Goal: Task Accomplishment & Management: Manage account settings

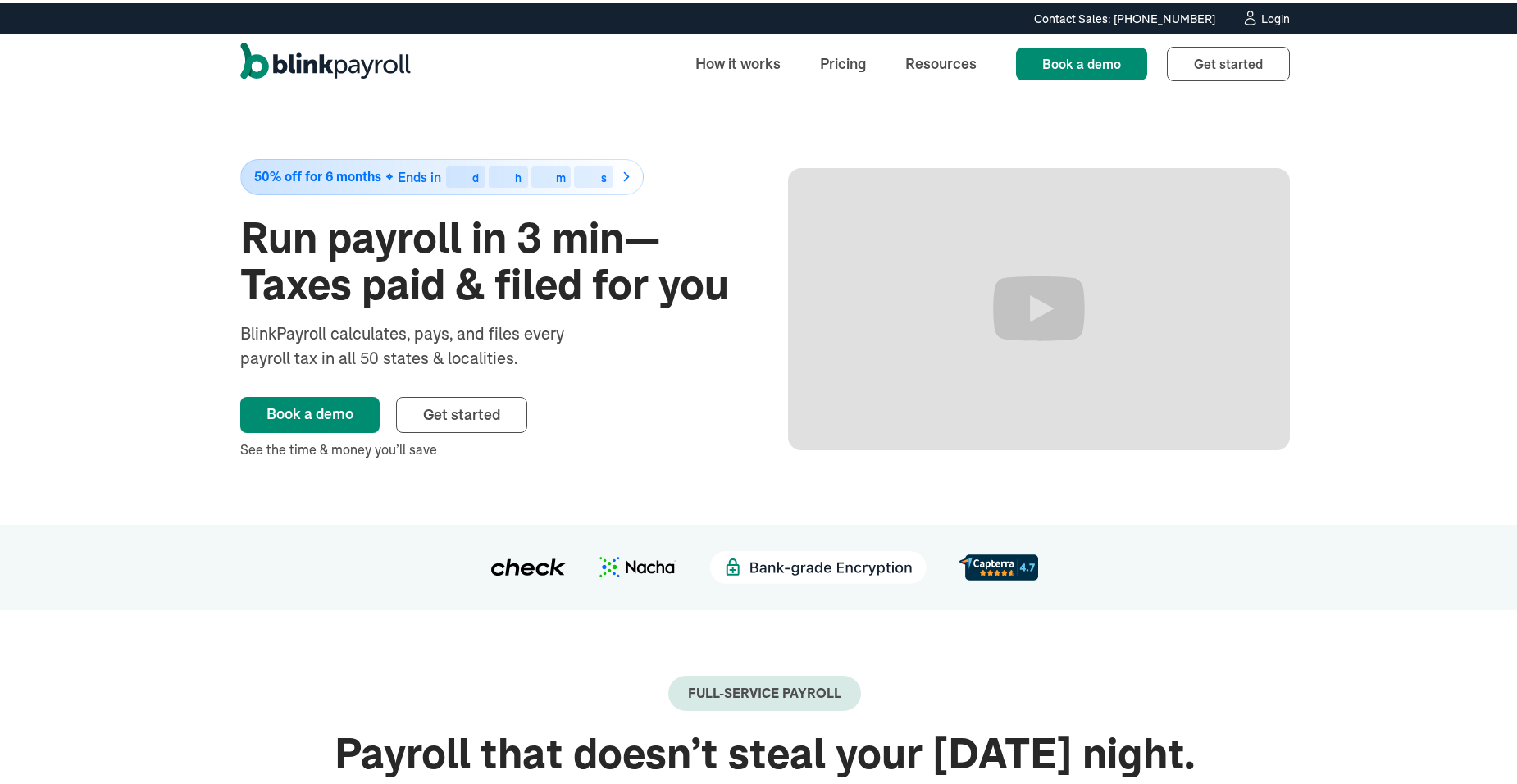
click at [1261, 19] on div "Login" at bounding box center [1275, 16] width 29 height 11
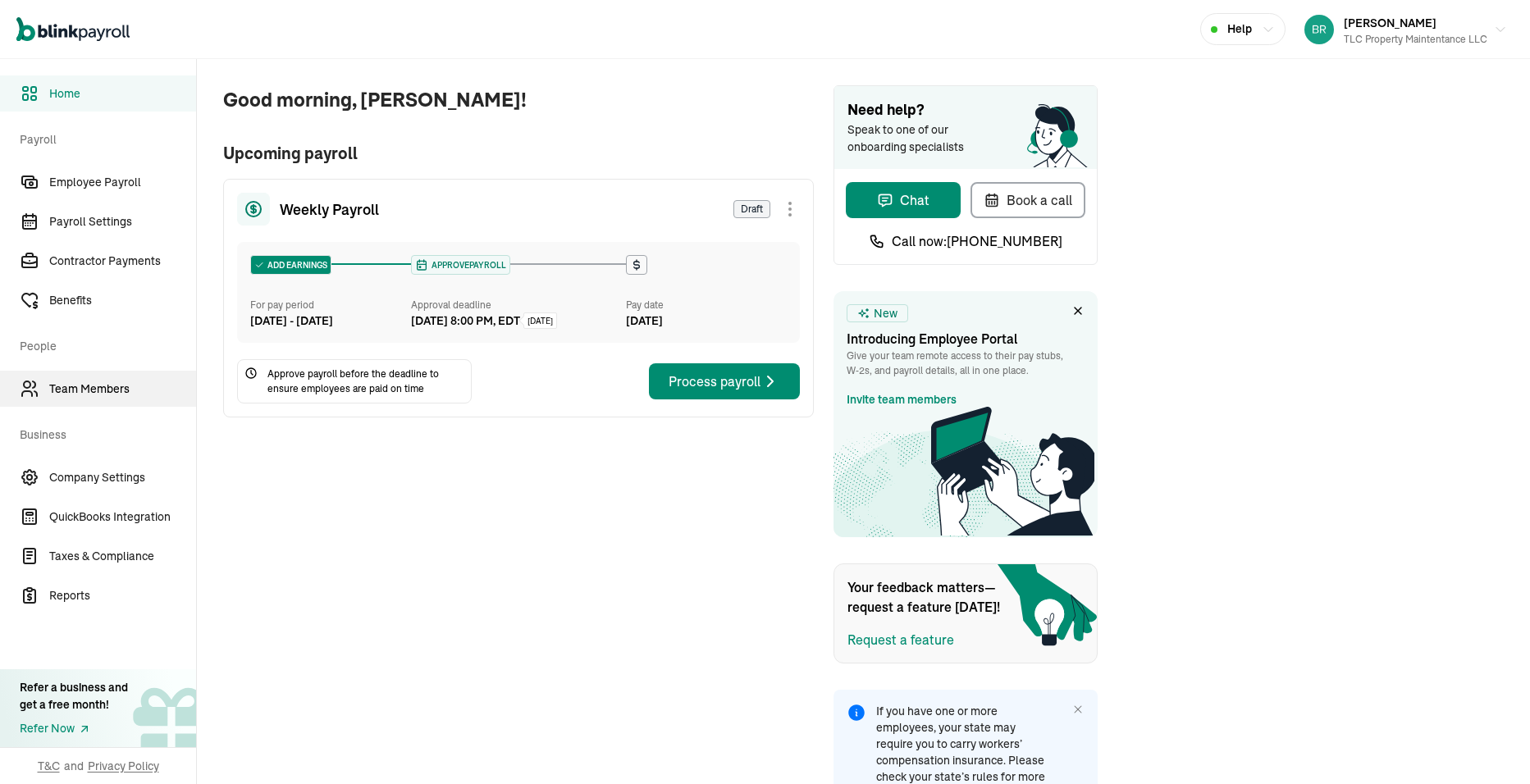
click at [64, 388] on span "Team Members" at bounding box center [122, 388] width 147 height 18
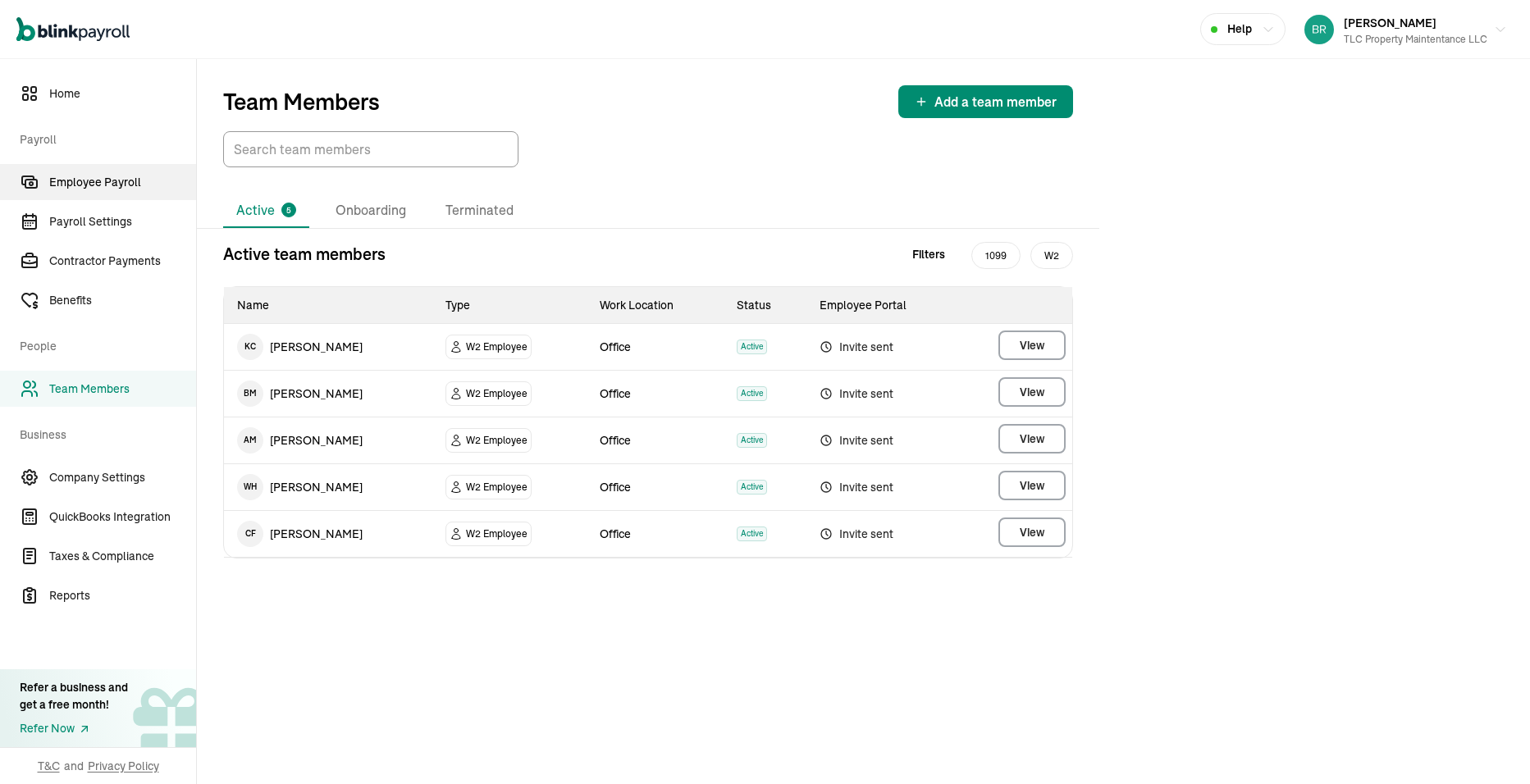
click at [82, 191] on link "Employee Payroll" at bounding box center [97, 182] width 196 height 36
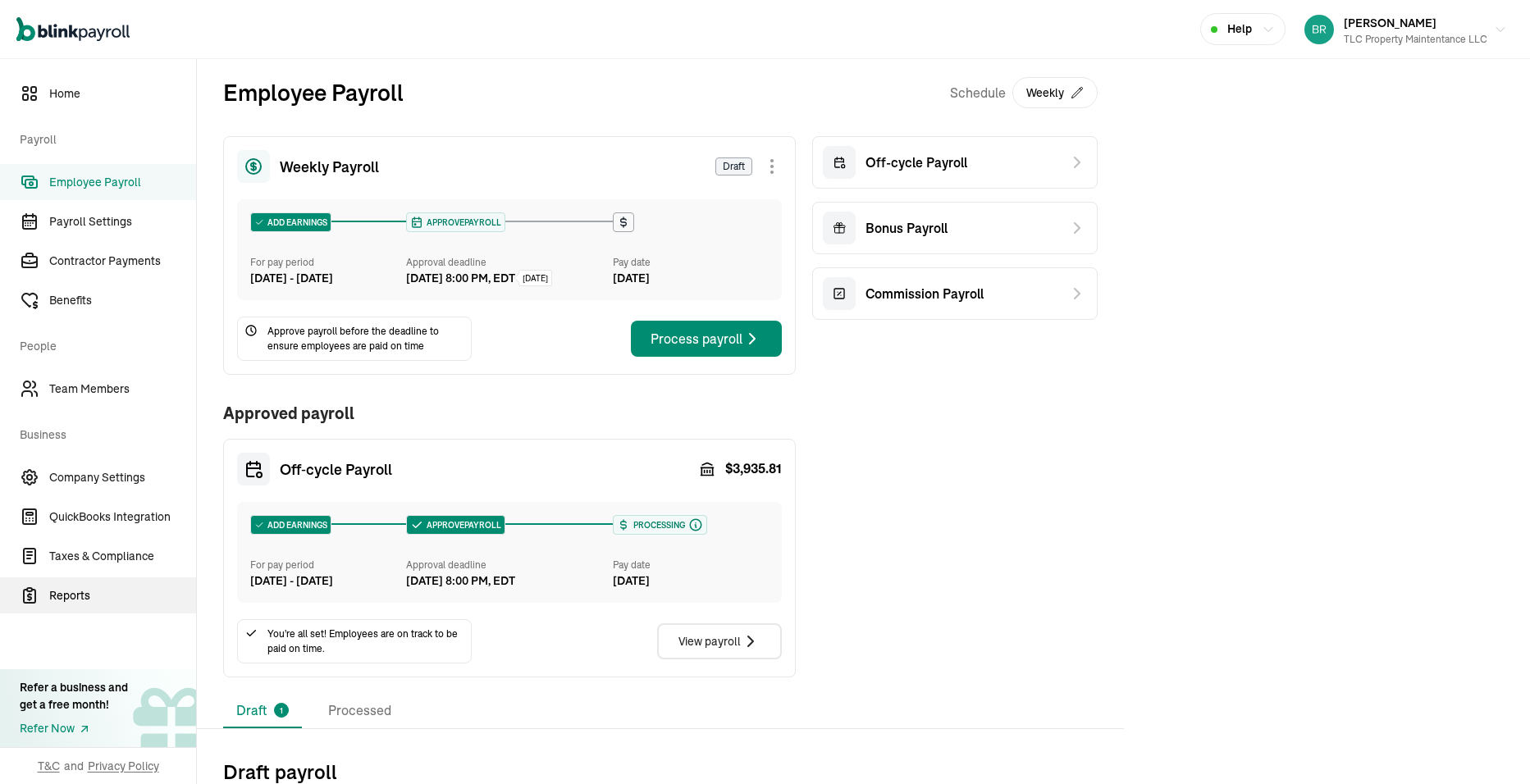
click at [61, 595] on span "Reports" at bounding box center [122, 595] width 147 height 18
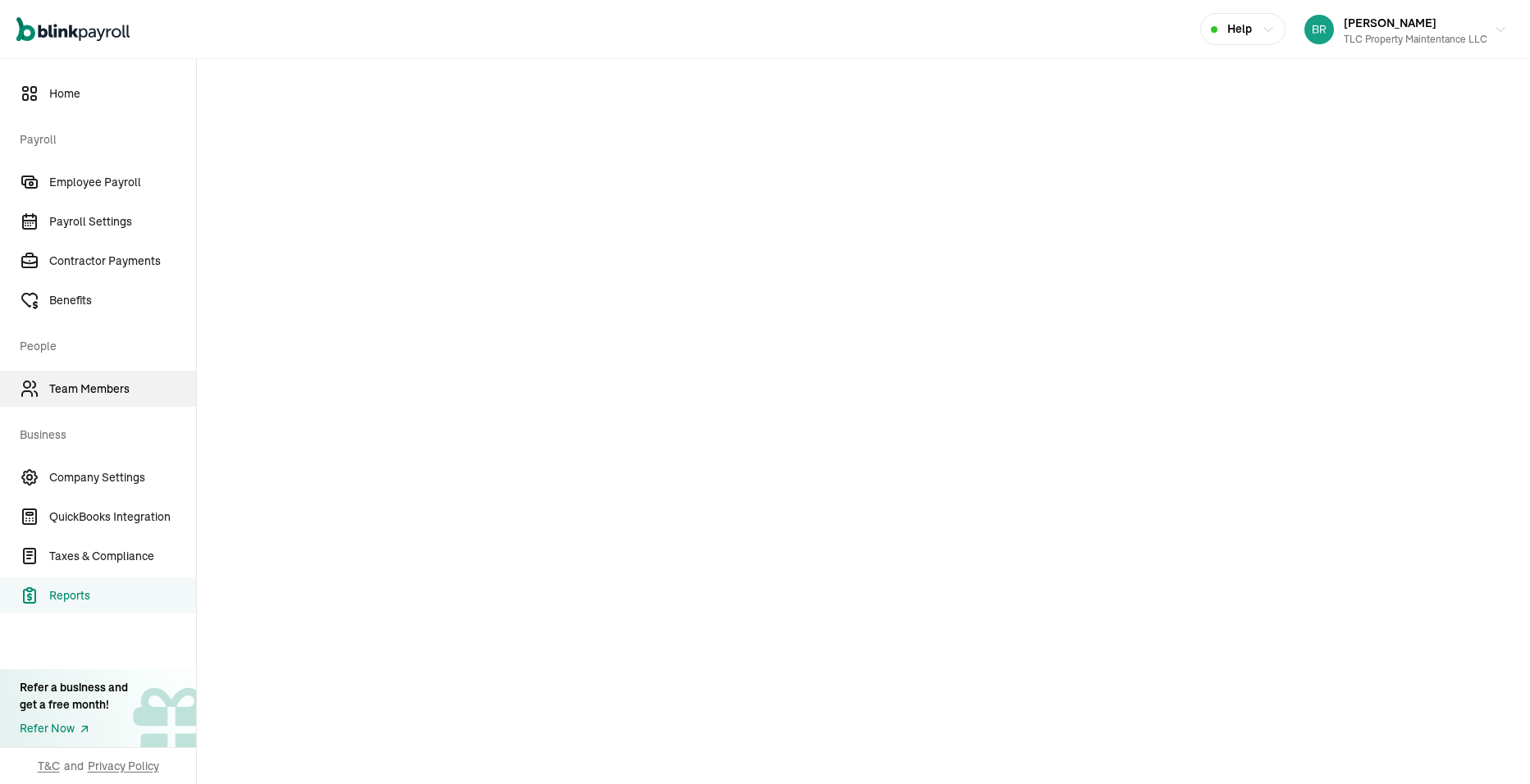
click at [97, 394] on span "Team Members" at bounding box center [122, 388] width 147 height 18
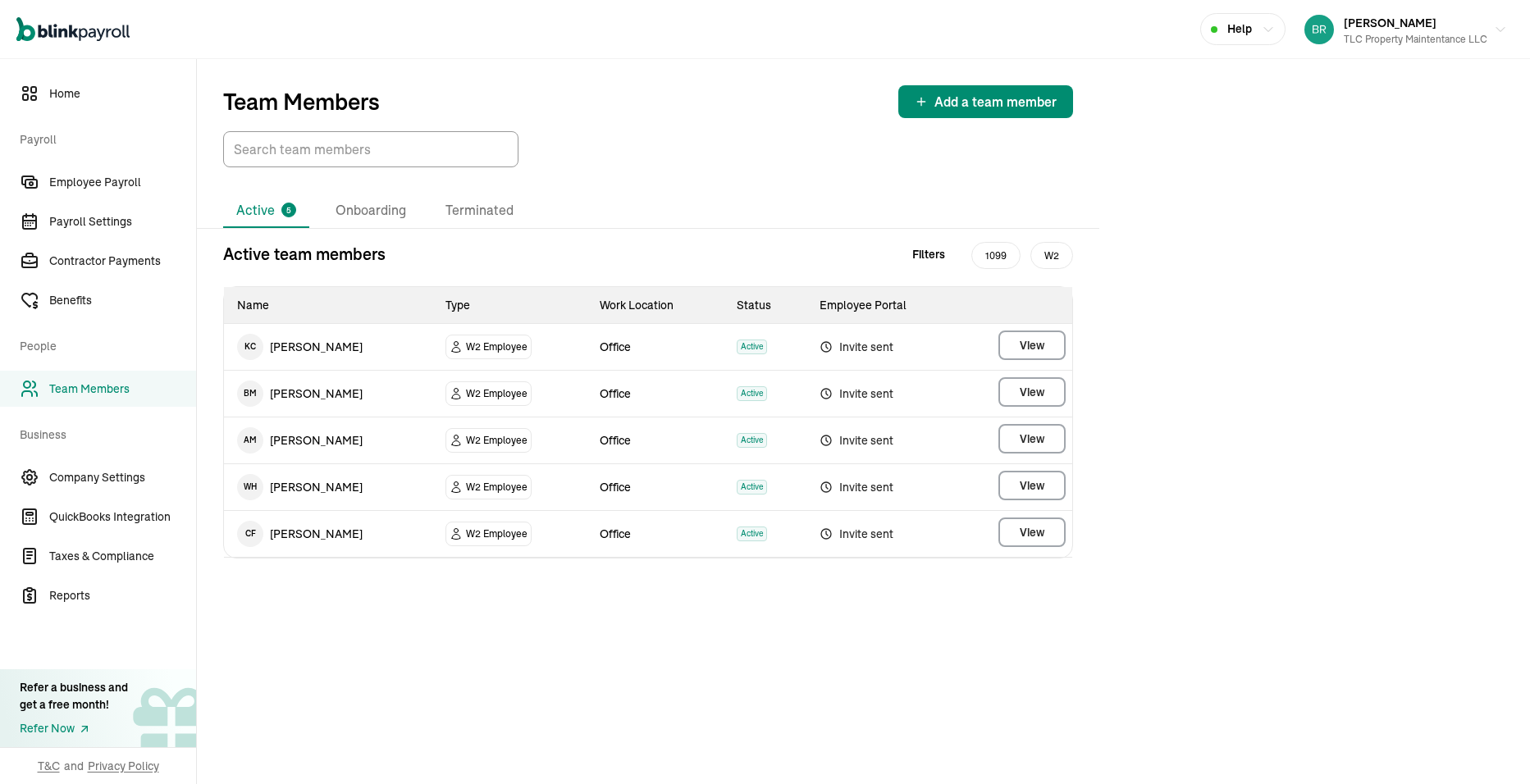
click at [316, 531] on td "[PERSON_NAME] [PERSON_NAME]" at bounding box center [328, 534] width 209 height 46
click at [1027, 529] on span "View" at bounding box center [1032, 532] width 25 height 17
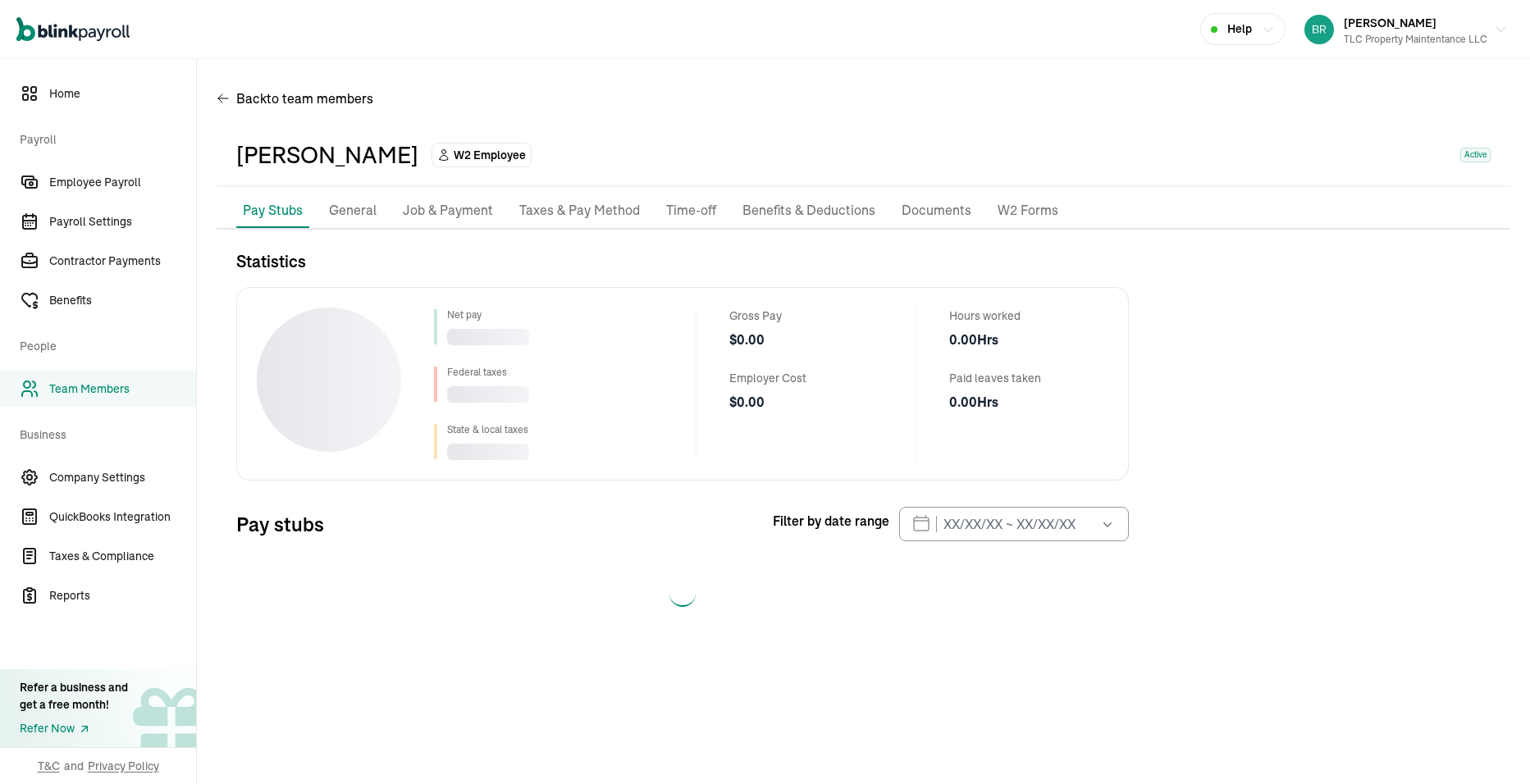
select select "2025"
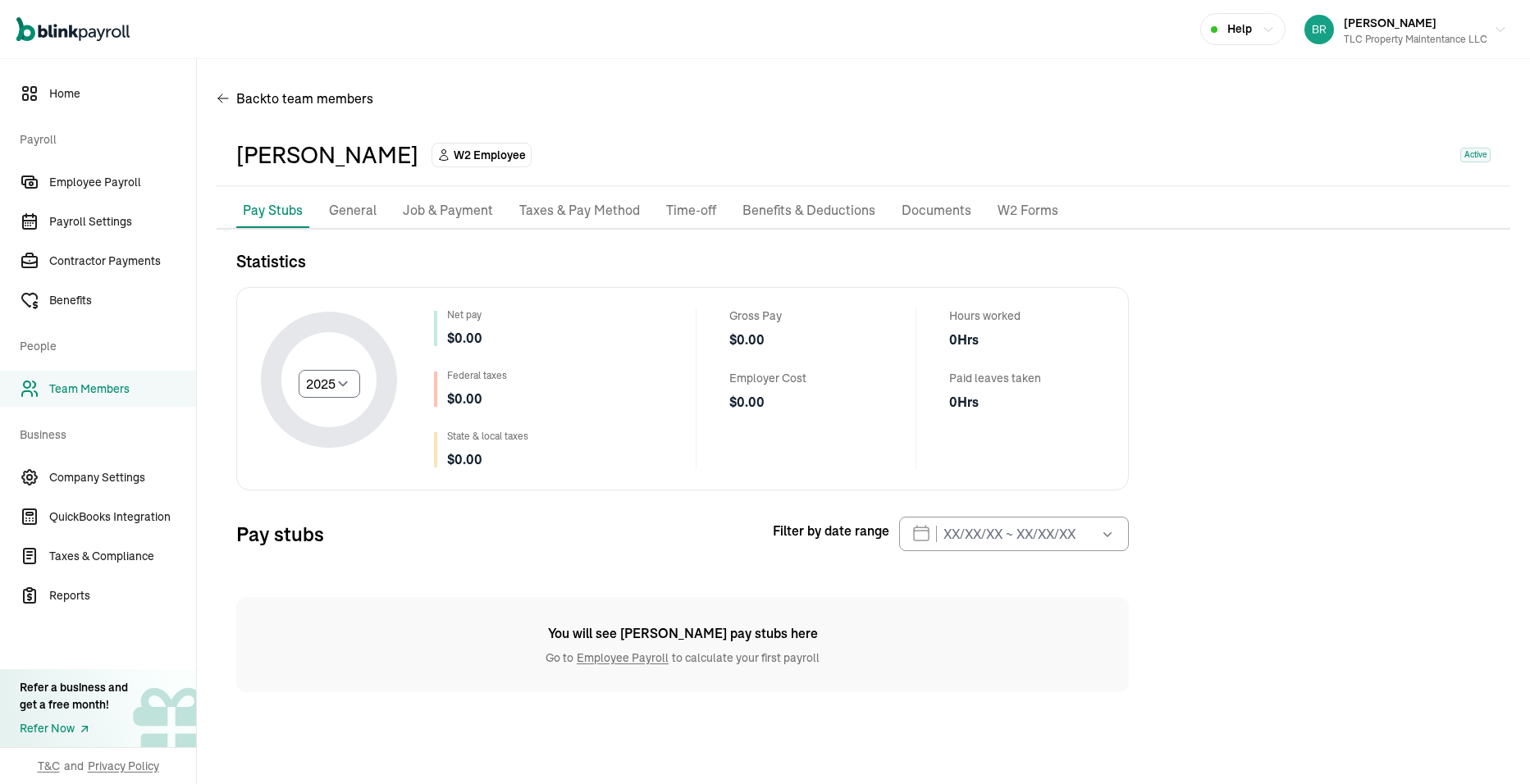
click at [565, 216] on p "Taxes & Pay Method" at bounding box center [580, 210] width 121 height 21
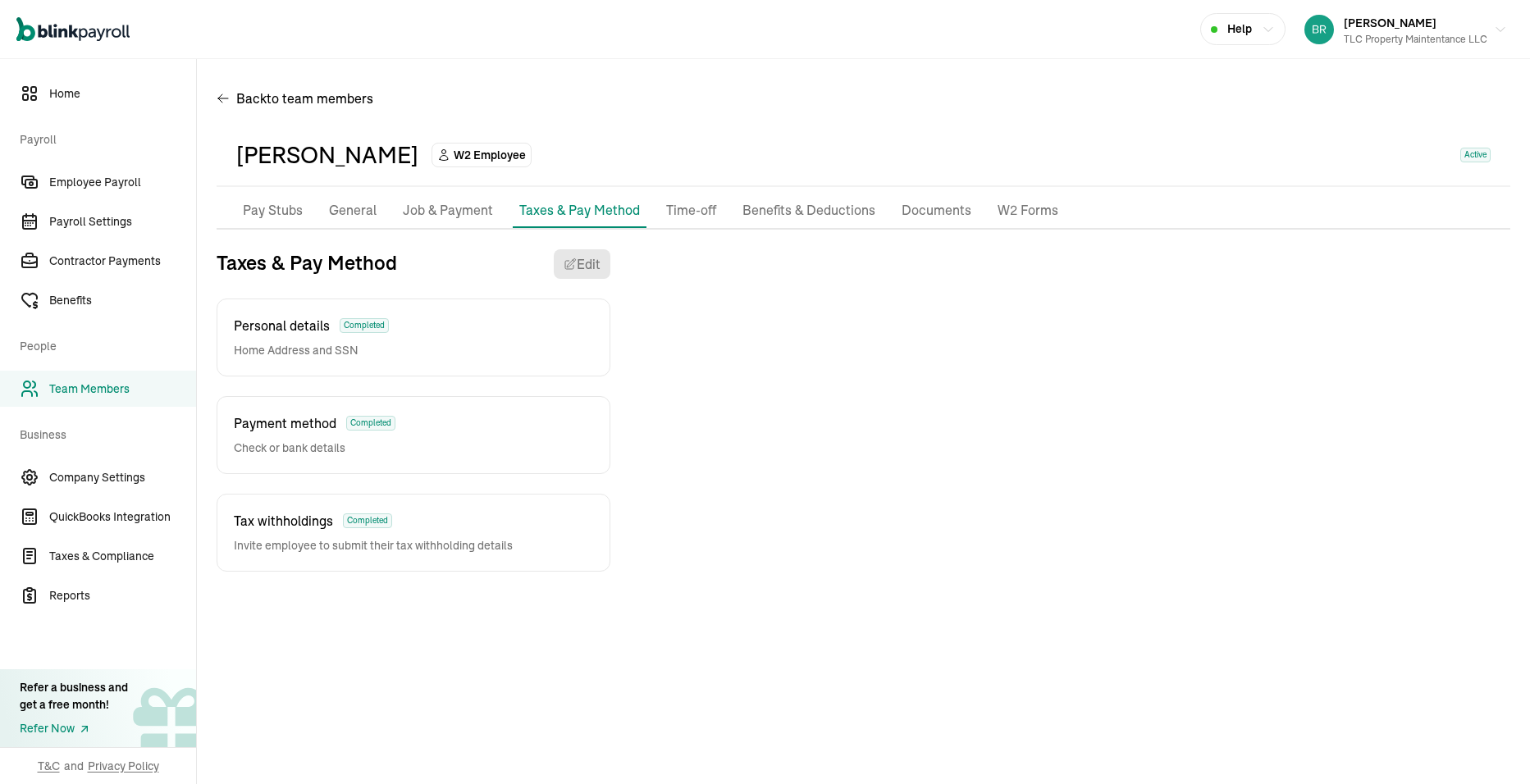
click at [368, 214] on p "General" at bounding box center [352, 210] width 47 height 21
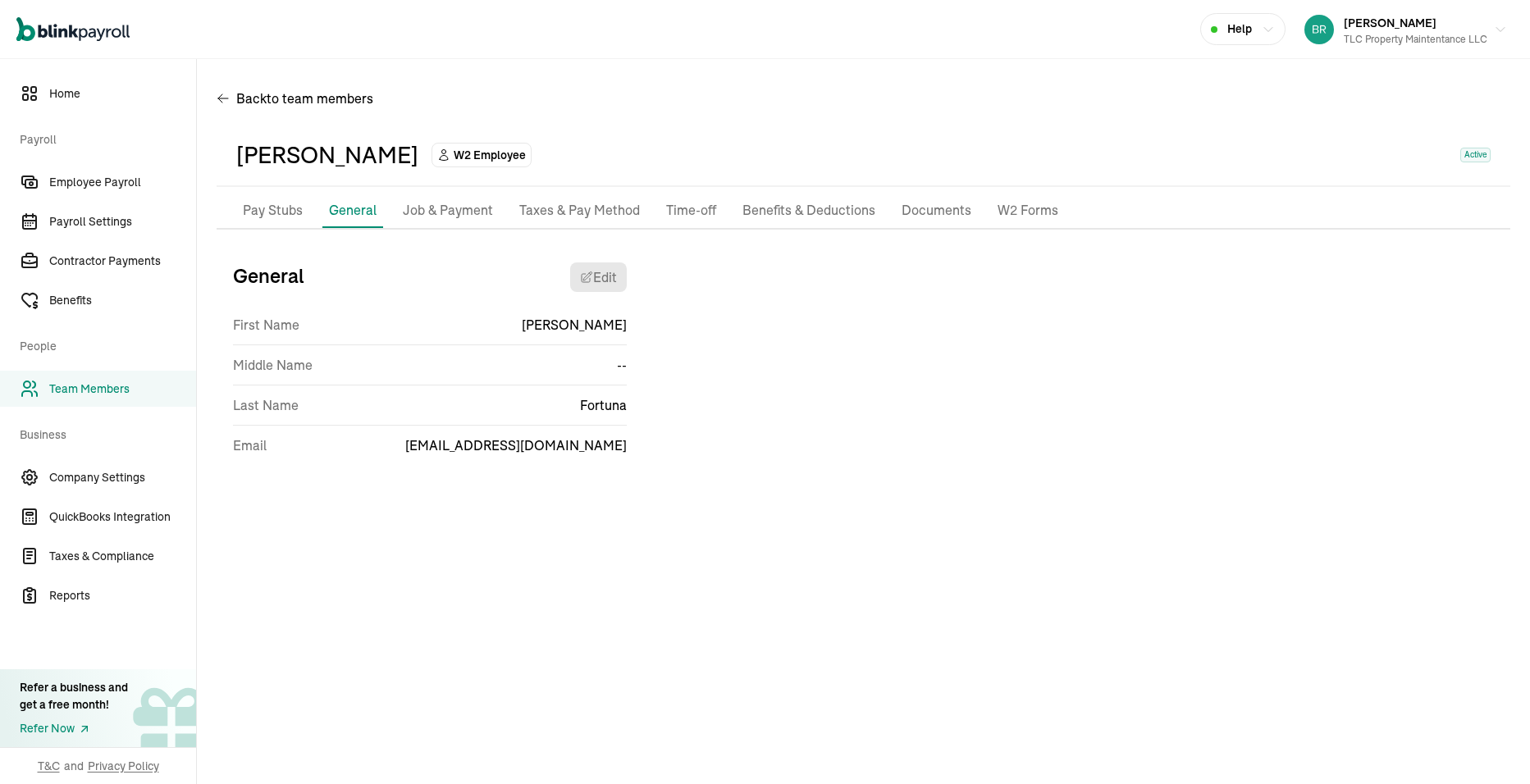
click at [271, 216] on p "Pay Stubs" at bounding box center [273, 210] width 60 height 21
select select "2025"
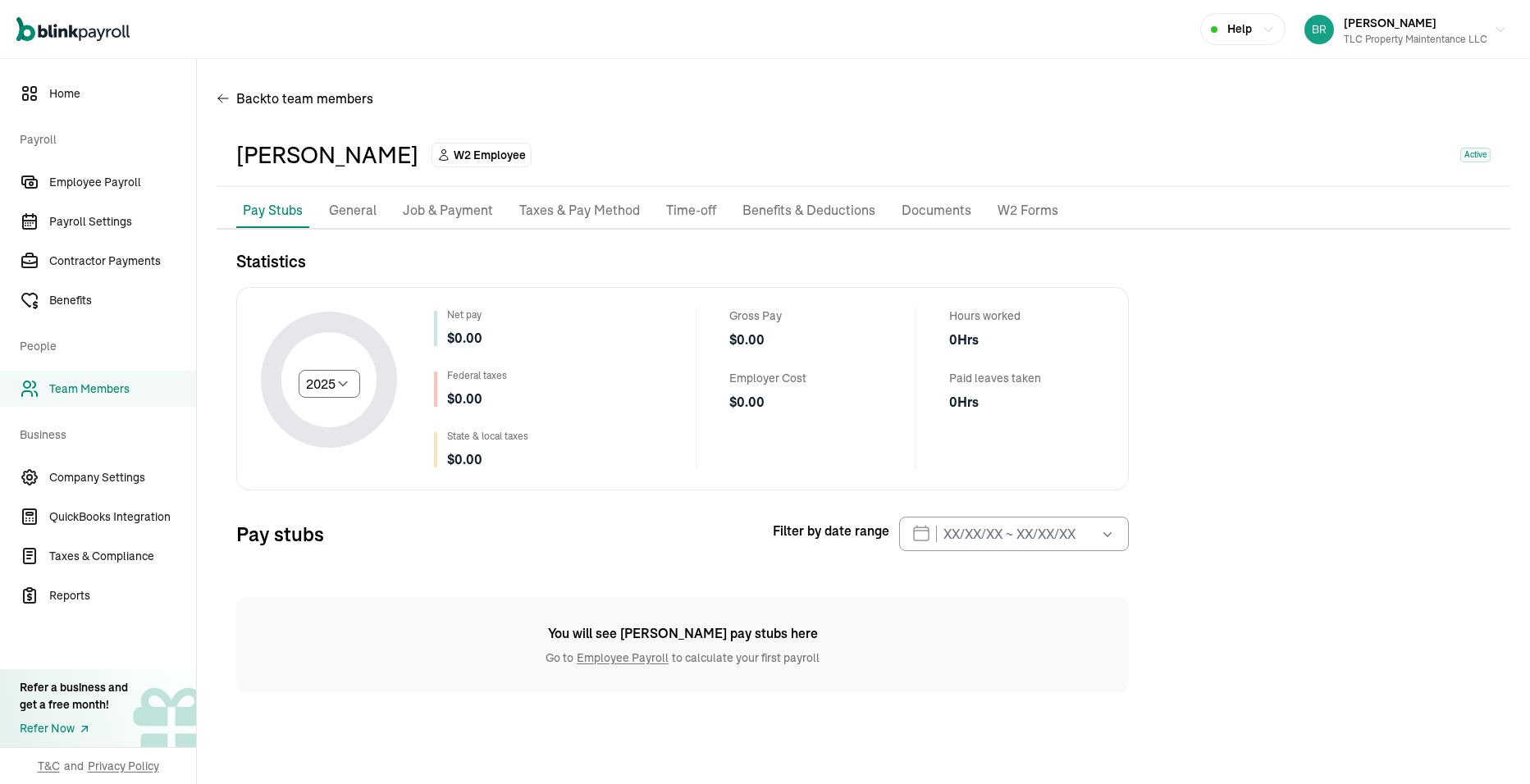
click at [601, 660] on link "Employee Payroll" at bounding box center [622, 658] width 98 height 15
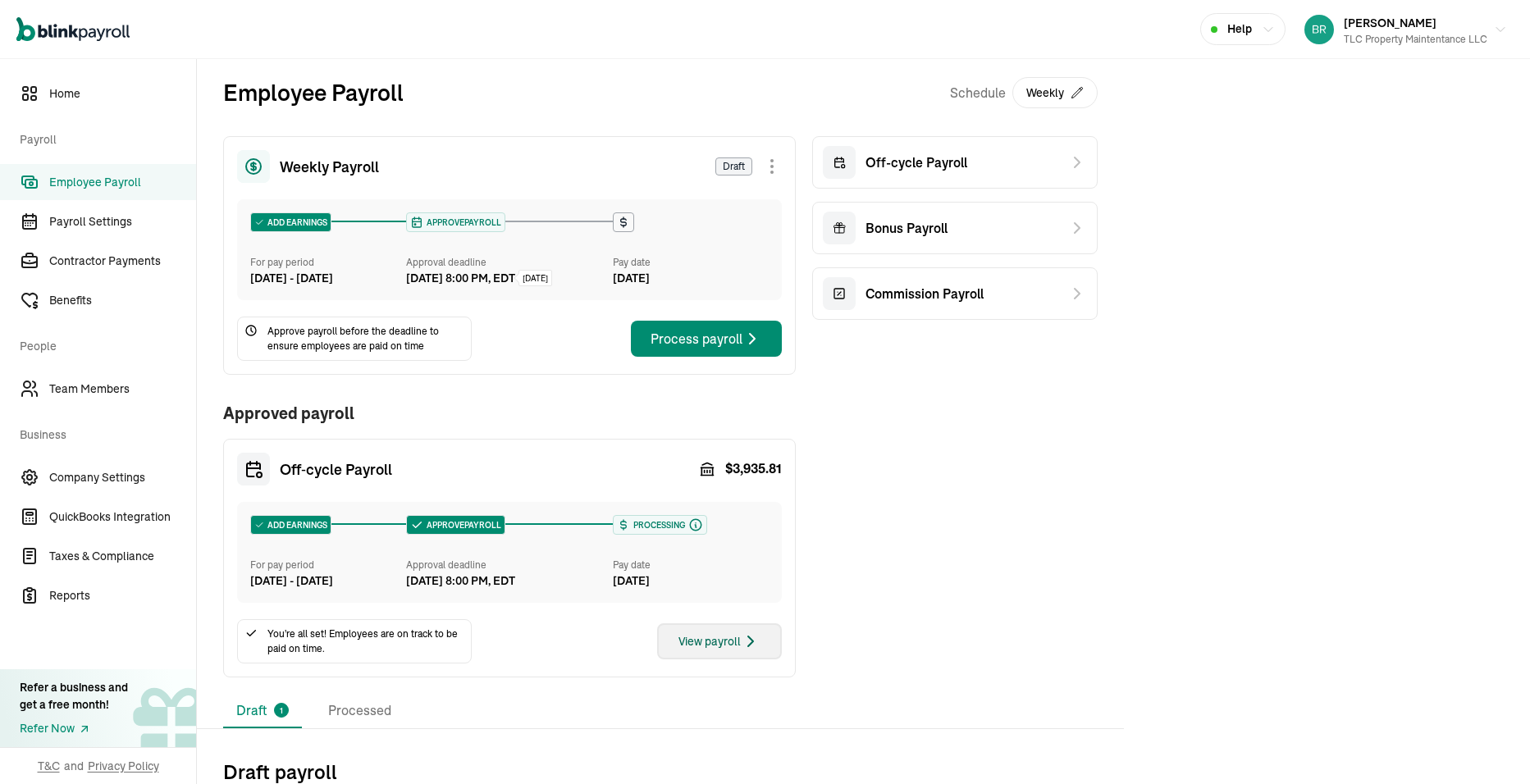
click at [725, 651] on div "View payroll" at bounding box center [720, 640] width 82 height 19
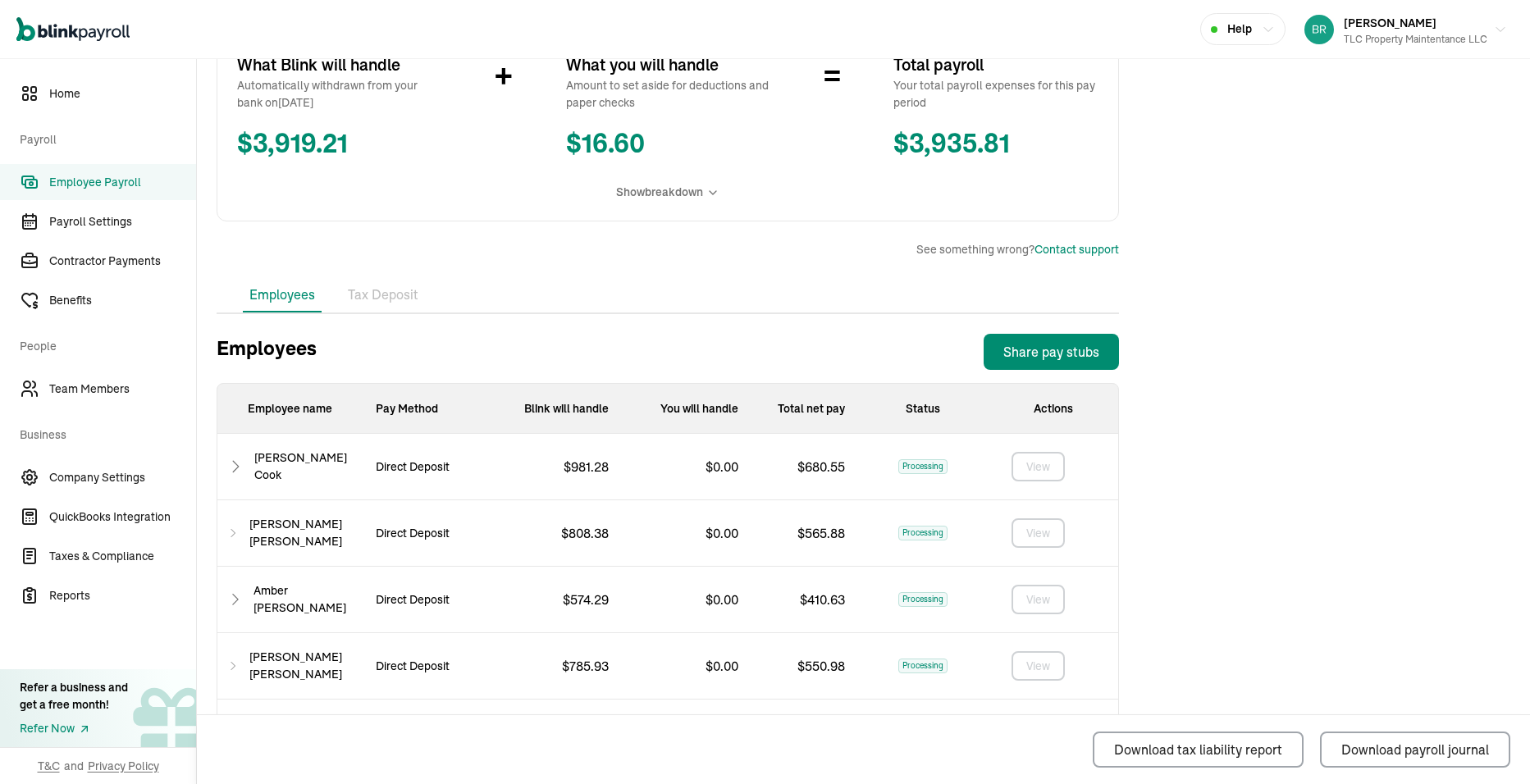
scroll to position [328, 0]
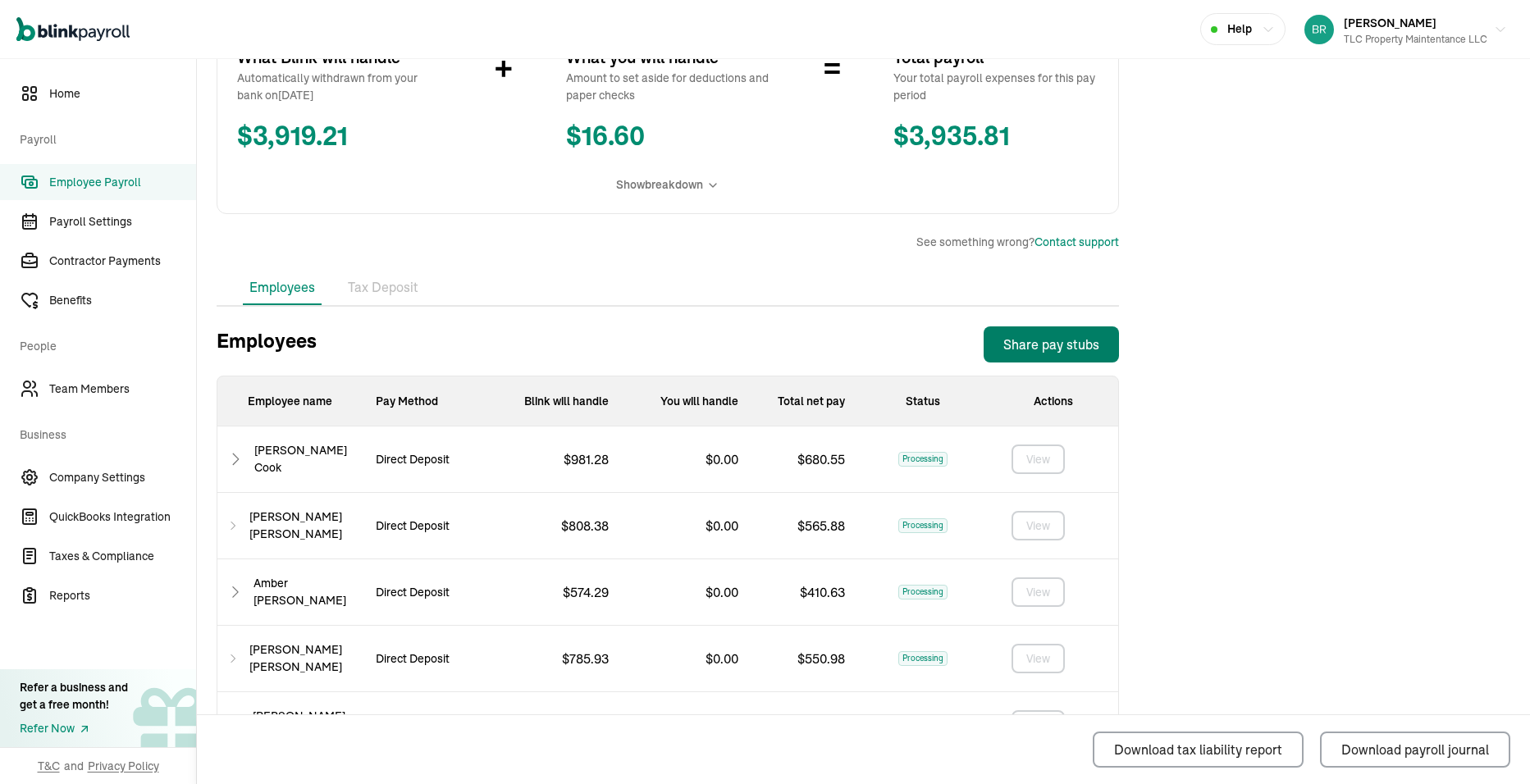
click at [1046, 348] on div "Share pay stubs" at bounding box center [1052, 344] width 96 height 19
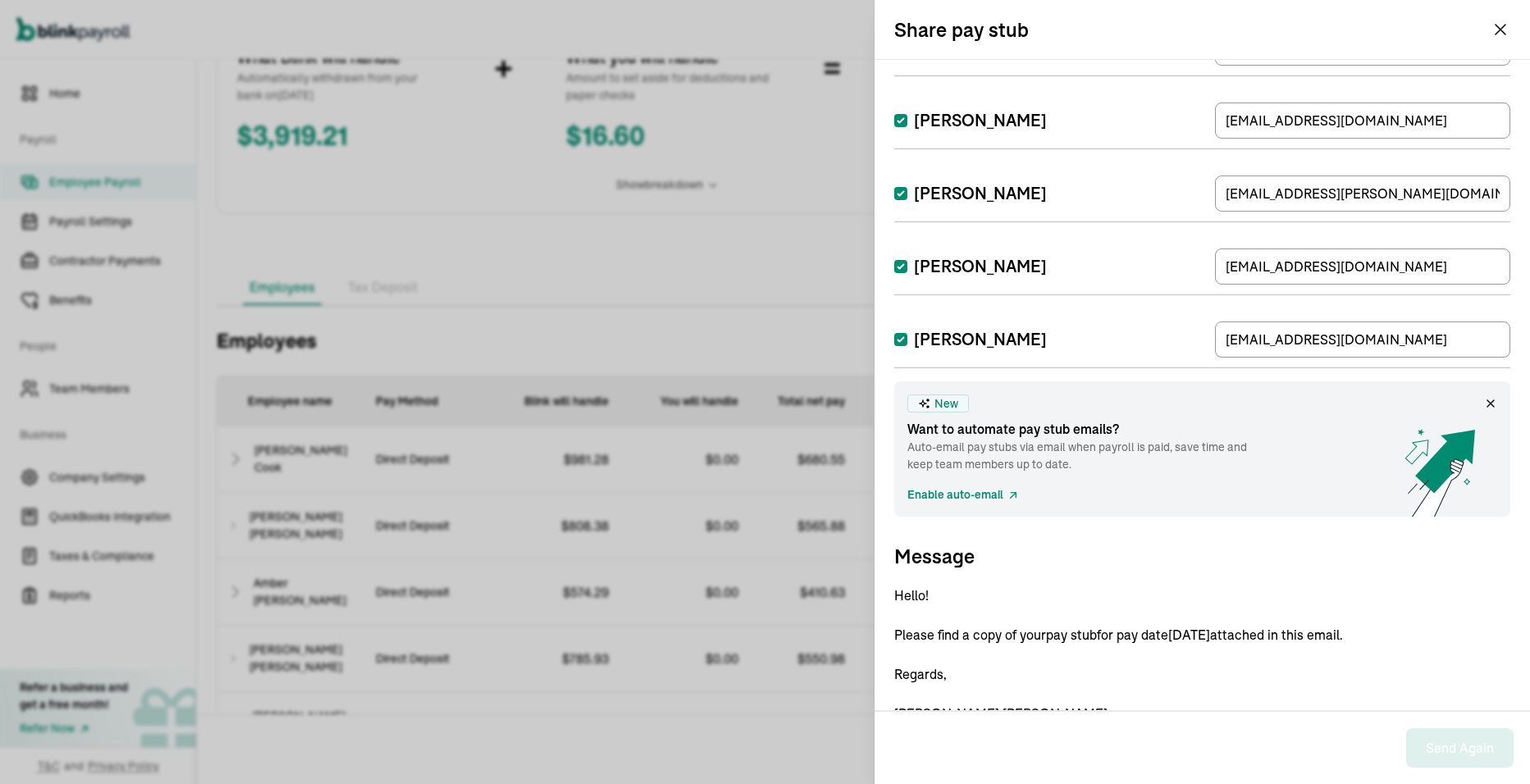
scroll to position [201, 0]
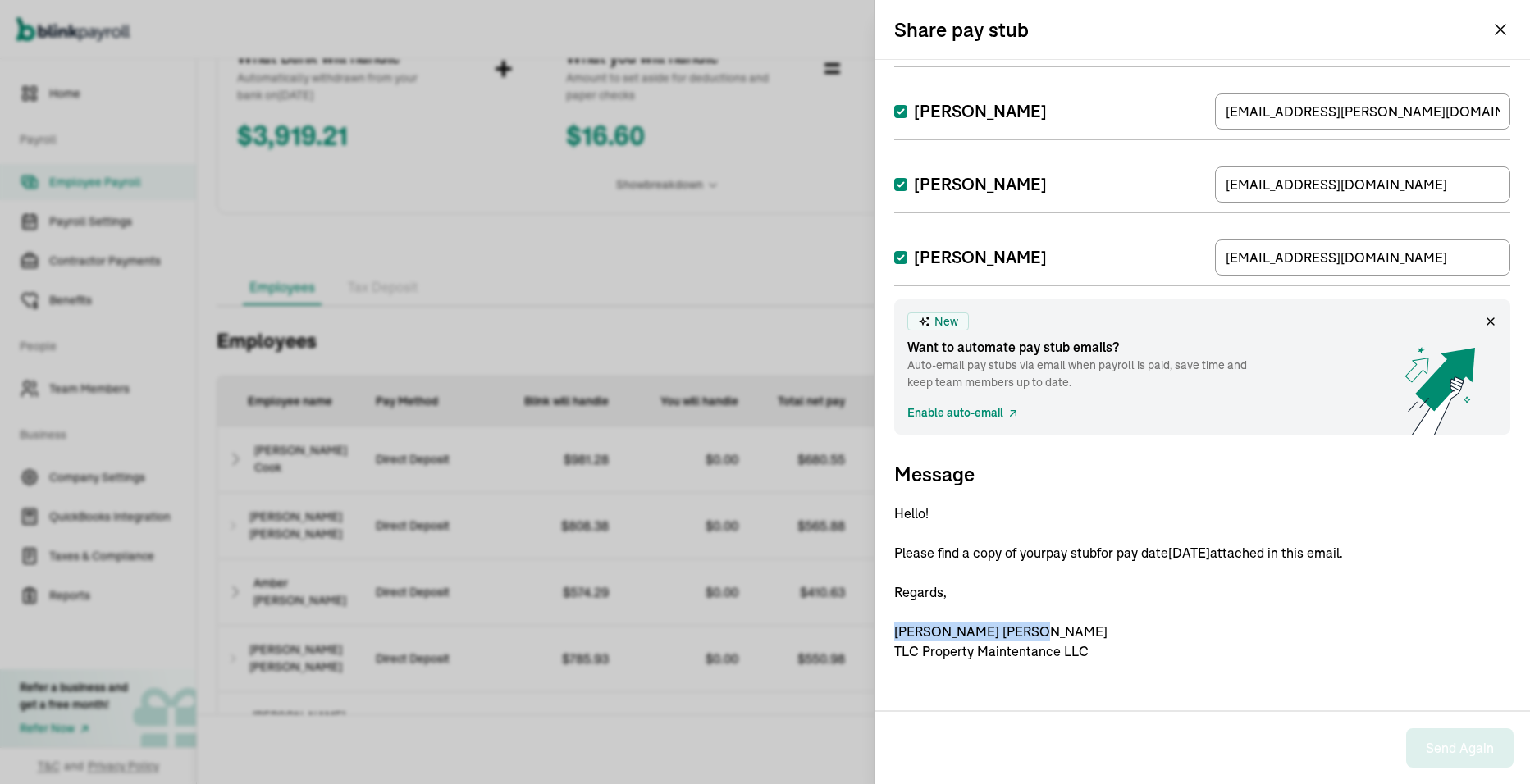
drag, startPoint x: 971, startPoint y: 634, endPoint x: 885, endPoint y: 634, distance: 86.0
click at [885, 634] on div "Select employees Select employees you want to share their pay stubs through ema…" at bounding box center [1202, 386] width 656 height 651
drag, startPoint x: 885, startPoint y: 634, endPoint x: 1306, endPoint y: 634, distance: 421.0
click at [1306, 634] on p "Hello! Please find a copy of your pay stub for pay date 09/05/2025 attached in …" at bounding box center [1202, 582] width 616 height 158
click at [971, 629] on p "Hello! Please find a copy of your pay stub for pay date 09/05/2025 attached in …" at bounding box center [1202, 582] width 616 height 158
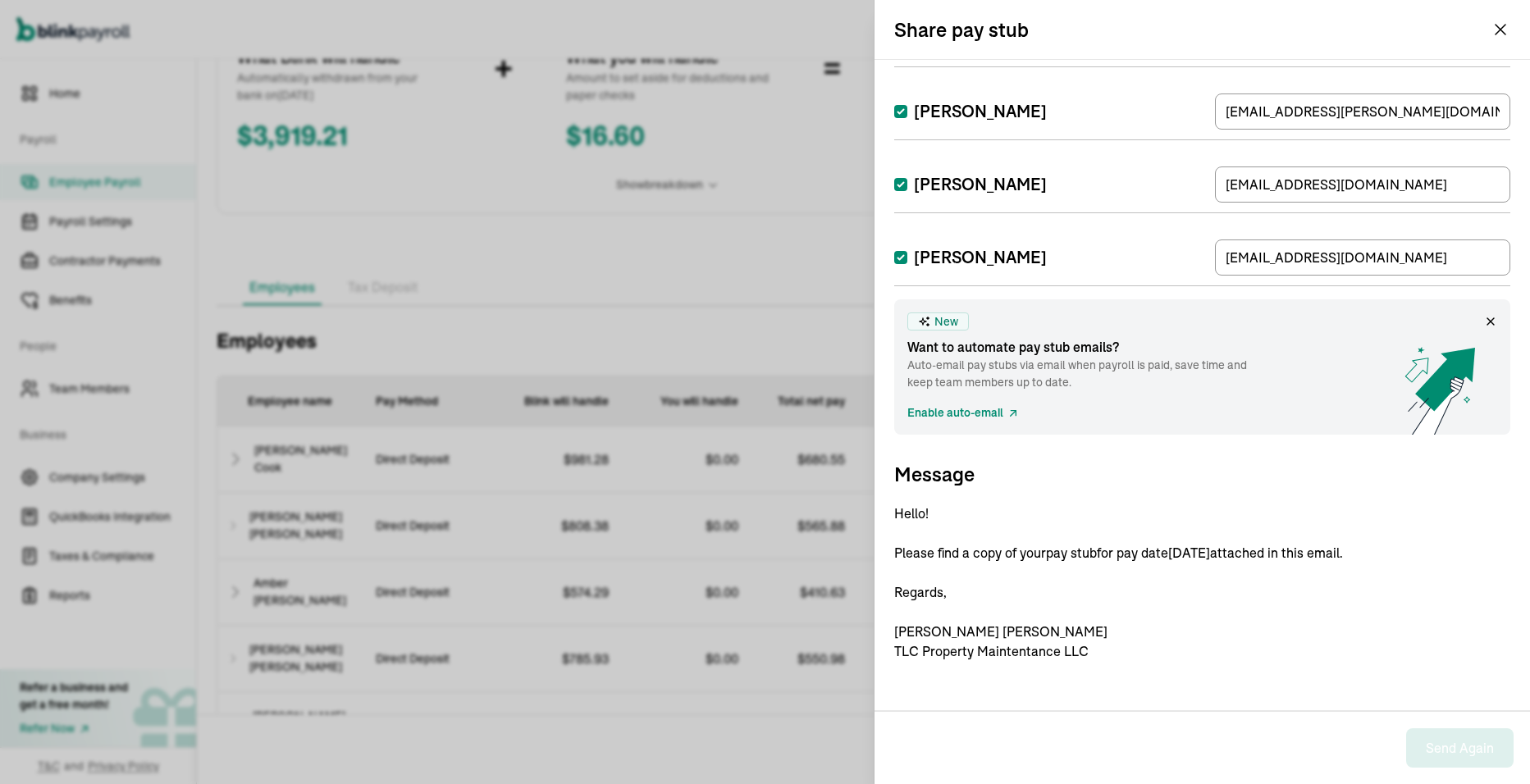
click at [968, 629] on p "Hello! Please find a copy of your pay stub for pay date 09/05/2025 attached in …" at bounding box center [1202, 582] width 616 height 158
click at [953, 629] on p "Hello! Please find a copy of your pay stub for pay date 09/05/2025 attached in …" at bounding box center [1202, 582] width 616 height 158
click at [1484, 317] on icon at bounding box center [1490, 322] width 13 height 13
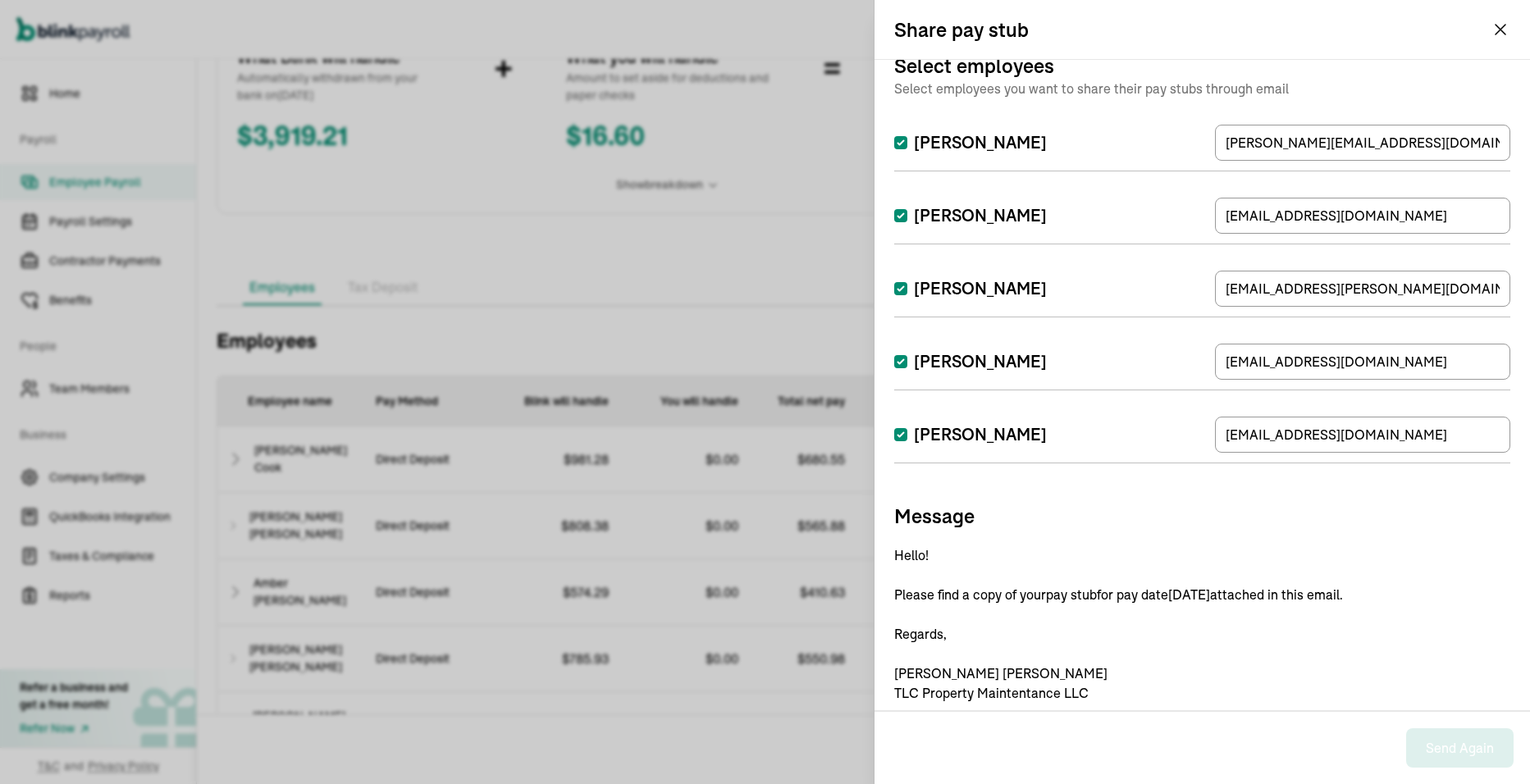
scroll to position [0, 0]
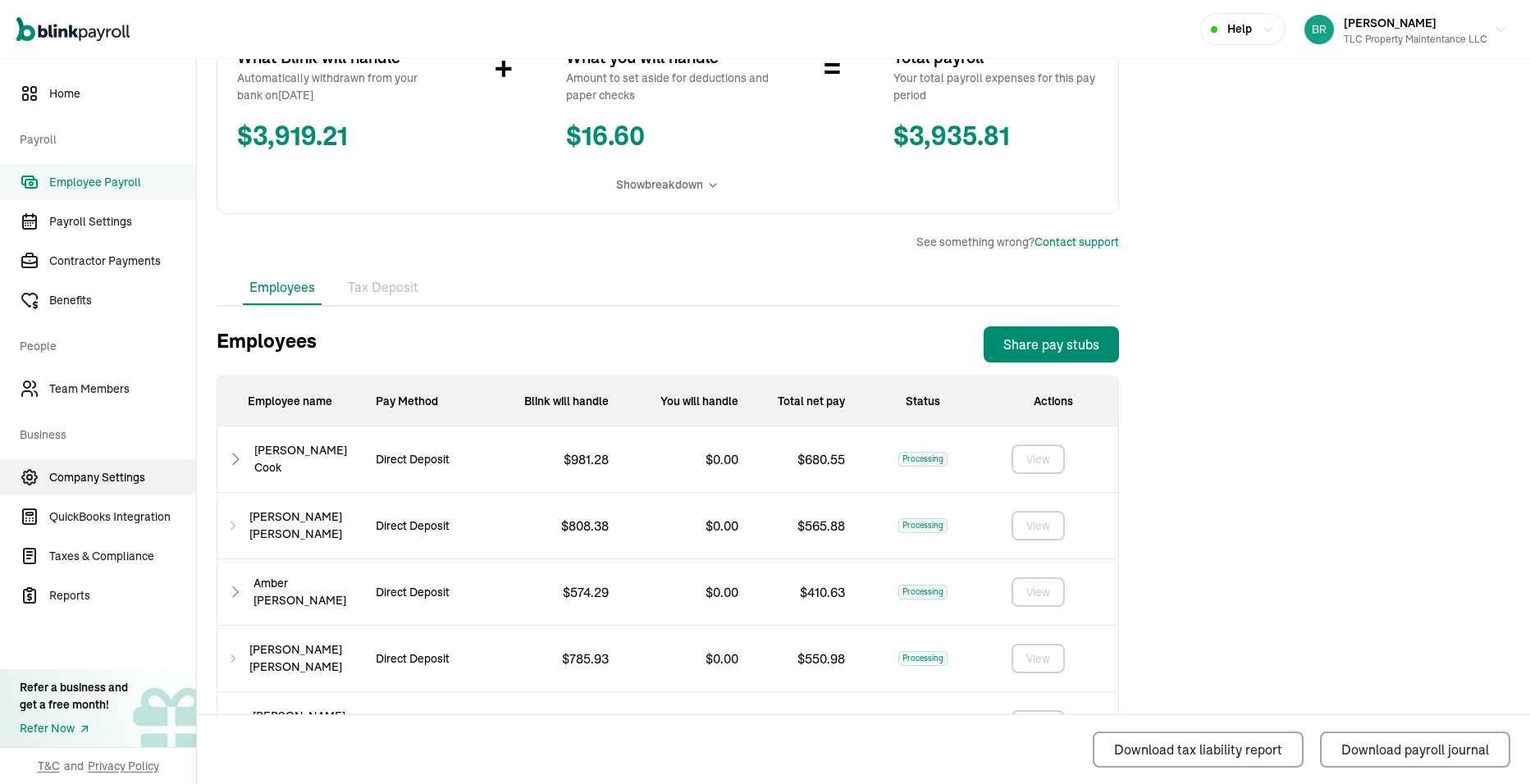
click at [115, 481] on span "Company Settings" at bounding box center [122, 477] width 147 height 18
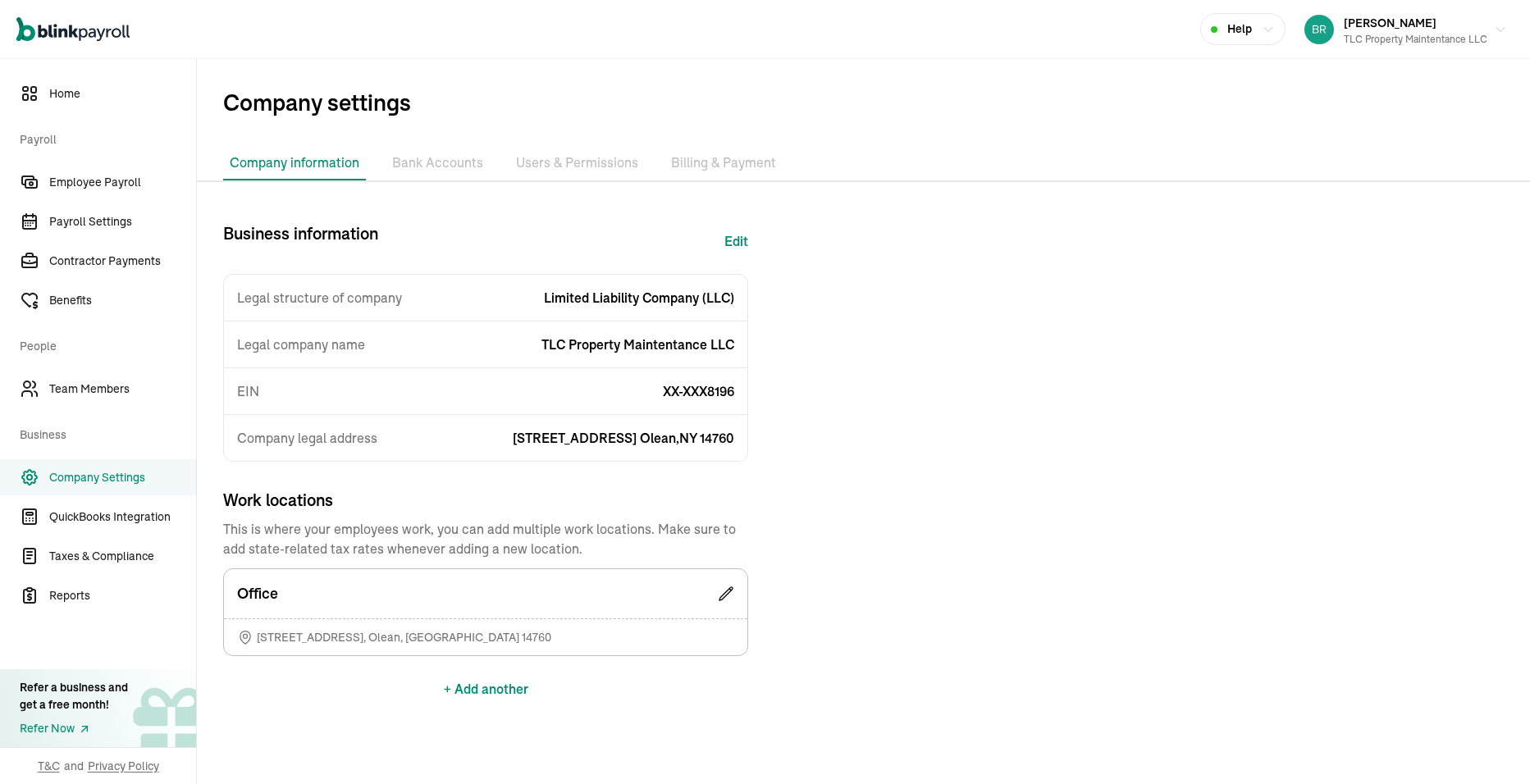
click at [552, 159] on li "Users & Permissions" at bounding box center [577, 162] width 135 height 34
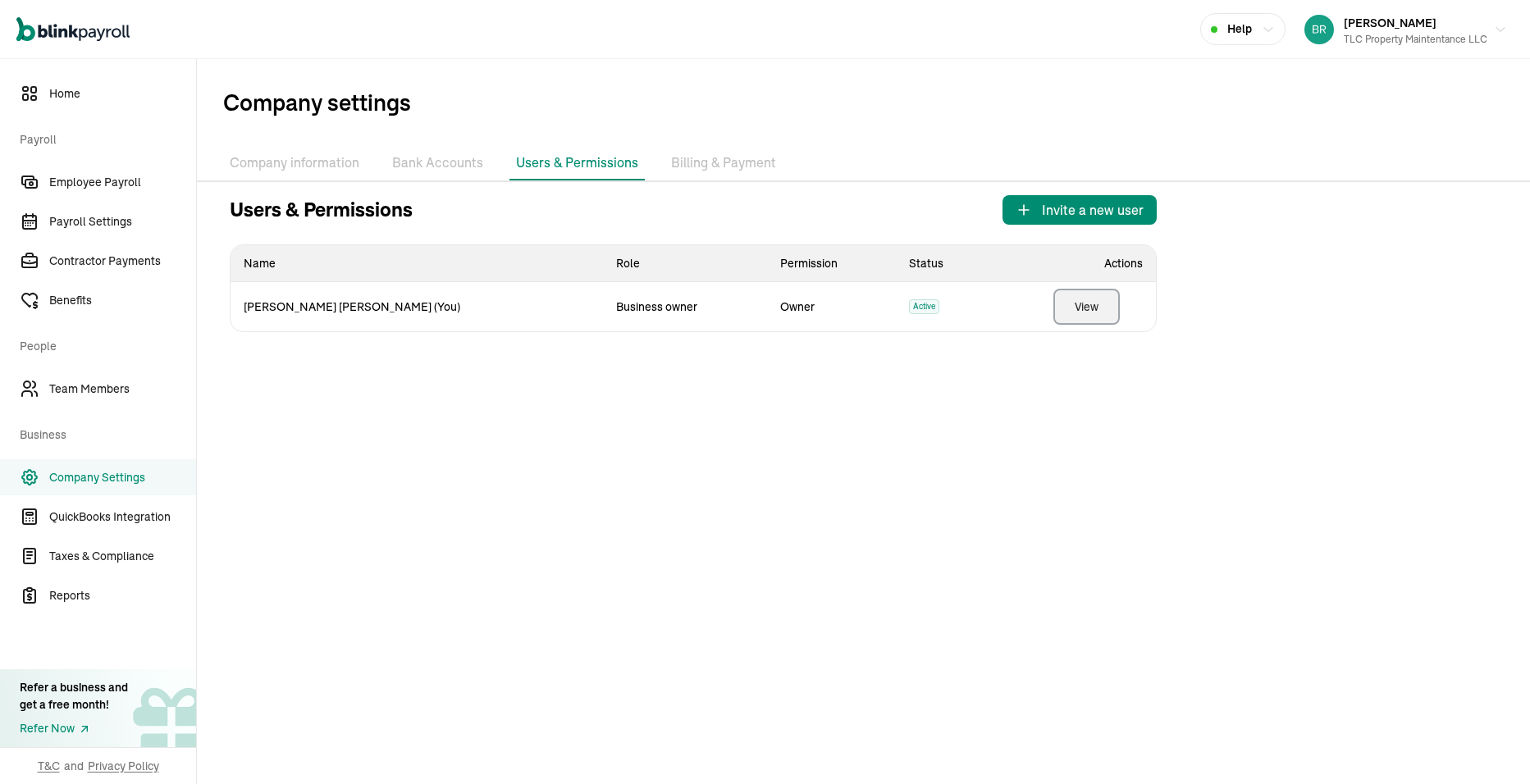
click at [1063, 310] on button "View" at bounding box center [1087, 306] width 67 height 36
click at [725, 164] on li "Billing & Payment" at bounding box center [723, 162] width 118 height 34
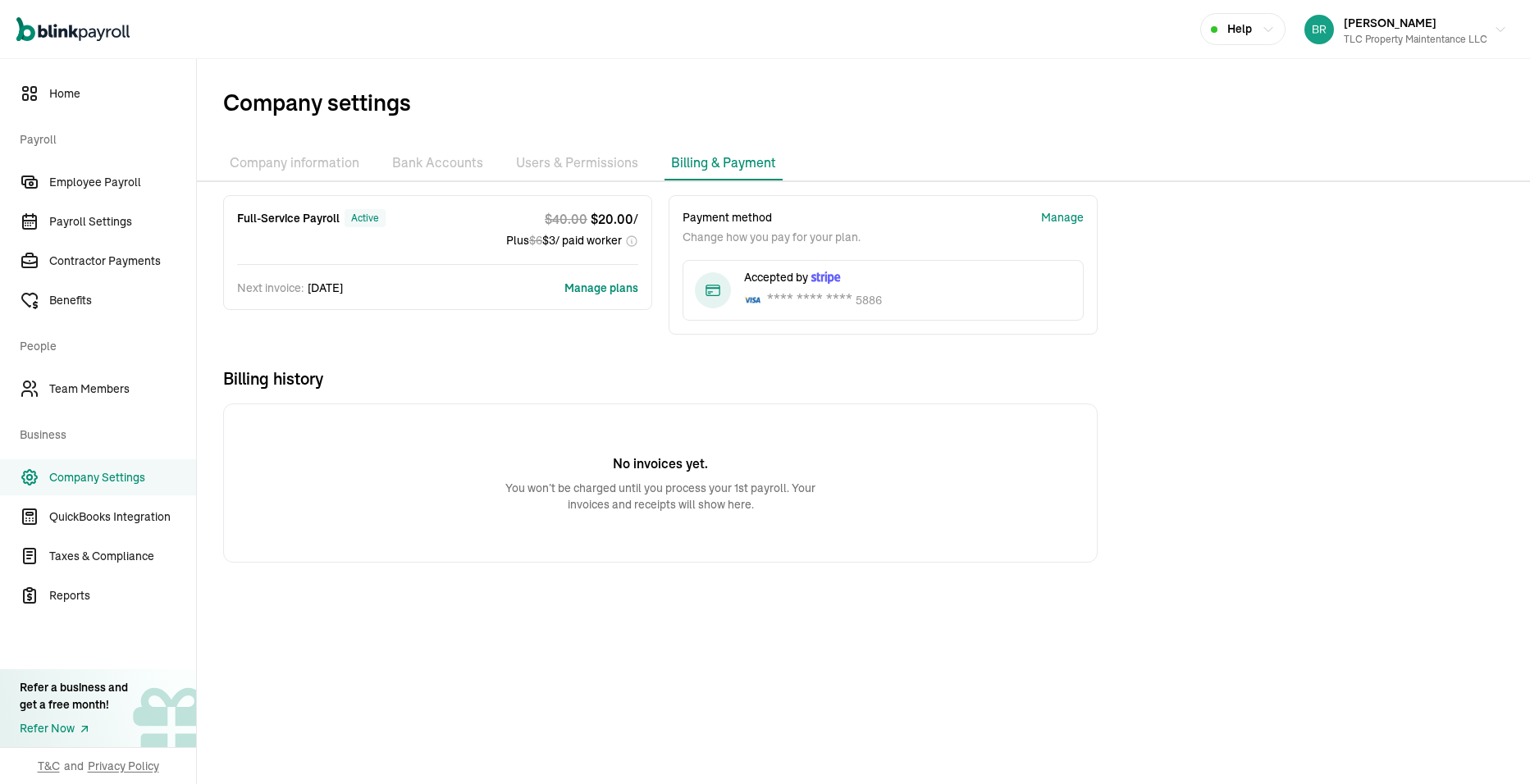
click at [255, 166] on li "Company information" at bounding box center [295, 162] width 143 height 34
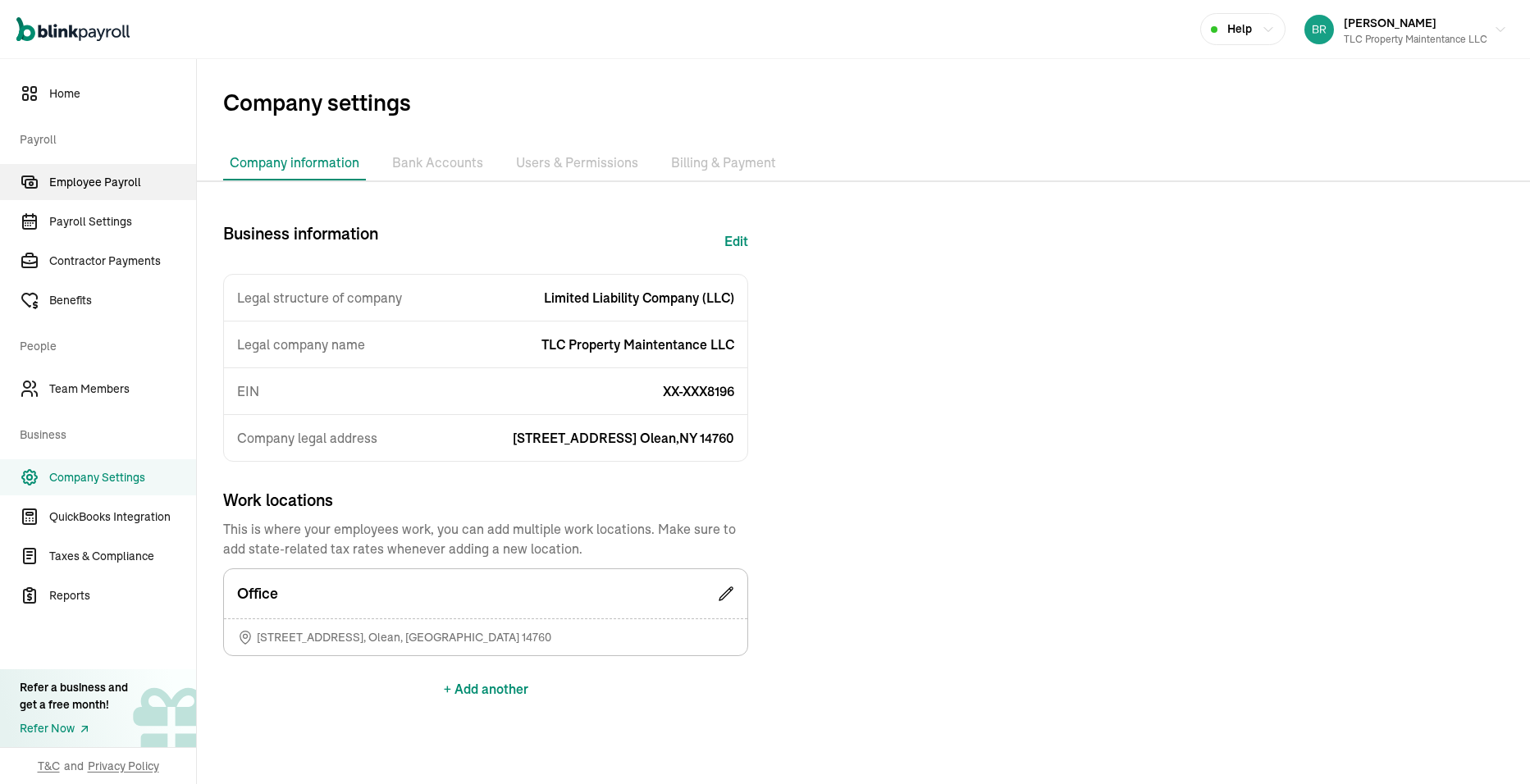
click at [78, 182] on span "Employee Payroll" at bounding box center [122, 183] width 147 height 18
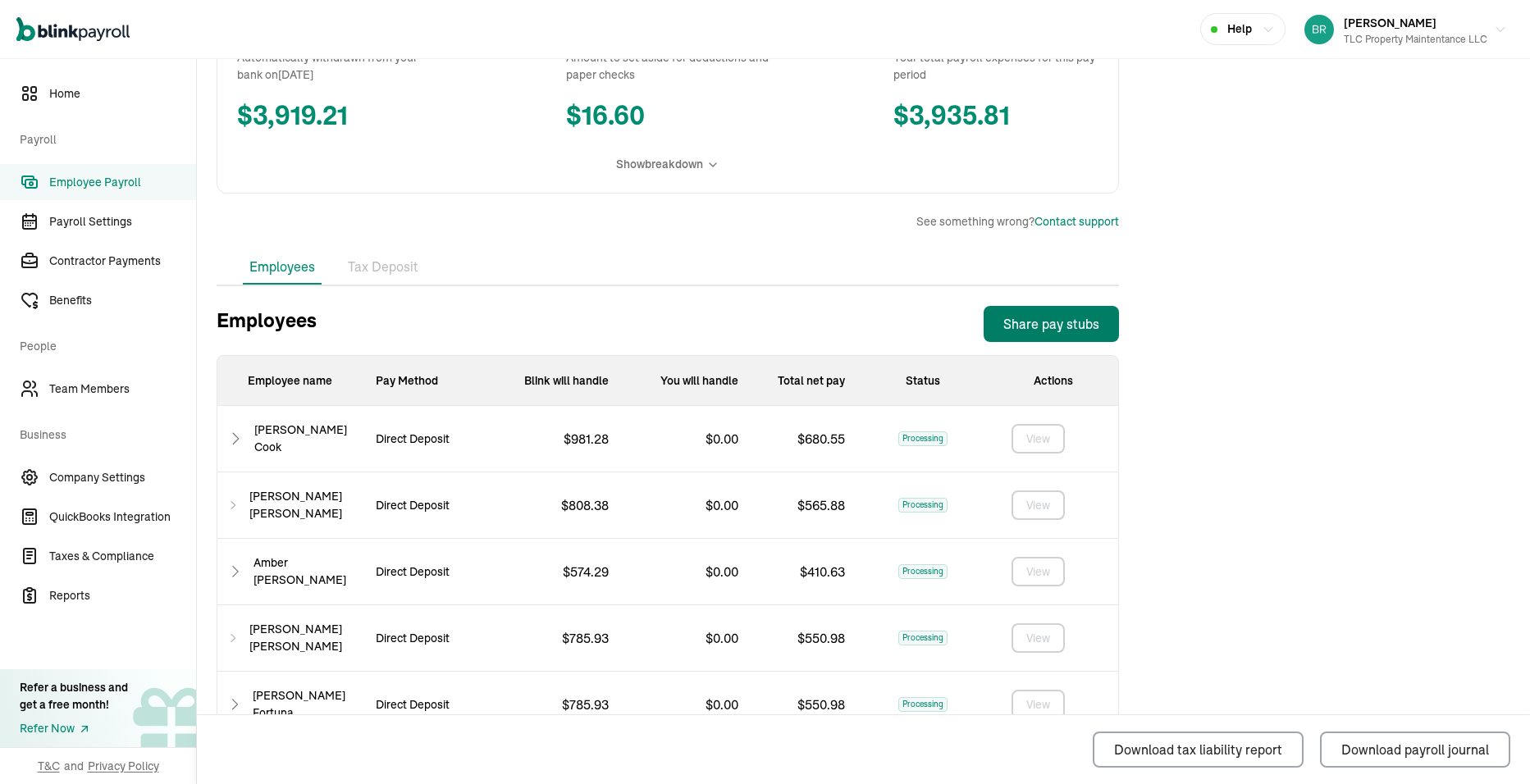
scroll to position [441, 0]
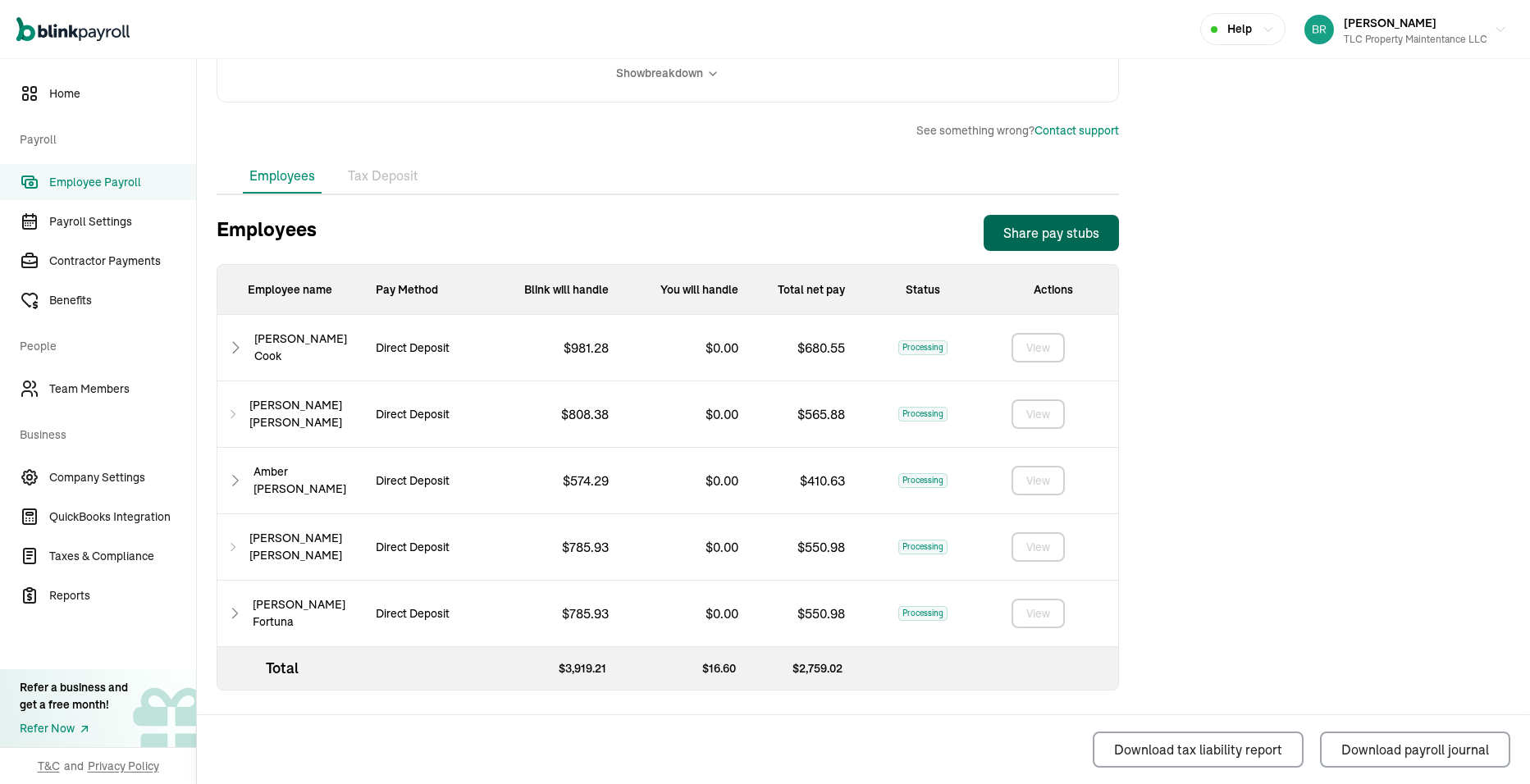
click at [1032, 243] on button "Share pay stubs" at bounding box center [1052, 233] width 135 height 36
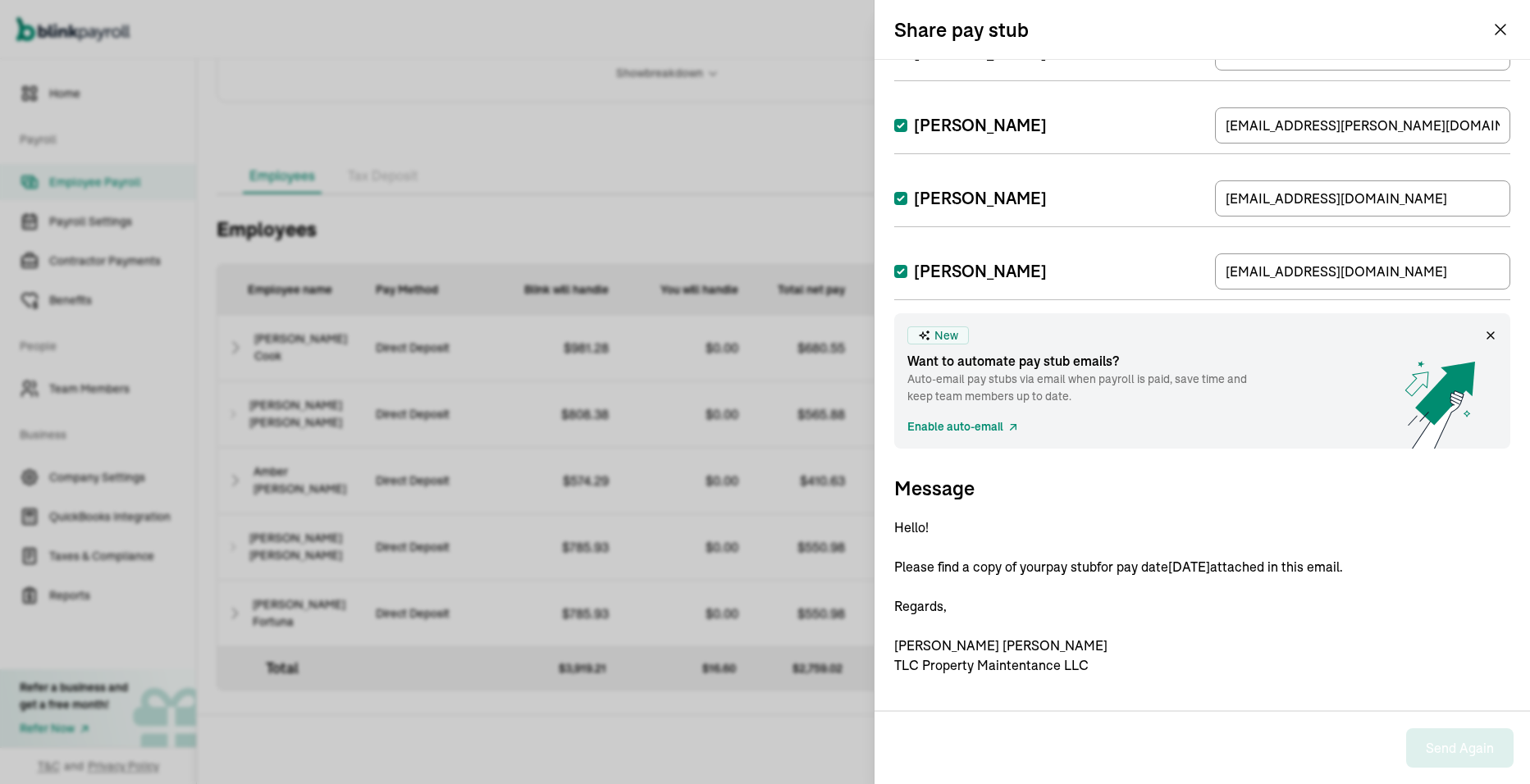
scroll to position [201, 0]
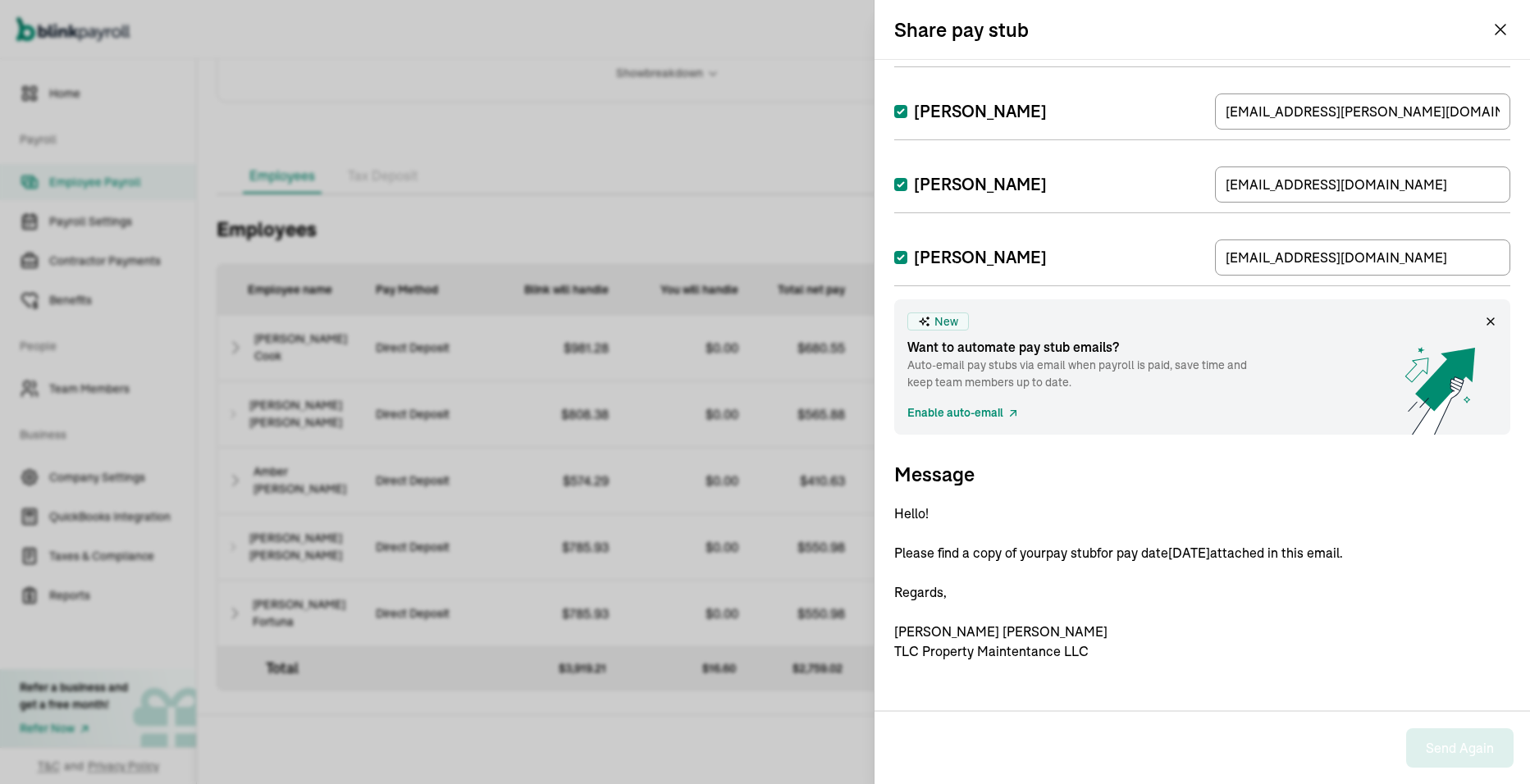
click at [1134, 629] on p "Hello! Please find a copy of your pay stub for pay date 09/05/2025 attached in …" at bounding box center [1202, 582] width 616 height 158
click at [1079, 604] on p "Hello! Please find a copy of your pay stub for pay date 09/05/2025 attached in …" at bounding box center [1202, 582] width 616 height 158
drag, startPoint x: 1120, startPoint y: 474, endPoint x: 1084, endPoint y: 478, distance: 36.2
click at [1084, 478] on h3 "Message" at bounding box center [1202, 474] width 616 height 26
click at [967, 412] on link "Enable auto-email" at bounding box center [963, 412] width 112 height 18
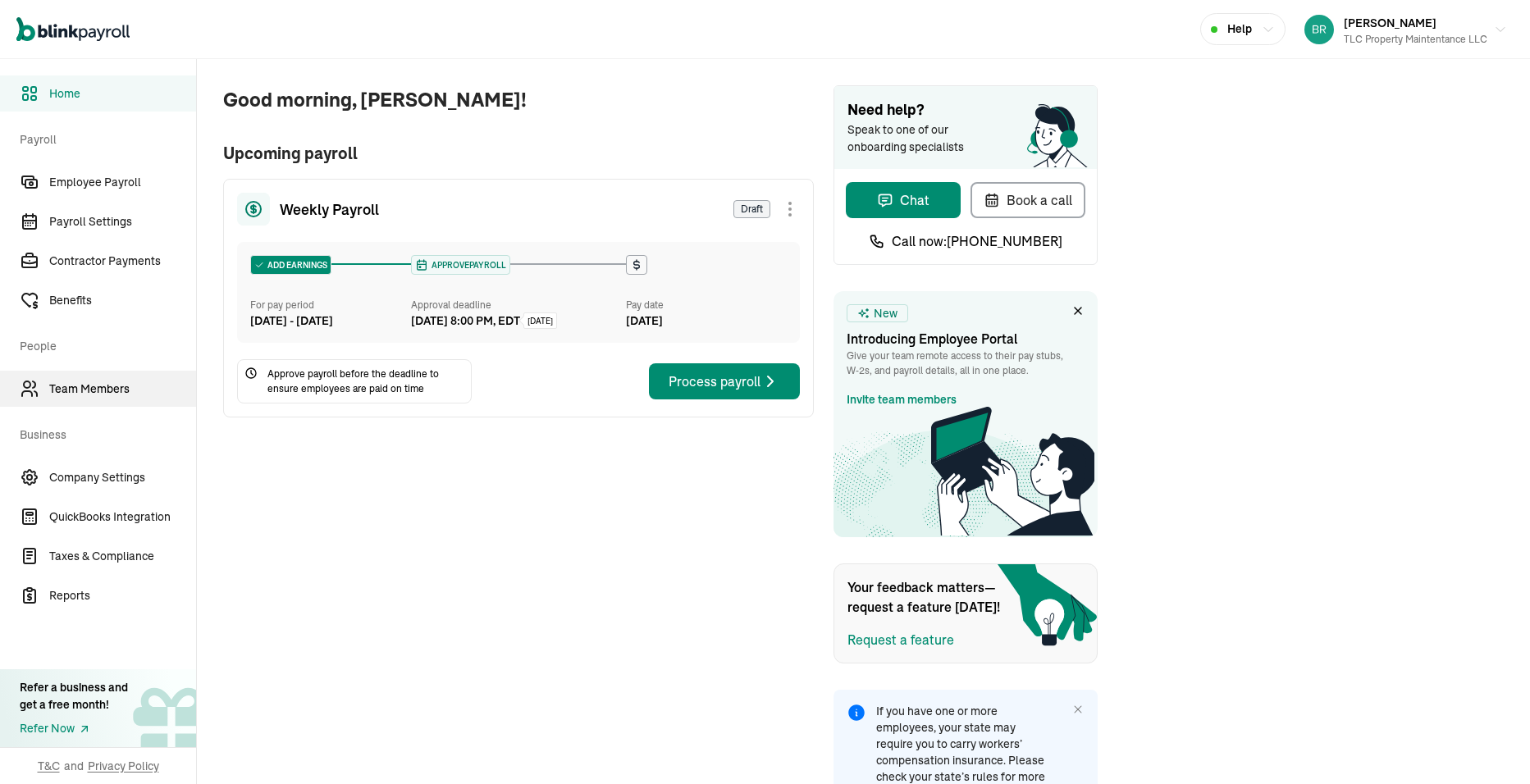
click at [64, 388] on span "Team Members" at bounding box center [122, 388] width 147 height 18
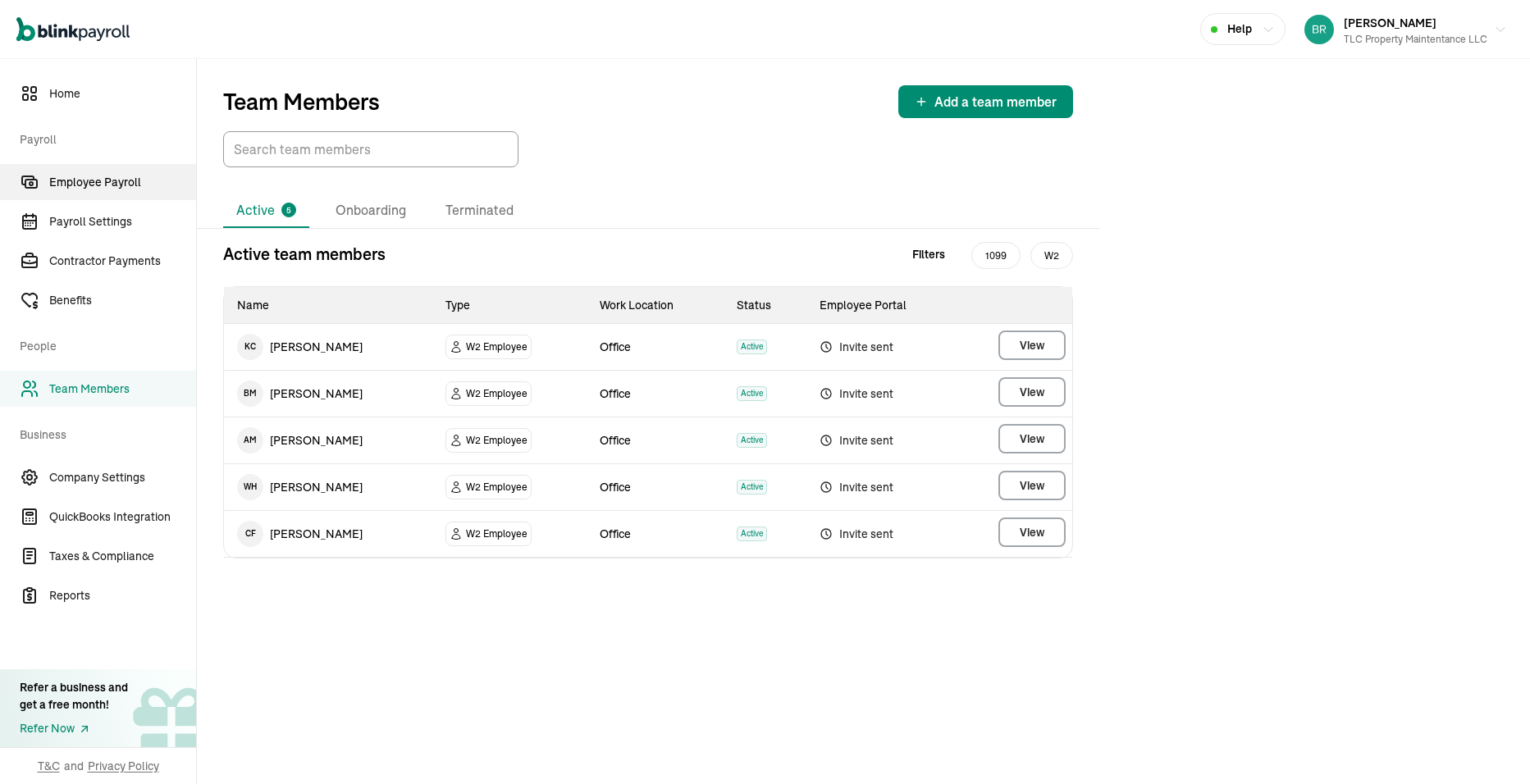
click at [82, 191] on link "Employee Payroll" at bounding box center [97, 182] width 196 height 36
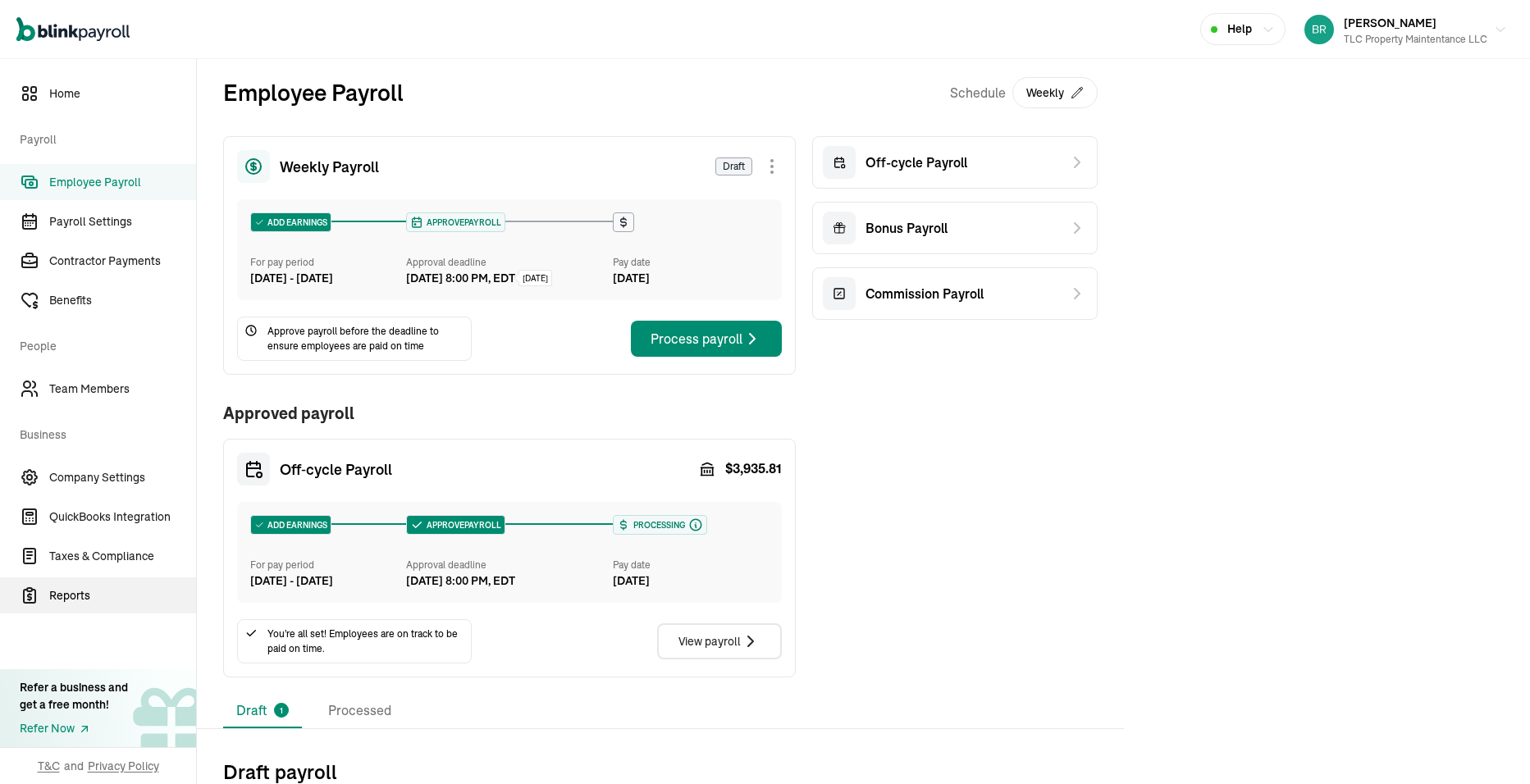
click at [61, 595] on span "Reports" at bounding box center [122, 595] width 147 height 18
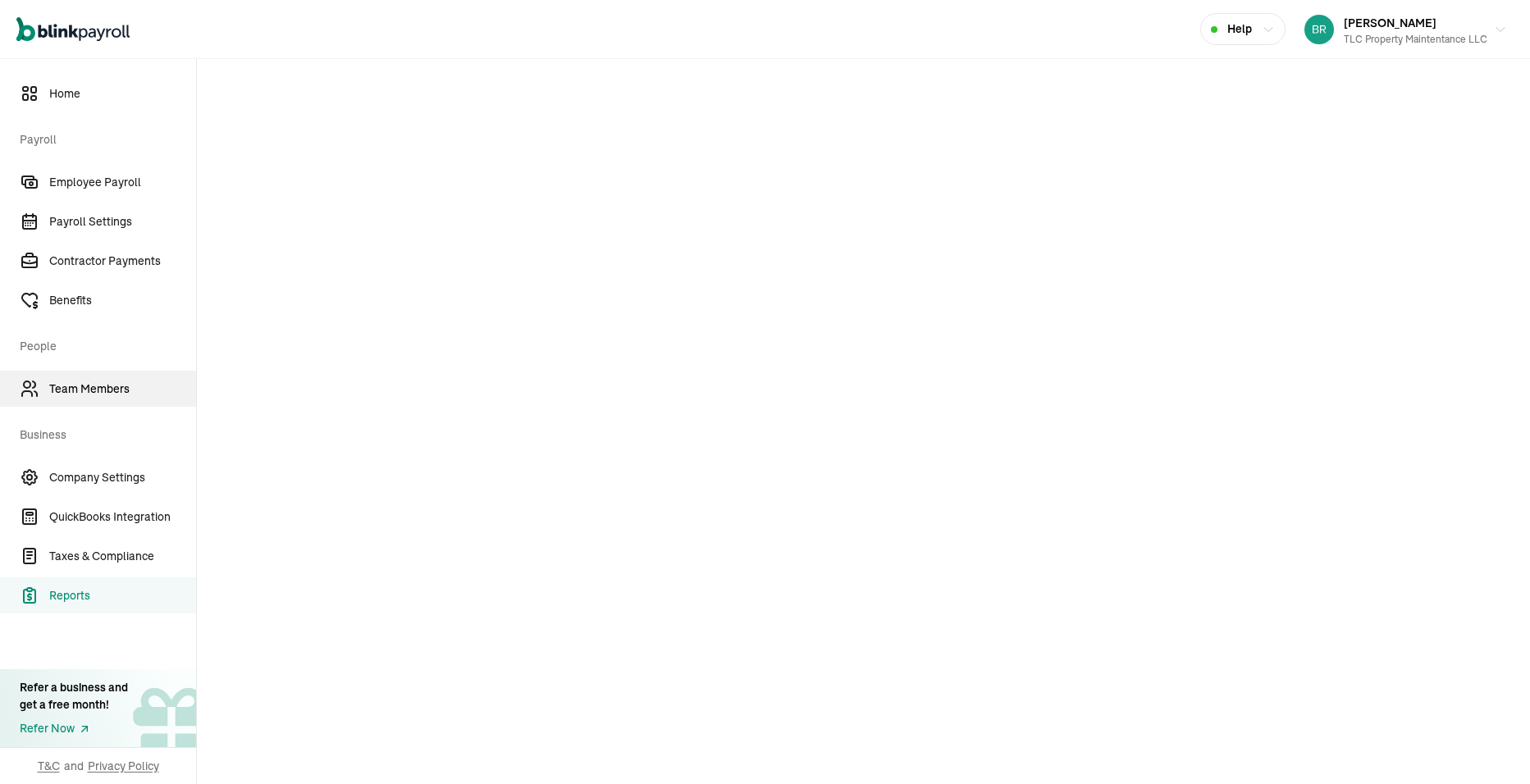
click at [97, 394] on span "Team Members" at bounding box center [122, 388] width 147 height 18
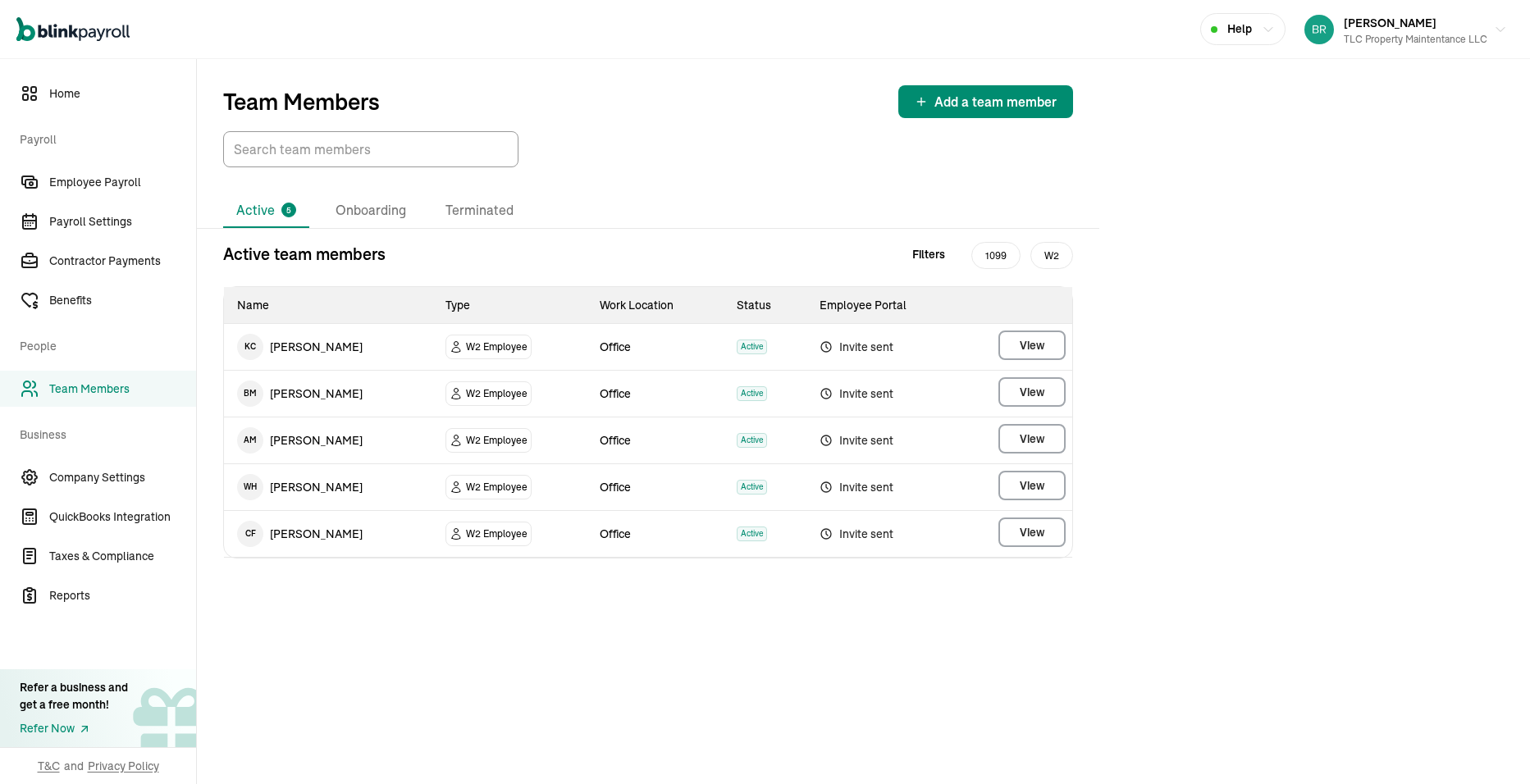
click at [316, 531] on td "C F Cole Fortuna" at bounding box center [328, 534] width 209 height 46
click at [1027, 529] on span "View" at bounding box center [1032, 532] width 25 height 17
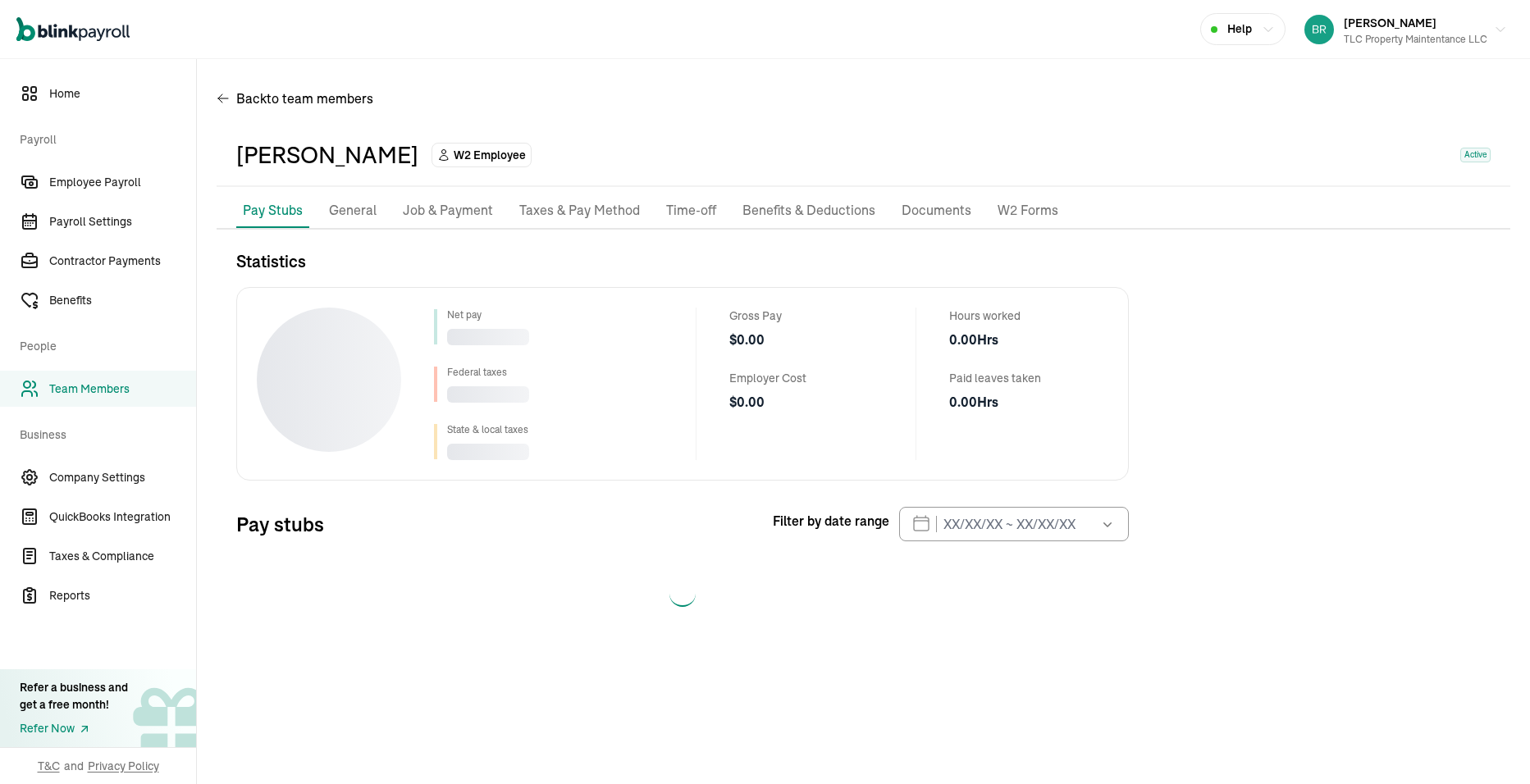
select select "2025"
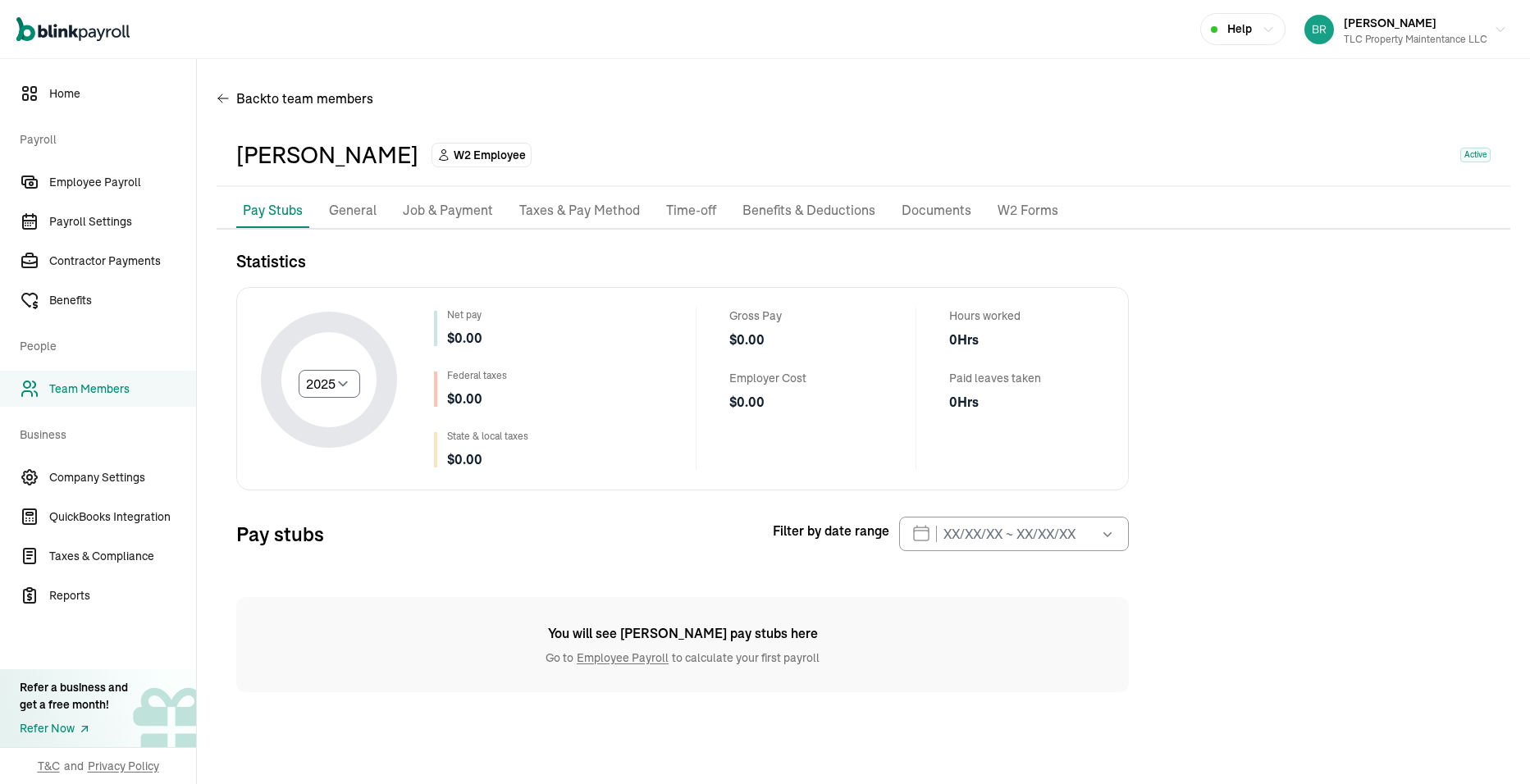
click at [565, 216] on p "Taxes & Pay Method" at bounding box center [580, 210] width 121 height 21
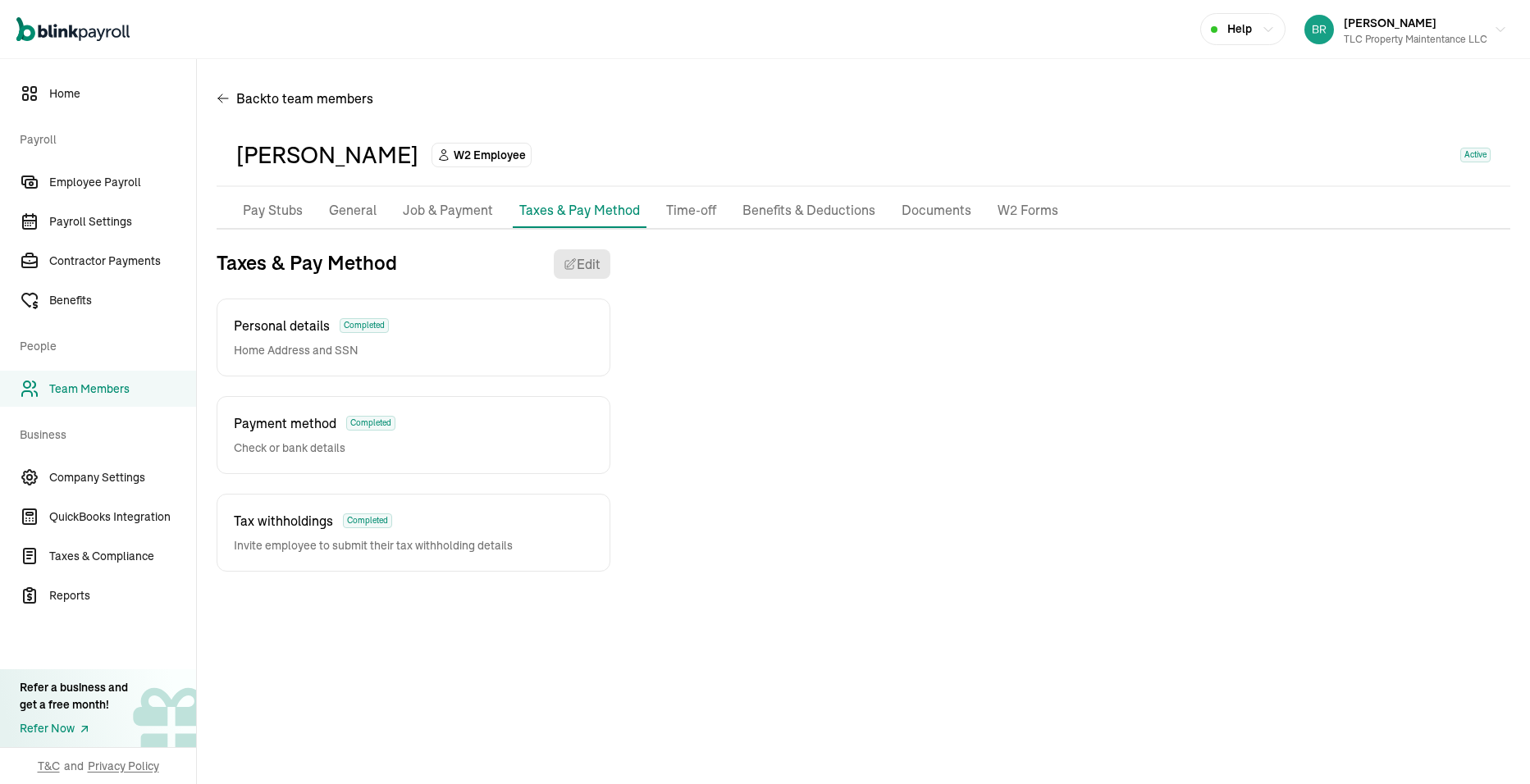
click at [368, 214] on p "General" at bounding box center [352, 210] width 47 height 21
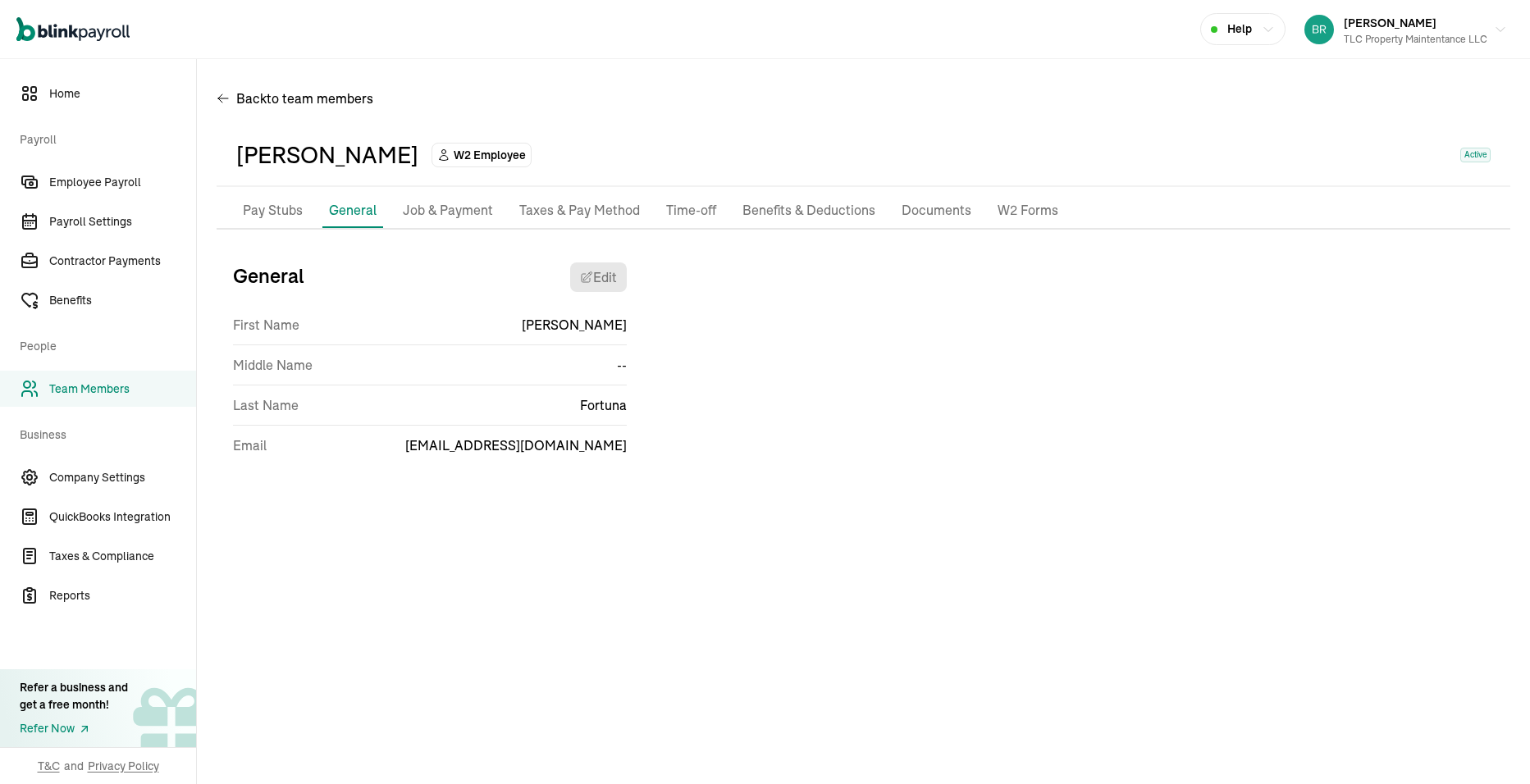
click at [271, 216] on p "Pay Stubs" at bounding box center [273, 210] width 60 height 21
select select "2025"
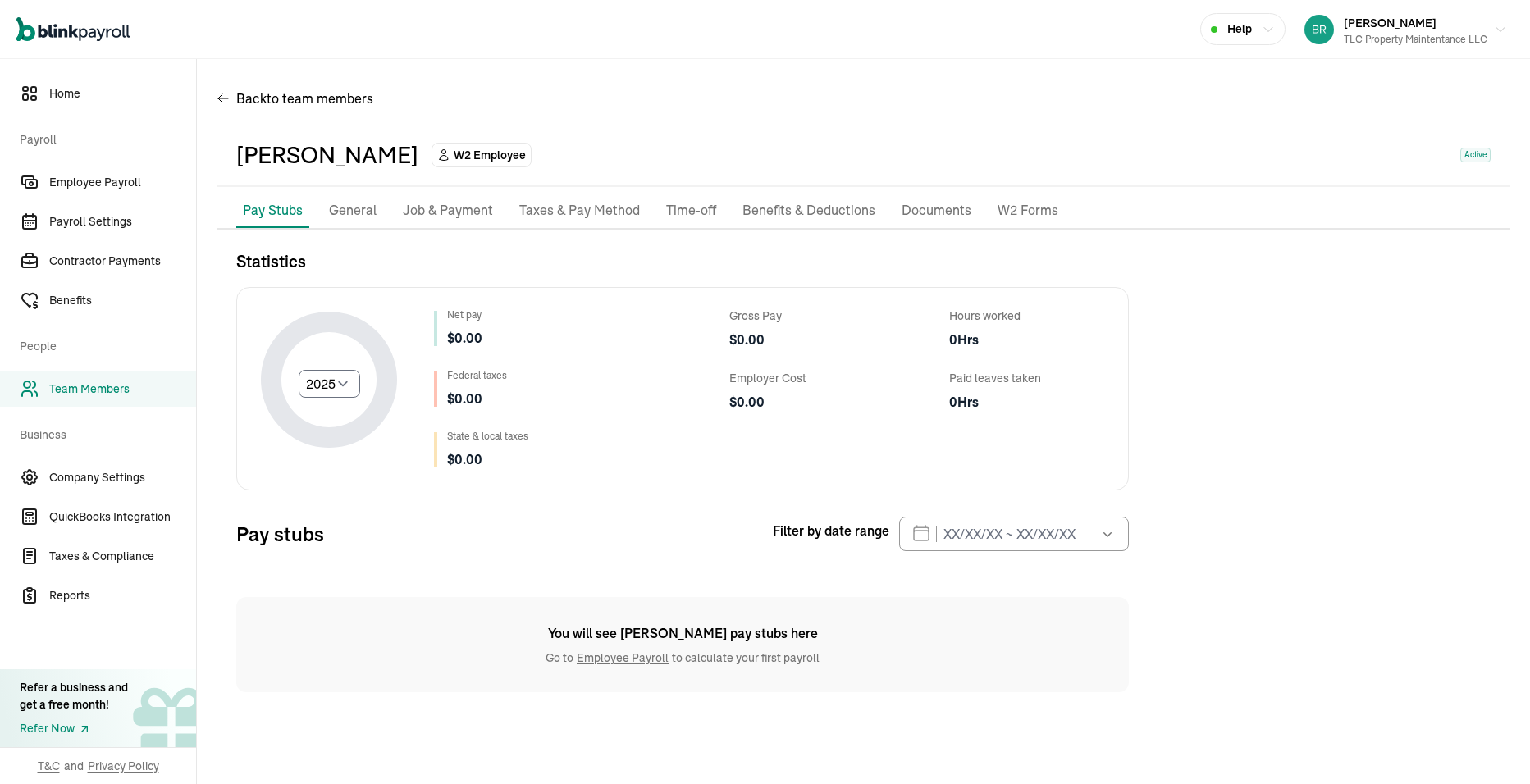
click at [601, 660] on link "Employee Payroll" at bounding box center [622, 658] width 98 height 15
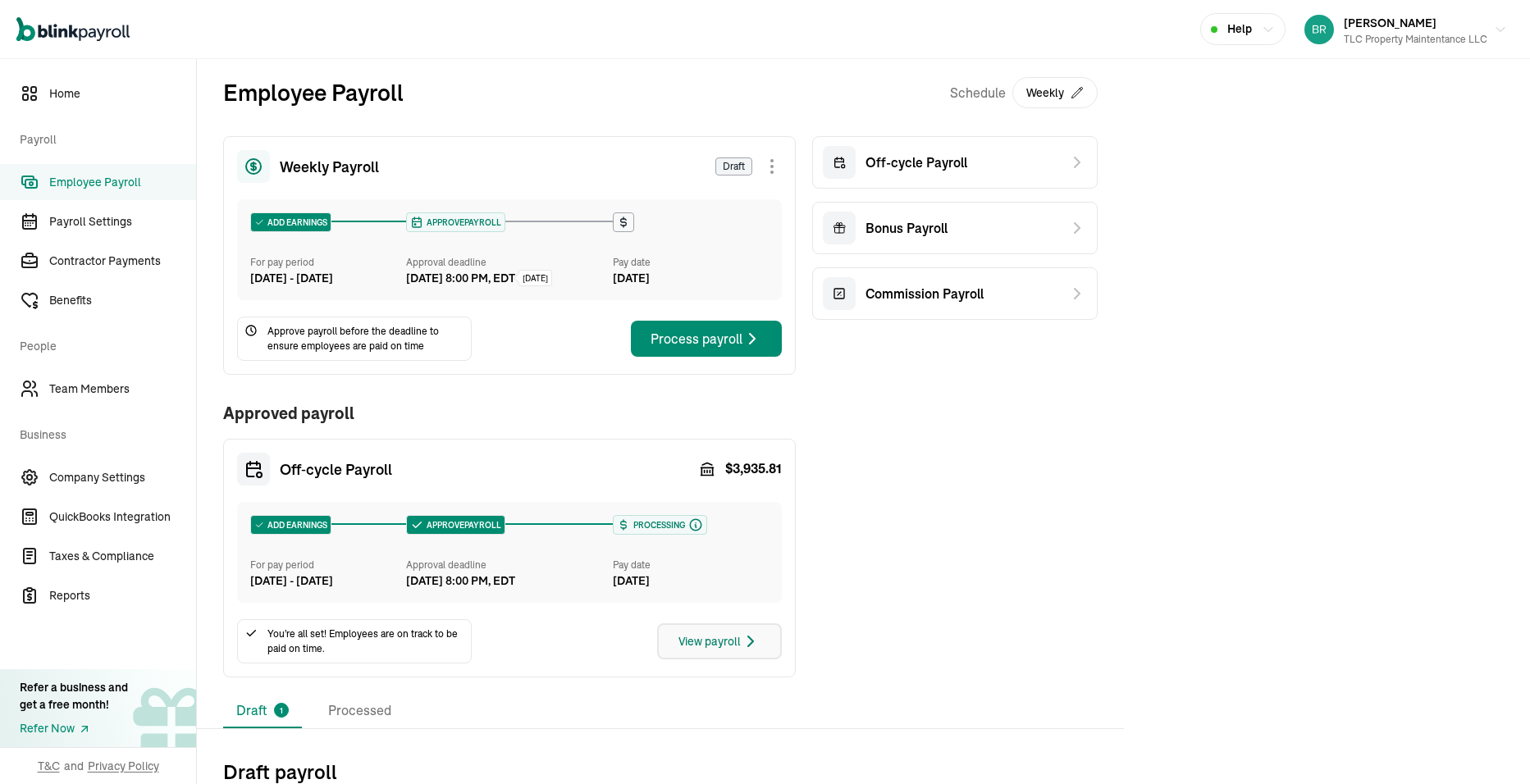
click at [725, 651] on div "View payroll" at bounding box center [720, 640] width 82 height 19
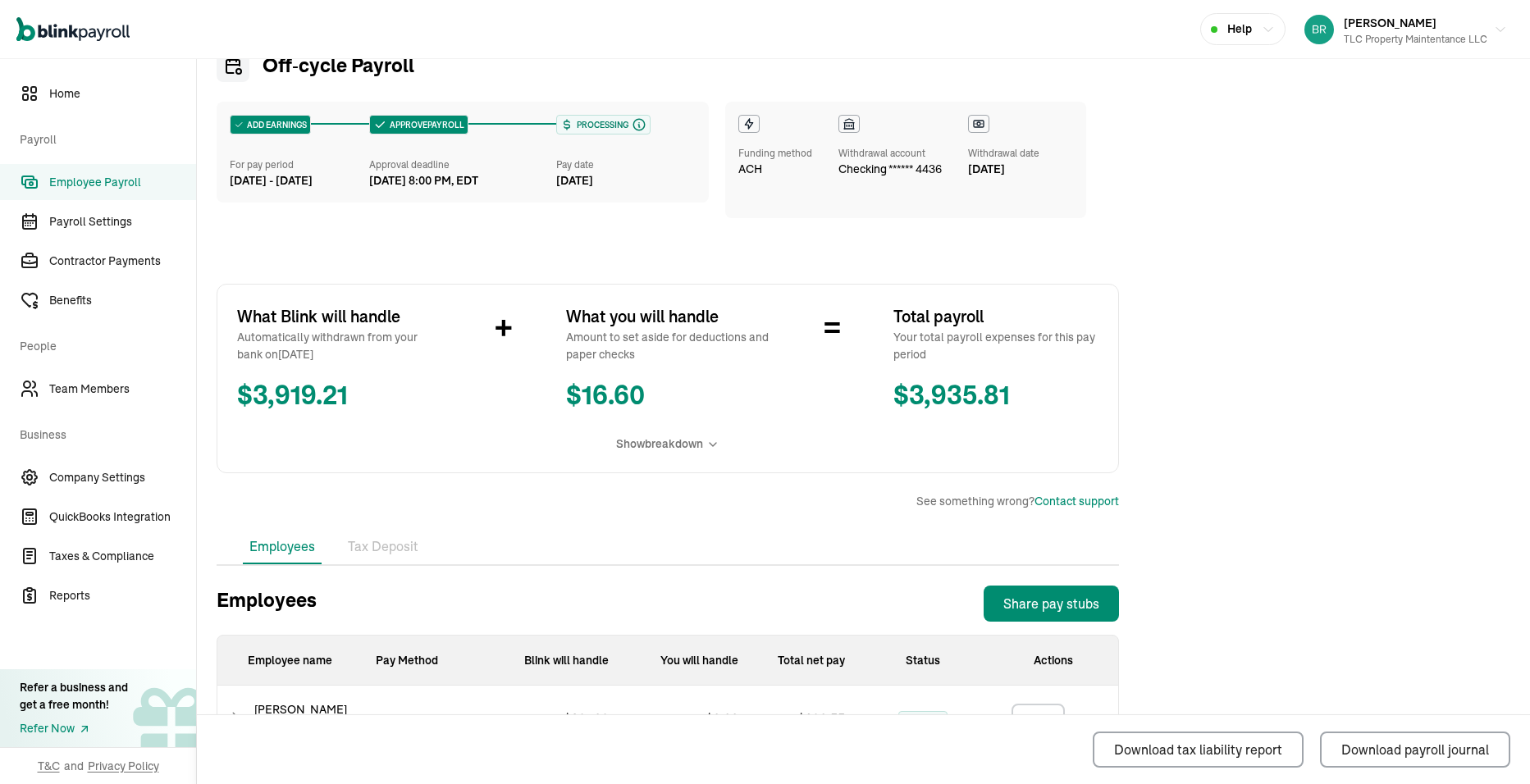
scroll to position [328, 0]
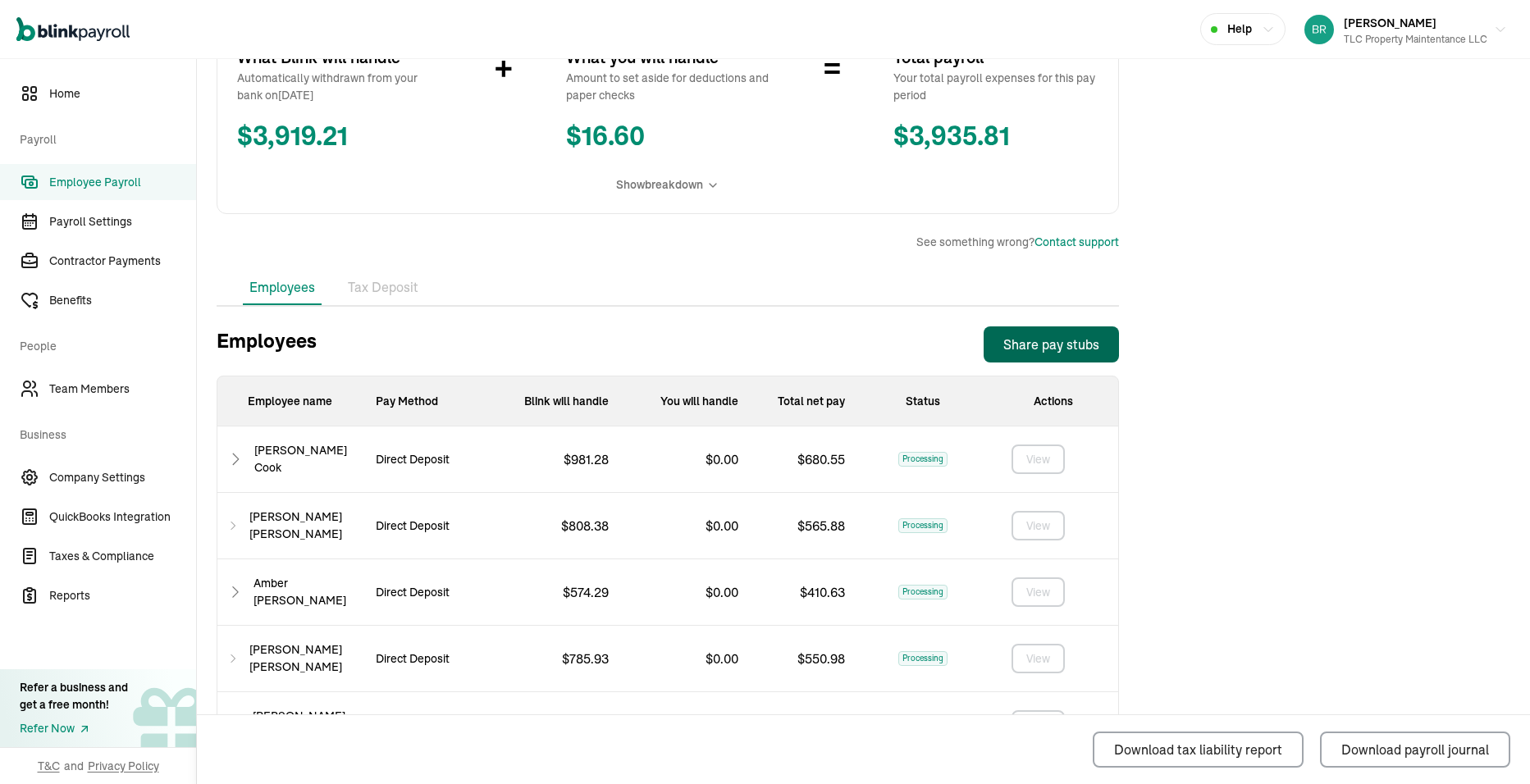
click at [1046, 348] on div "Share pay stubs" at bounding box center [1052, 344] width 96 height 19
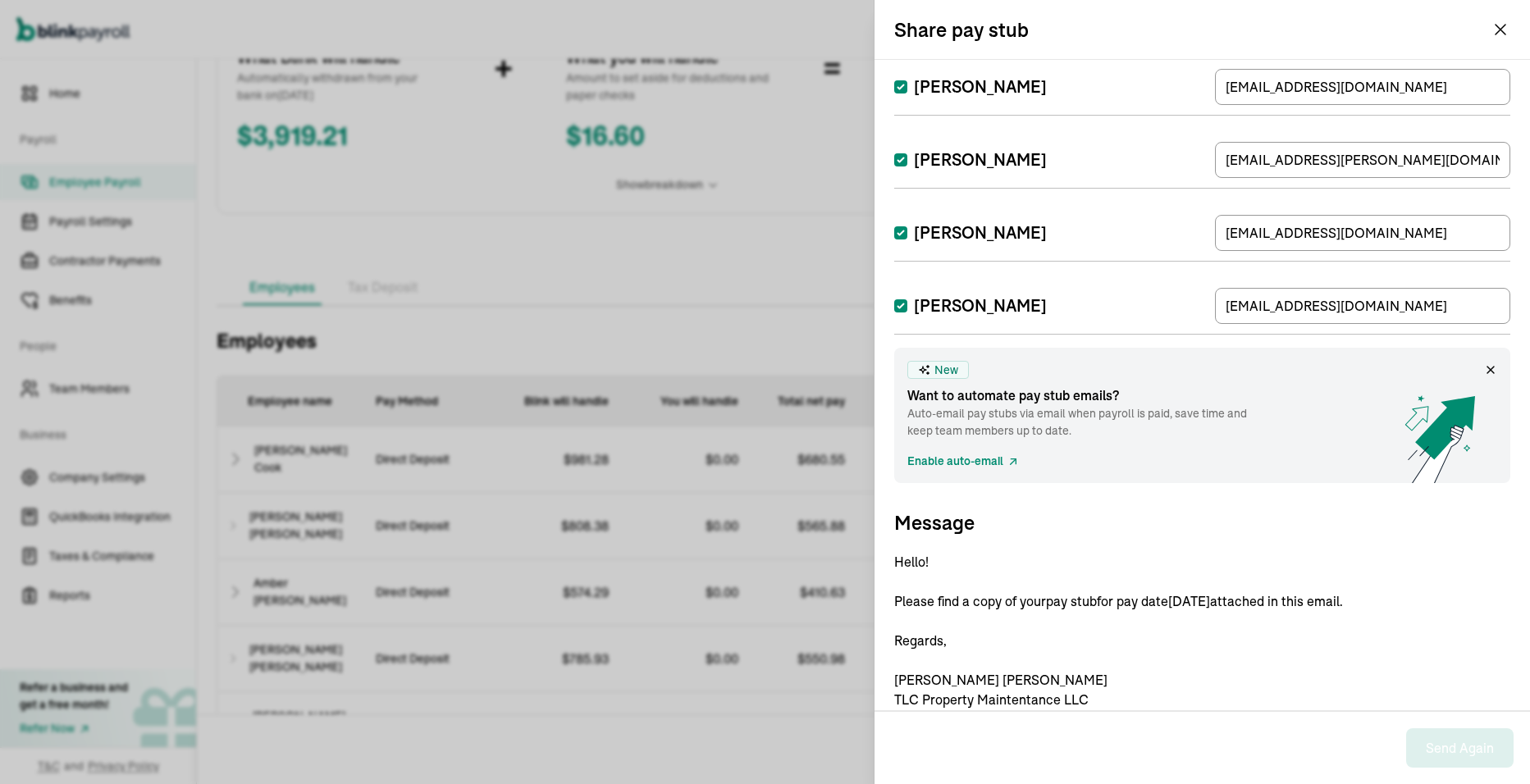
scroll to position [201, 0]
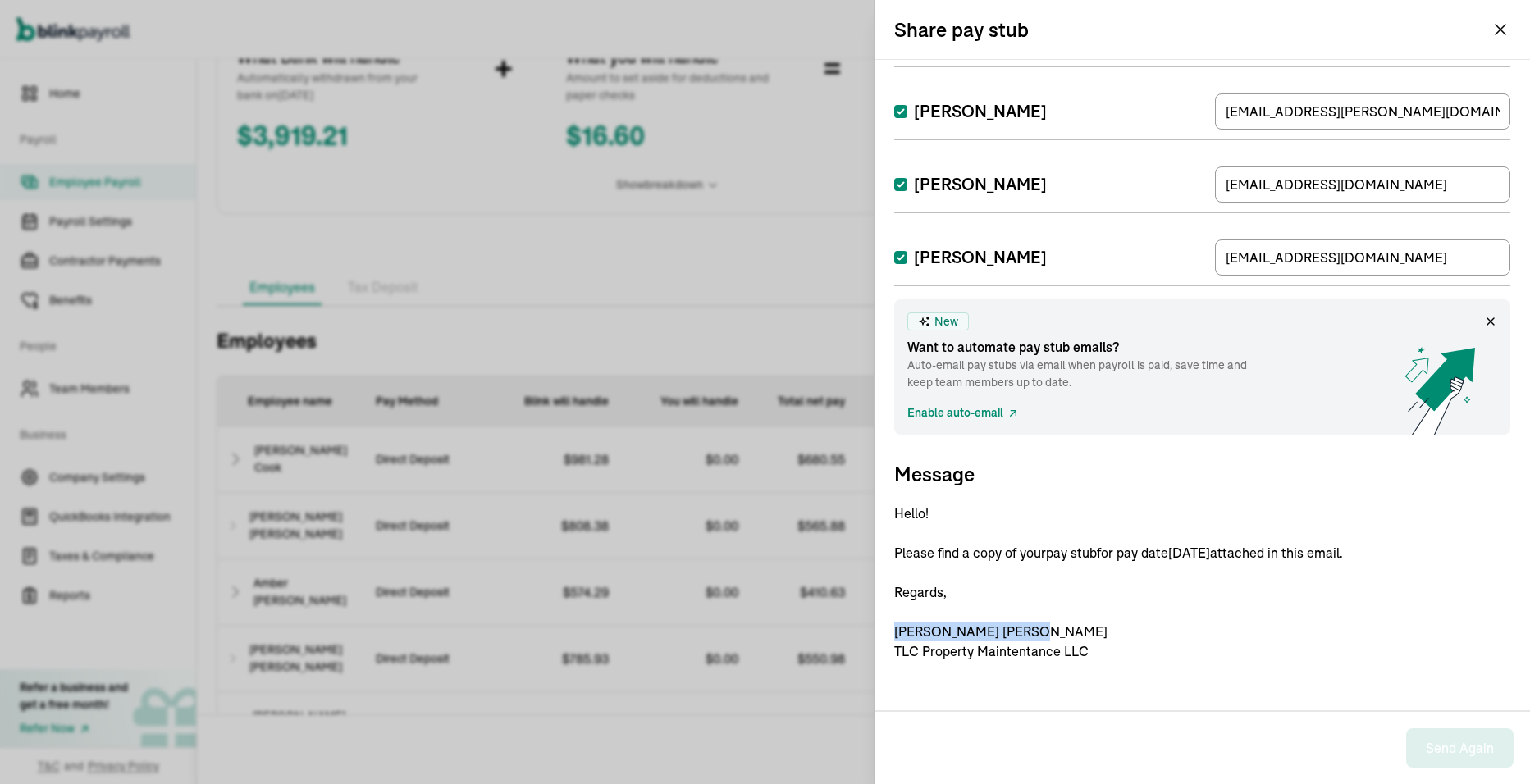
drag, startPoint x: 971, startPoint y: 634, endPoint x: 885, endPoint y: 634, distance: 86.0
click at [885, 634] on div "Select employees Select employees you want to share their pay stubs through ema…" at bounding box center [1202, 386] width 656 height 651
drag, startPoint x: 885, startPoint y: 634, endPoint x: 1303, endPoint y: 633, distance: 418.0
click at [1306, 634] on p "Hello! Please find a copy of your pay stub for pay date 09/05/2025 attached in …" at bounding box center [1202, 582] width 616 height 158
click at [971, 629] on p "Hello! Please find a copy of your pay stub for pay date 09/05/2025 attached in …" at bounding box center [1202, 582] width 616 height 158
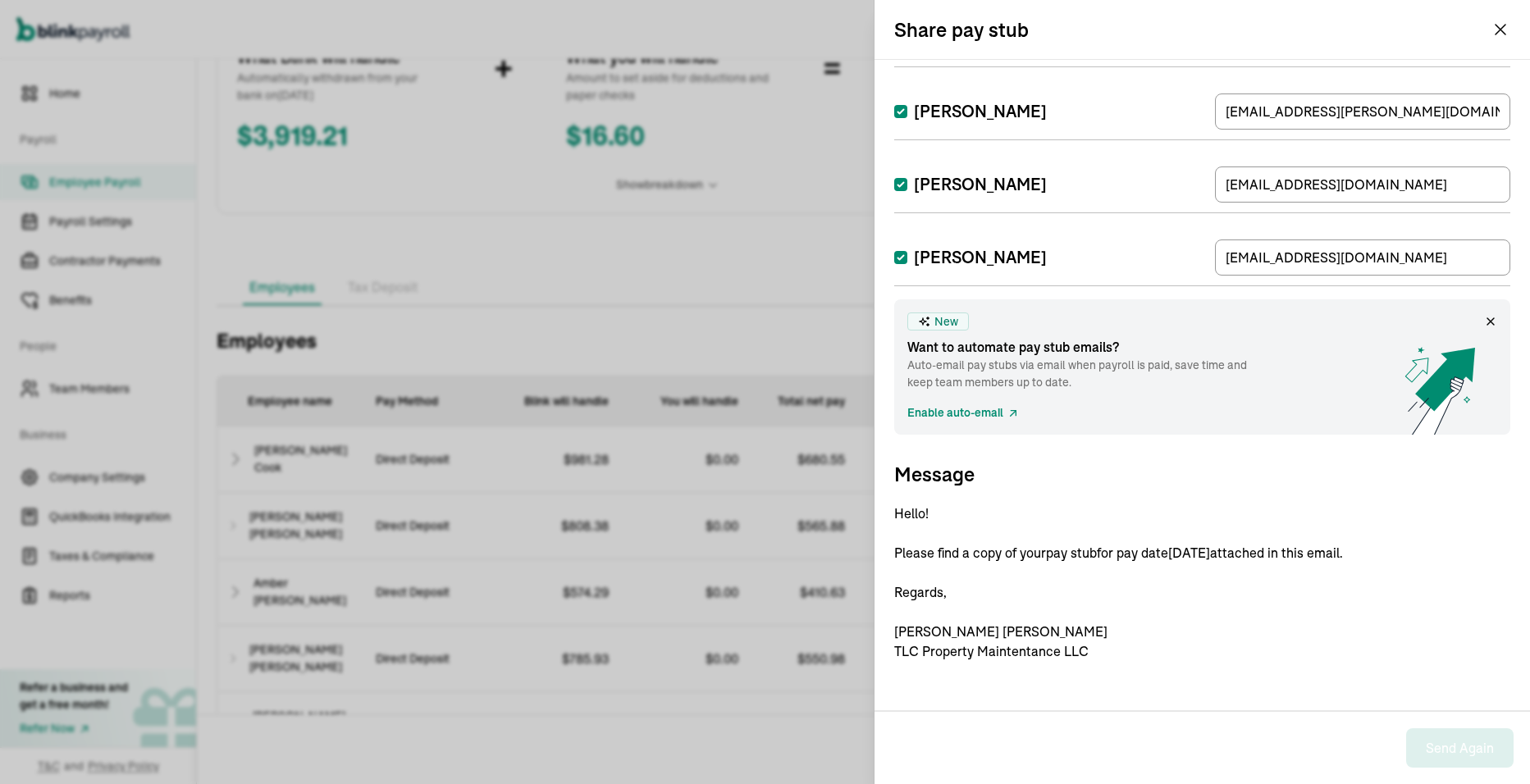
drag, startPoint x: 970, startPoint y: 629, endPoint x: 958, endPoint y: 629, distance: 12.0
click at [968, 629] on p "Hello! Please find a copy of your pay stub for pay date 09/05/2025 attached in …" at bounding box center [1202, 582] width 616 height 158
click at [953, 629] on p "Hello! Please find a copy of your pay stub for pay date 09/05/2025 attached in …" at bounding box center [1202, 582] width 616 height 158
click at [1484, 317] on icon at bounding box center [1490, 322] width 13 height 13
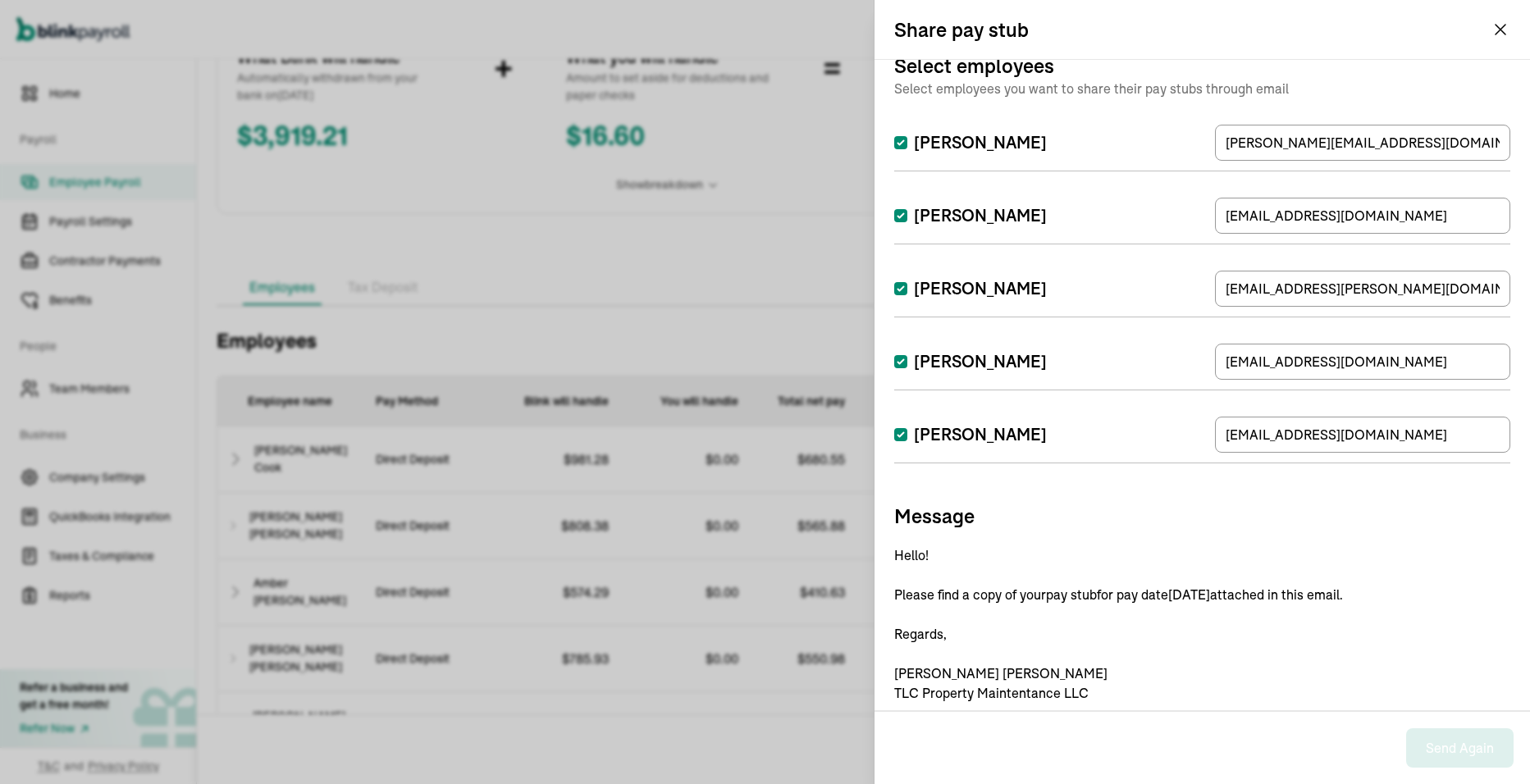
scroll to position [0, 0]
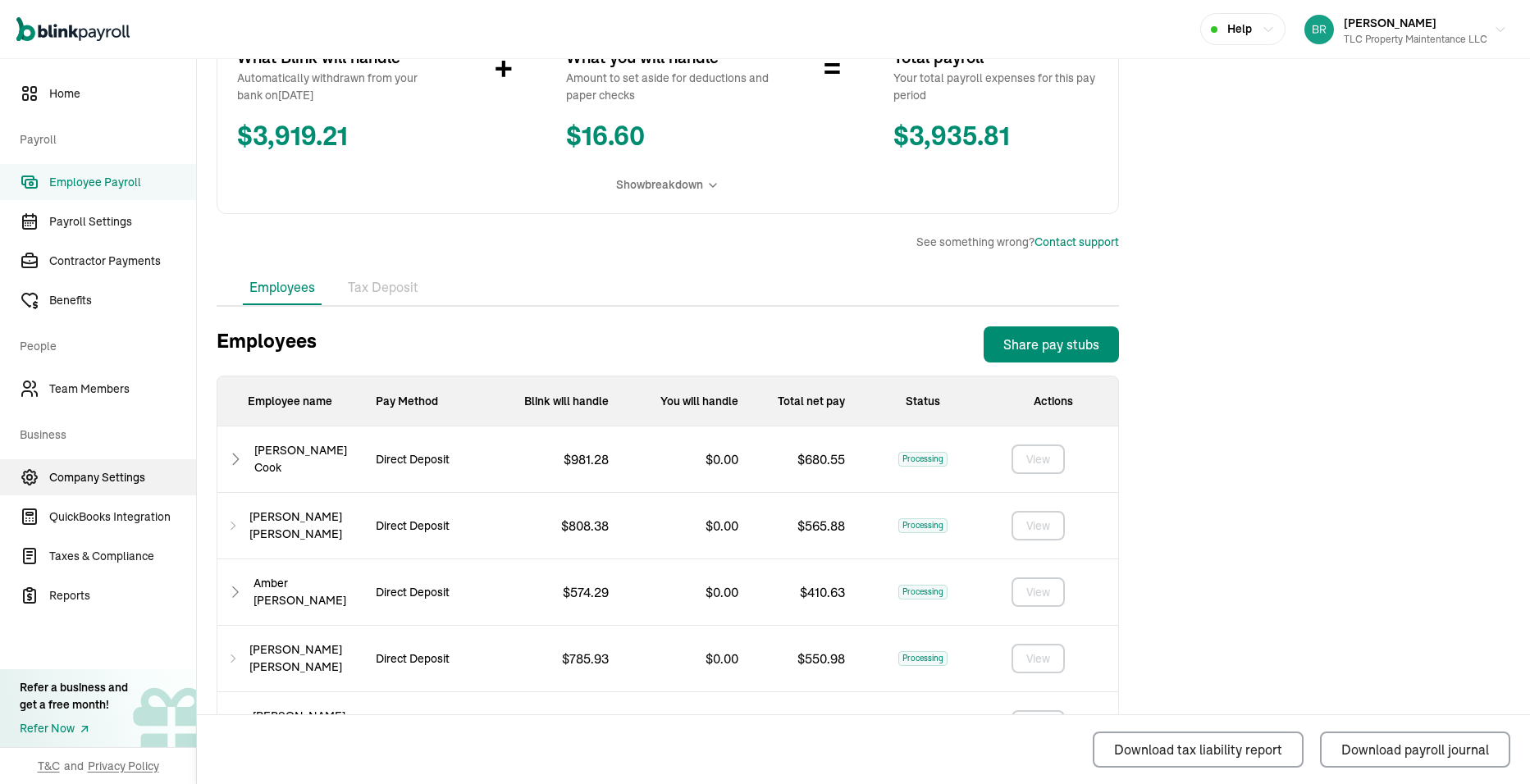
click at [115, 481] on span "Company Settings" at bounding box center [122, 477] width 147 height 18
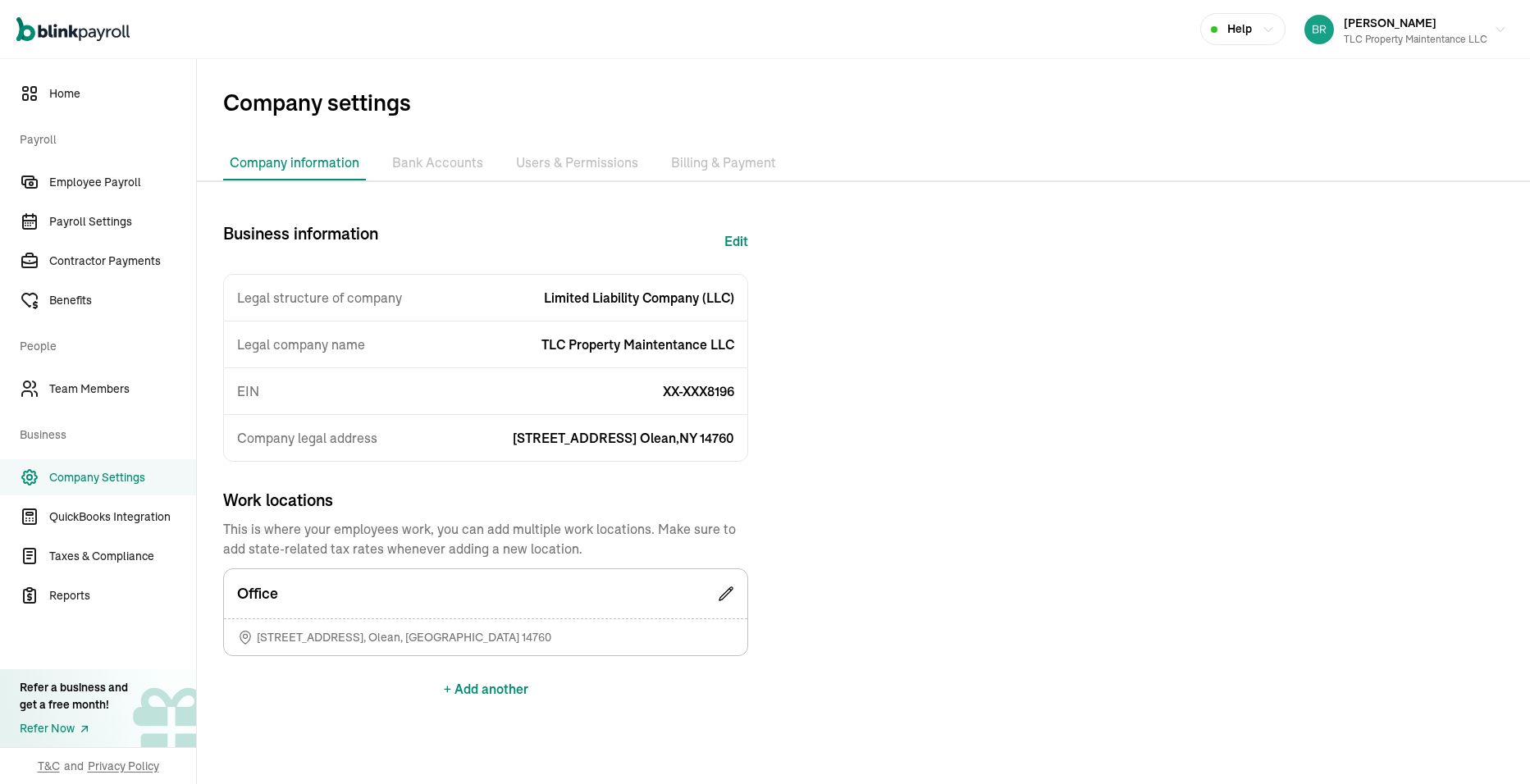
click at [552, 159] on li "Users & Permissions" at bounding box center [577, 162] width 135 height 34
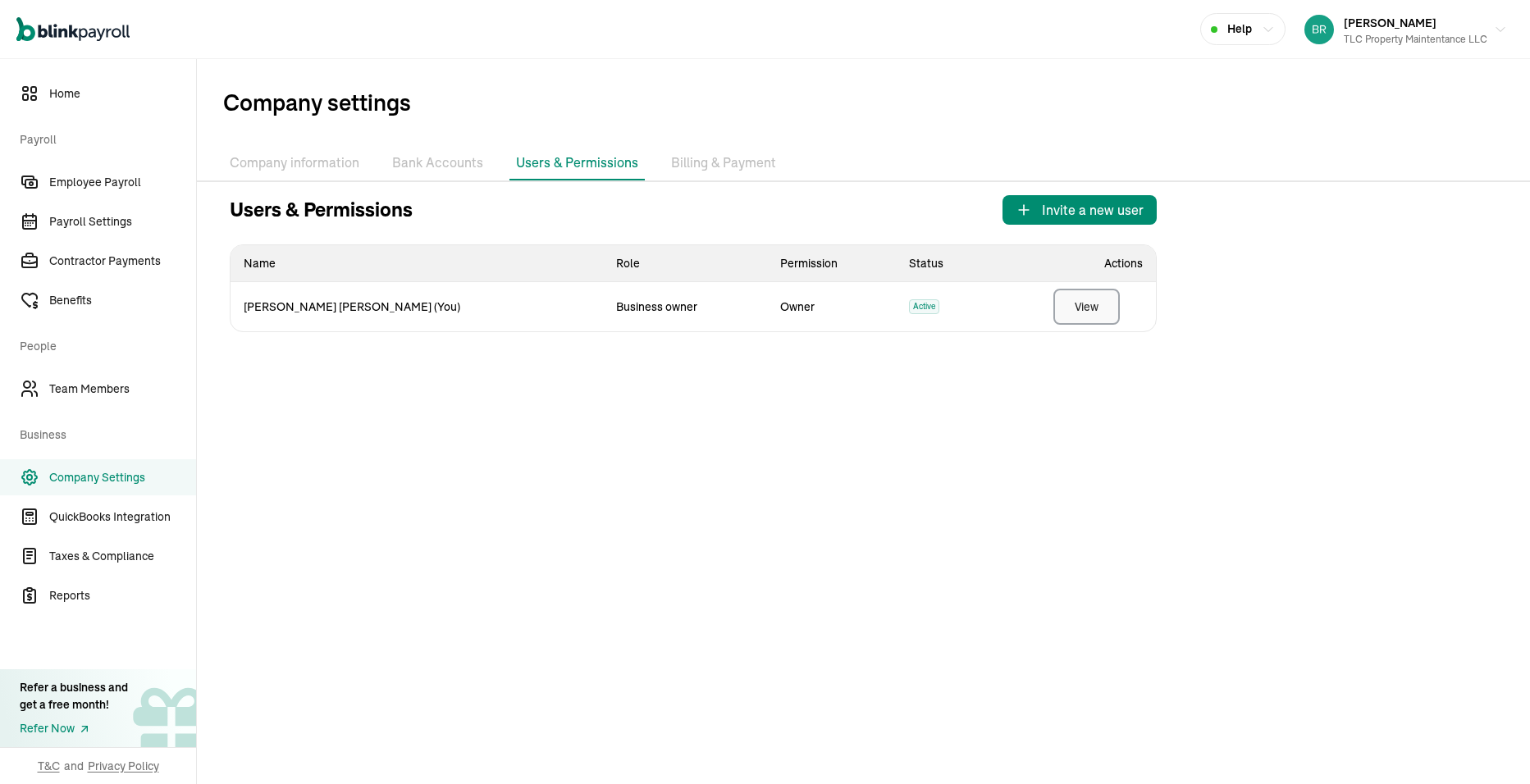
click at [1063, 310] on button "View" at bounding box center [1087, 306] width 67 height 36
click at [725, 164] on li "Billing & Payment" at bounding box center [723, 162] width 118 height 34
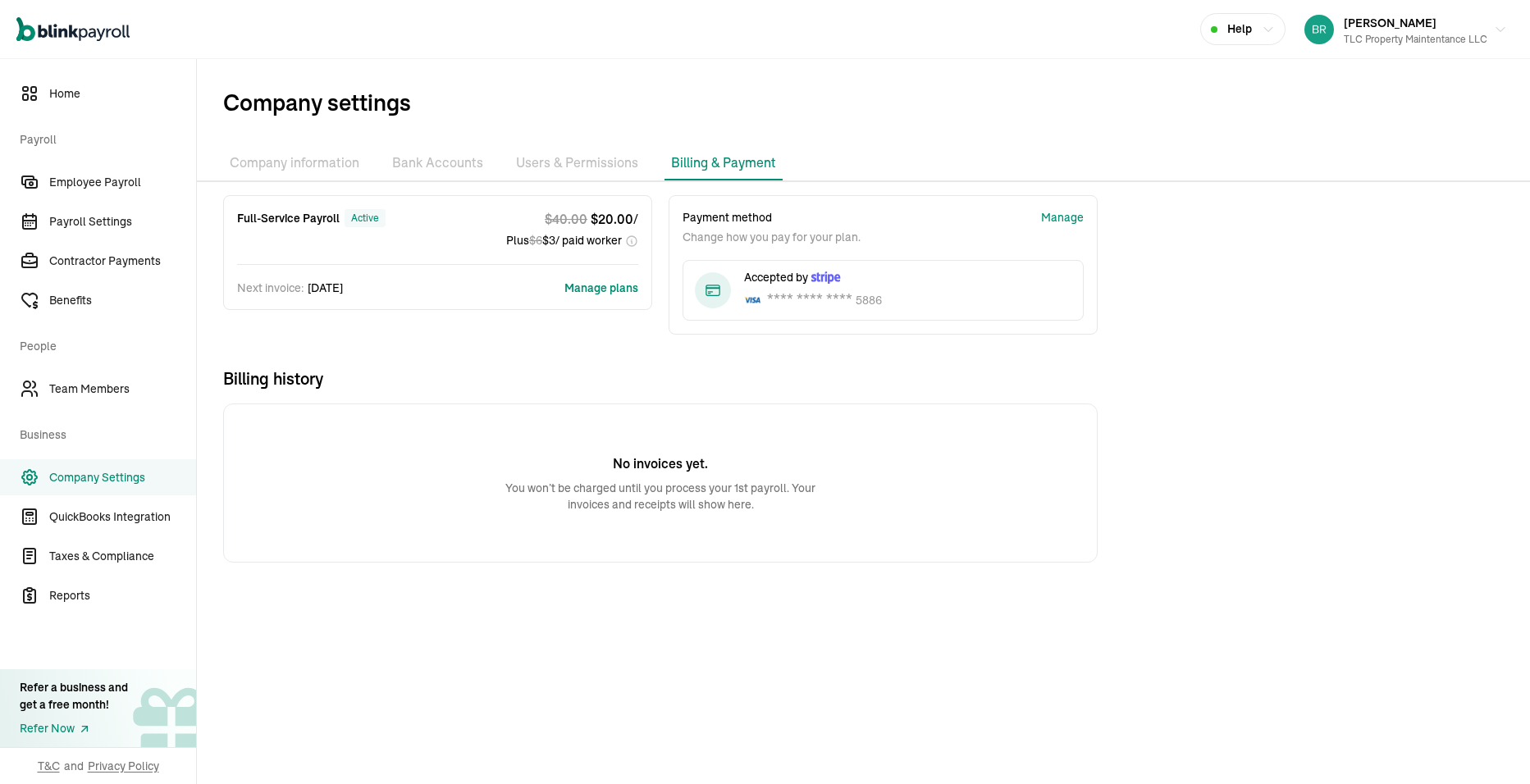
click at [255, 166] on li "Company information" at bounding box center [295, 162] width 143 height 34
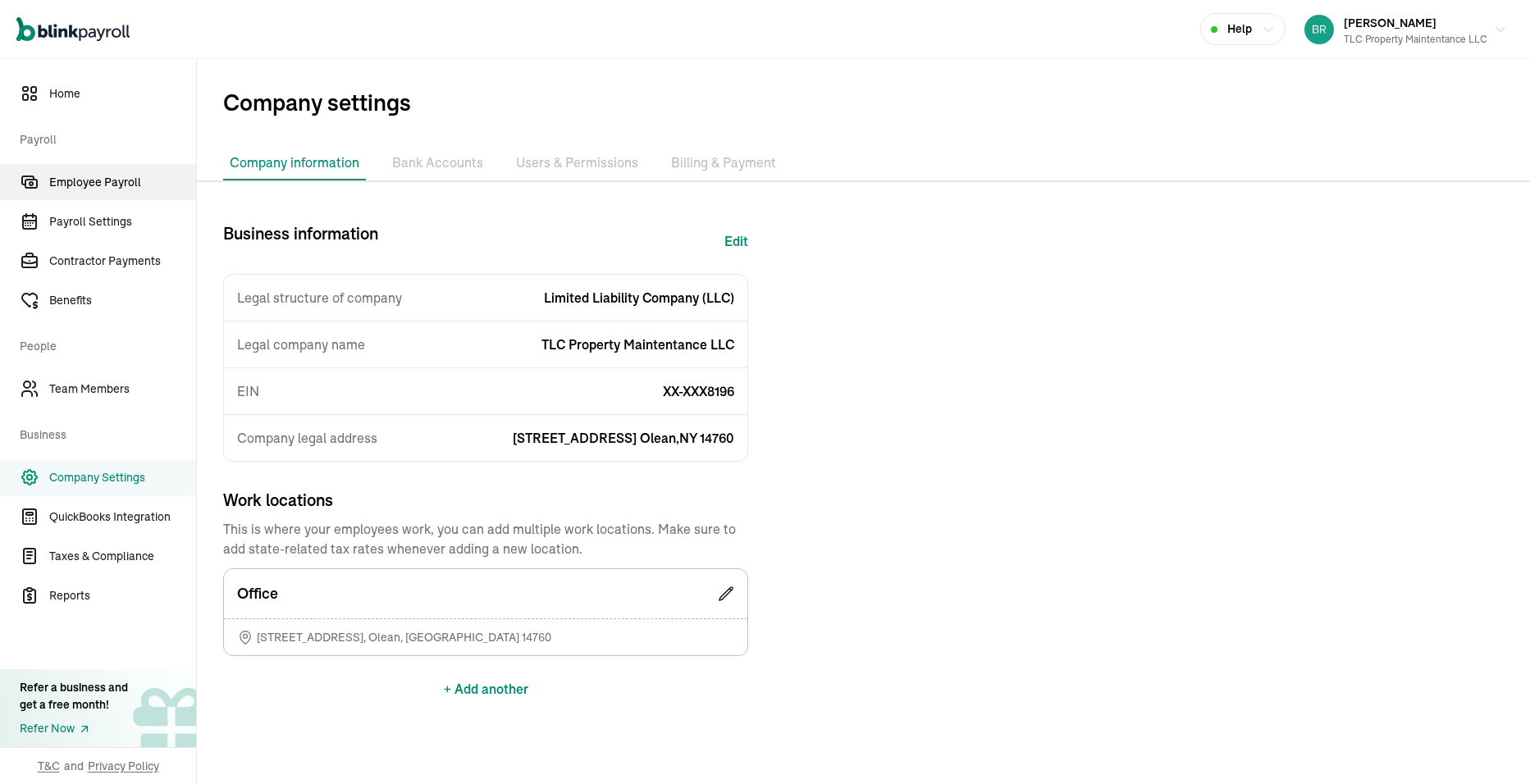
drag, startPoint x: 78, startPoint y: 182, endPoint x: 90, endPoint y: 179, distance: 12.4
click at [78, 182] on span "Employee Payroll" at bounding box center [122, 183] width 147 height 18
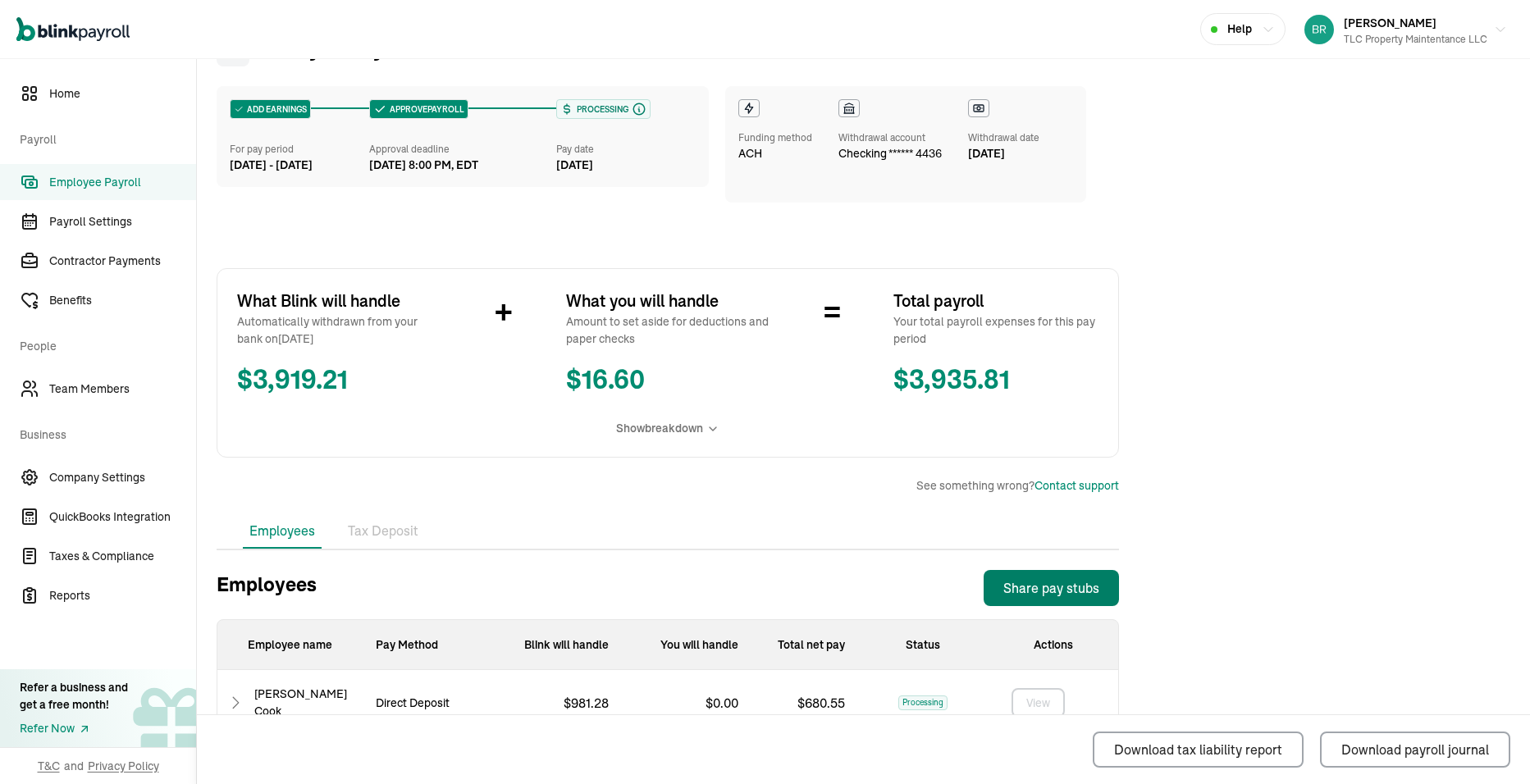
scroll to position [441, 0]
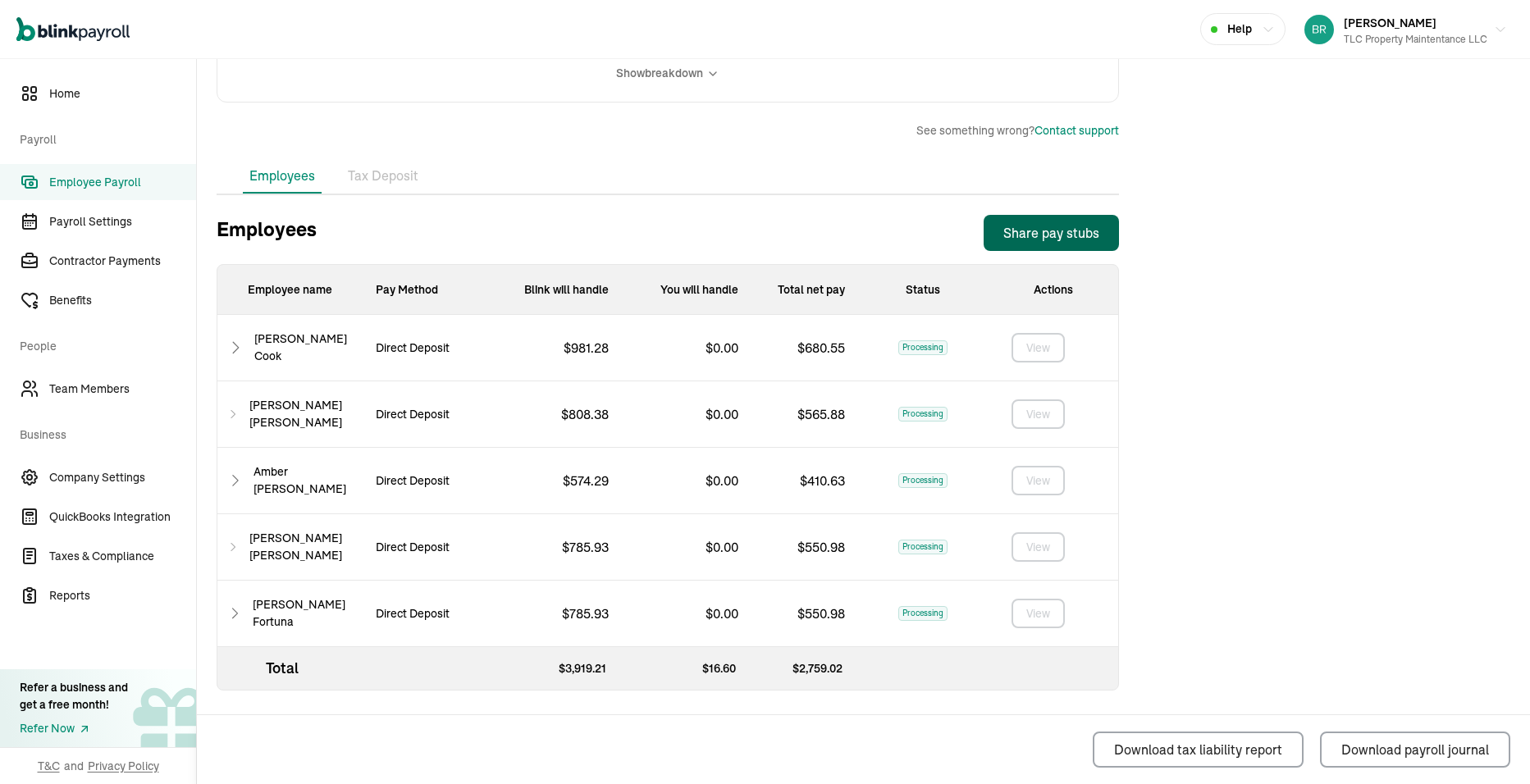
click at [1032, 243] on button "Share pay stubs" at bounding box center [1052, 233] width 135 height 36
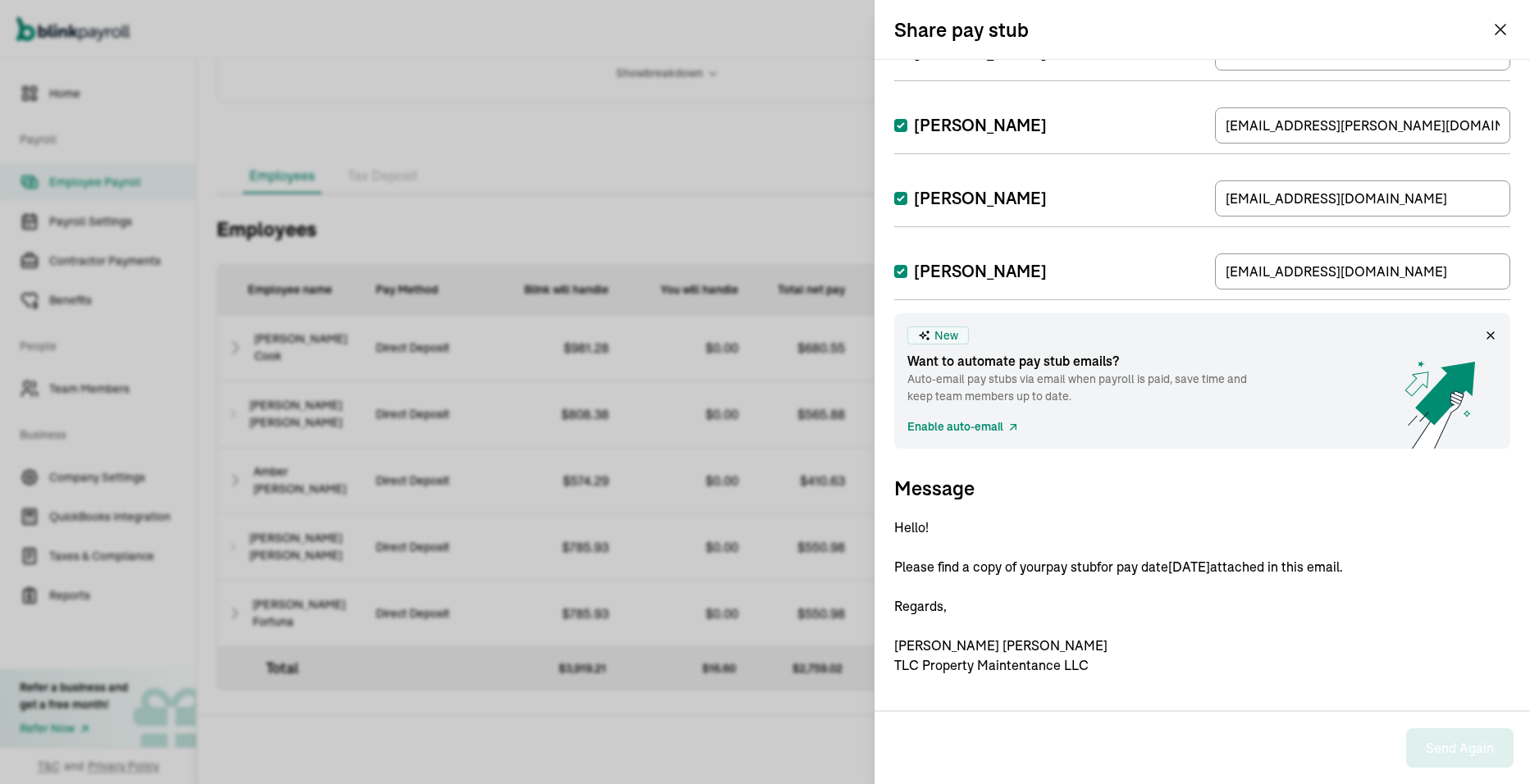
scroll to position [201, 0]
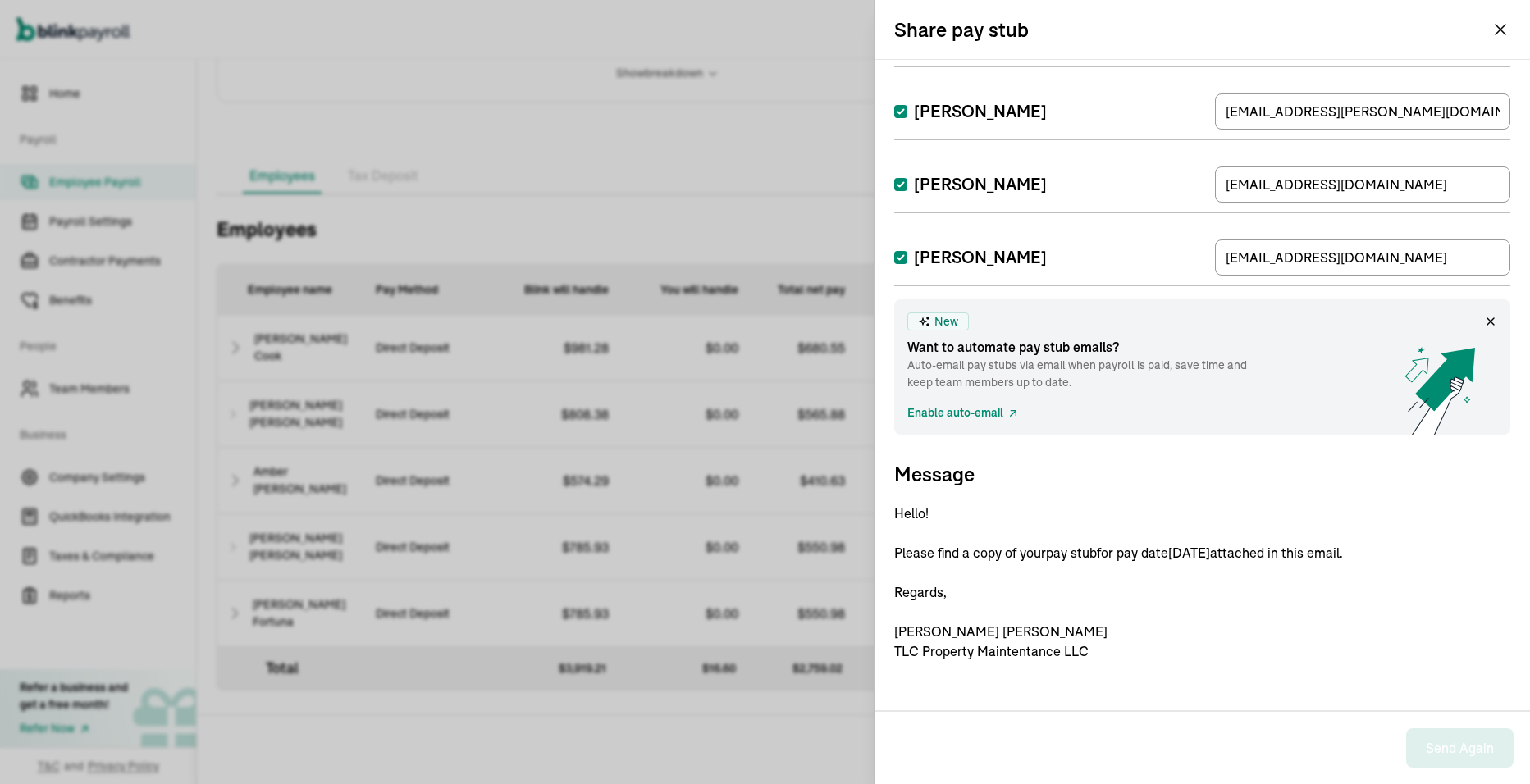
click at [1134, 629] on p "Hello! Please find a copy of your pay stub for pay date 09/05/2025 attached in …" at bounding box center [1202, 582] width 616 height 158
click at [1079, 604] on p "Hello! Please find a copy of your pay stub for pay date 09/05/2025 attached in …" at bounding box center [1202, 582] width 616 height 158
drag, startPoint x: 1120, startPoint y: 474, endPoint x: 1077, endPoint y: 478, distance: 43.2
click at [1084, 478] on h3 "Message" at bounding box center [1202, 474] width 616 height 26
click at [967, 412] on link "Enable auto-email" at bounding box center [963, 412] width 112 height 18
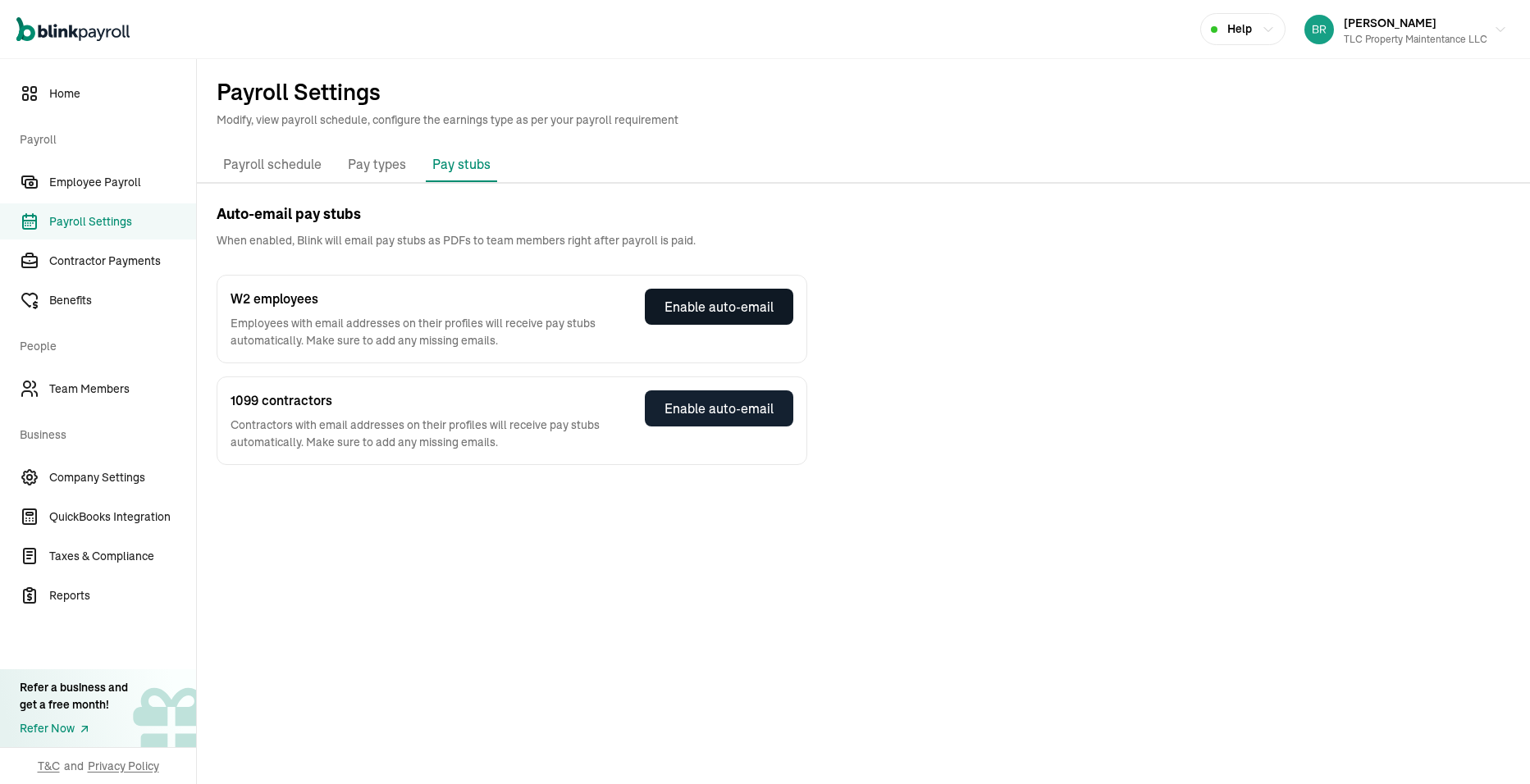
click at [743, 312] on div "Enable auto-email" at bounding box center [720, 306] width 109 height 19
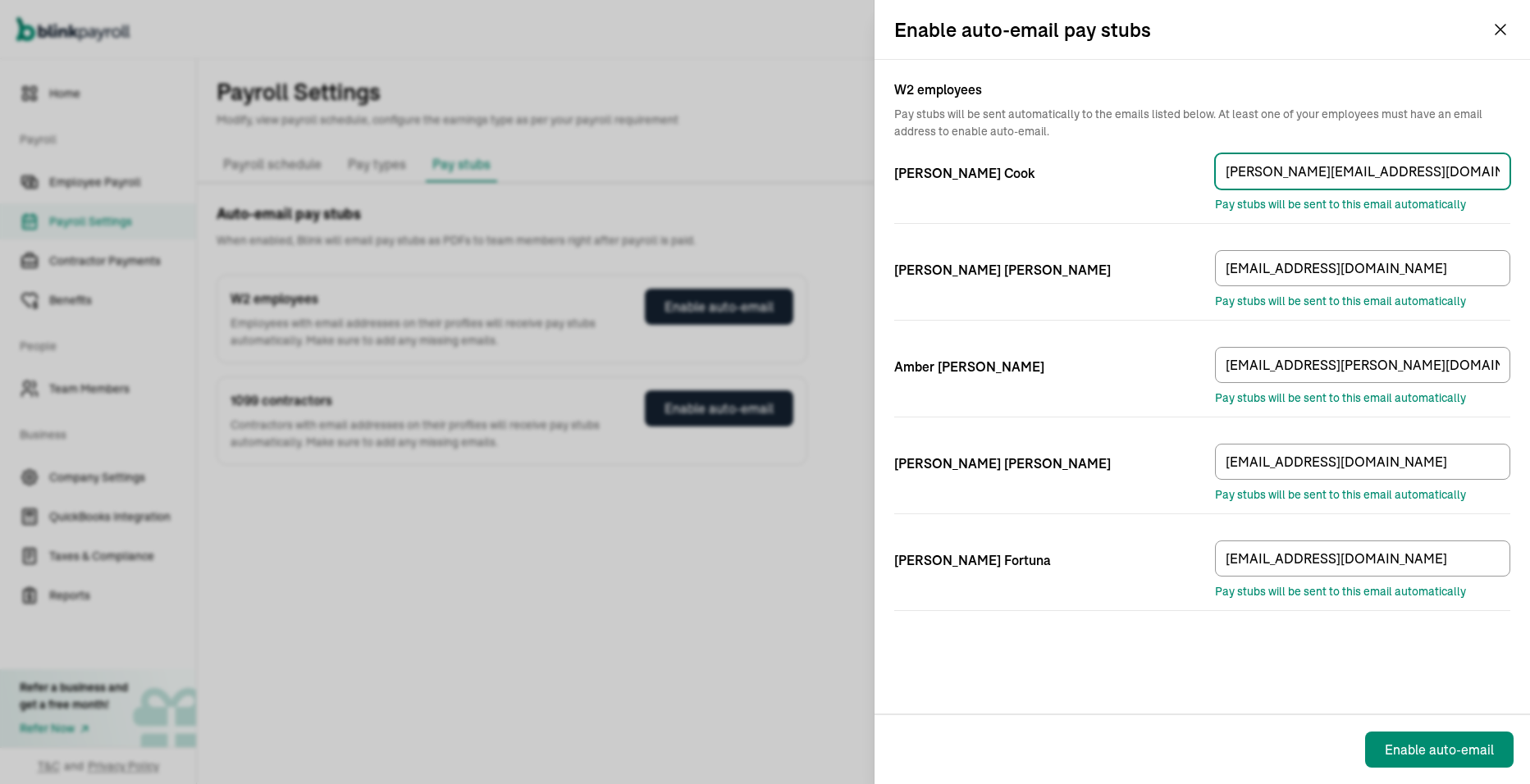
drag, startPoint x: 1309, startPoint y: 170, endPoint x: 1250, endPoint y: 172, distance: 59.0
click at [1250, 172] on input "[PERSON_NAME][EMAIL_ADDRESS][DOMAIN_NAME]" at bounding box center [1362, 171] width 295 height 36
type input "[EMAIL_ADDRESS][DOMAIN_NAME]"
click at [1276, 674] on div "W2 employees Pay stubs will be sent automatically to the emails listed below. A…" at bounding box center [1202, 386] width 656 height 653
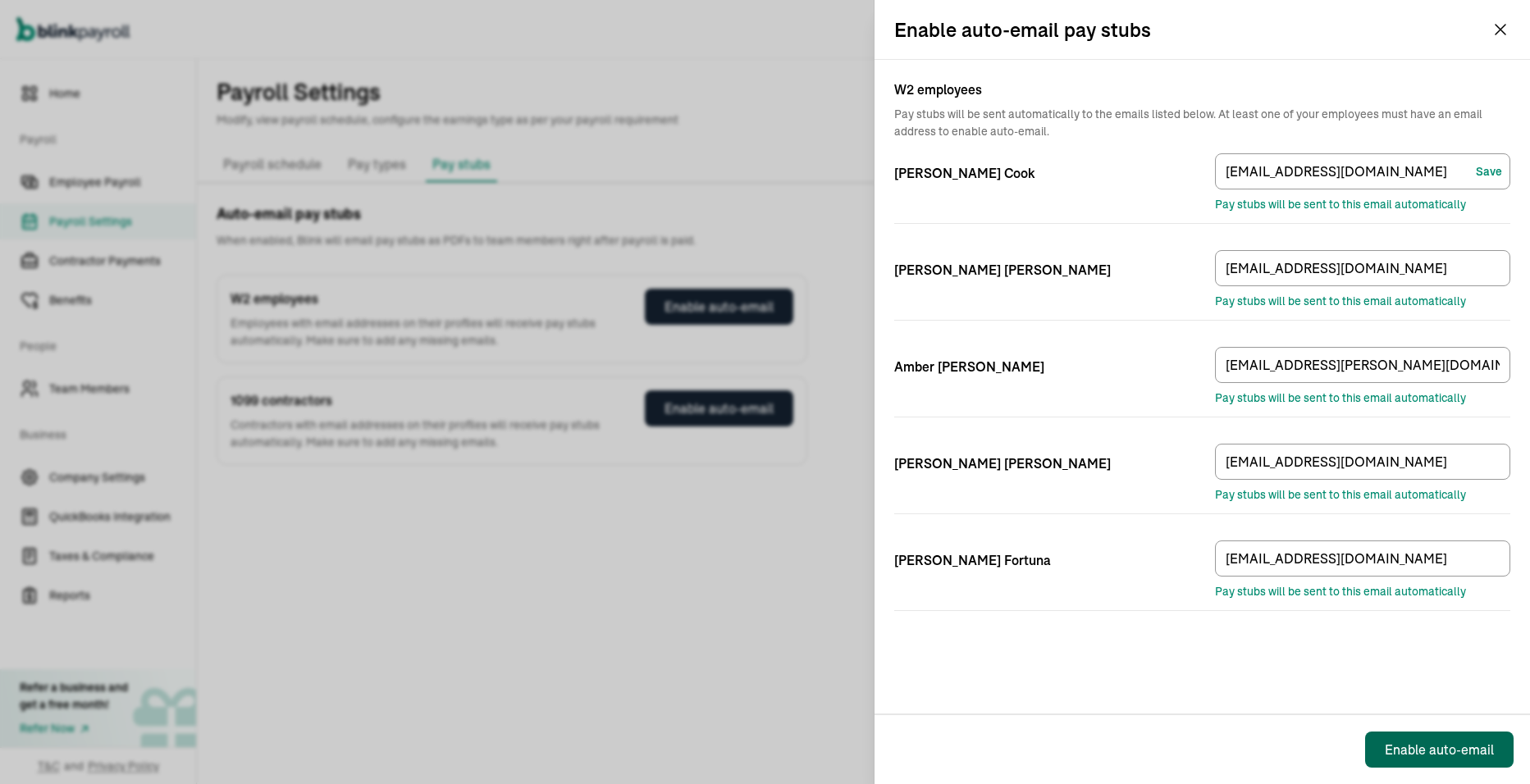
click at [1422, 756] on div "Enable auto-email" at bounding box center [1439, 749] width 109 height 19
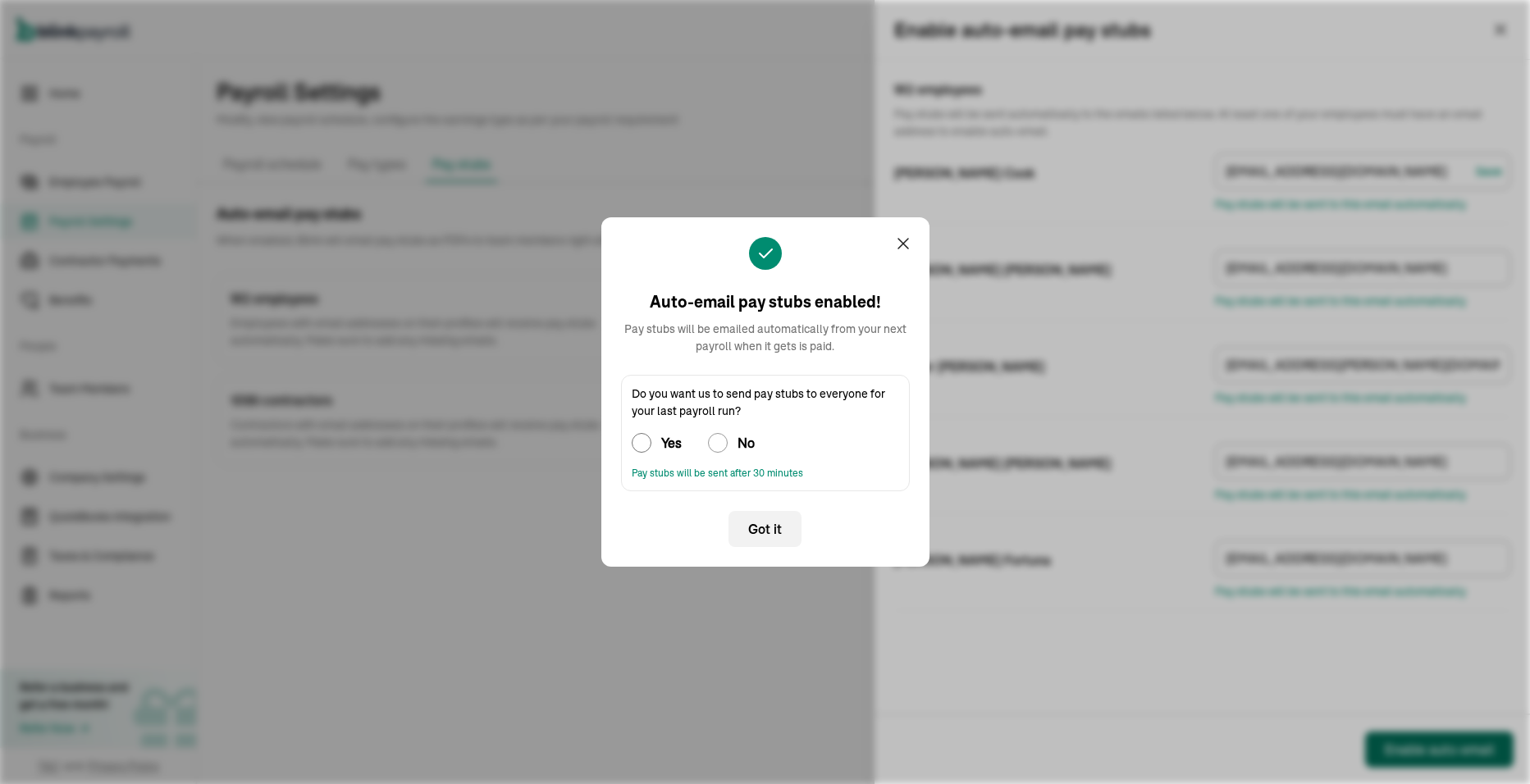
click at [641, 446] on input "Yes" at bounding box center [641, 442] width 19 height 19
radio input "true"
click at [766, 531] on span "Got it" at bounding box center [765, 528] width 33 height 19
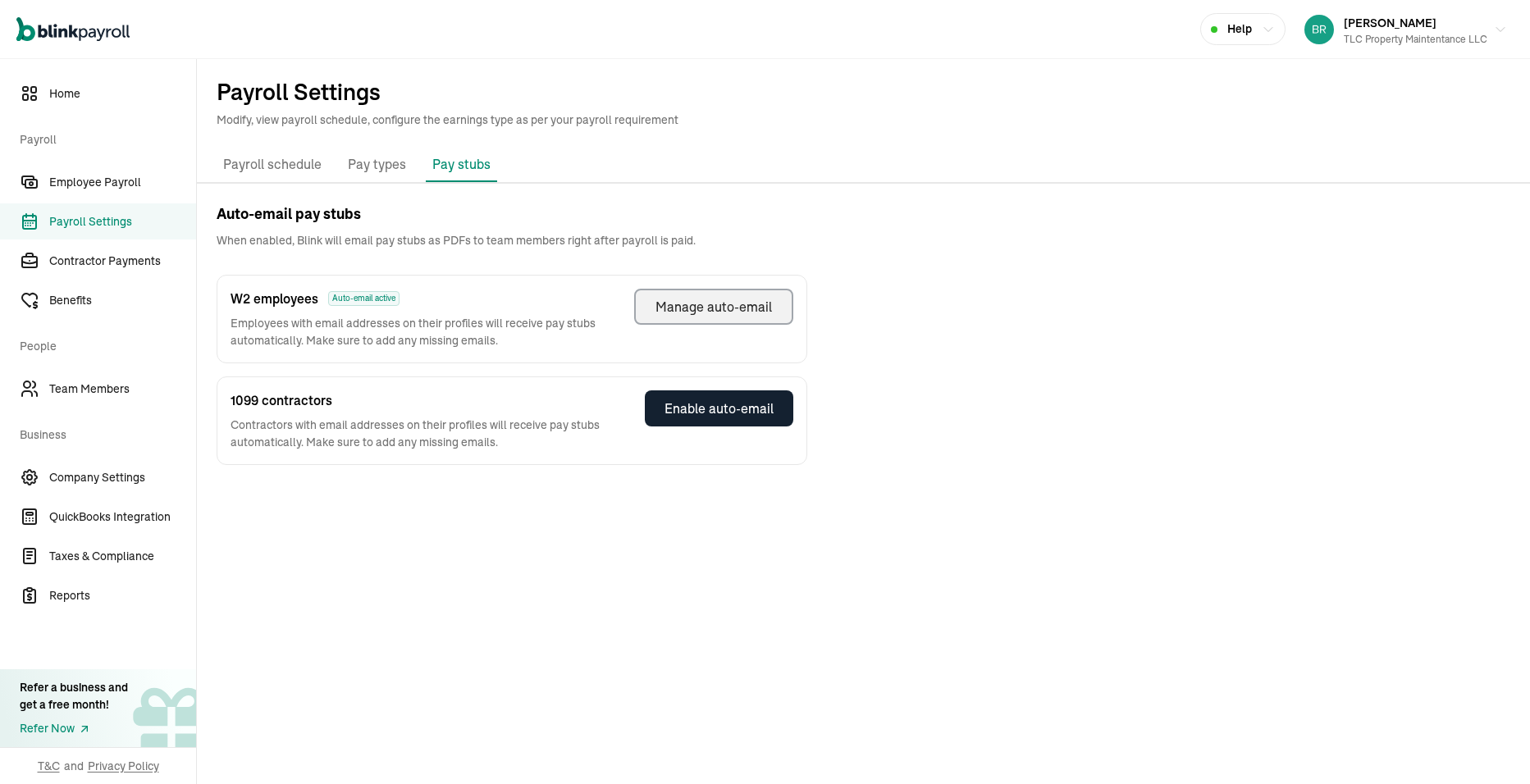
click at [721, 302] on div "Manage auto-email" at bounding box center [714, 306] width 117 height 19
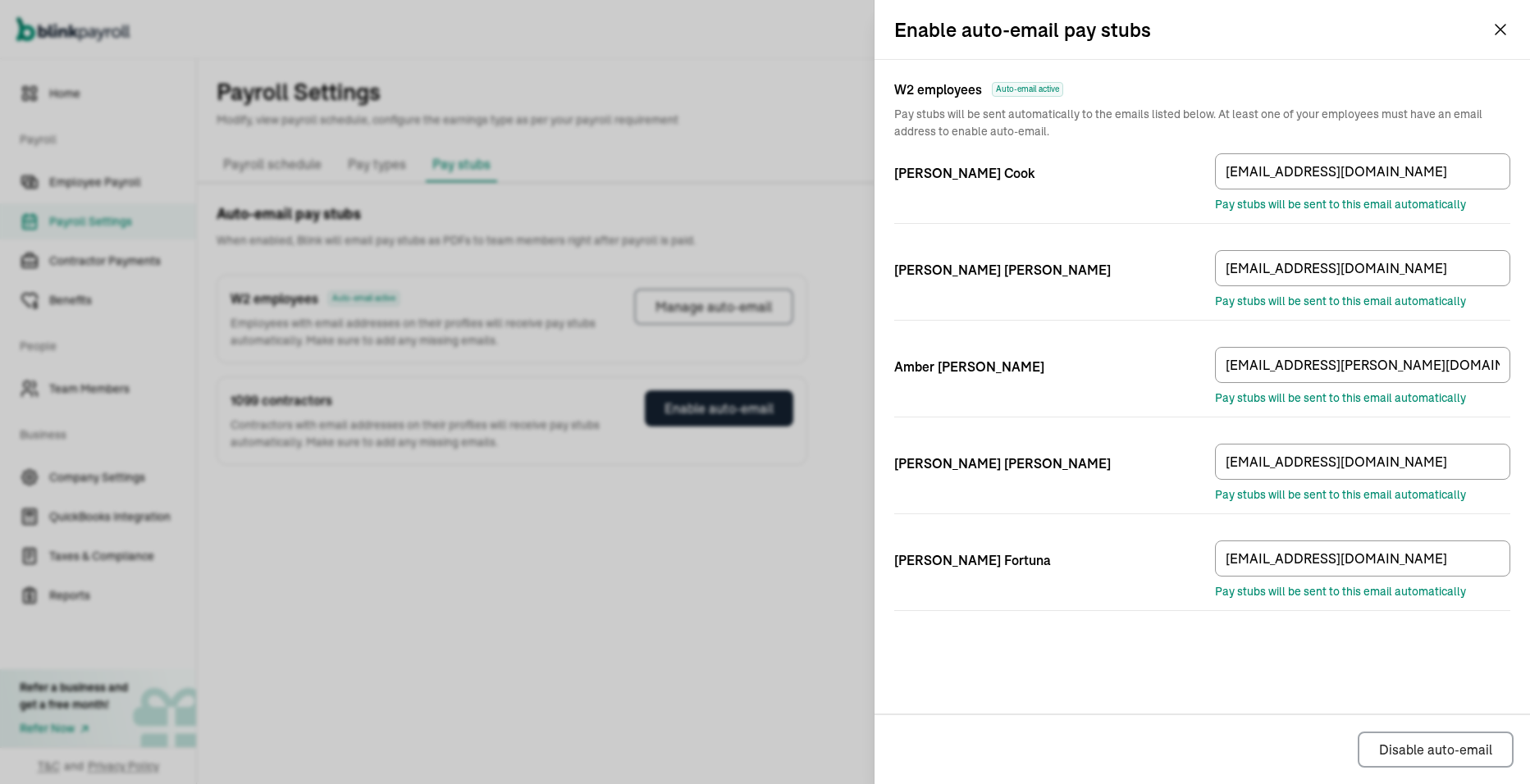
drag, startPoint x: 1246, startPoint y: 714, endPoint x: 1246, endPoint y: 703, distance: 11.0
click at [1246, 712] on div "Enable auto-email pay stubs W2 employees Auto-email active Pay stubs will be se…" at bounding box center [1202, 392] width 656 height 784
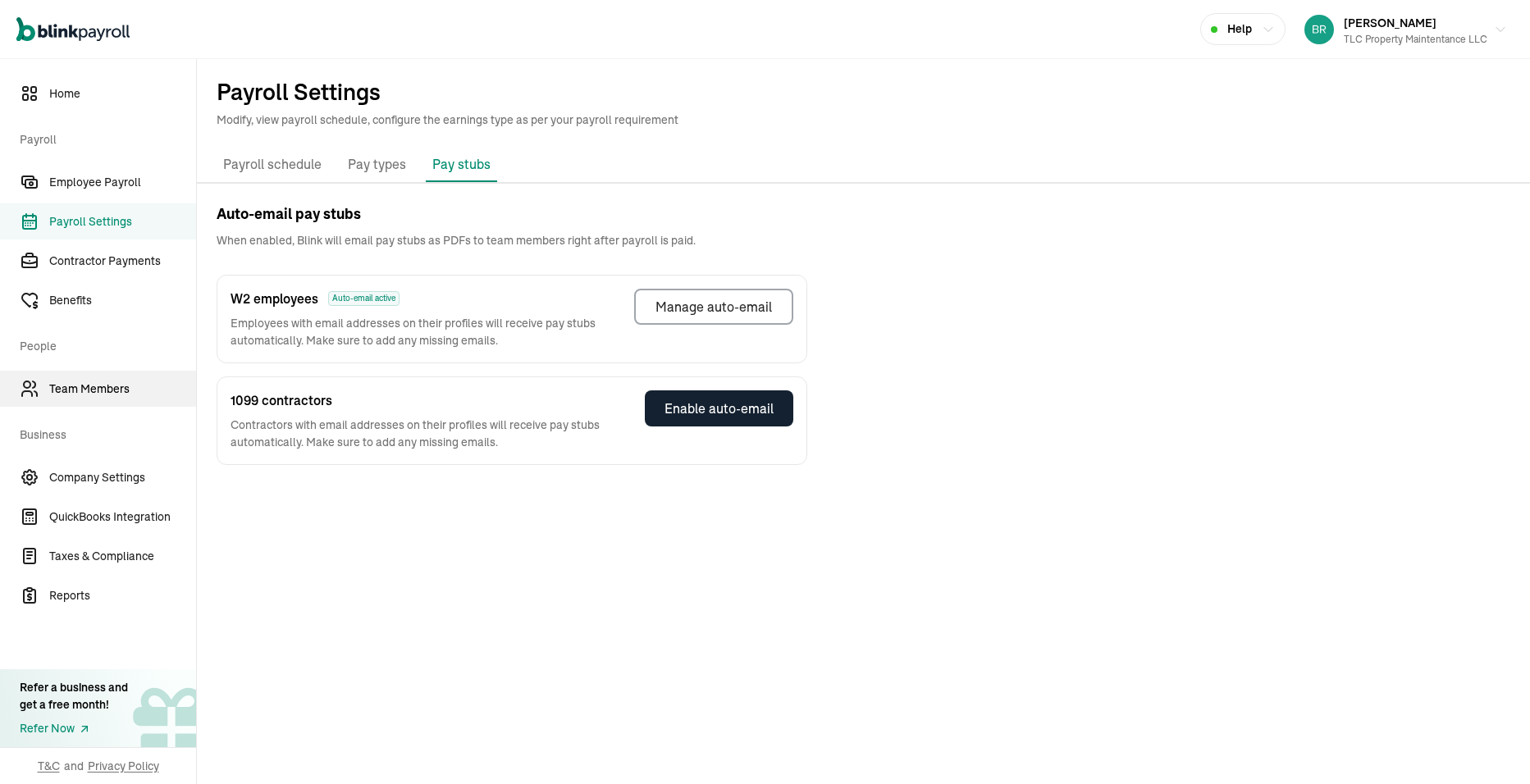
click at [83, 386] on span "Team Members" at bounding box center [122, 388] width 147 height 18
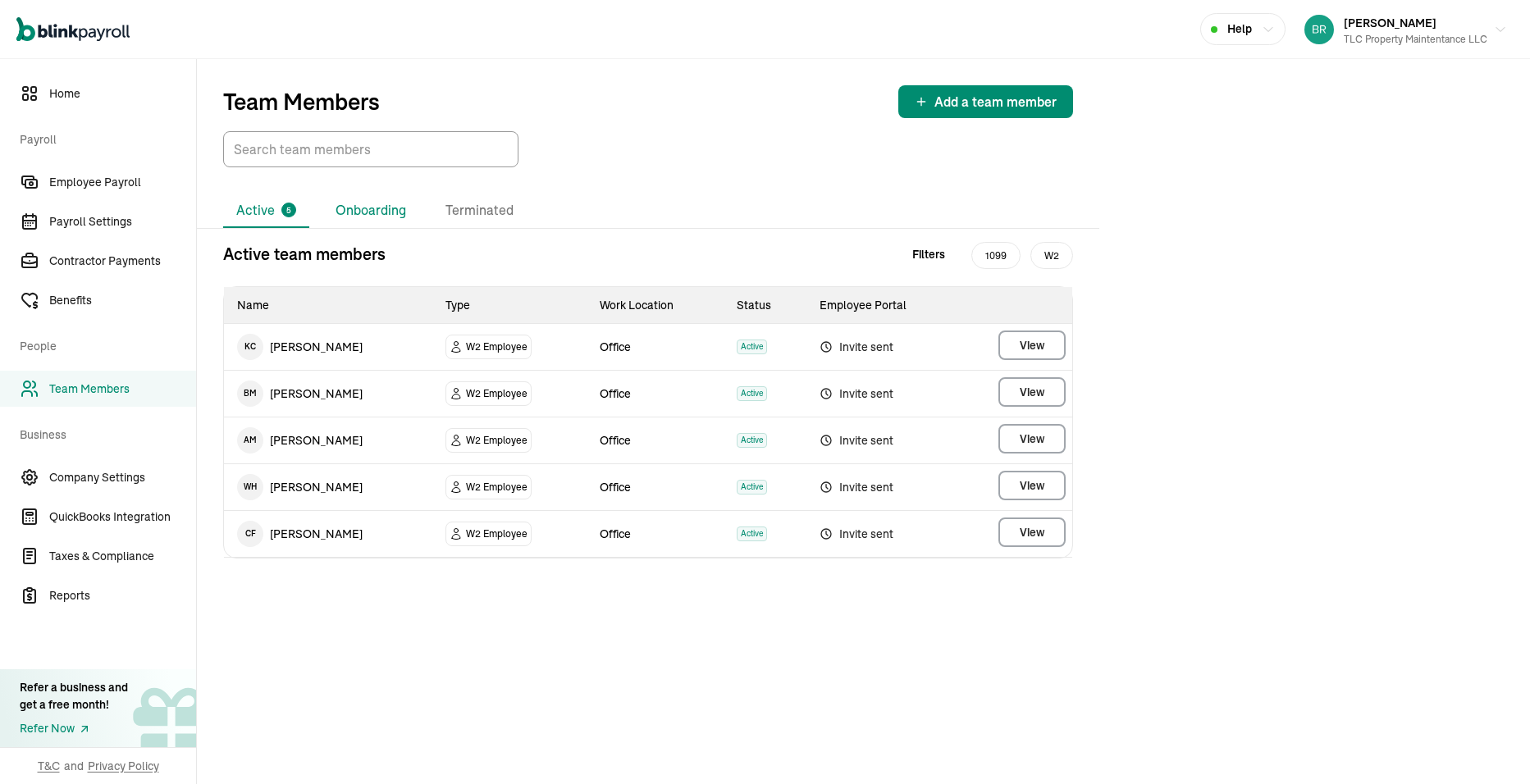
click at [375, 216] on li "Onboarding" at bounding box center [371, 210] width 96 height 34
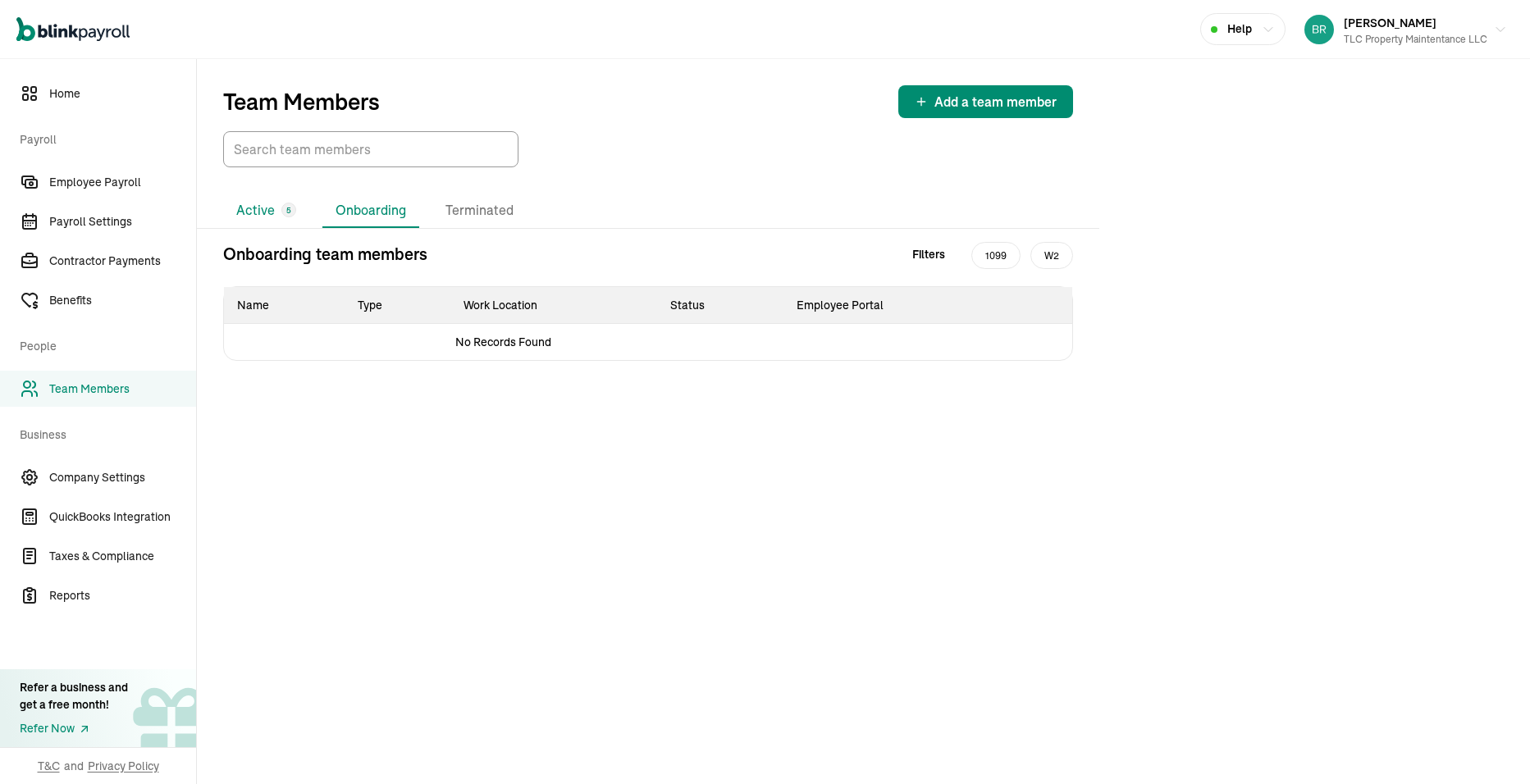
click at [272, 215] on li "Active 5" at bounding box center [266, 210] width 86 height 34
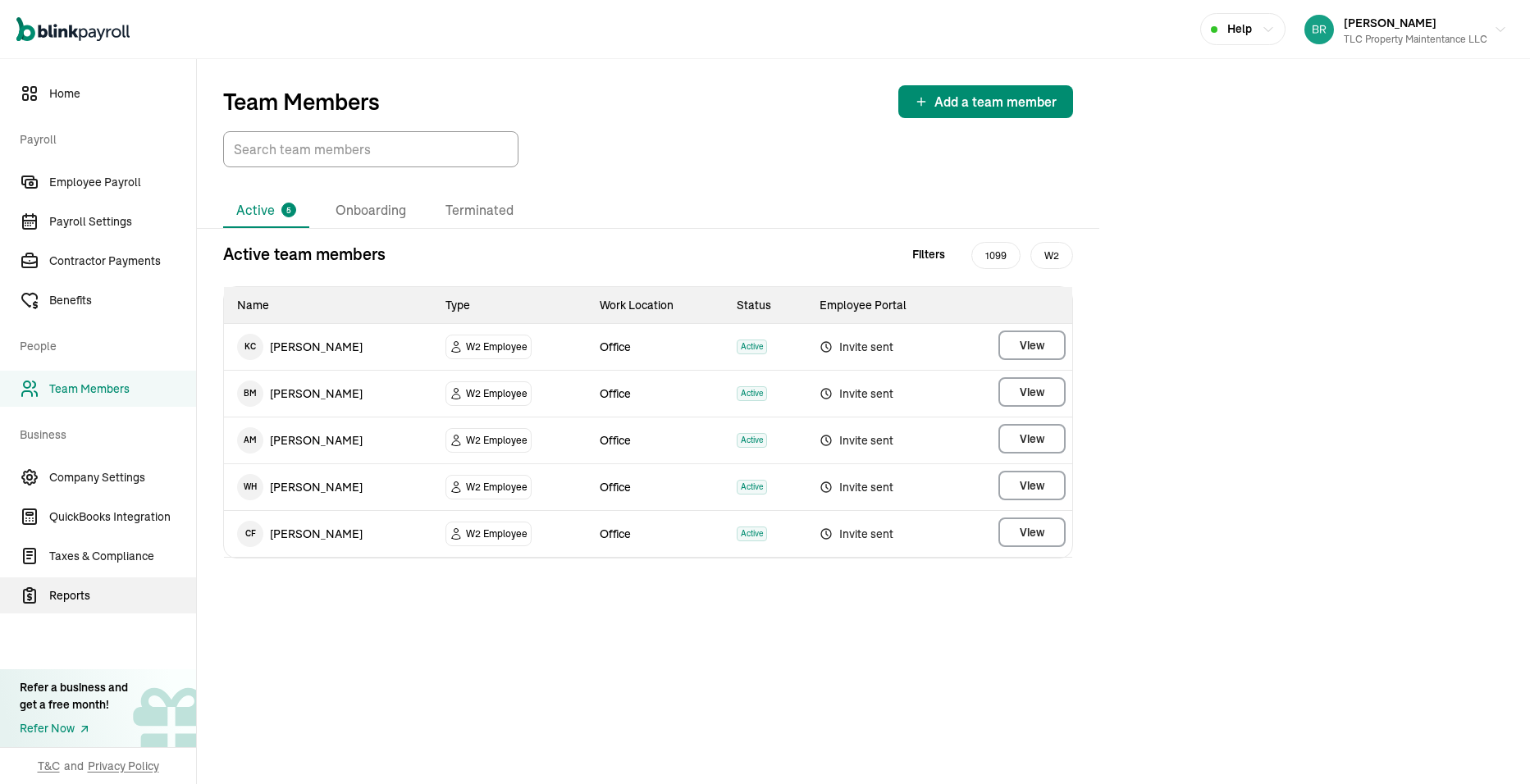
click at [62, 596] on span "Reports" at bounding box center [122, 595] width 147 height 18
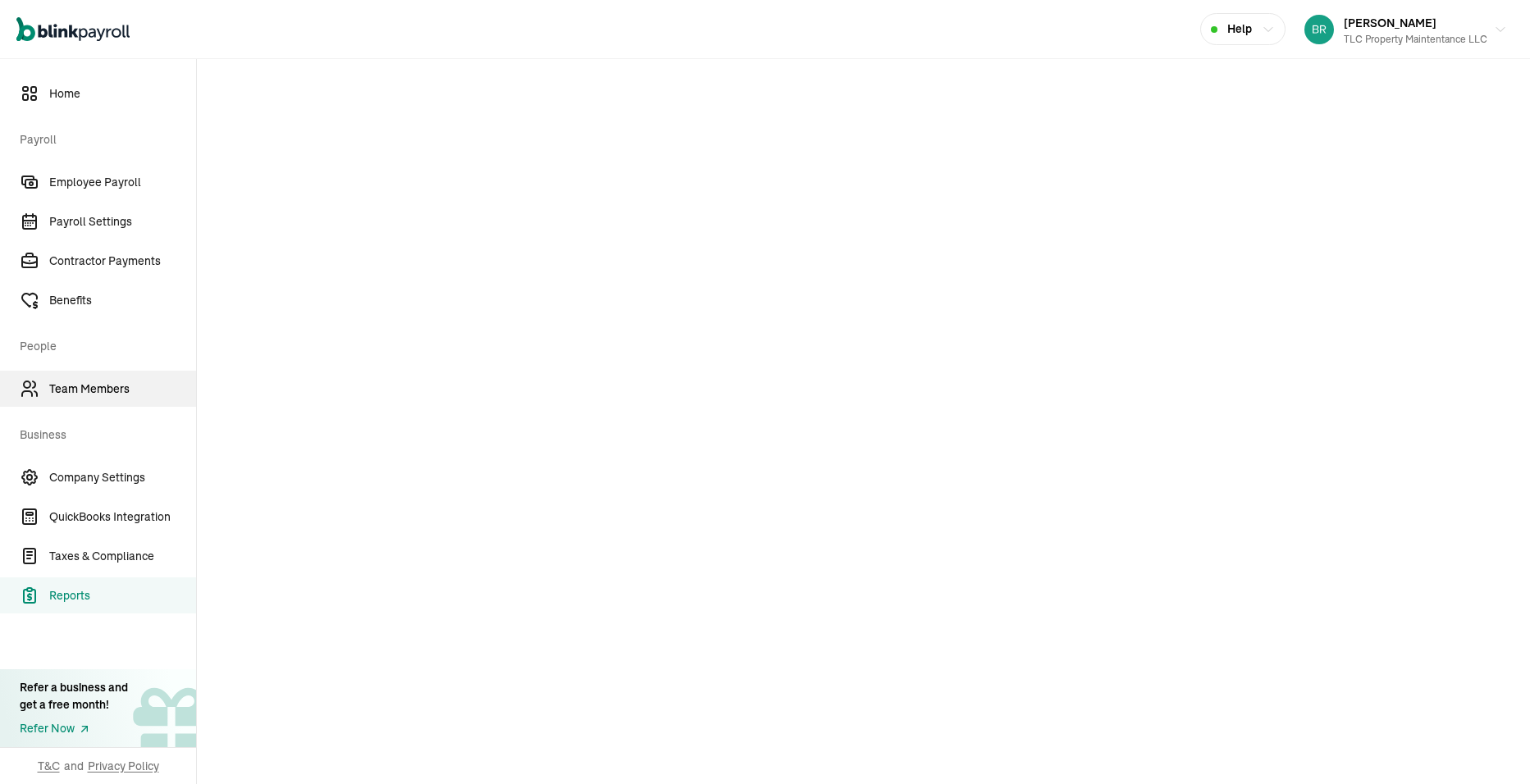
click at [65, 391] on span "Team Members" at bounding box center [122, 388] width 147 height 18
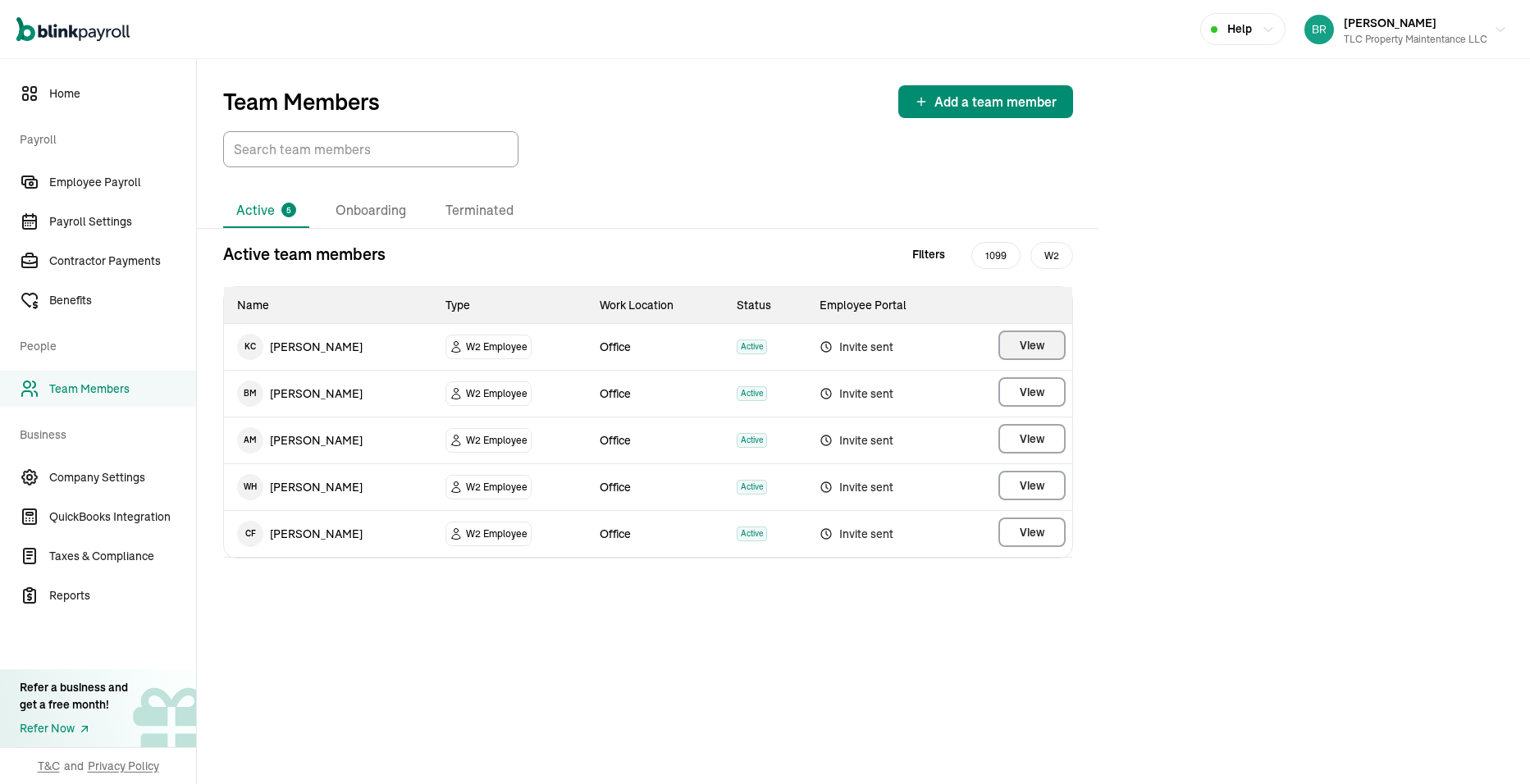
click at [1048, 350] on button "View" at bounding box center [1032, 346] width 68 height 30
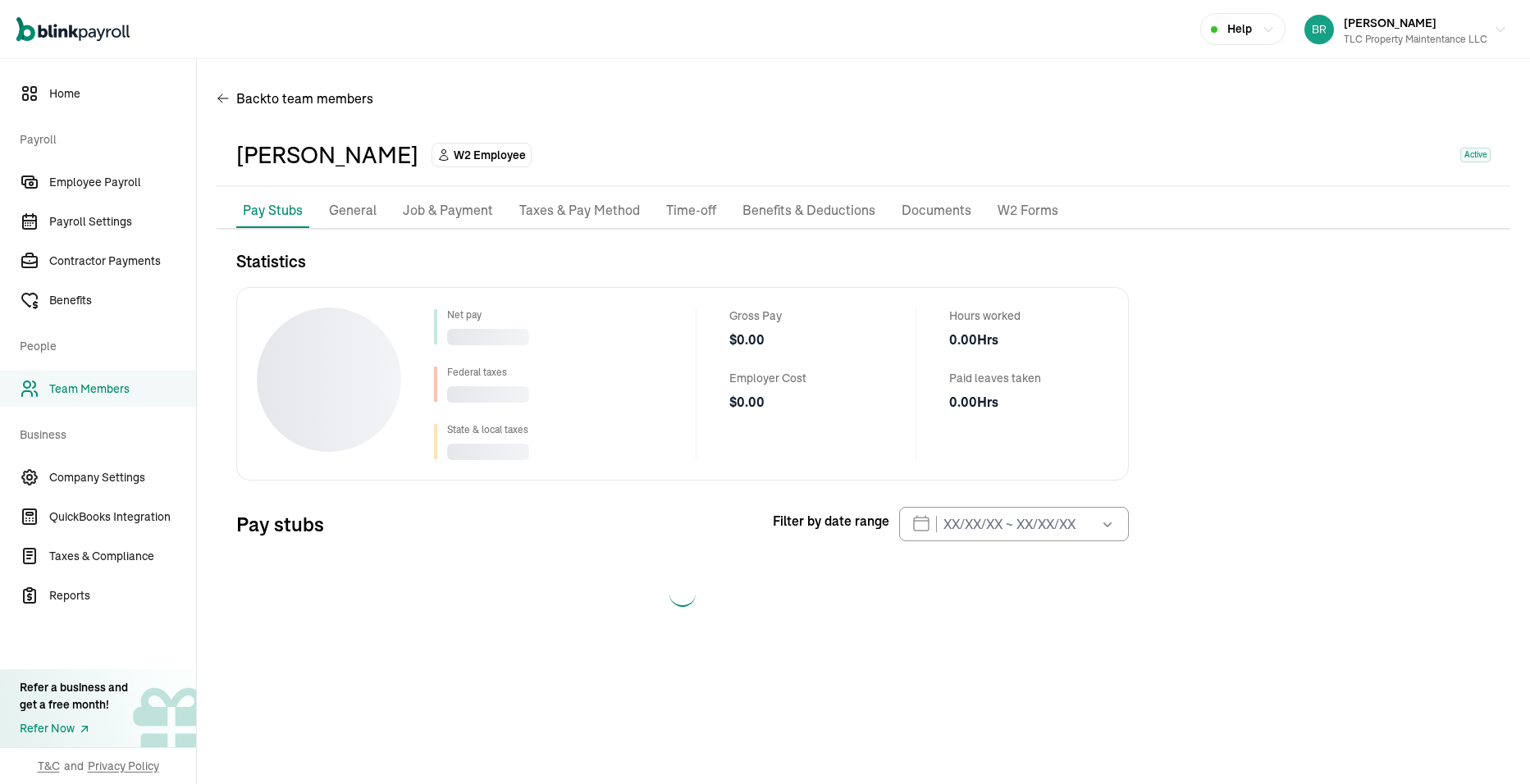
select select "2025"
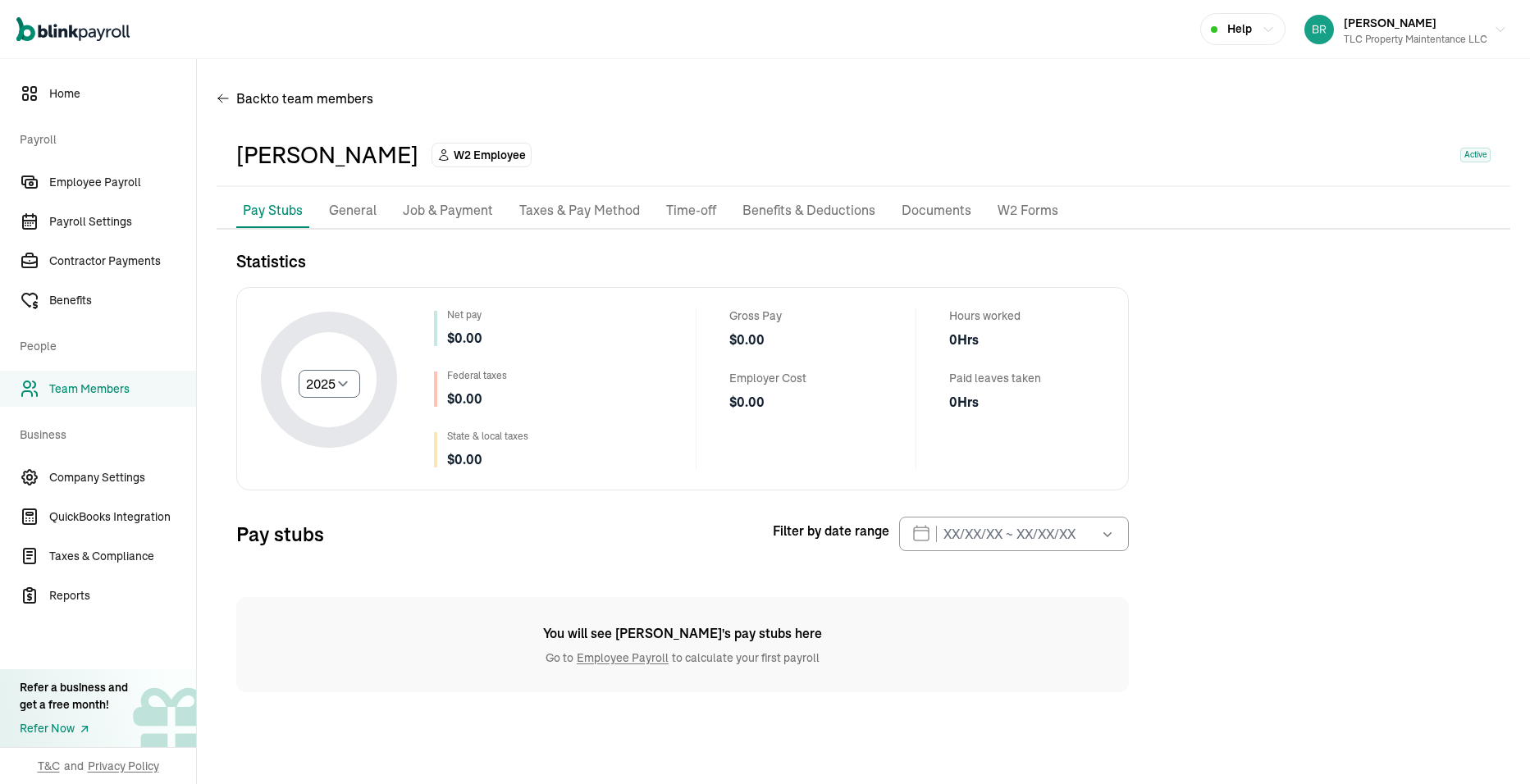
click at [1103, 532] on icon "button" at bounding box center [1107, 534] width 17 height 17
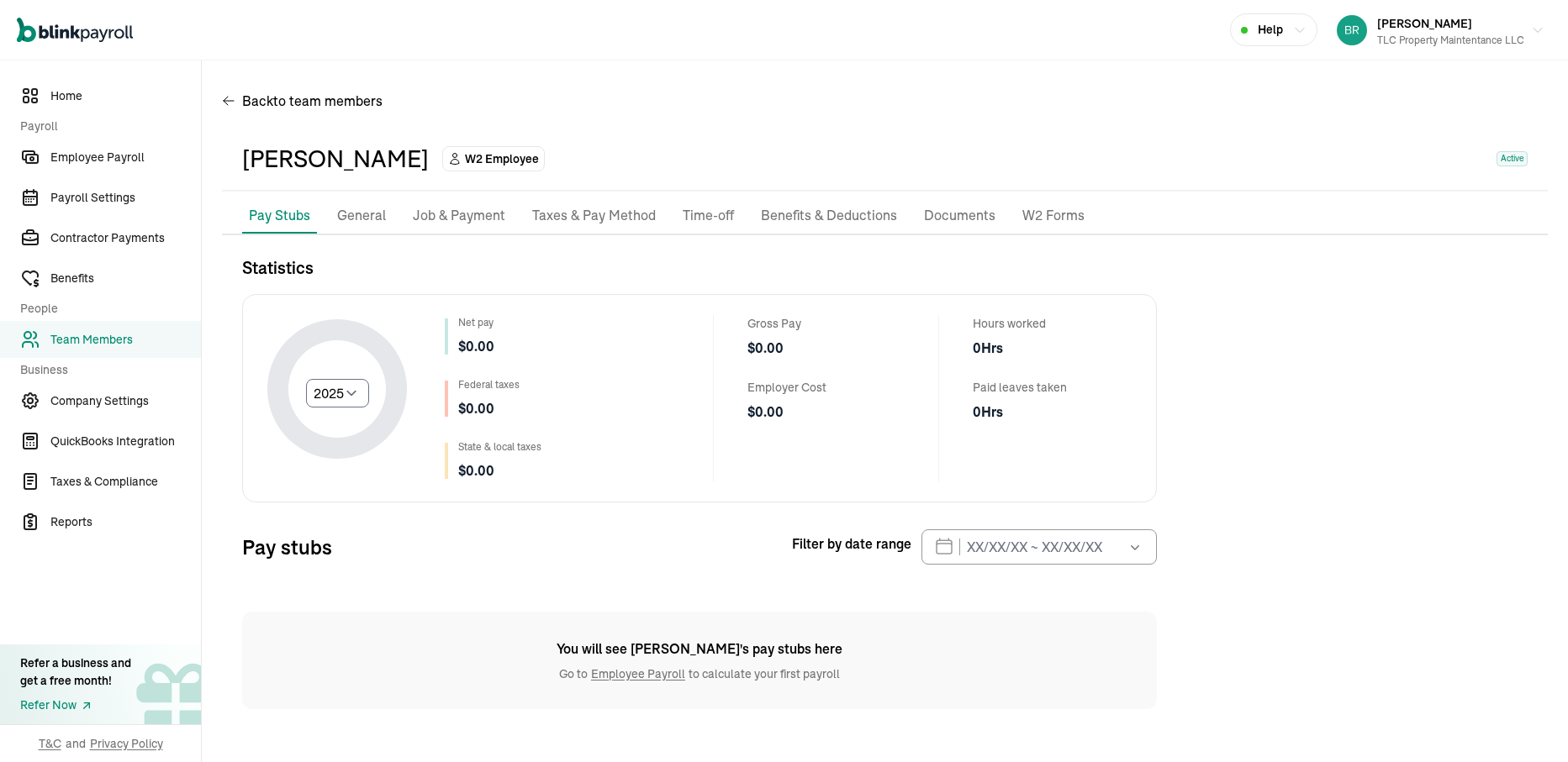
click at [1268, 278] on div "Statistics Select year 2025 2024 2023 2022 2021 Net pay $ 0.00 Federal taxes $ …" at bounding box center [885, 483] width 1326 height 454
click at [542, 588] on div "Statistics Select year 2025 2024 2023 2022 2021 Net pay $ 0.00 Federal taxes $ …" at bounding box center [699, 483] width 914 height 454
click at [125, 166] on link "Employee Payroll" at bounding box center [100, 157] width 201 height 37
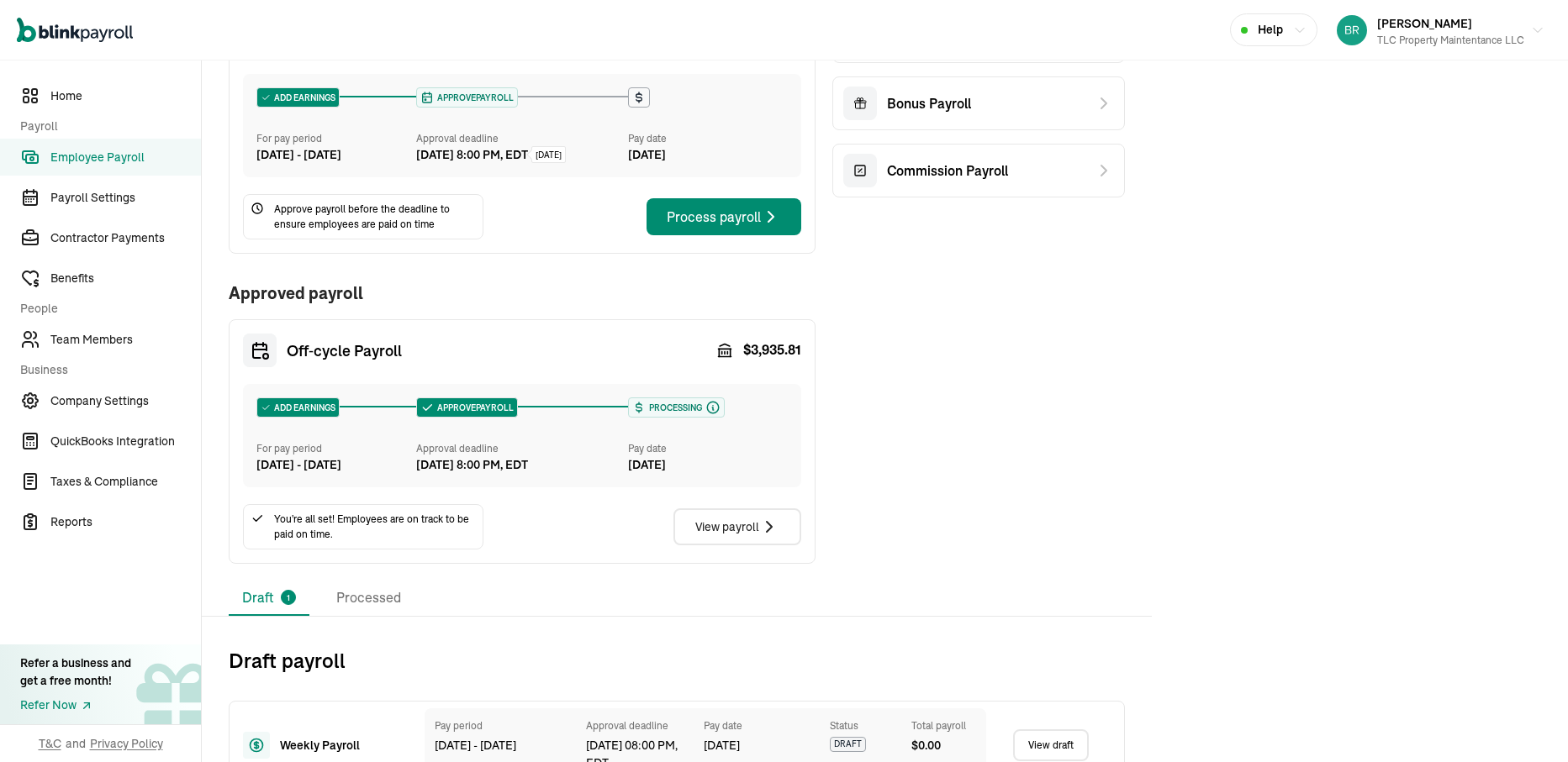
scroll to position [207, 0]
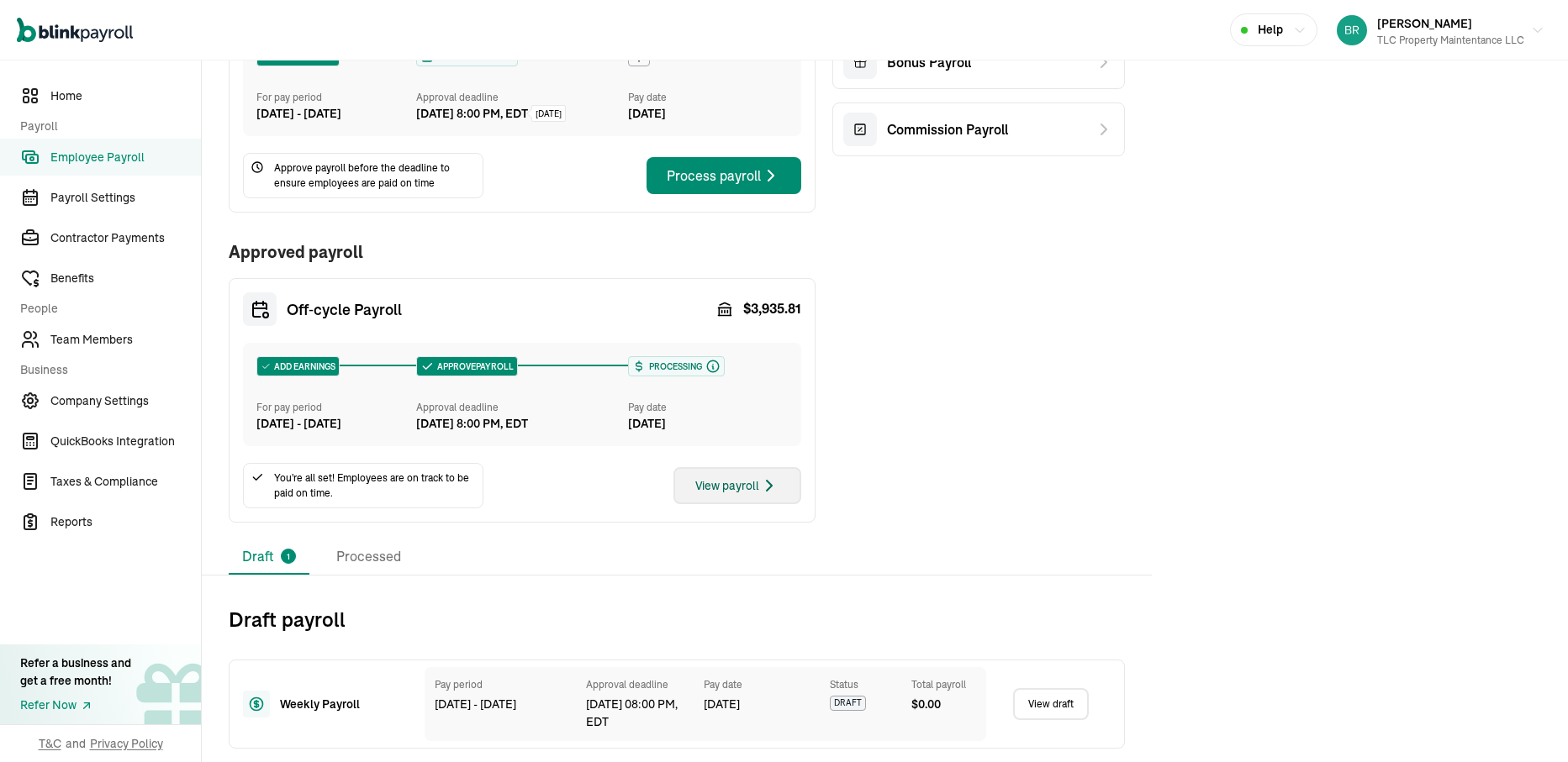
click at [737, 486] on div "View payroll" at bounding box center [737, 486] width 84 height 20
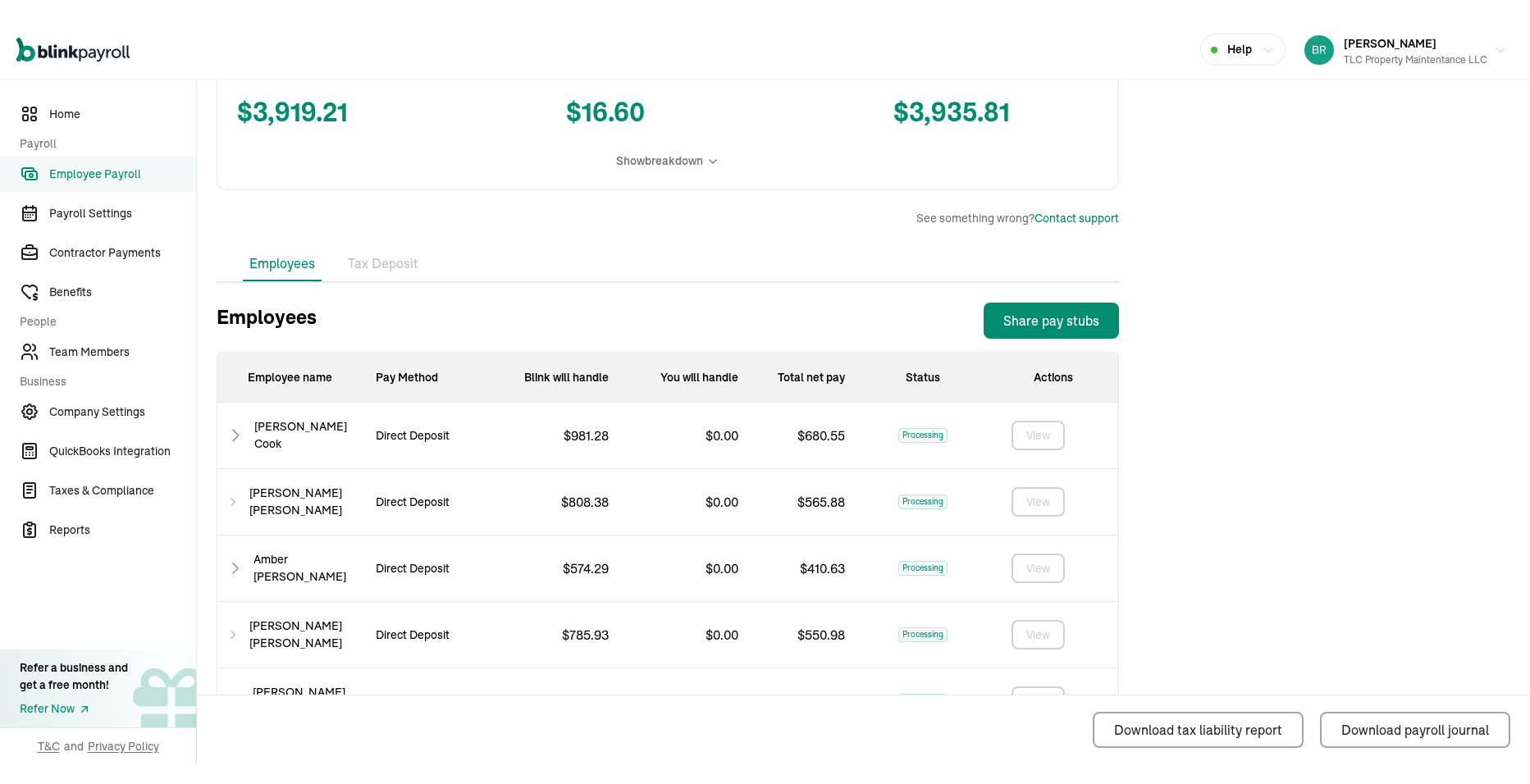
scroll to position [410, 0]
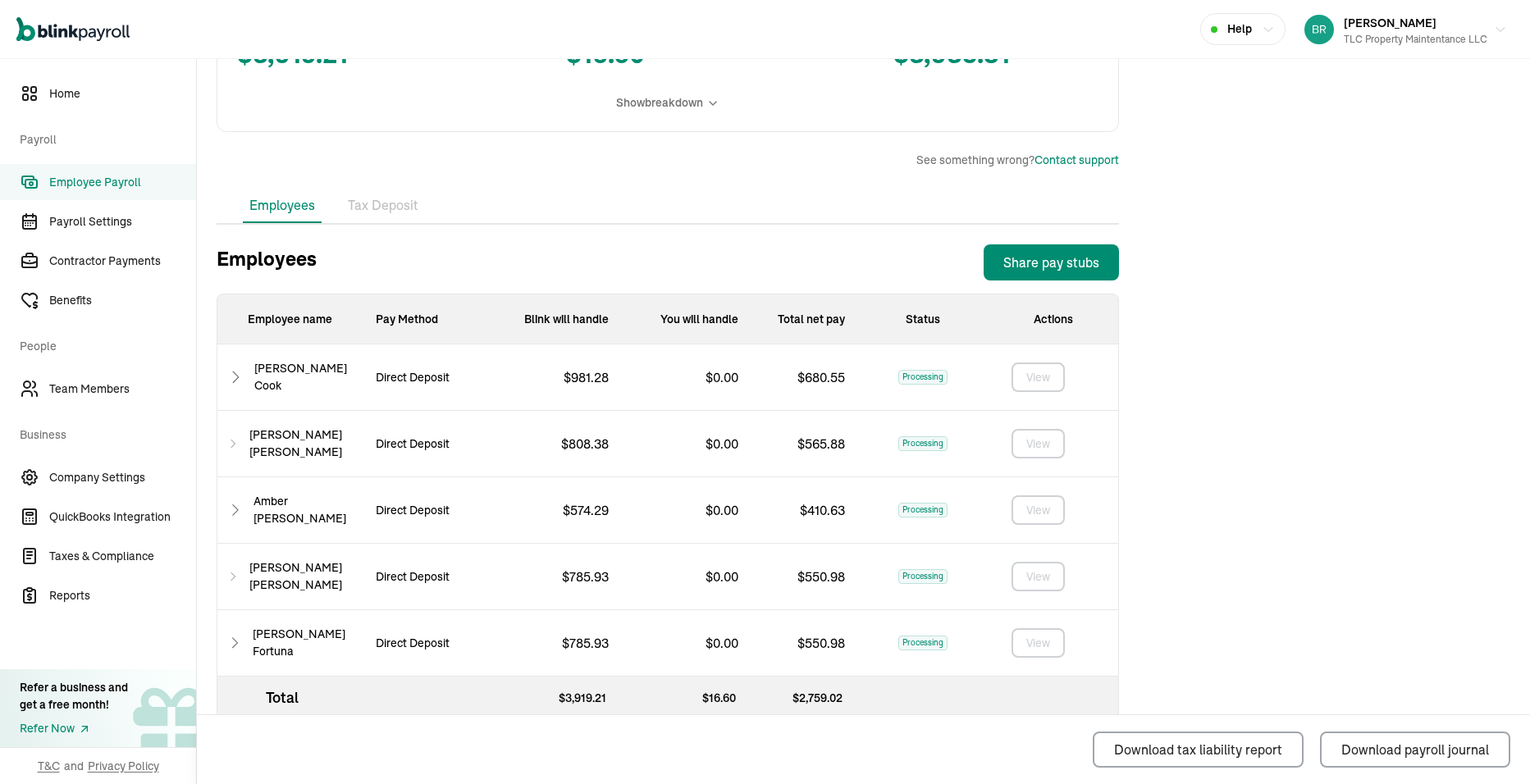
click at [490, 217] on ul "Employees Tax Deposit" at bounding box center [668, 205] width 902 height 34
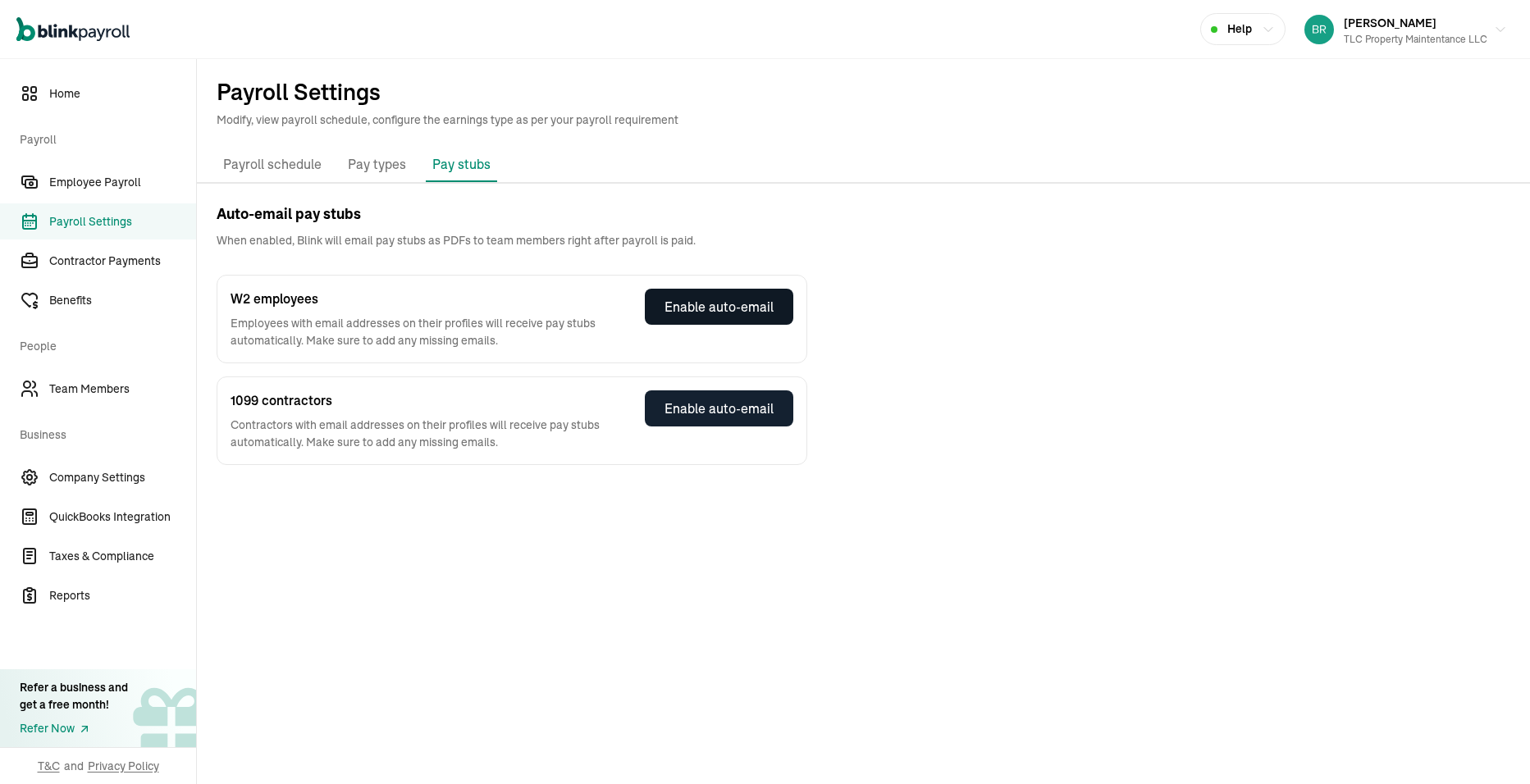
click at [743, 312] on div "Enable auto-email" at bounding box center [720, 306] width 109 height 19
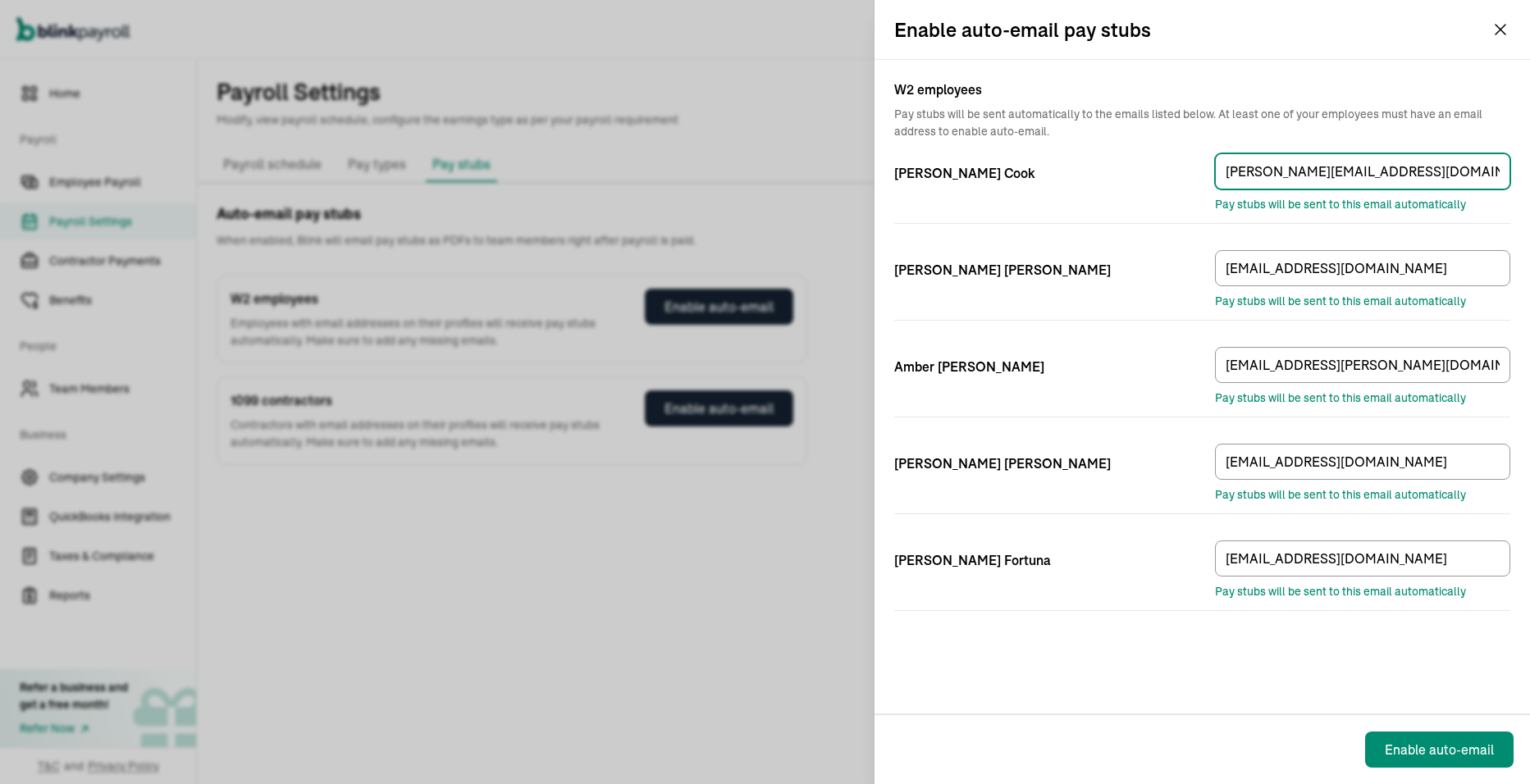
drag, startPoint x: 1309, startPoint y: 170, endPoint x: 1250, endPoint y: 172, distance: 59.0
click at [1250, 172] on input "[PERSON_NAME][EMAIL_ADDRESS][DOMAIN_NAME]" at bounding box center [1362, 171] width 295 height 36
type input "[EMAIL_ADDRESS][DOMAIN_NAME]"
click at [1276, 674] on div "W2 employees Pay stubs will be sent automatically to the emails listed below. A…" at bounding box center [1202, 386] width 656 height 653
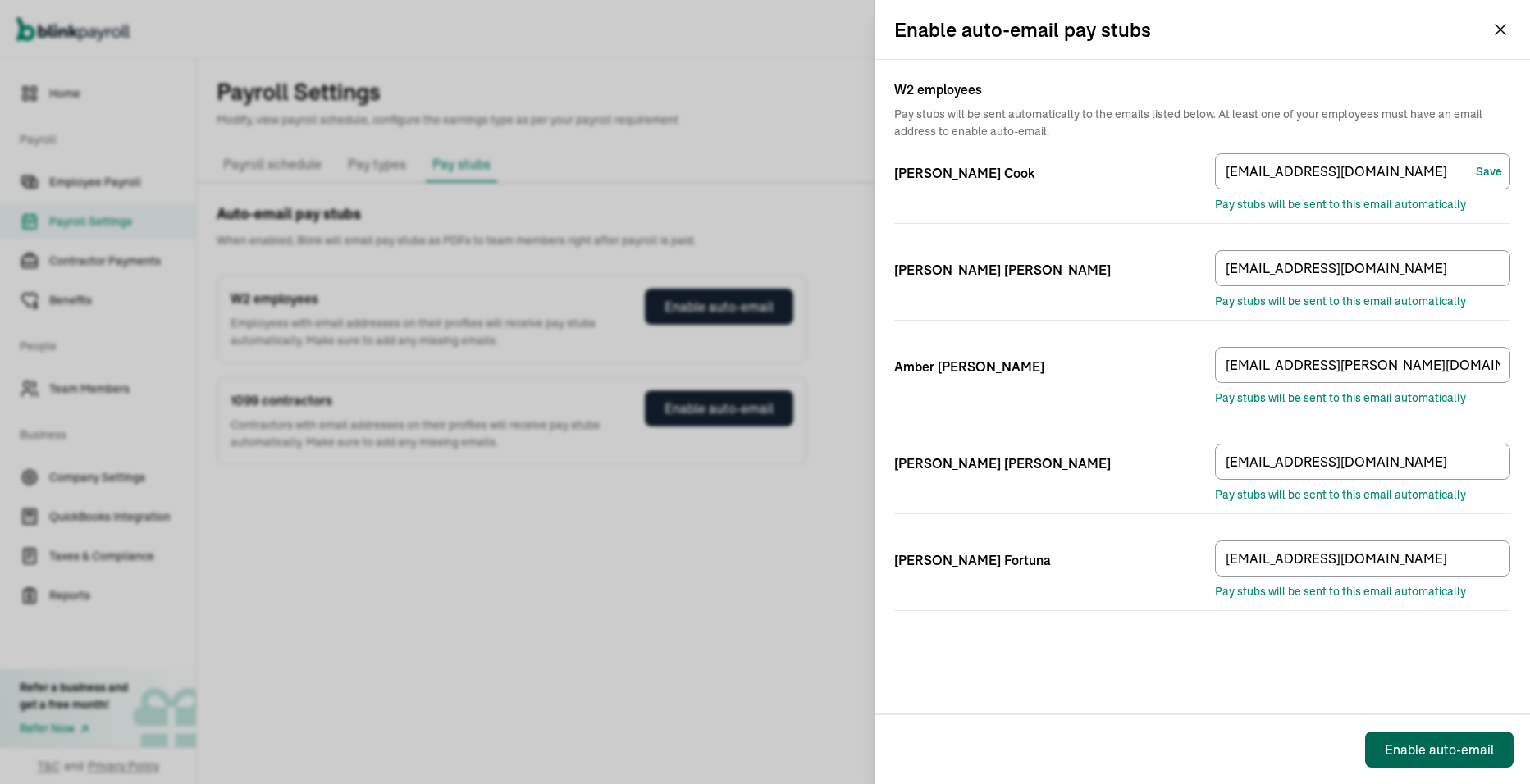
click at [1422, 756] on div "Enable auto-email" at bounding box center [1439, 749] width 109 height 19
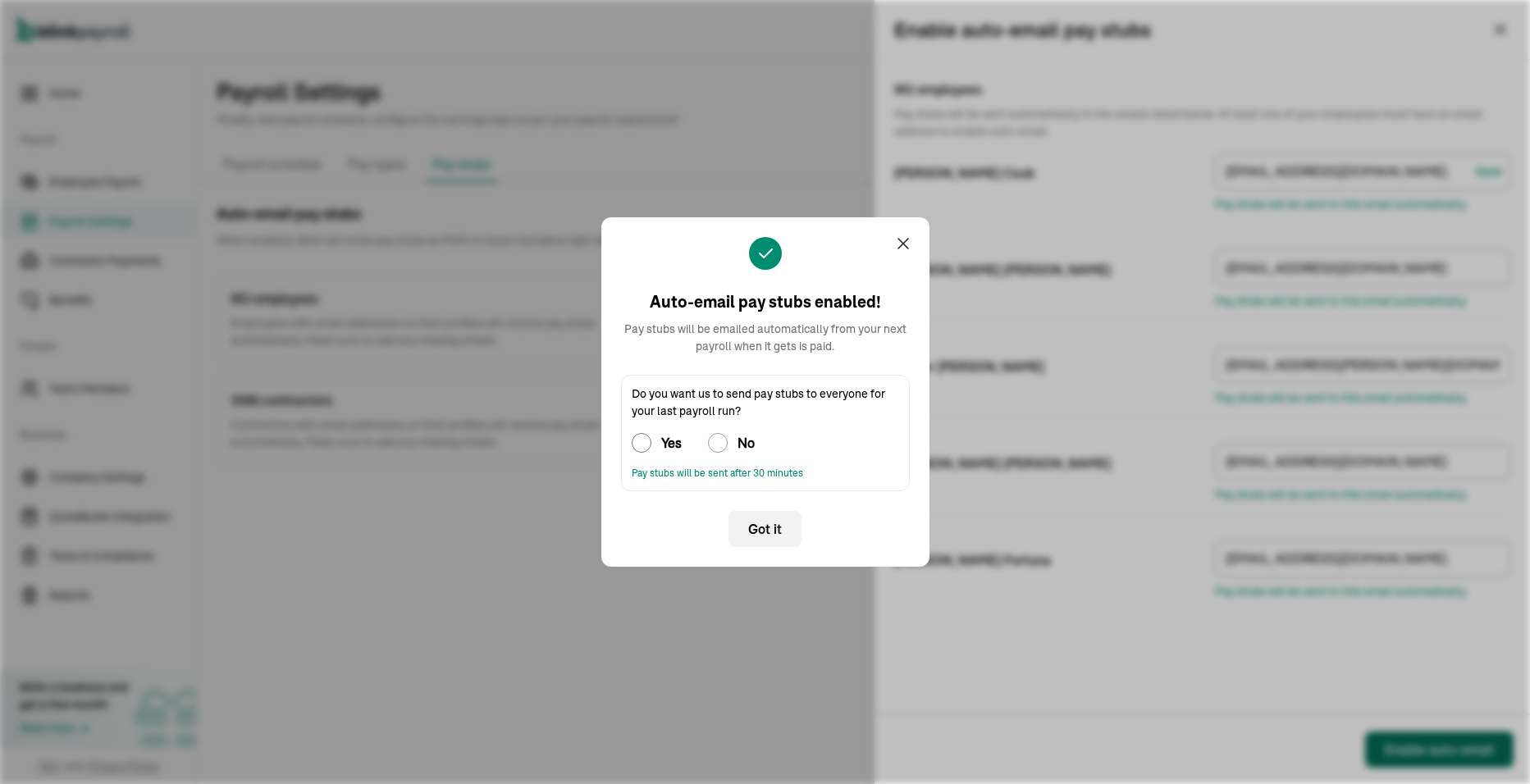
click at [641, 446] on input "Yes" at bounding box center [641, 442] width 19 height 19
radio input "true"
click at [766, 531] on span "Got it" at bounding box center [765, 528] width 33 height 19
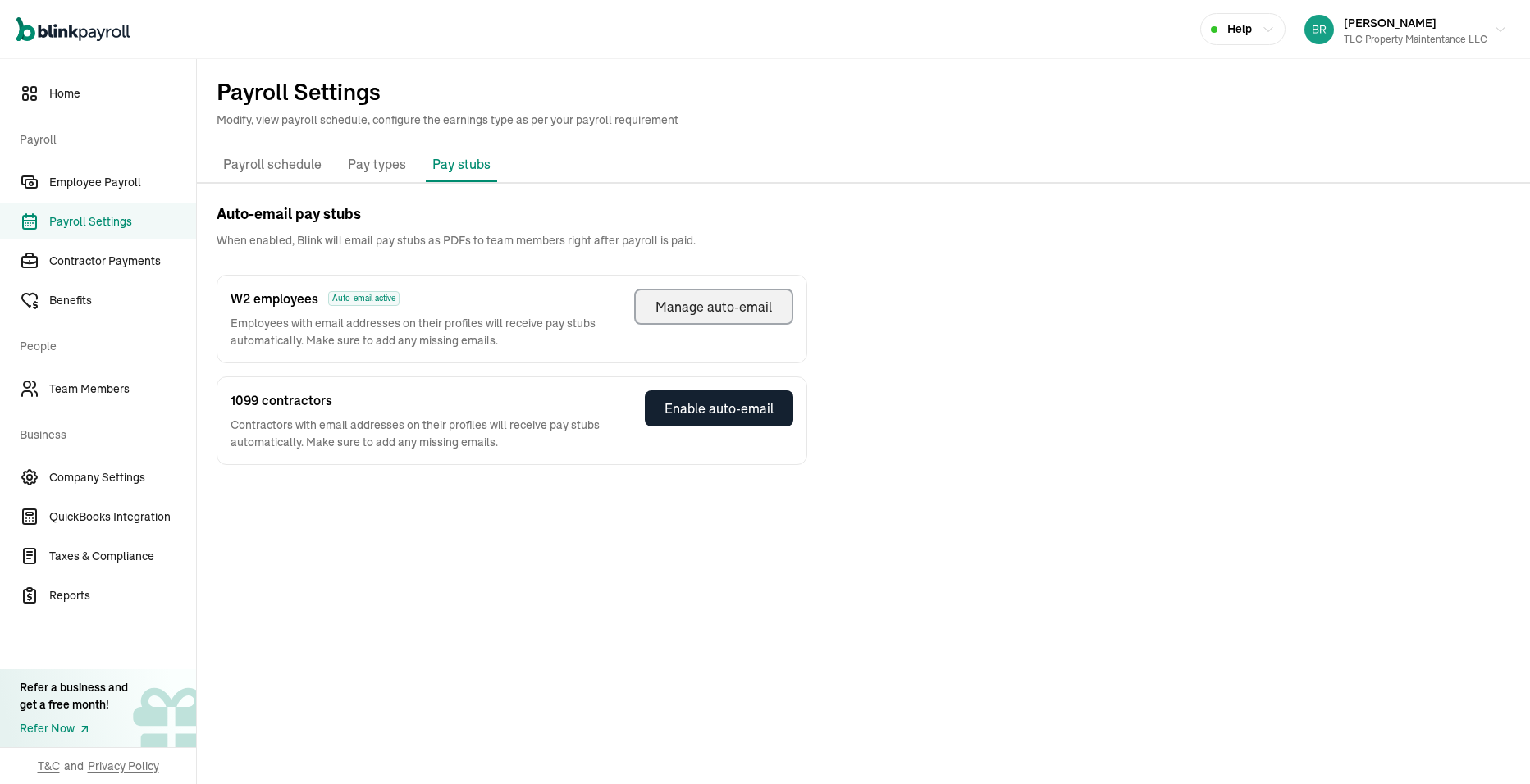
click at [721, 302] on div "Manage auto-email" at bounding box center [714, 306] width 117 height 19
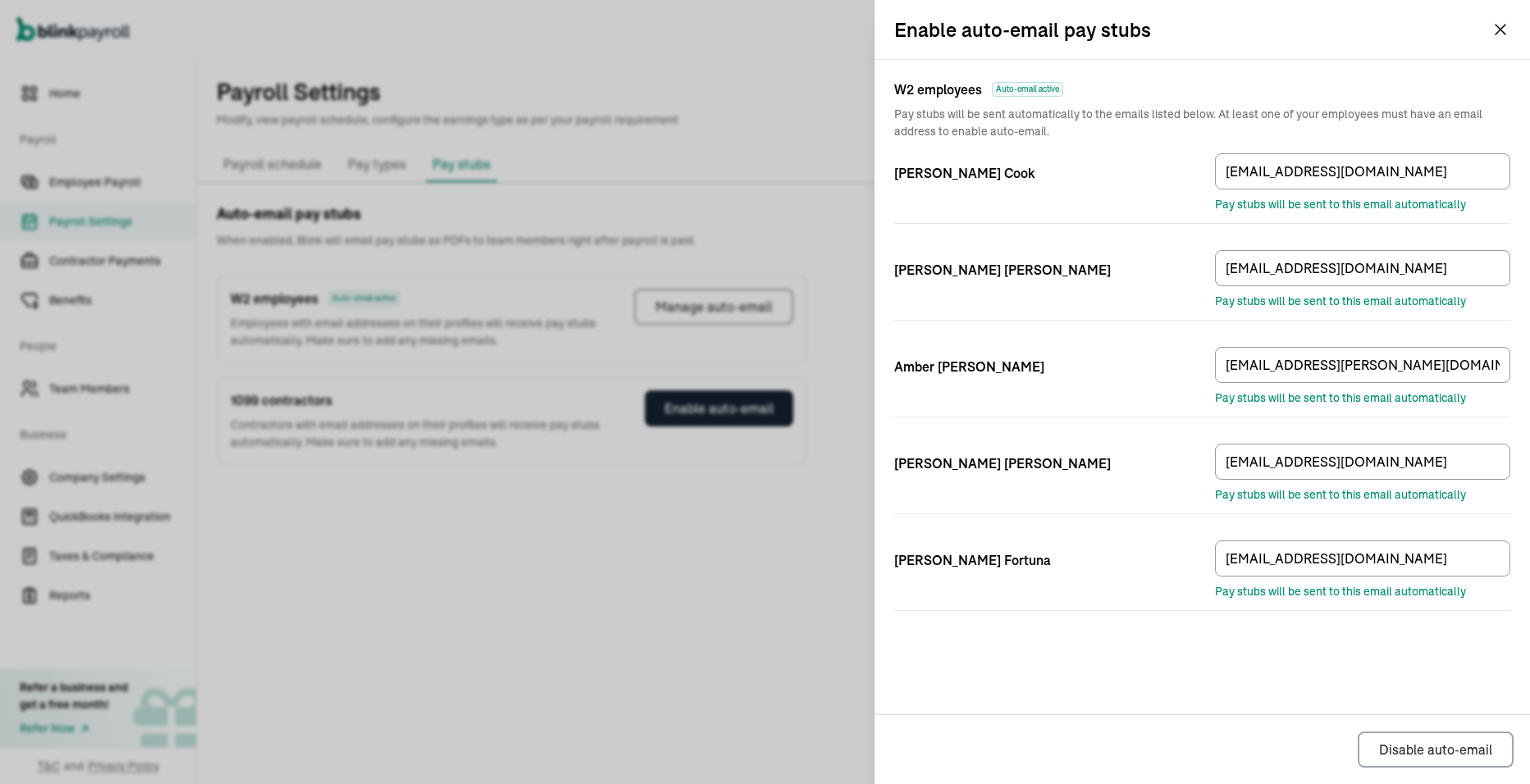
drag, startPoint x: 1246, startPoint y: 714, endPoint x: 1246, endPoint y: 703, distance: 11.0
click at [1246, 712] on div "Enable auto-email pay stubs W2 employees Auto-email active Pay stubs will be se…" at bounding box center [1202, 392] width 656 height 784
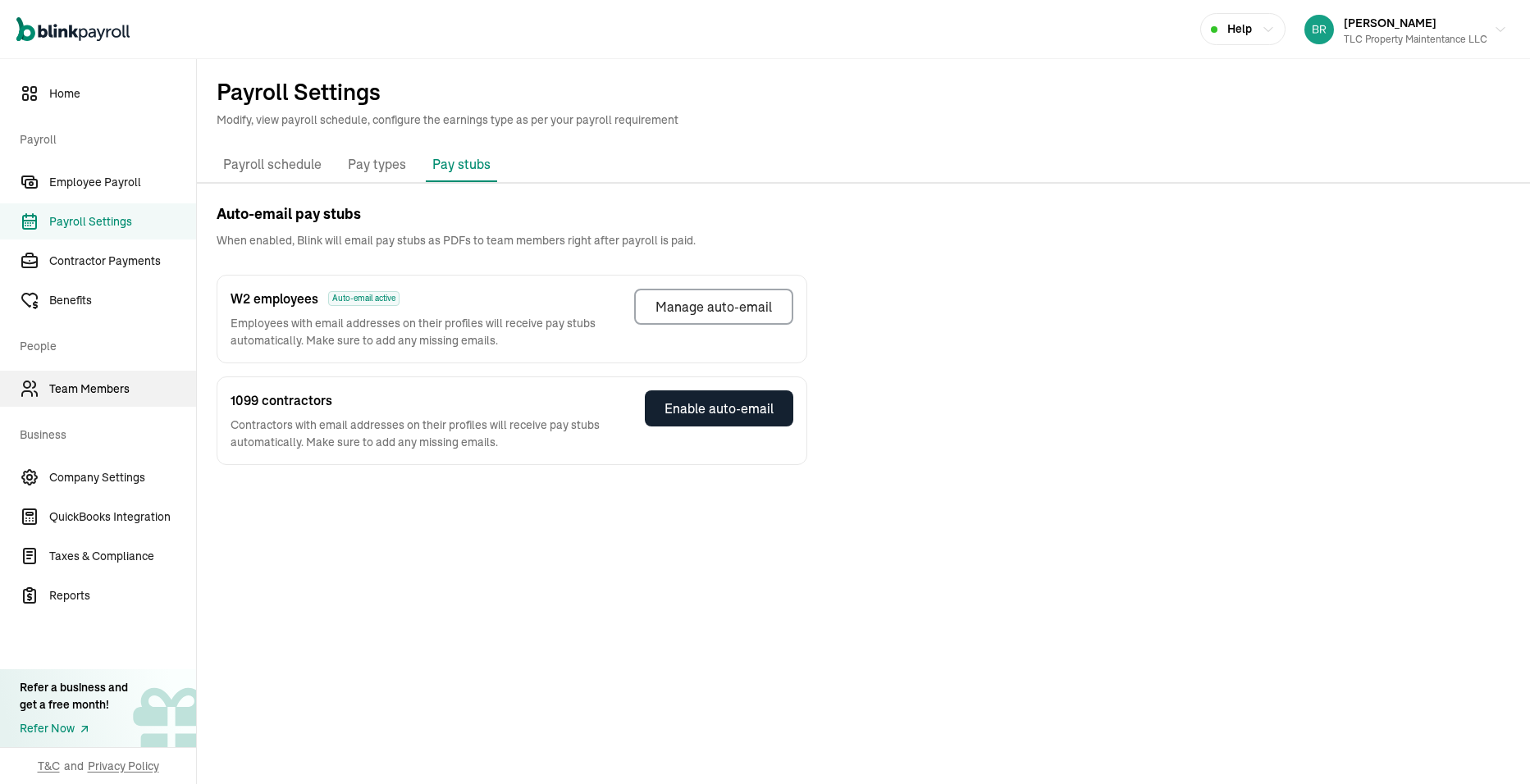
click at [83, 386] on span "Team Members" at bounding box center [122, 388] width 147 height 18
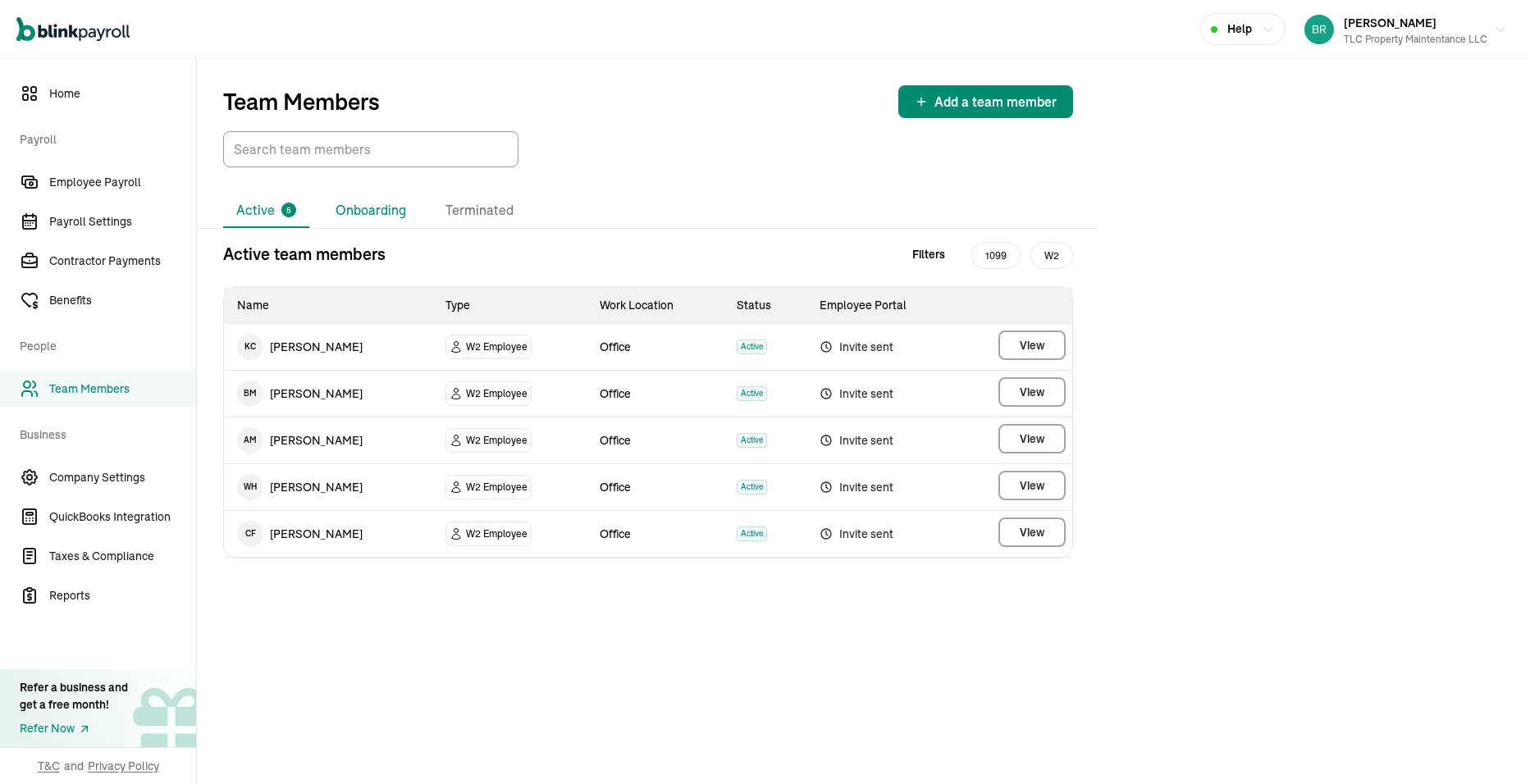
click at [375, 216] on li "Onboarding" at bounding box center [371, 210] width 96 height 34
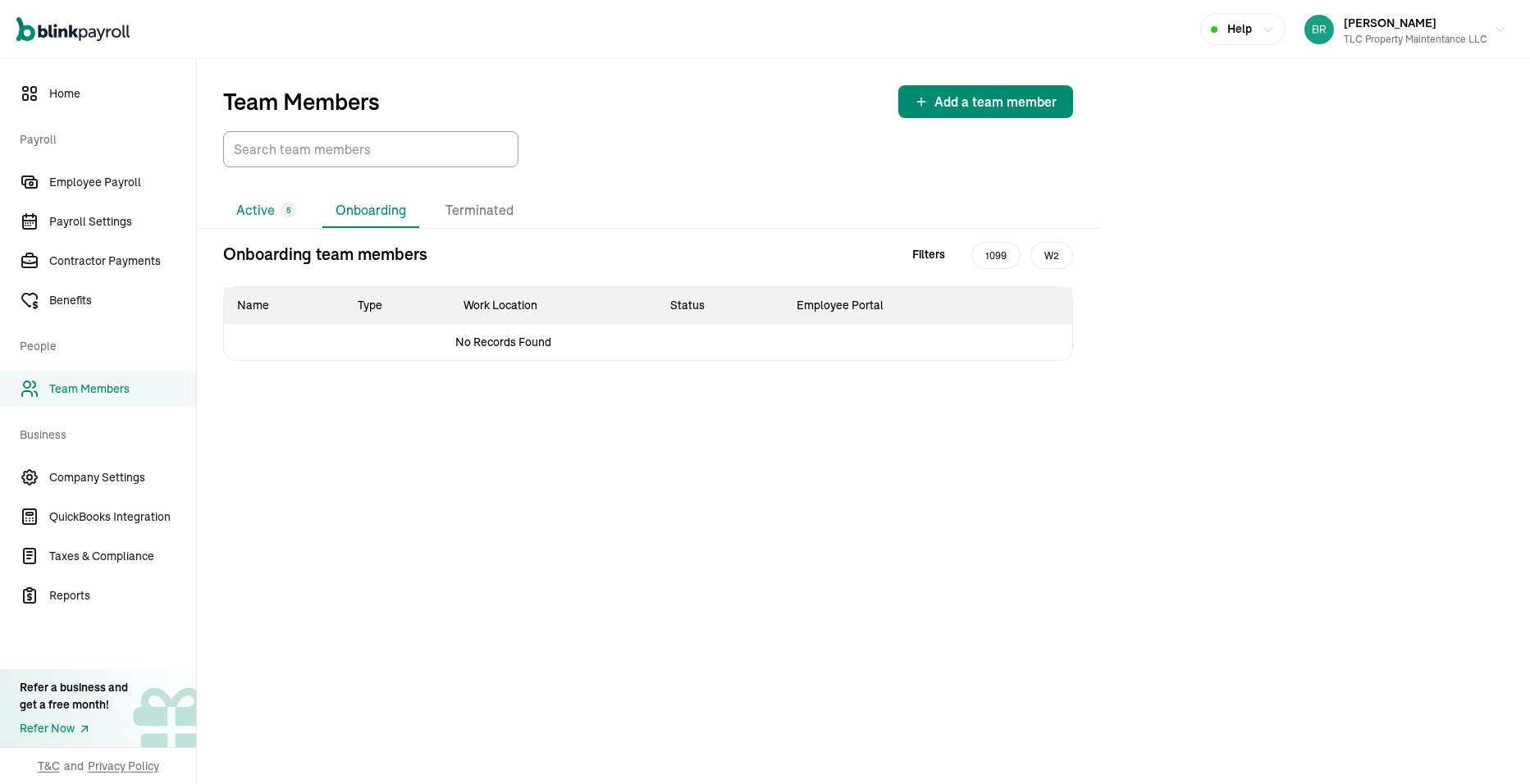
click at [272, 215] on li "Active 5" at bounding box center [266, 210] width 86 height 34
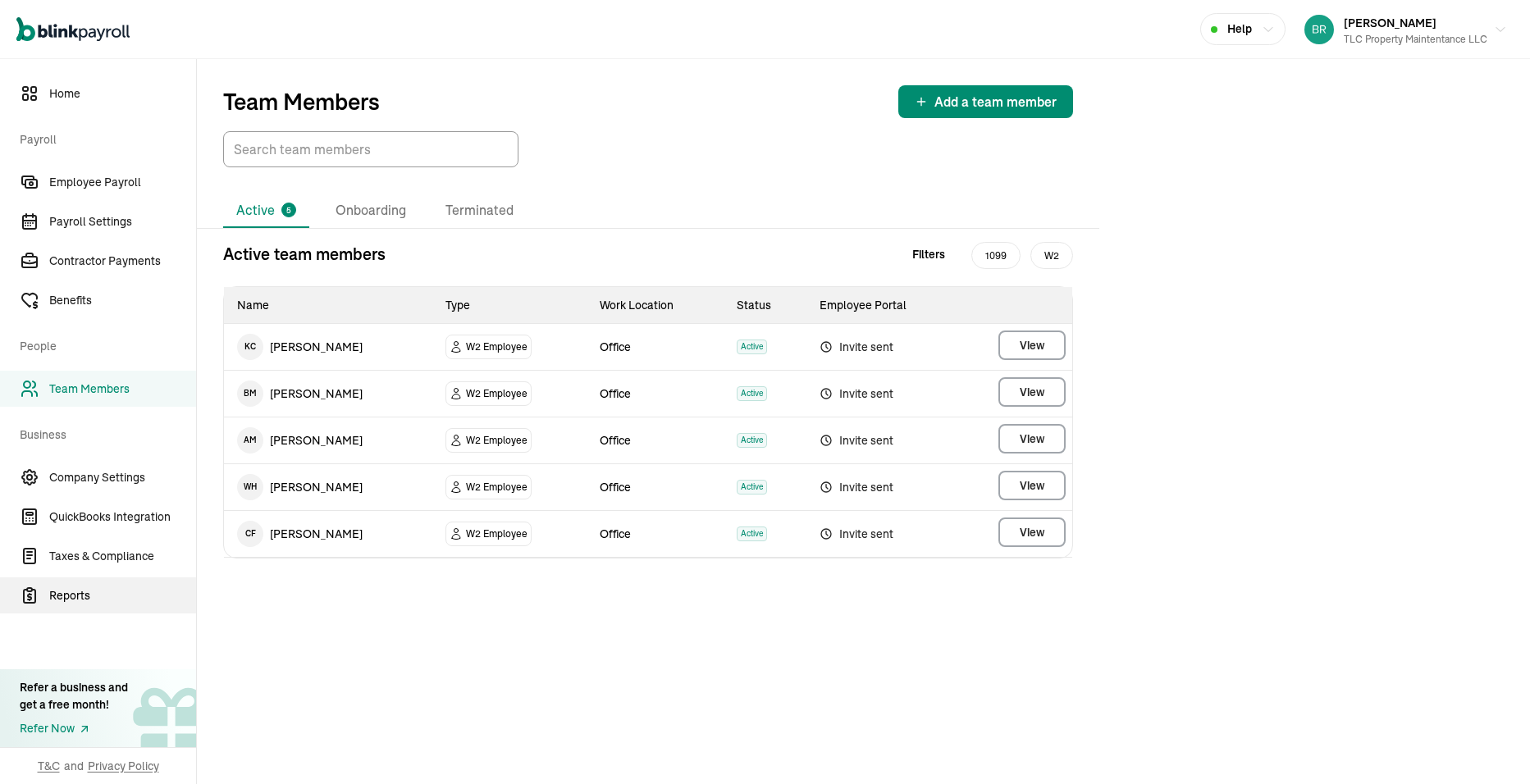
click at [62, 596] on span "Reports" at bounding box center [122, 595] width 147 height 18
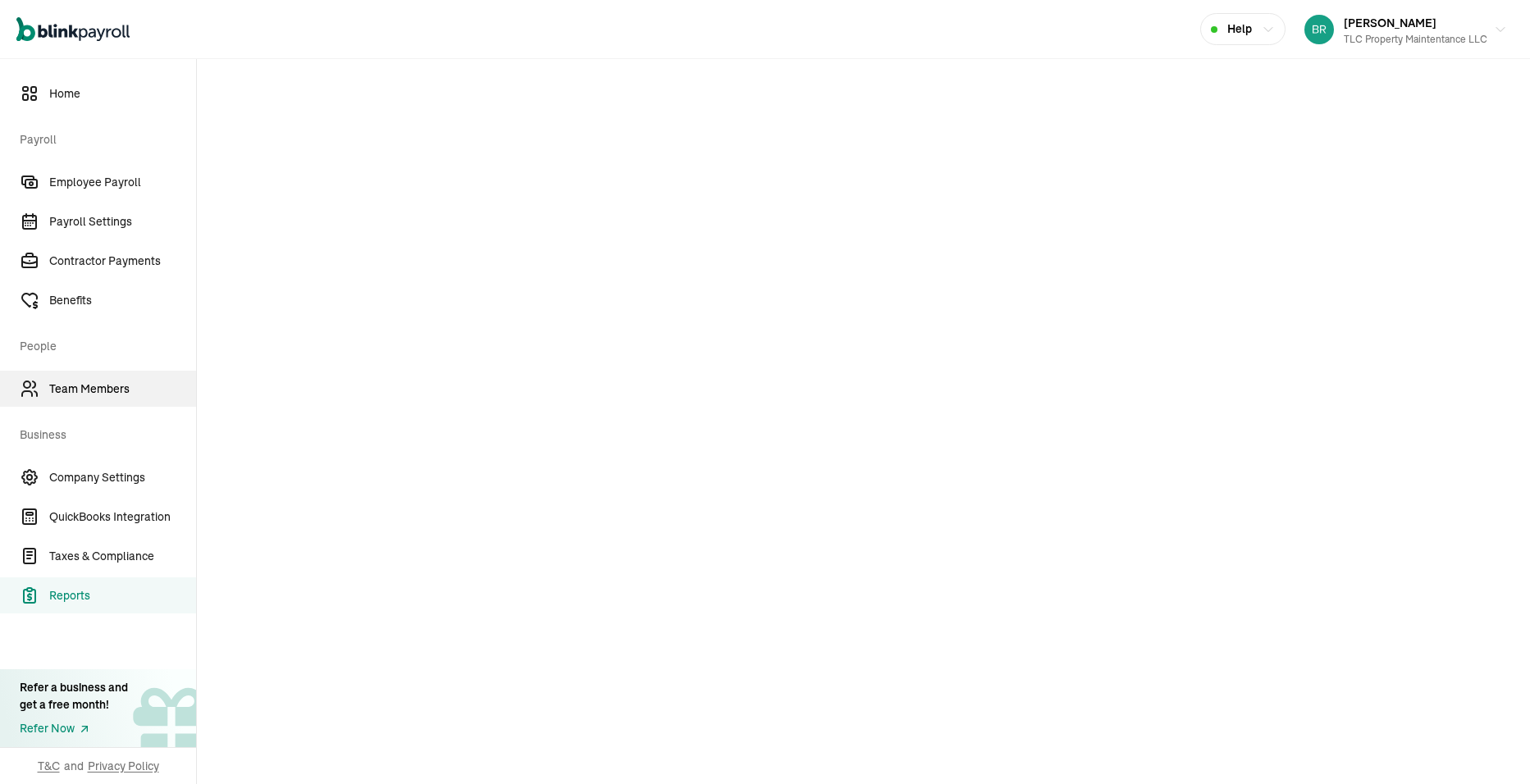
click at [65, 391] on span "Team Members" at bounding box center [122, 388] width 147 height 18
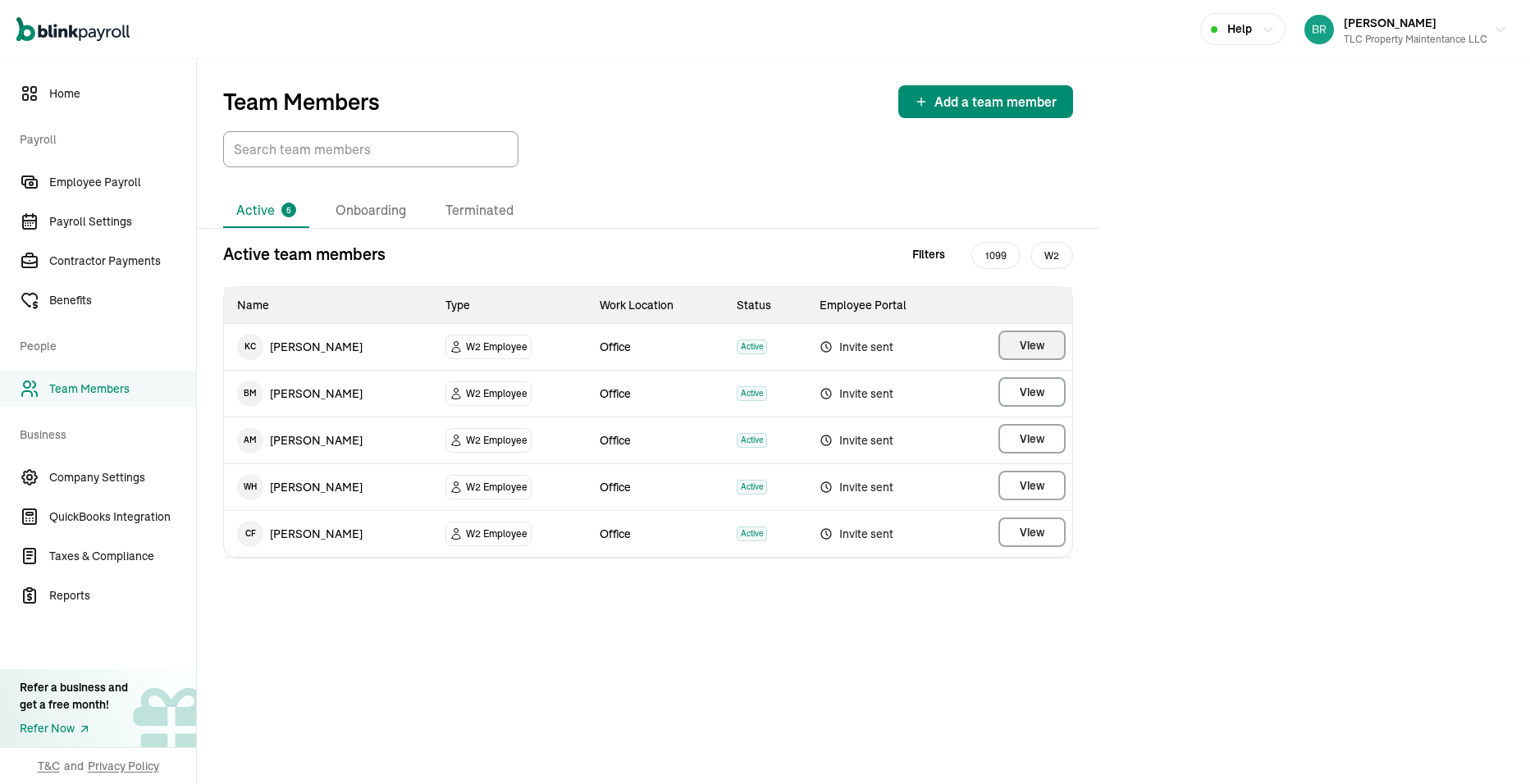
click at [1048, 350] on button "View" at bounding box center [1032, 346] width 68 height 30
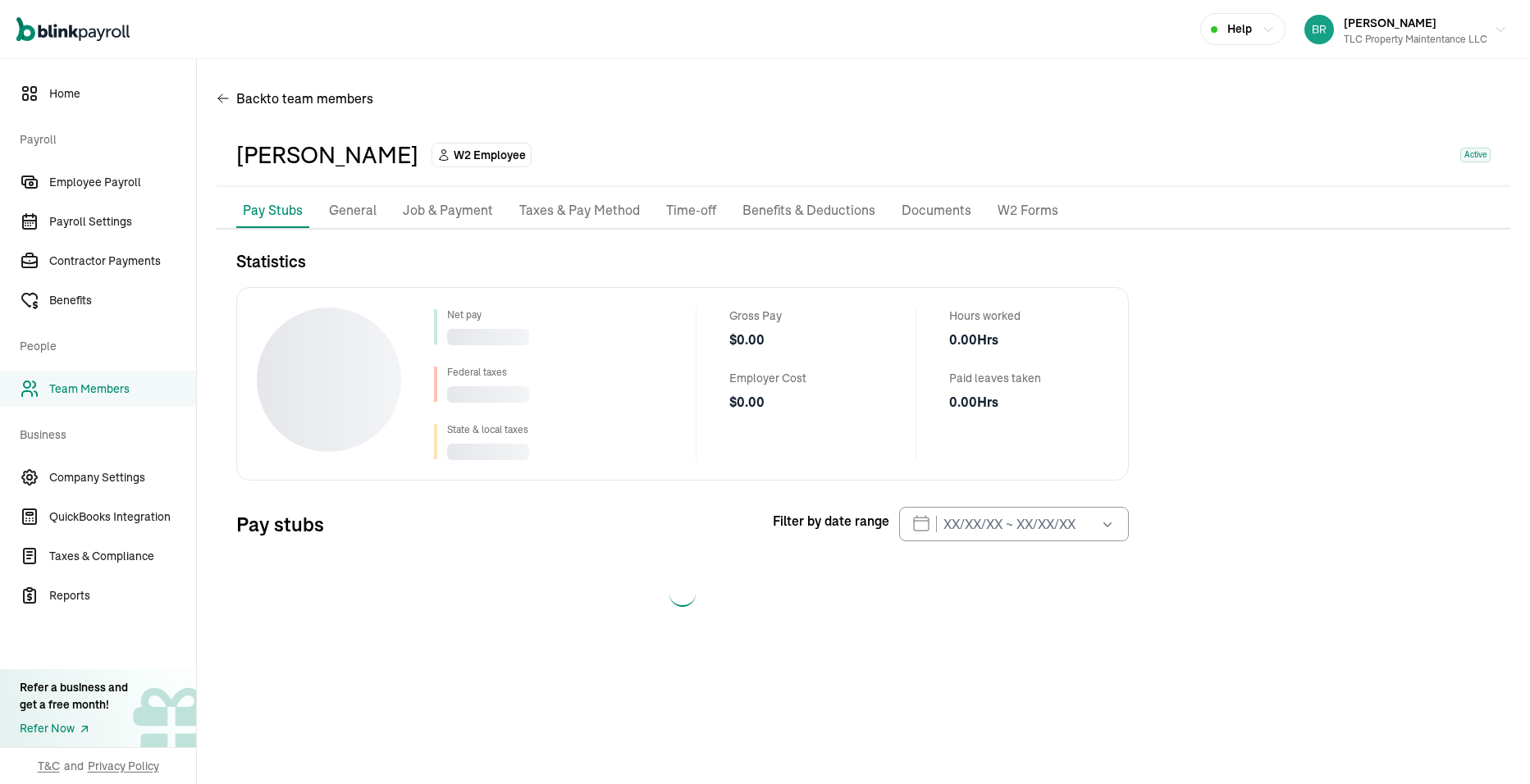
select select "2025"
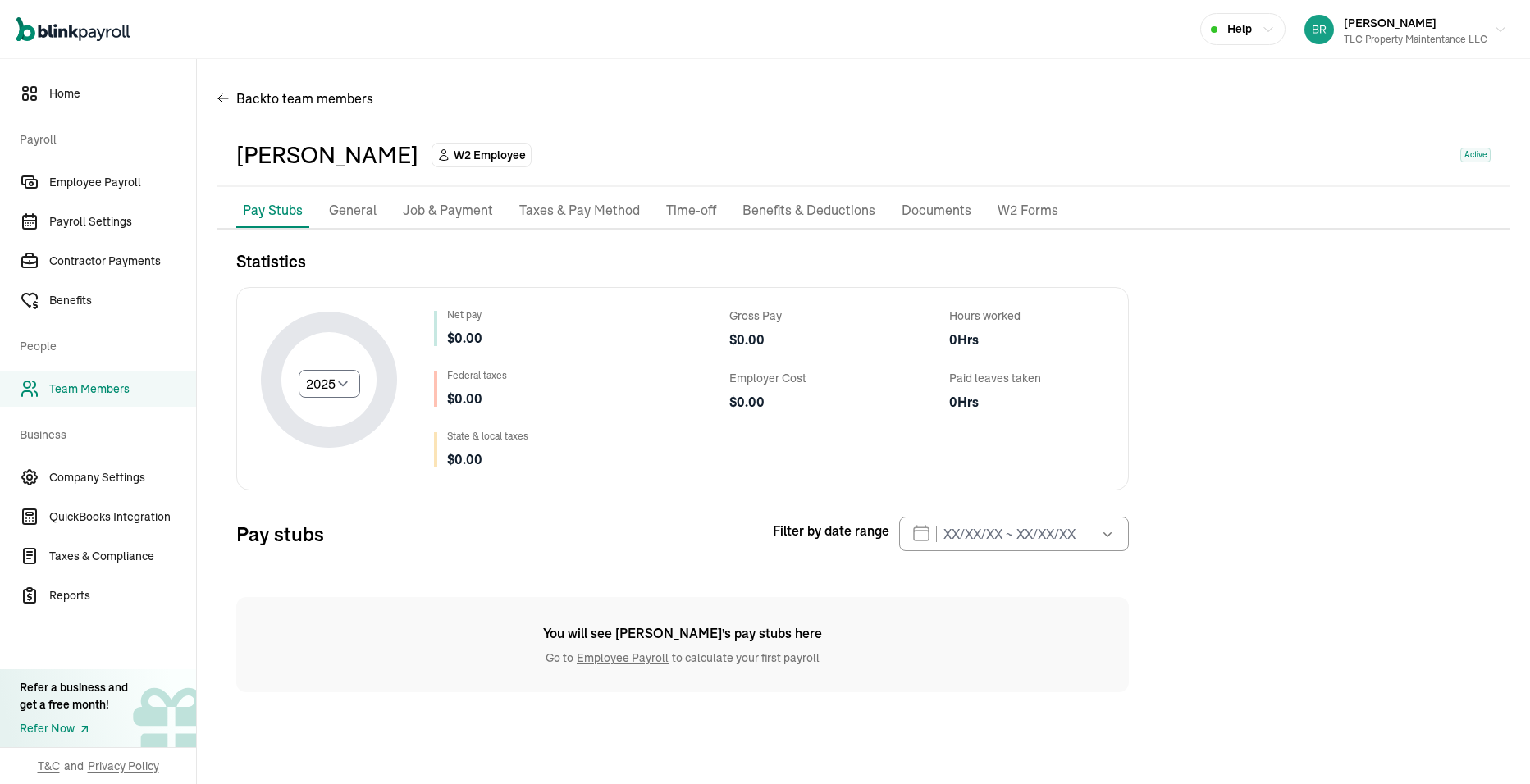
click at [1103, 532] on icon "button" at bounding box center [1107, 534] width 17 height 17
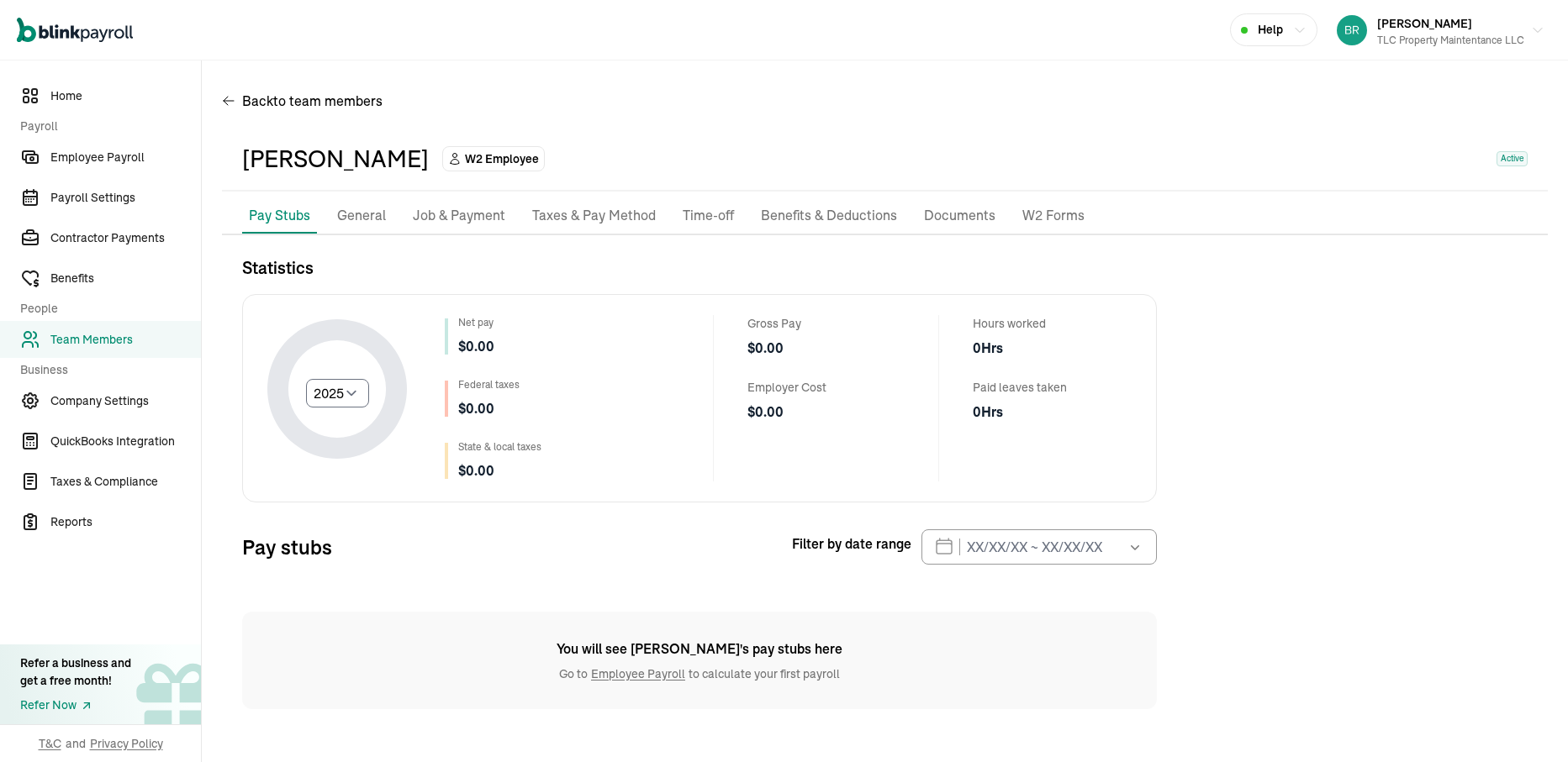
click at [1268, 278] on div "Statistics Select year 2025 2024 2023 2022 2021 Net pay $ 0.00 Federal taxes $ …" at bounding box center [885, 483] width 1326 height 454
click at [542, 588] on div "Statistics Select year 2025 2024 2023 2022 2021 Net pay $ 0.00 Federal taxes $ …" at bounding box center [699, 483] width 914 height 454
click at [125, 166] on link "Employee Payroll" at bounding box center [100, 157] width 201 height 37
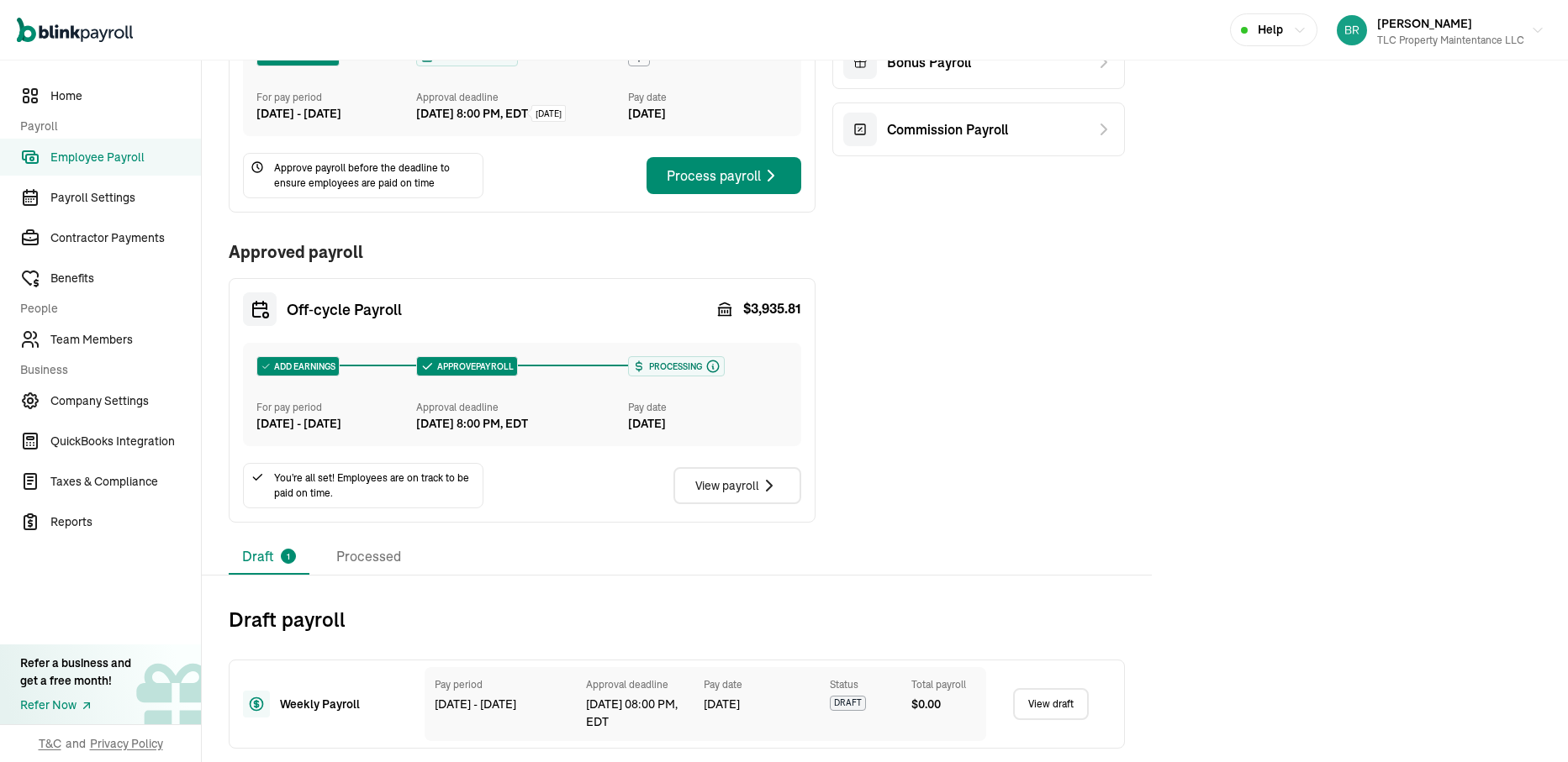
scroll to position [207, 0]
click at [737, 486] on div "View payroll" at bounding box center [737, 486] width 84 height 20
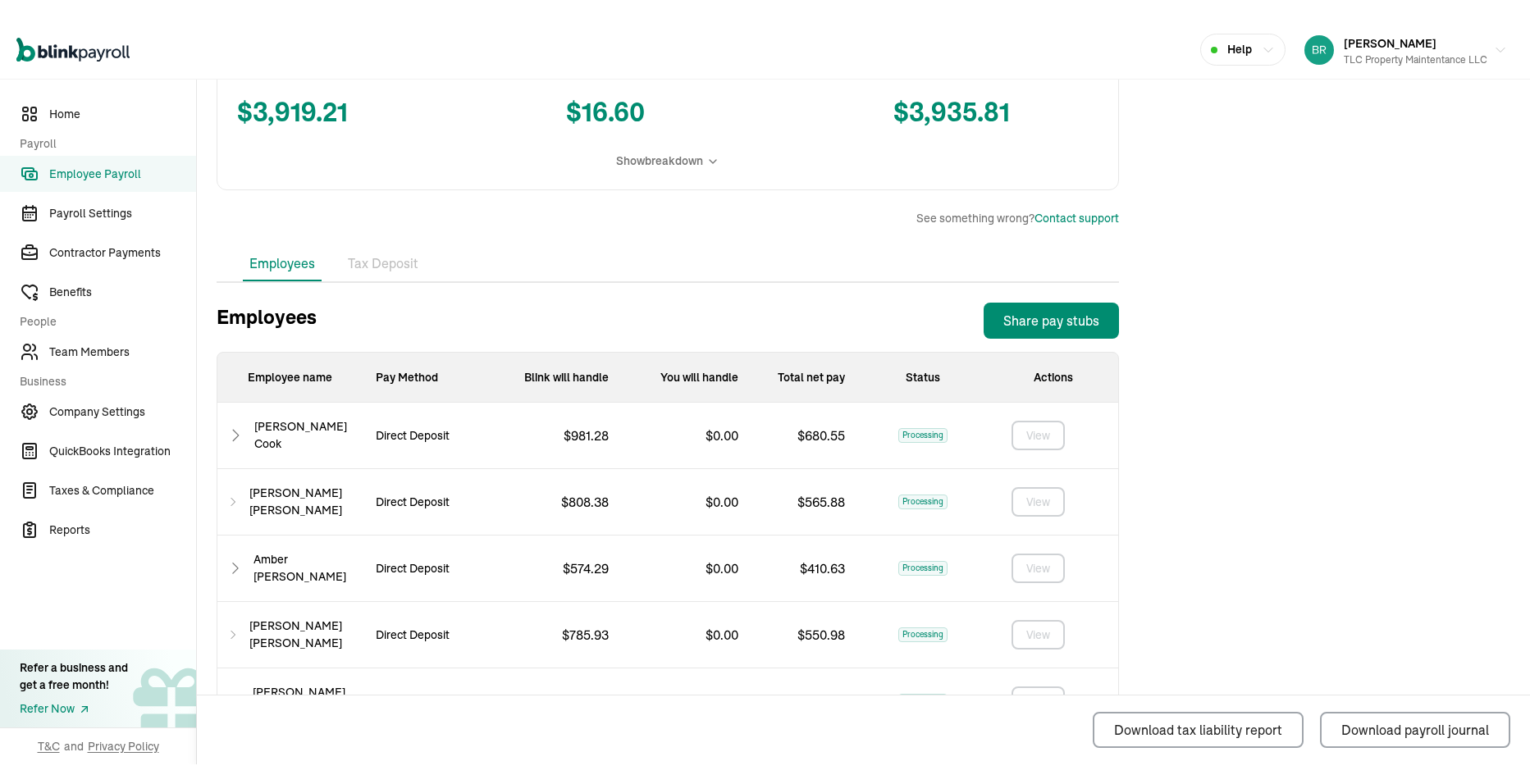
scroll to position [410, 0]
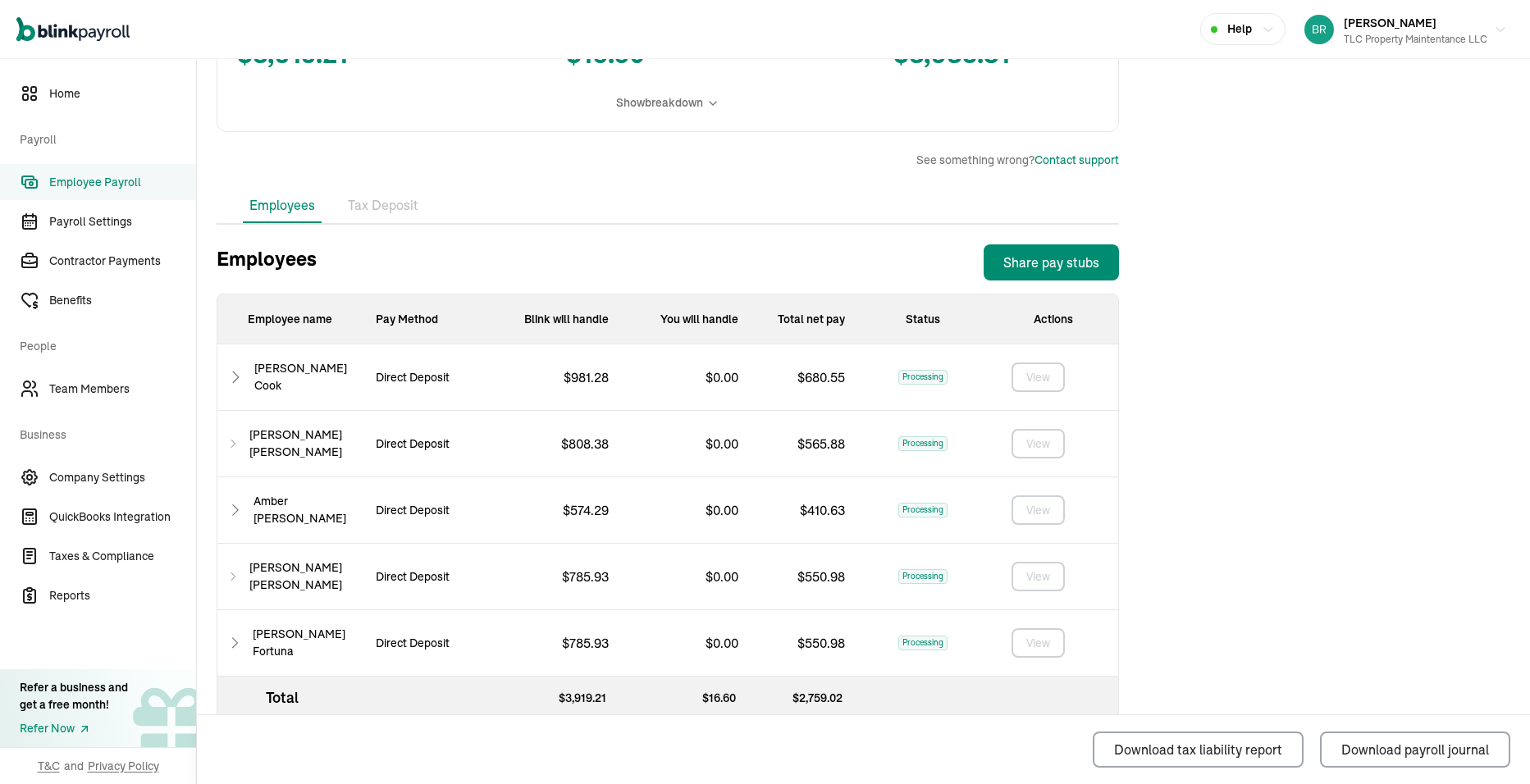
click at [490, 217] on ul "Employees Tax Deposit" at bounding box center [668, 205] width 902 height 34
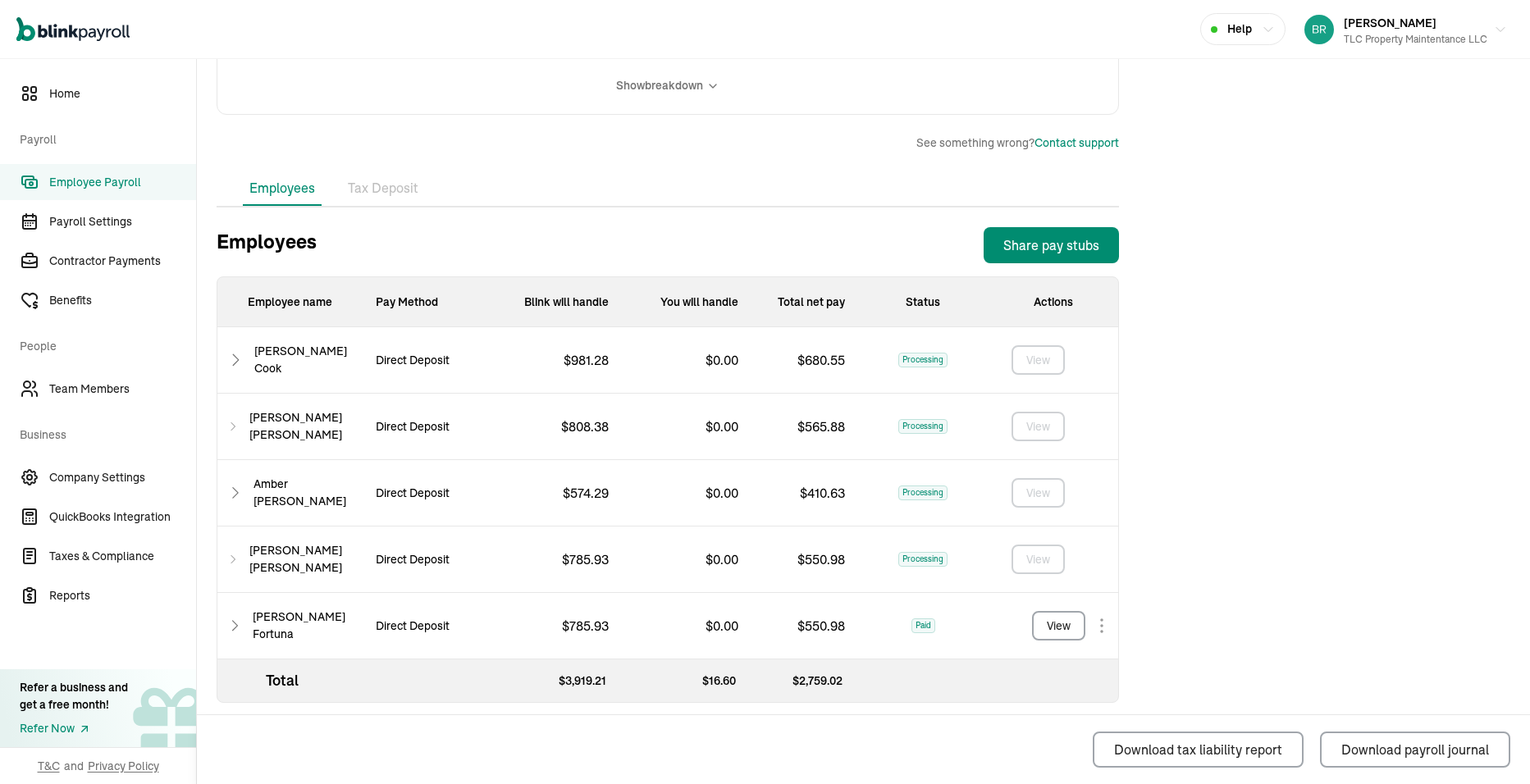
scroll to position [441, 0]
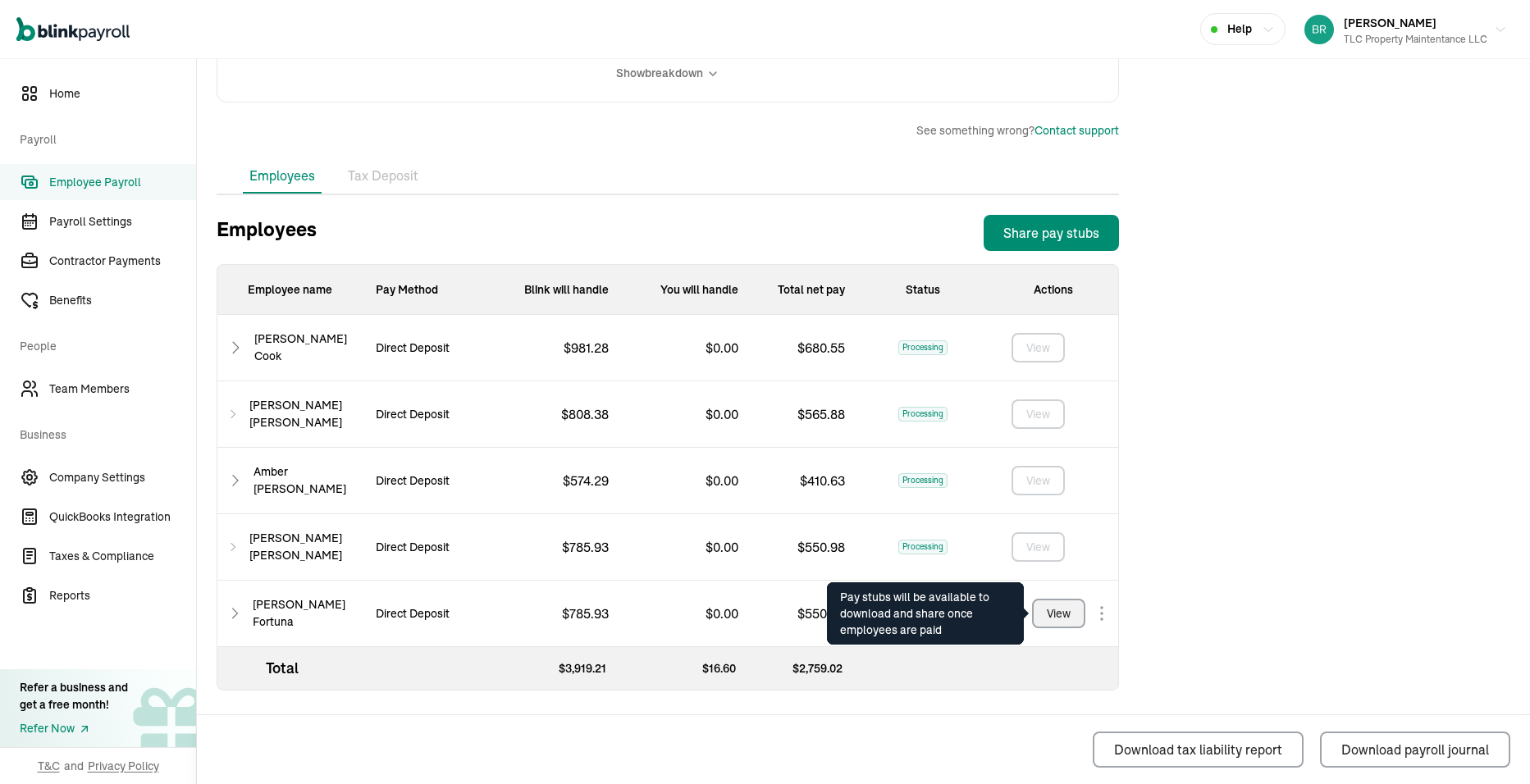
click at [1052, 617] on div "View" at bounding box center [1059, 613] width 24 height 18
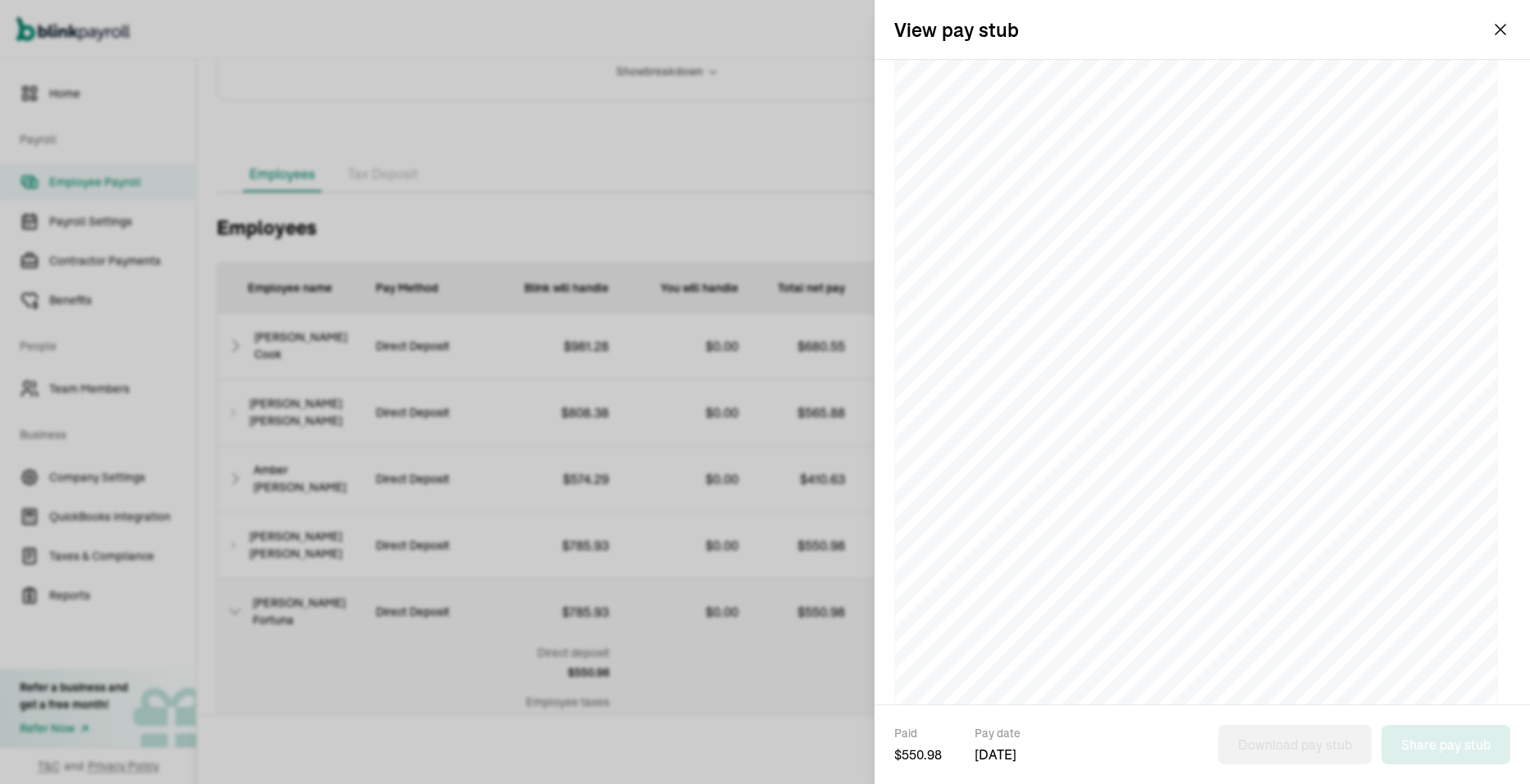
scroll to position [0, 0]
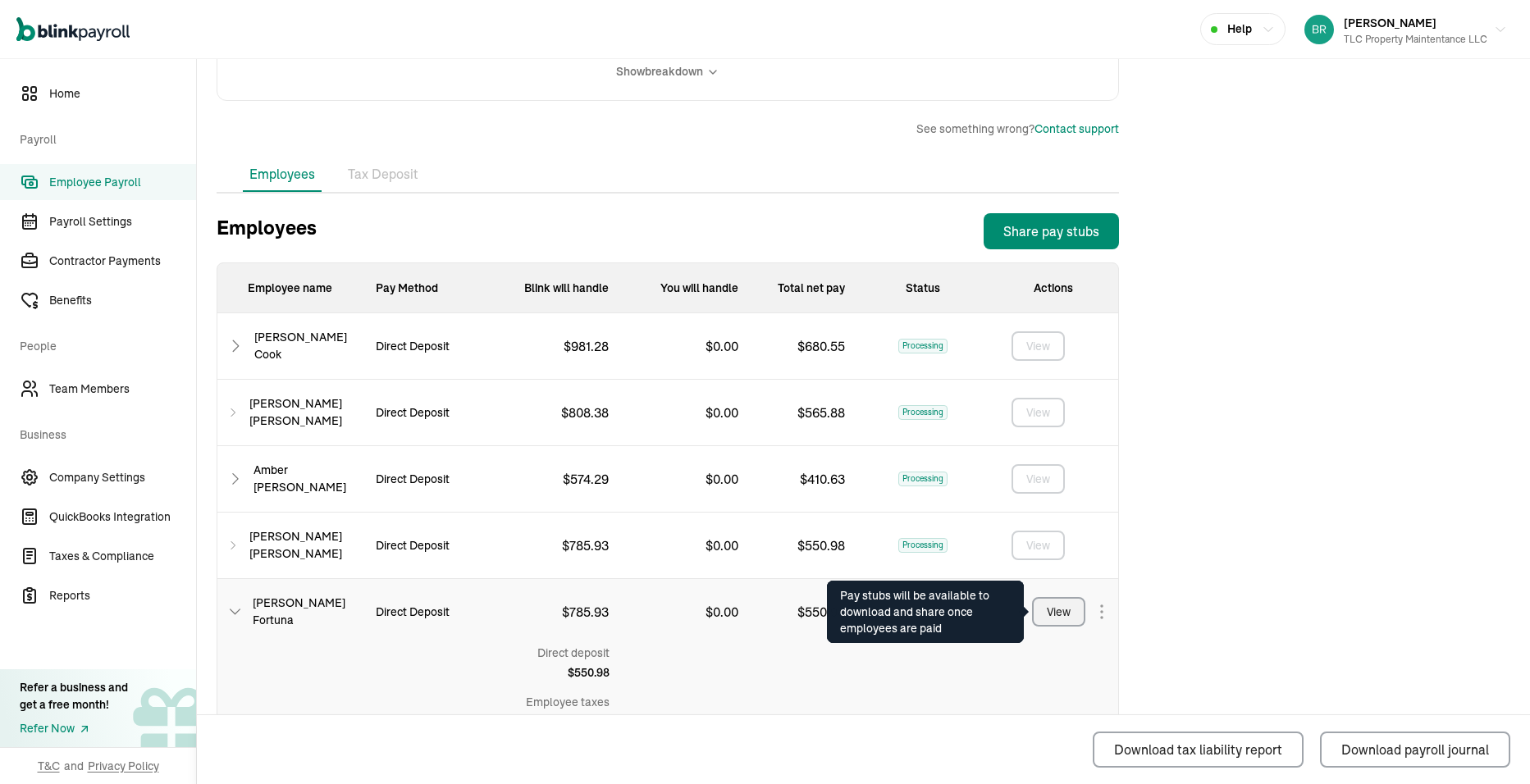
click at [1054, 618] on div "View" at bounding box center [1059, 612] width 24 height 18
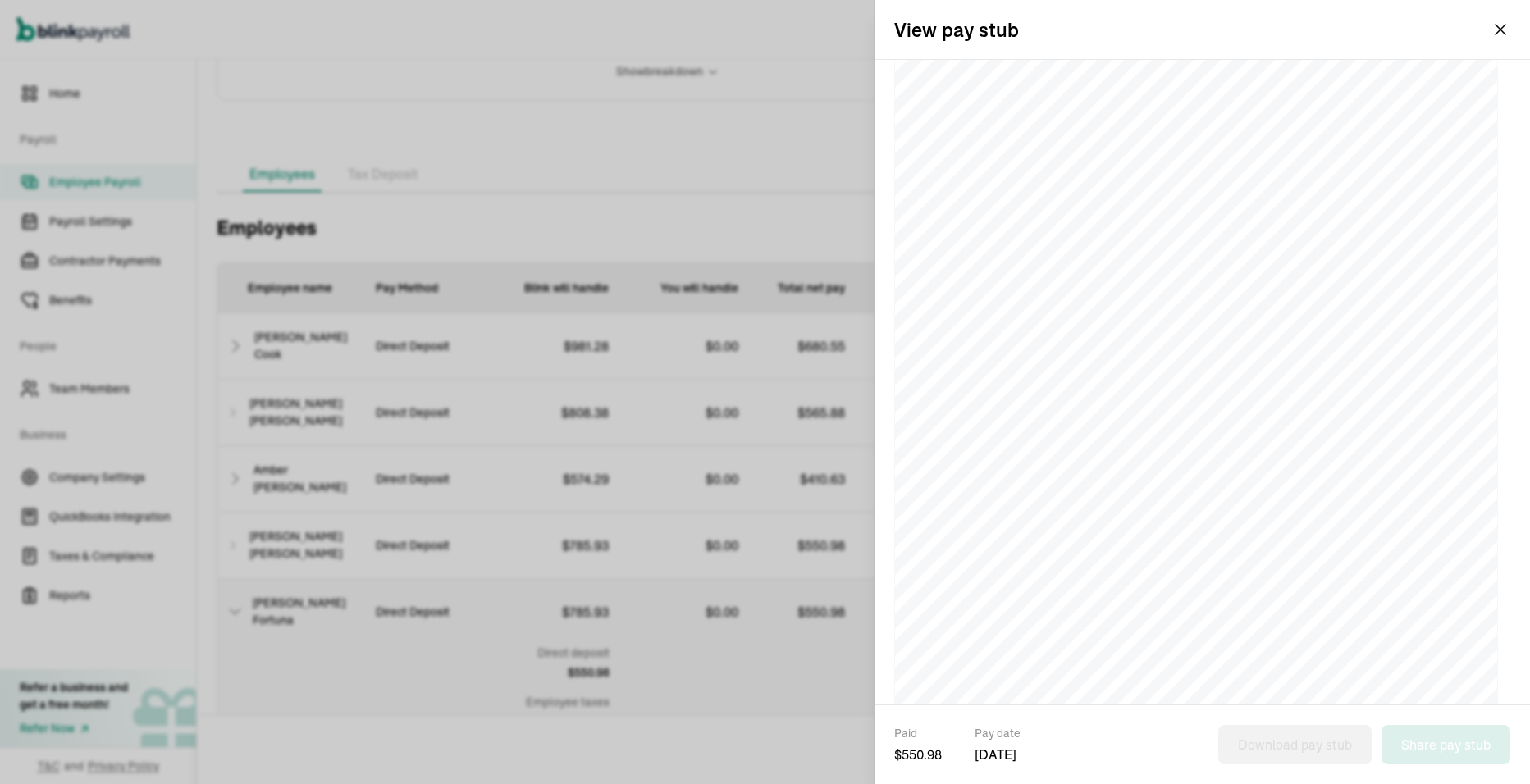
scroll to position [256, 0]
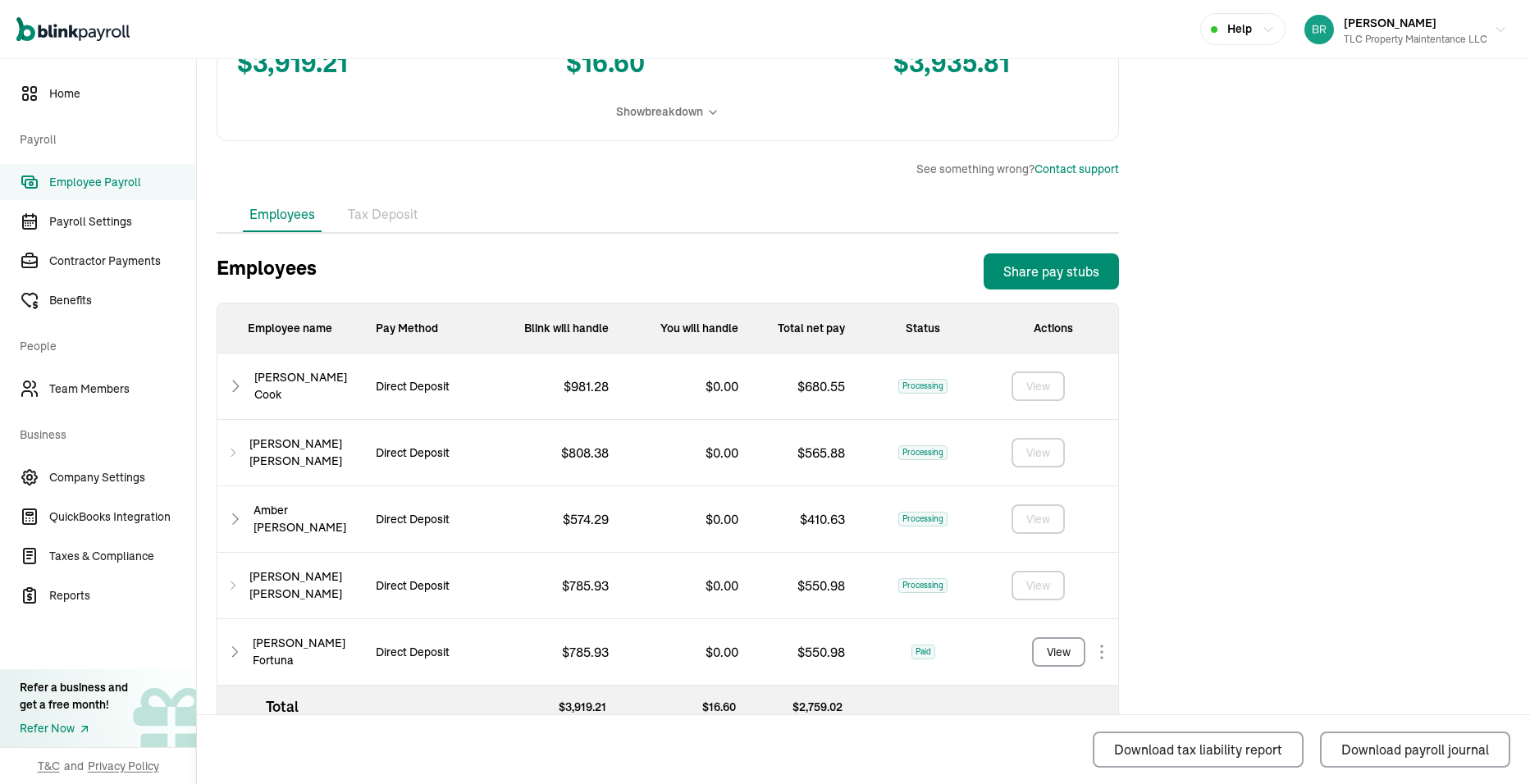
scroll to position [441, 0]
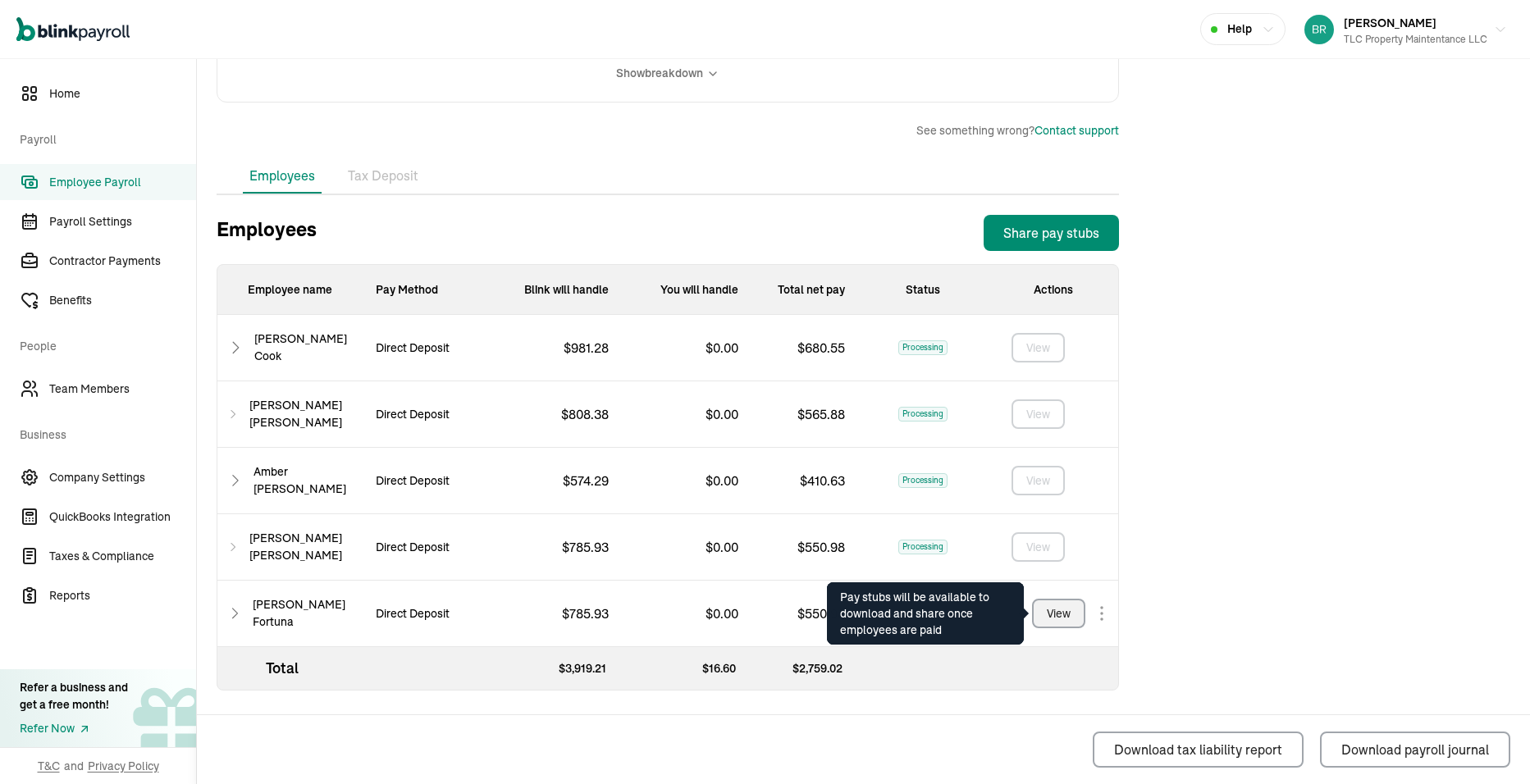
click at [1052, 617] on div "View" at bounding box center [1059, 613] width 24 height 18
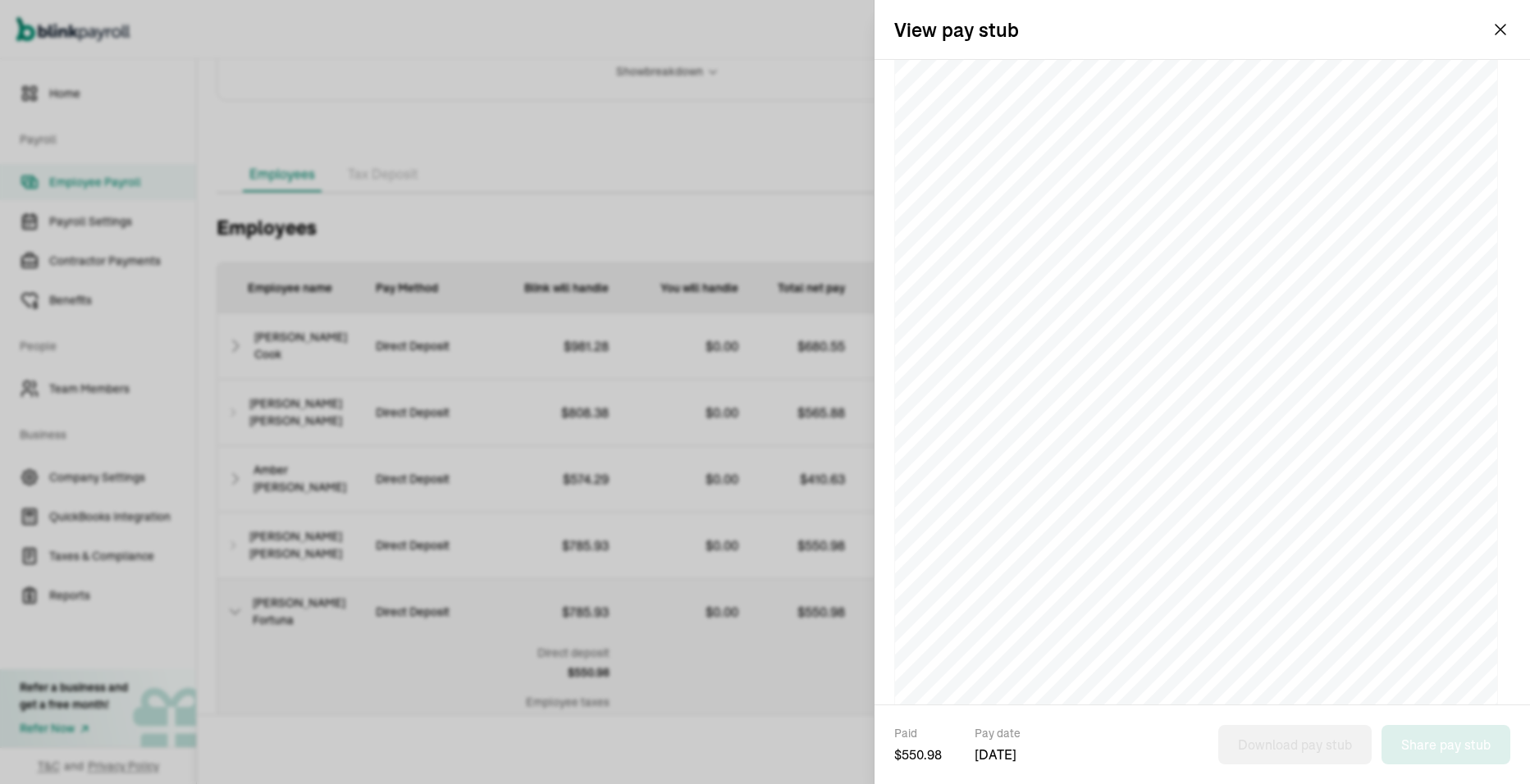
scroll to position [0, 0]
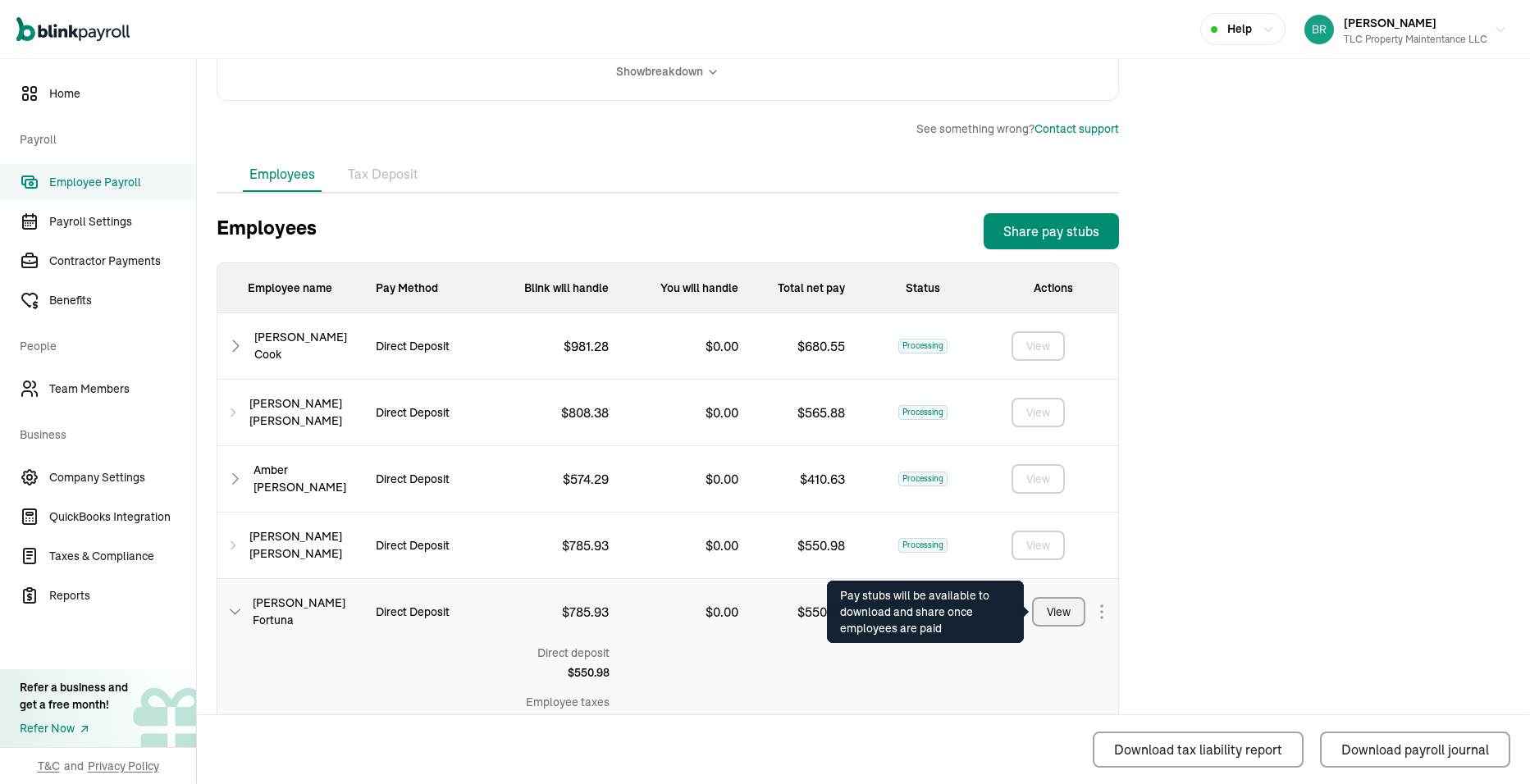
click at [1054, 618] on div "View" at bounding box center [1059, 612] width 24 height 18
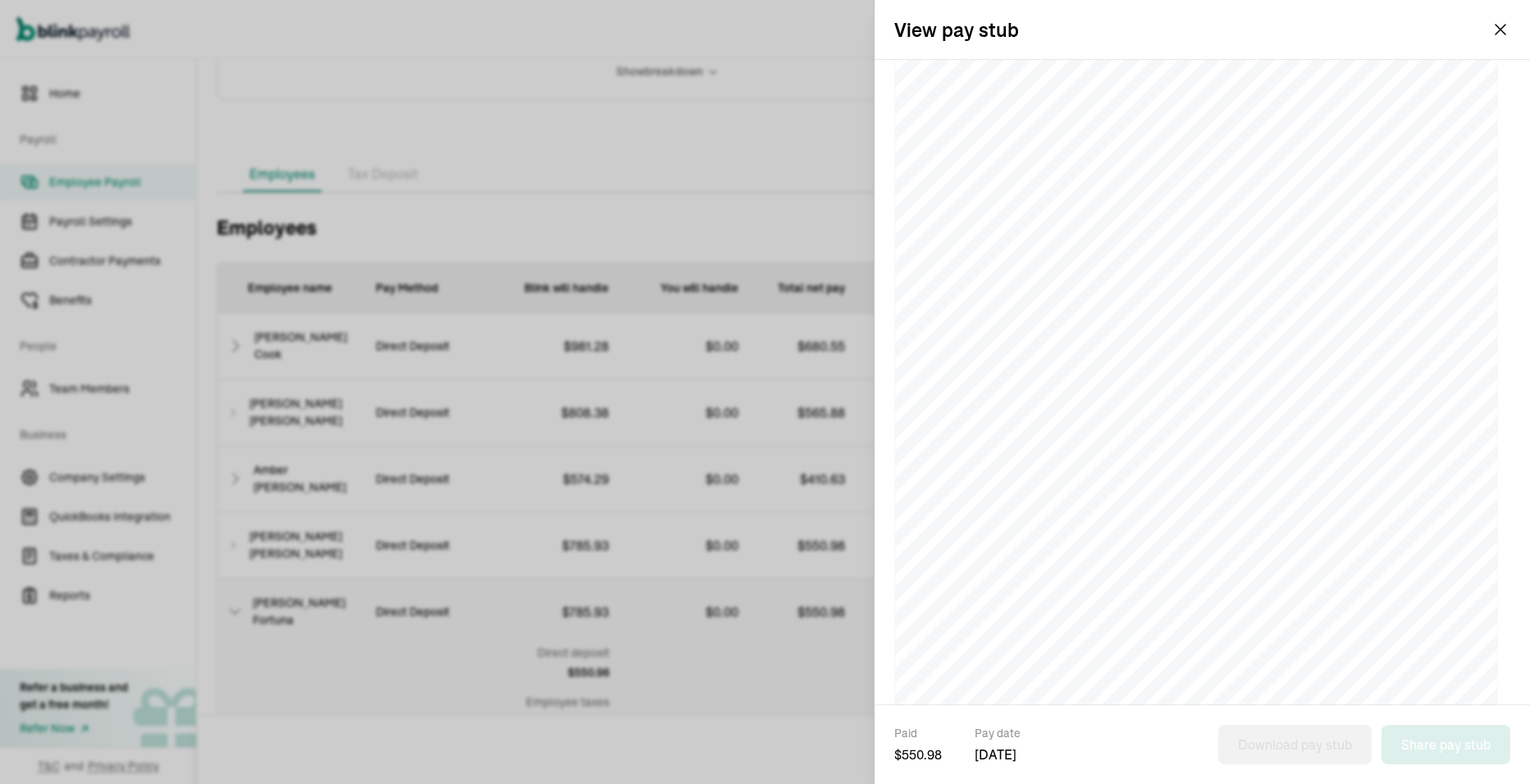
scroll to position [256, 0]
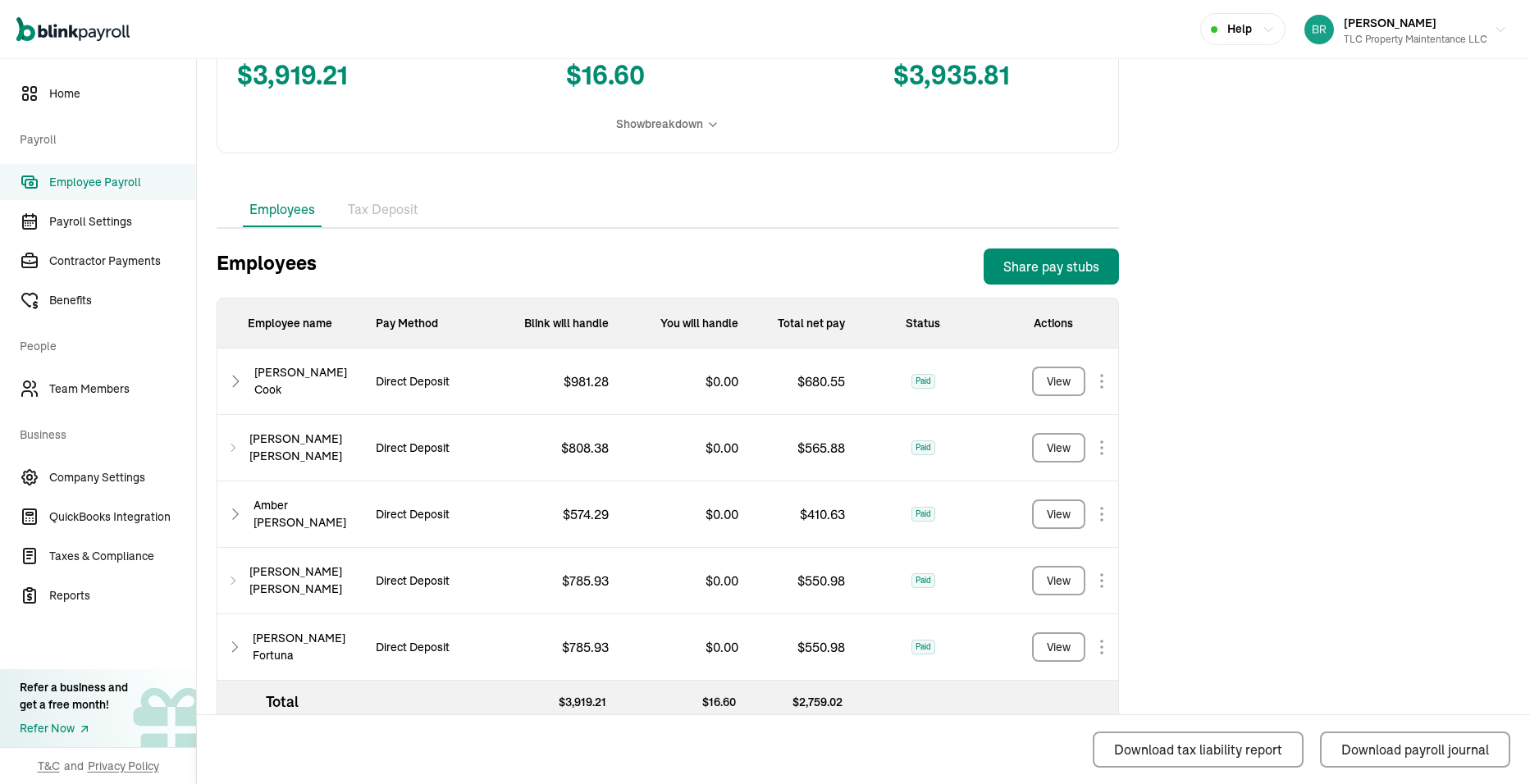
scroll to position [424, 0]
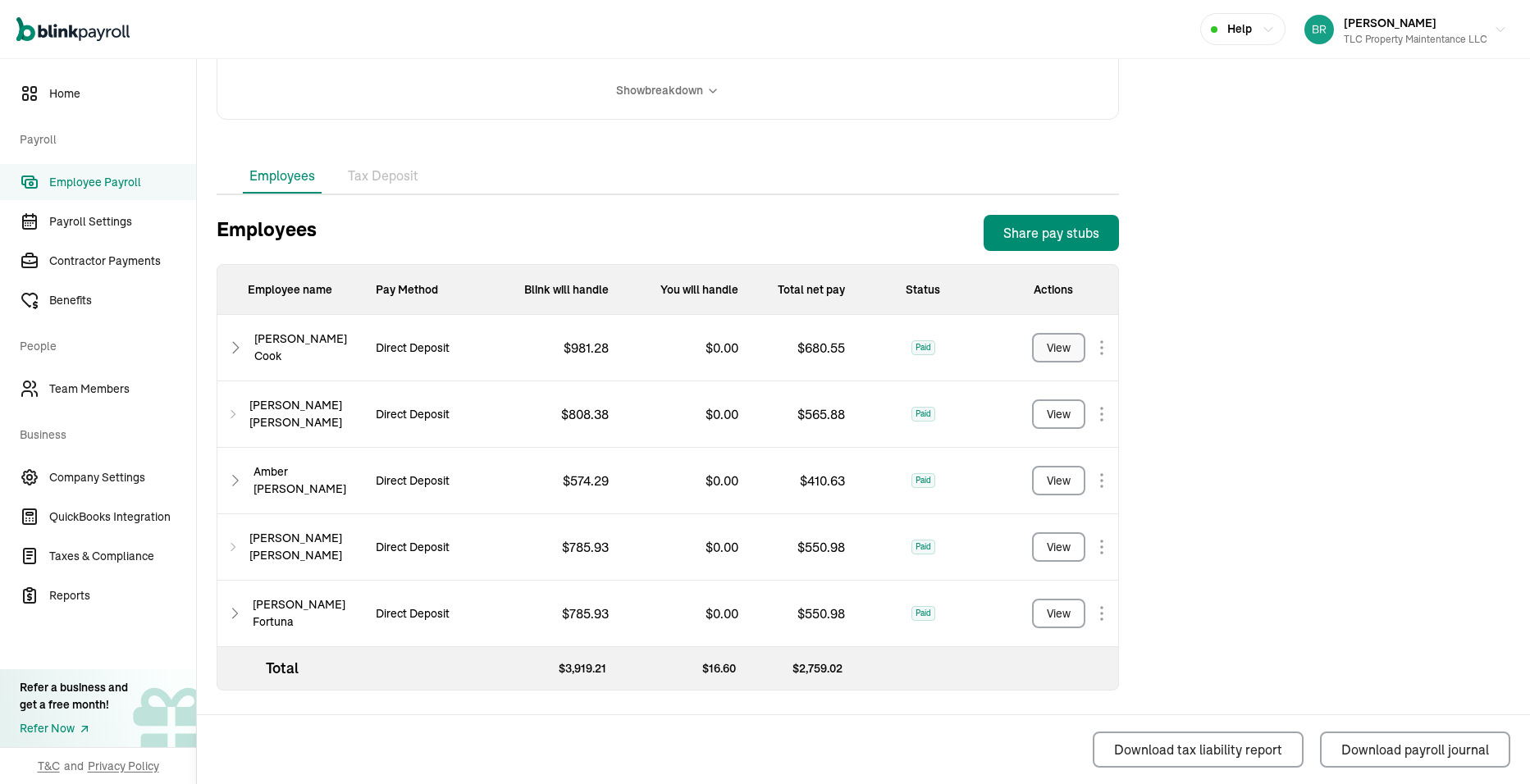
click at [1052, 342] on div "View" at bounding box center [1059, 348] width 24 height 18
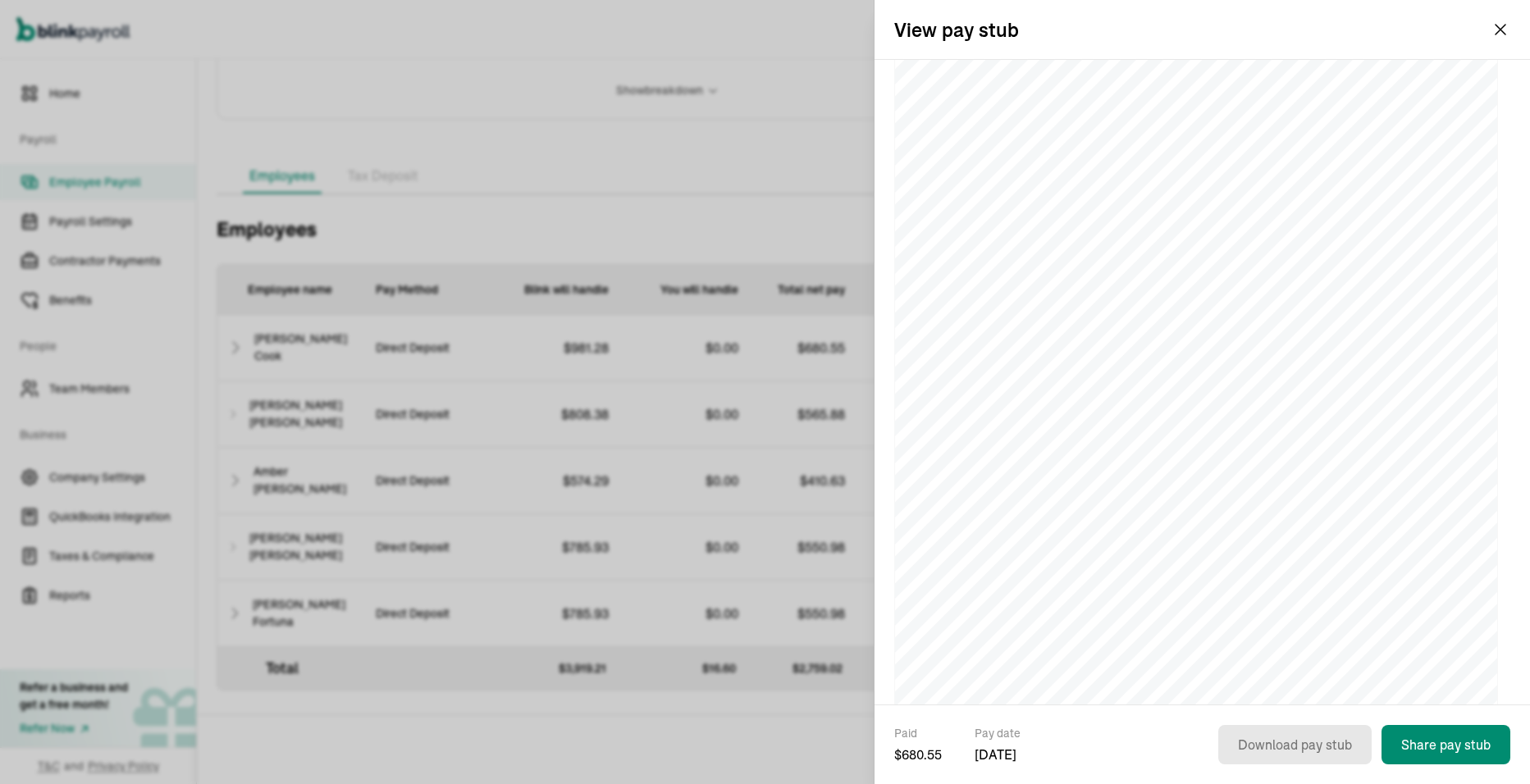
scroll to position [0, 0]
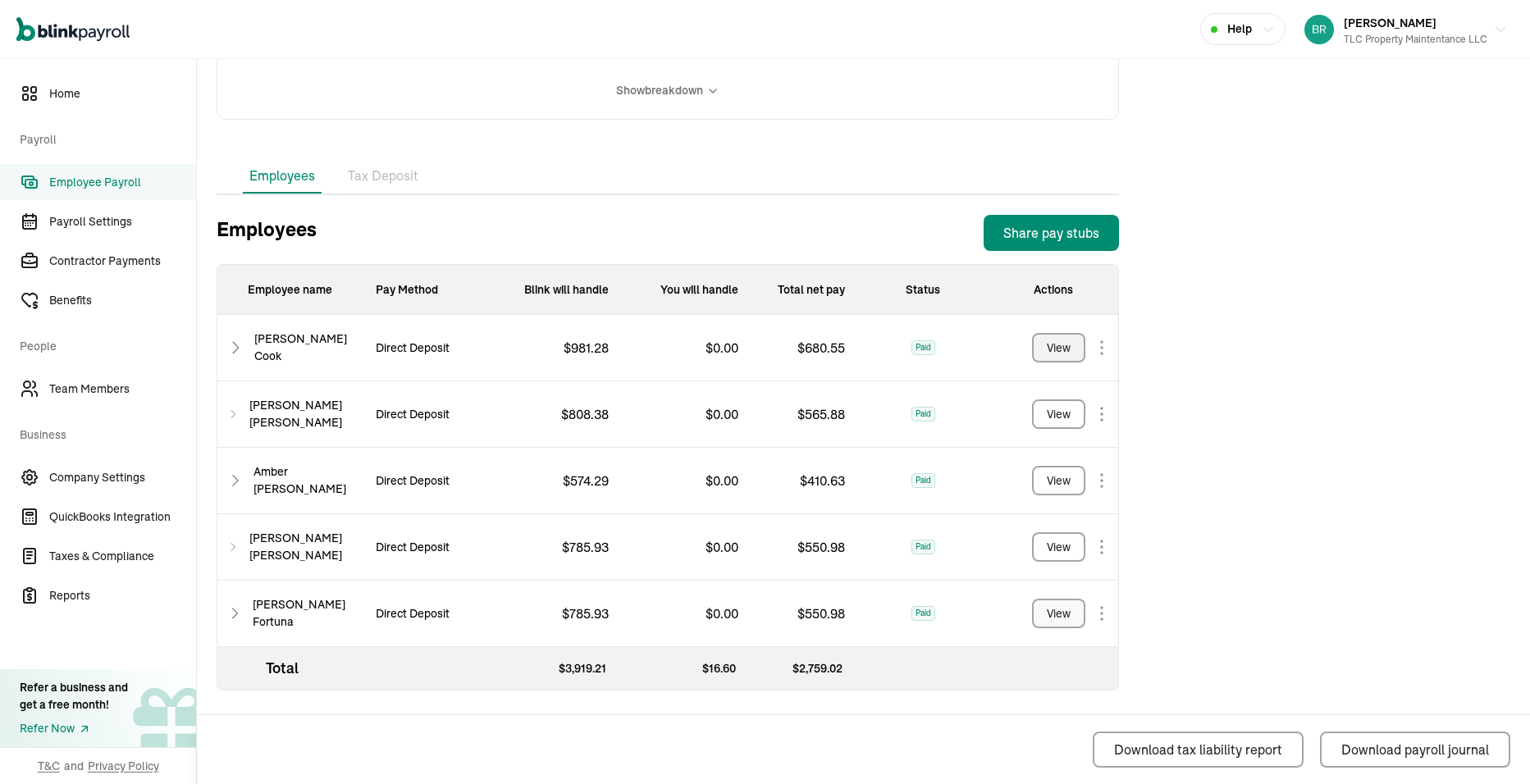
click at [1057, 621] on div "View" at bounding box center [1059, 613] width 24 height 18
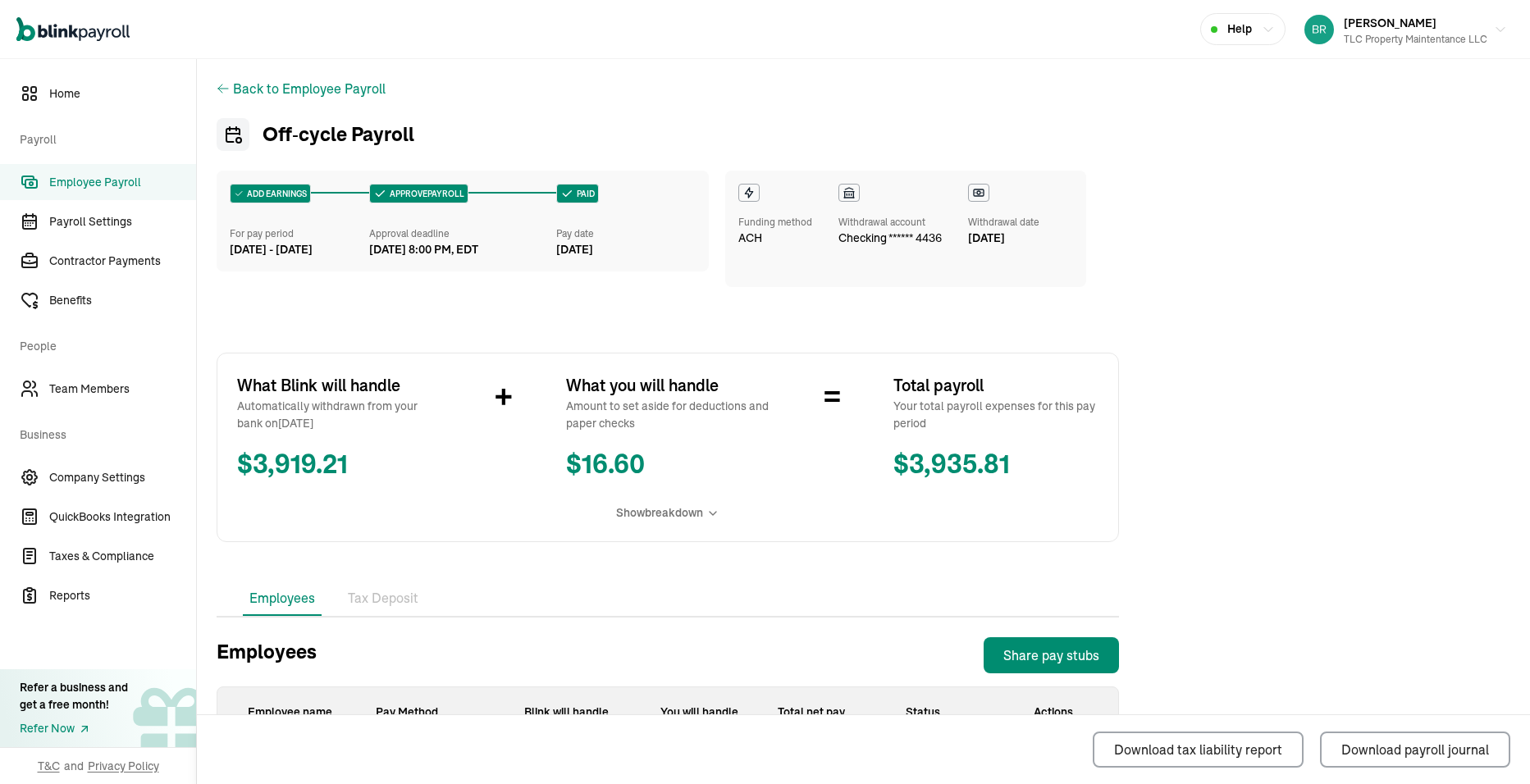
click at [658, 515] on span "Show breakdown" at bounding box center [659, 512] width 87 height 18
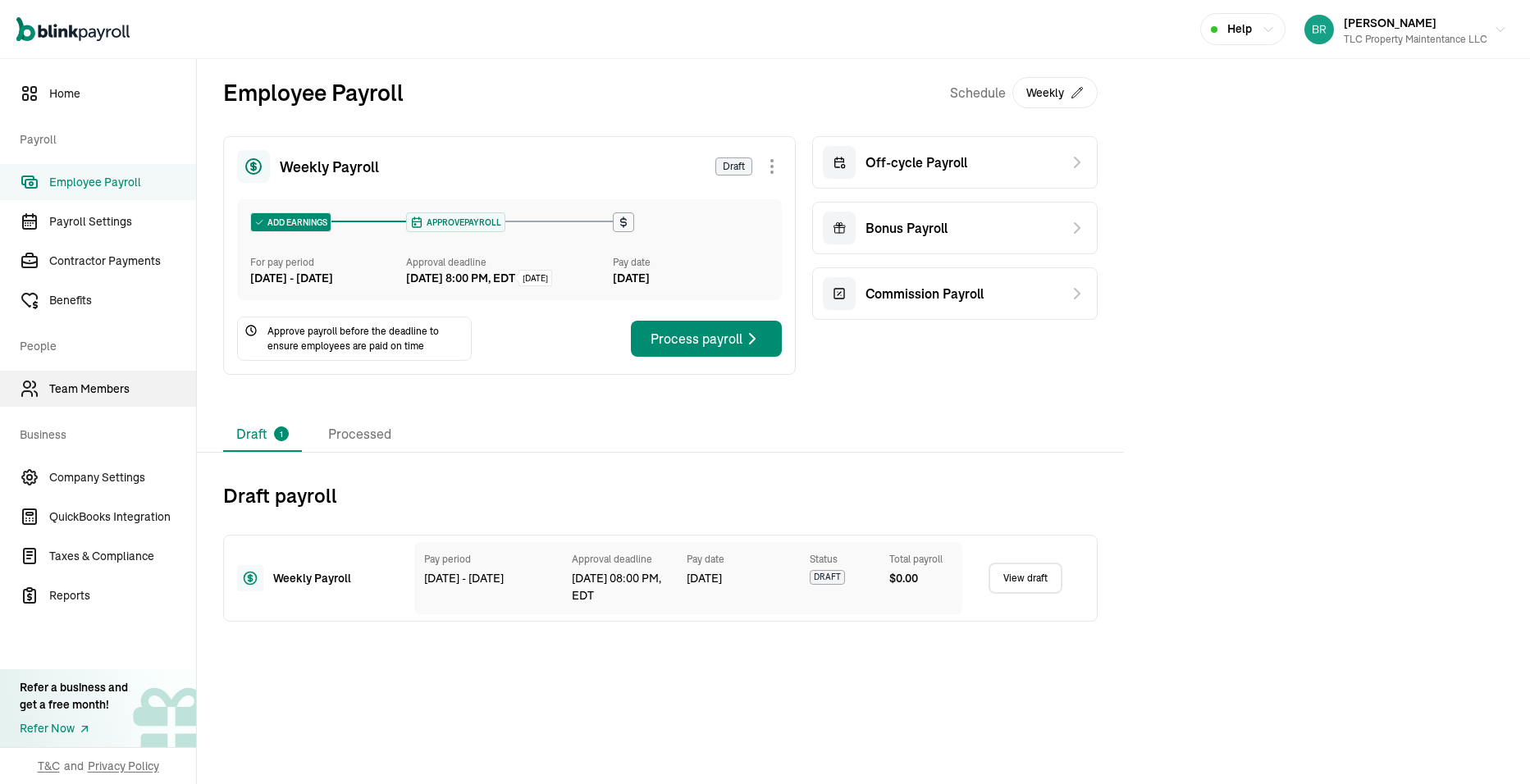
click at [80, 386] on span "Team Members" at bounding box center [122, 388] width 147 height 18
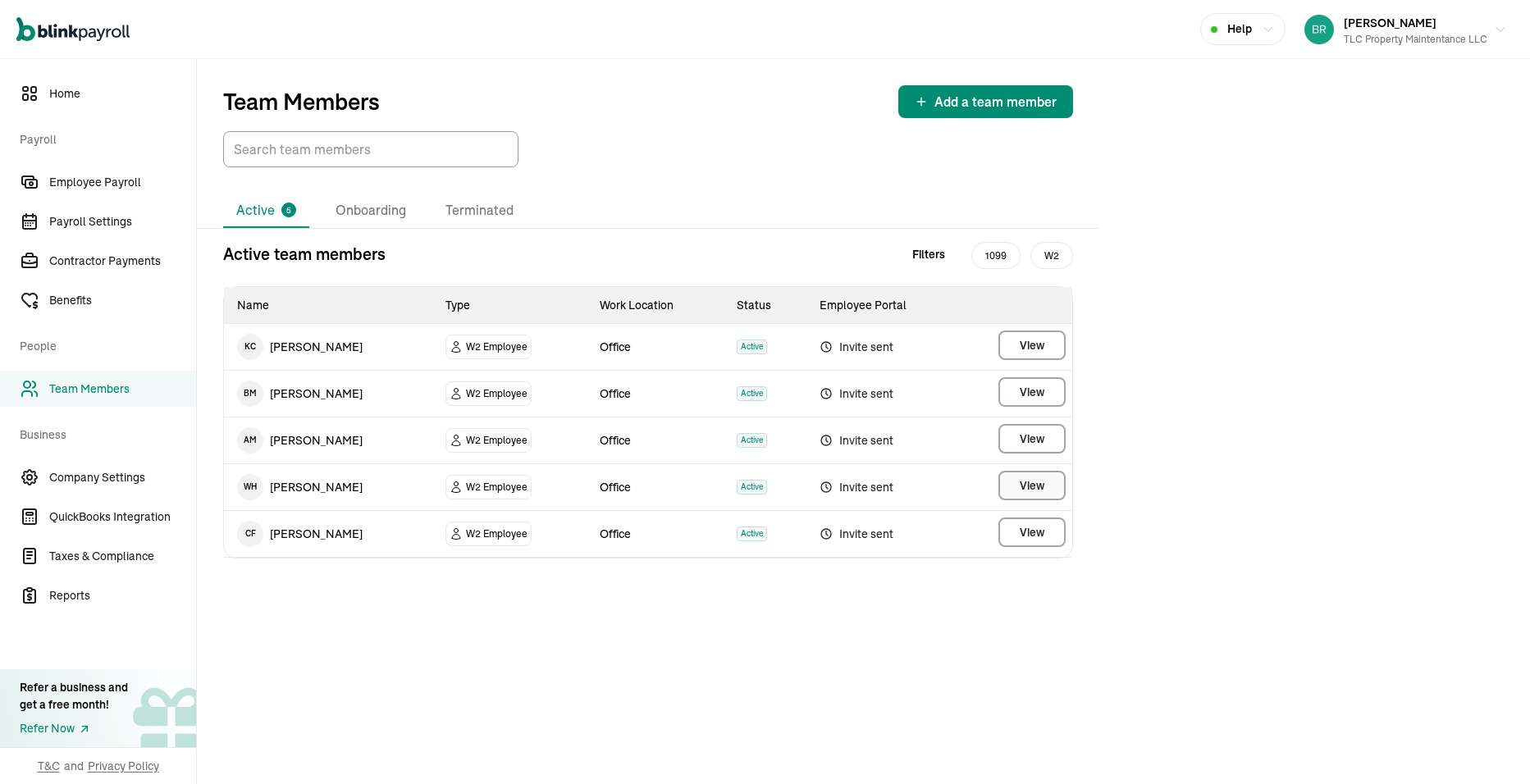
click at [1028, 487] on span "View" at bounding box center [1032, 486] width 25 height 17
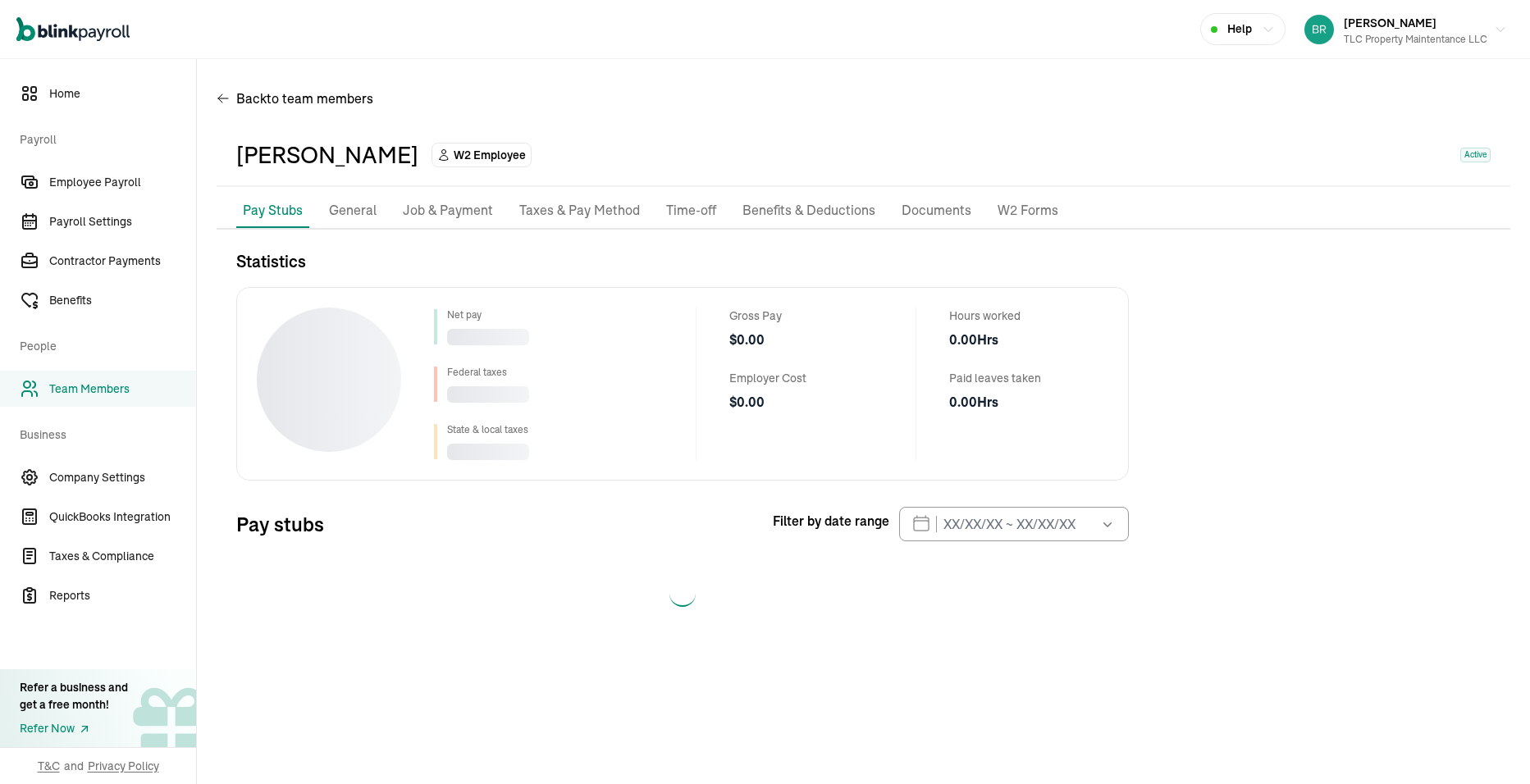
select select "2025"
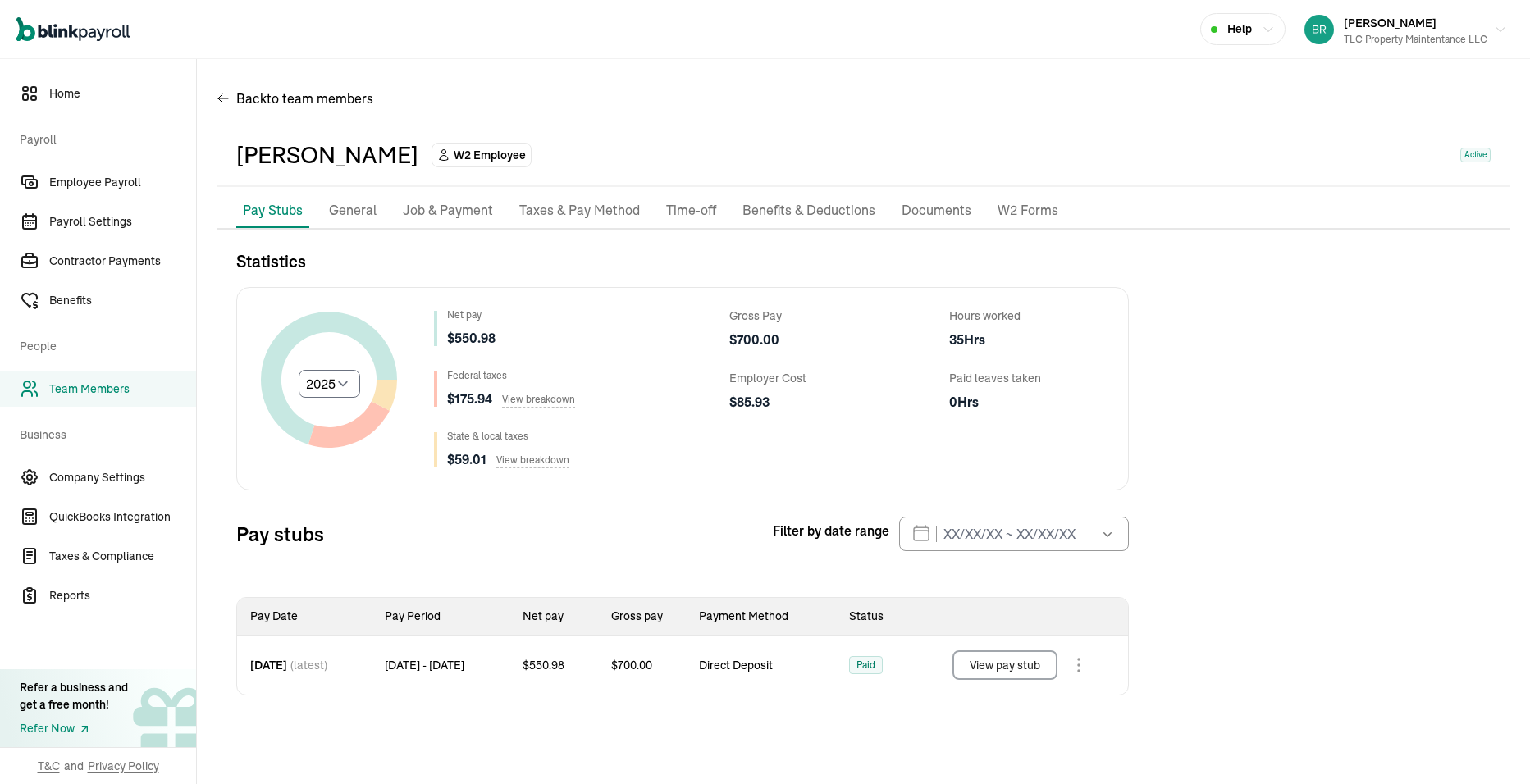
click at [1021, 667] on button "View pay stub" at bounding box center [1004, 665] width 105 height 30
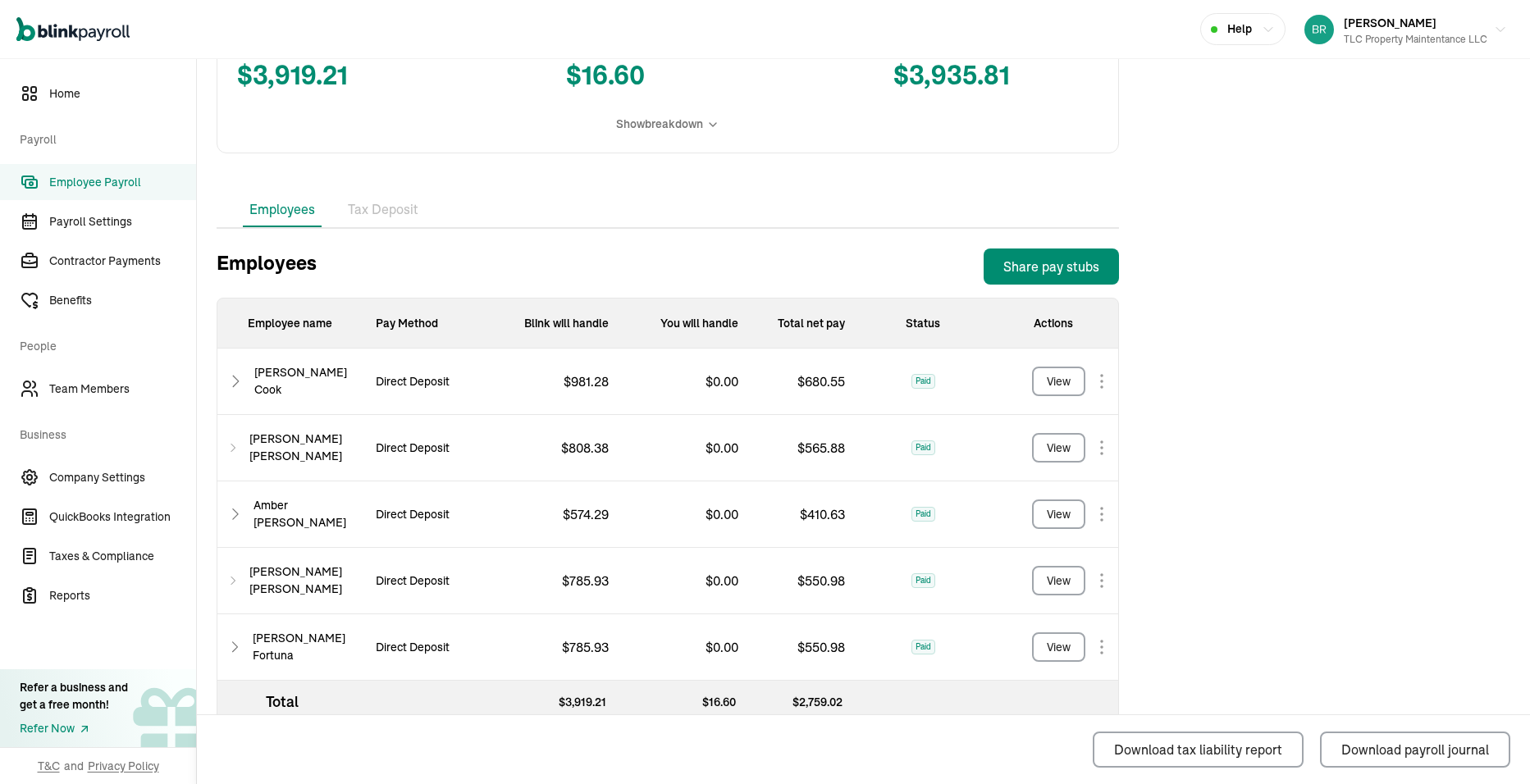
scroll to position [424, 0]
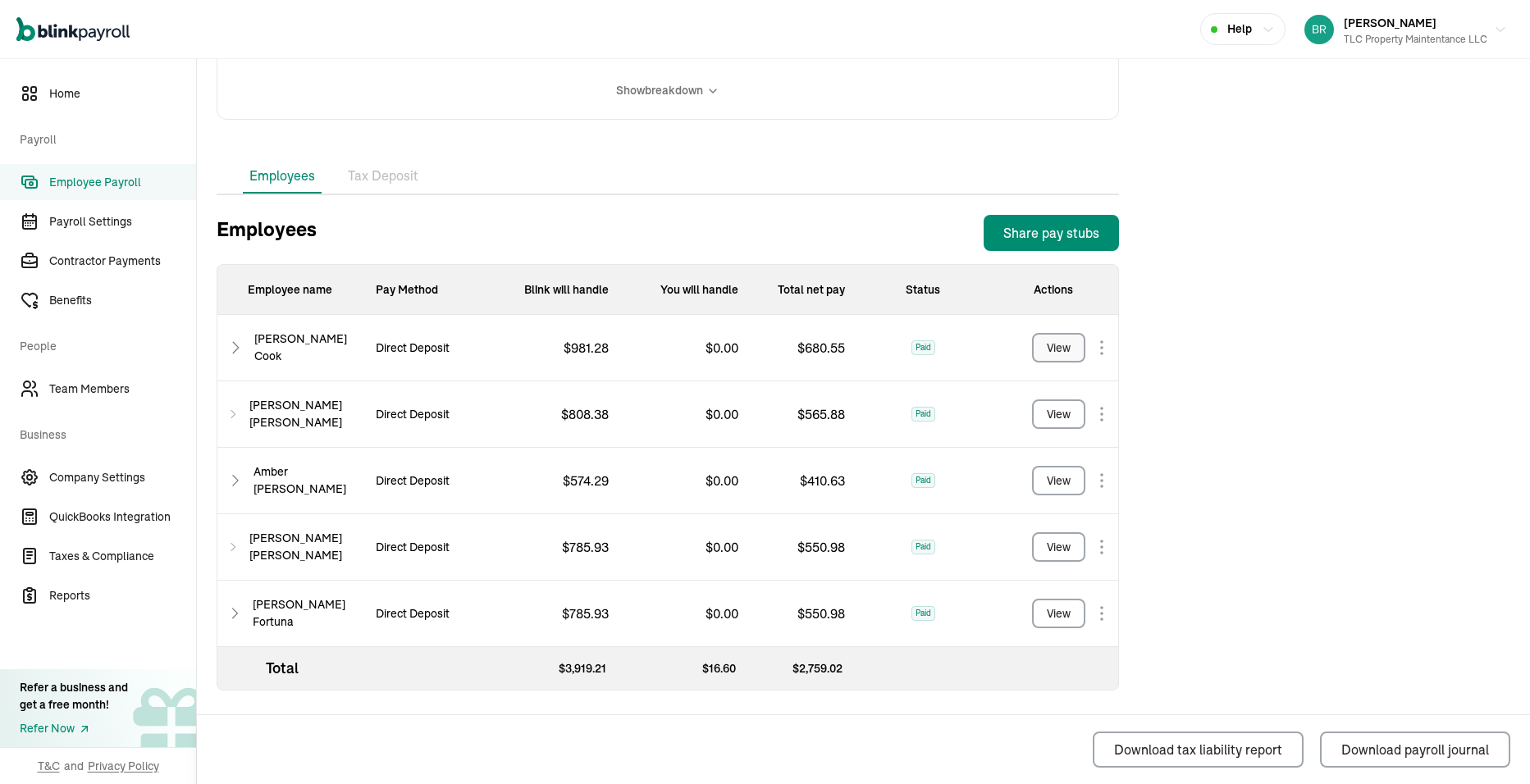
click at [1052, 342] on div "View" at bounding box center [1059, 348] width 24 height 18
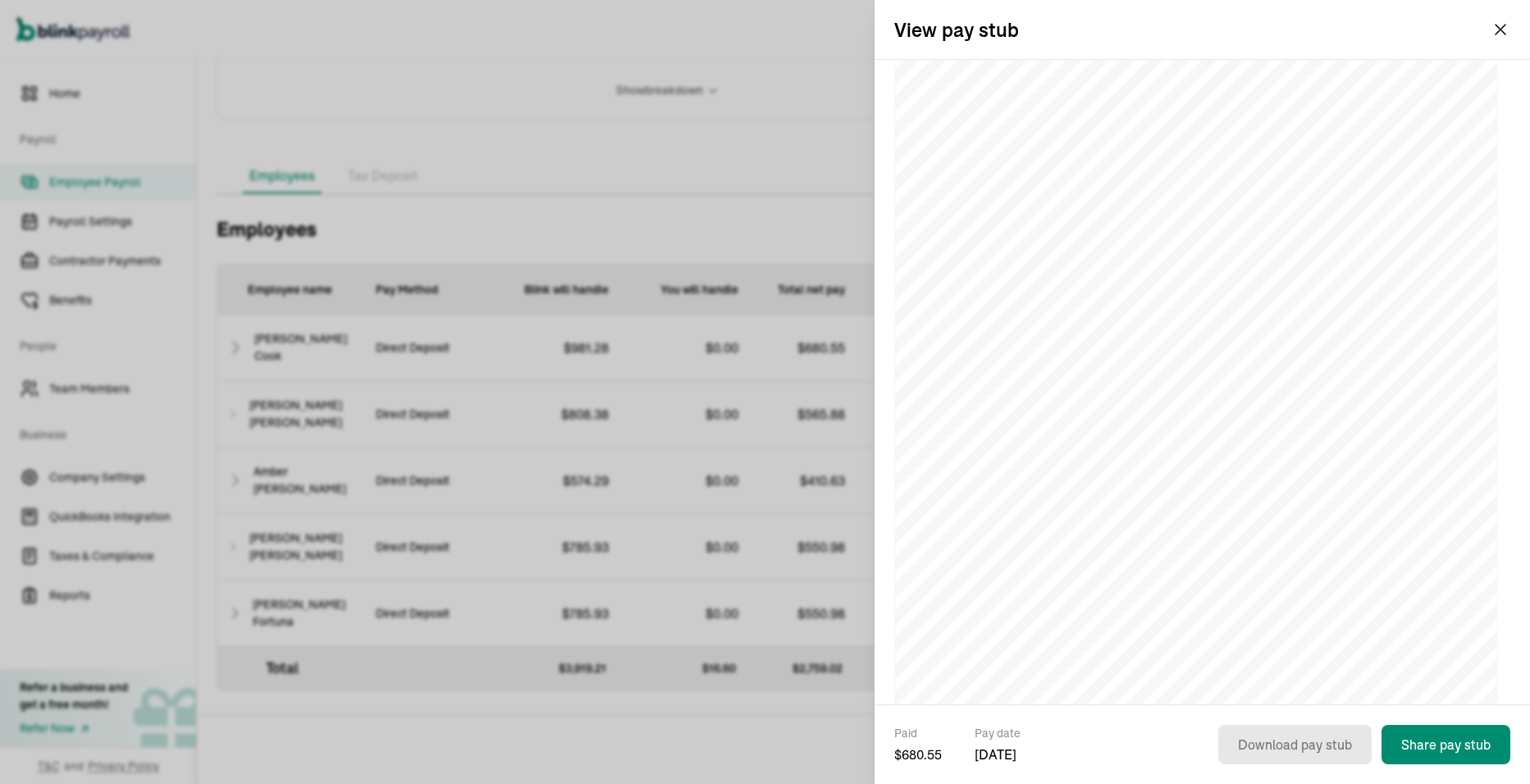
scroll to position [0, 0]
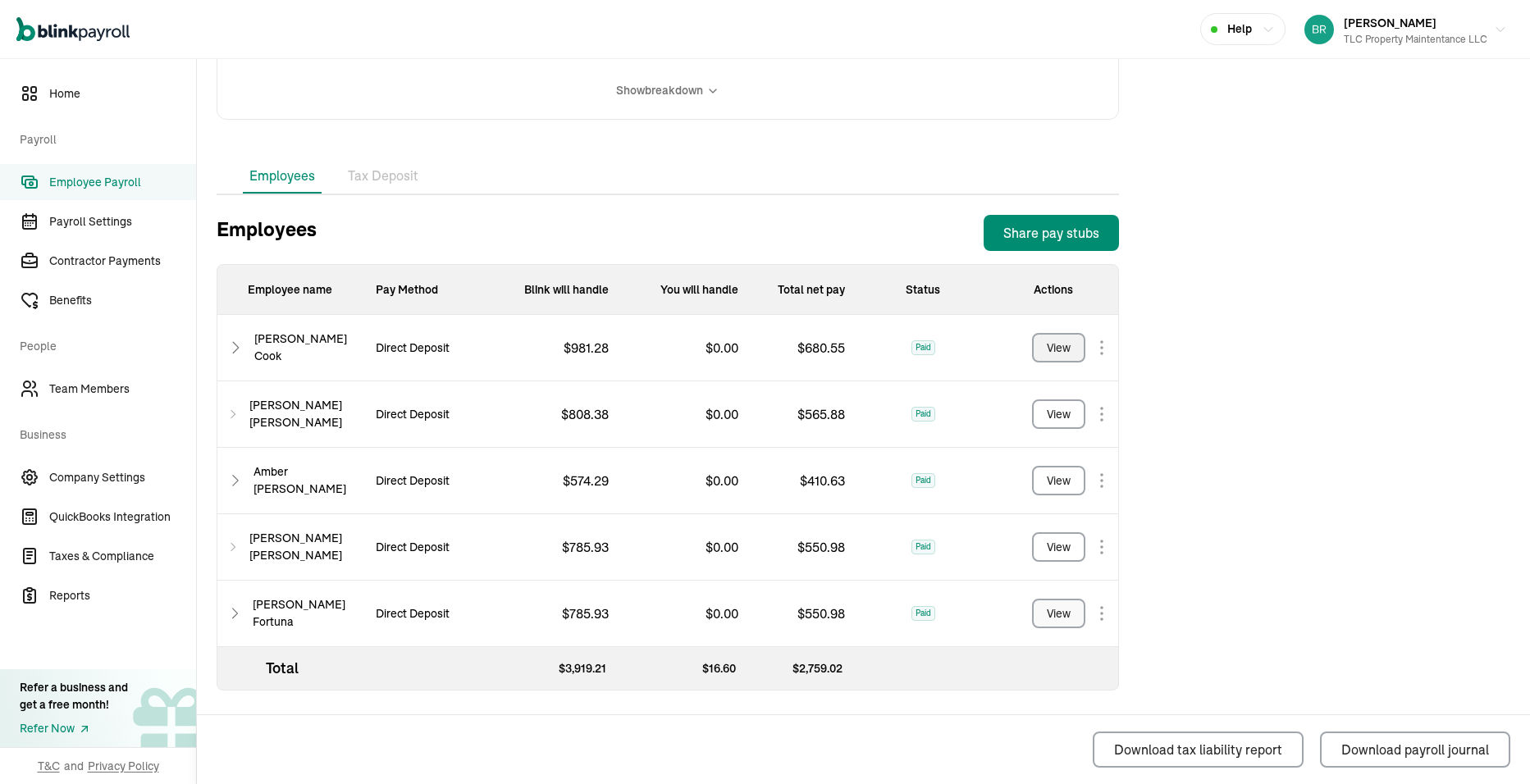
click at [1057, 621] on div "View" at bounding box center [1059, 613] width 24 height 18
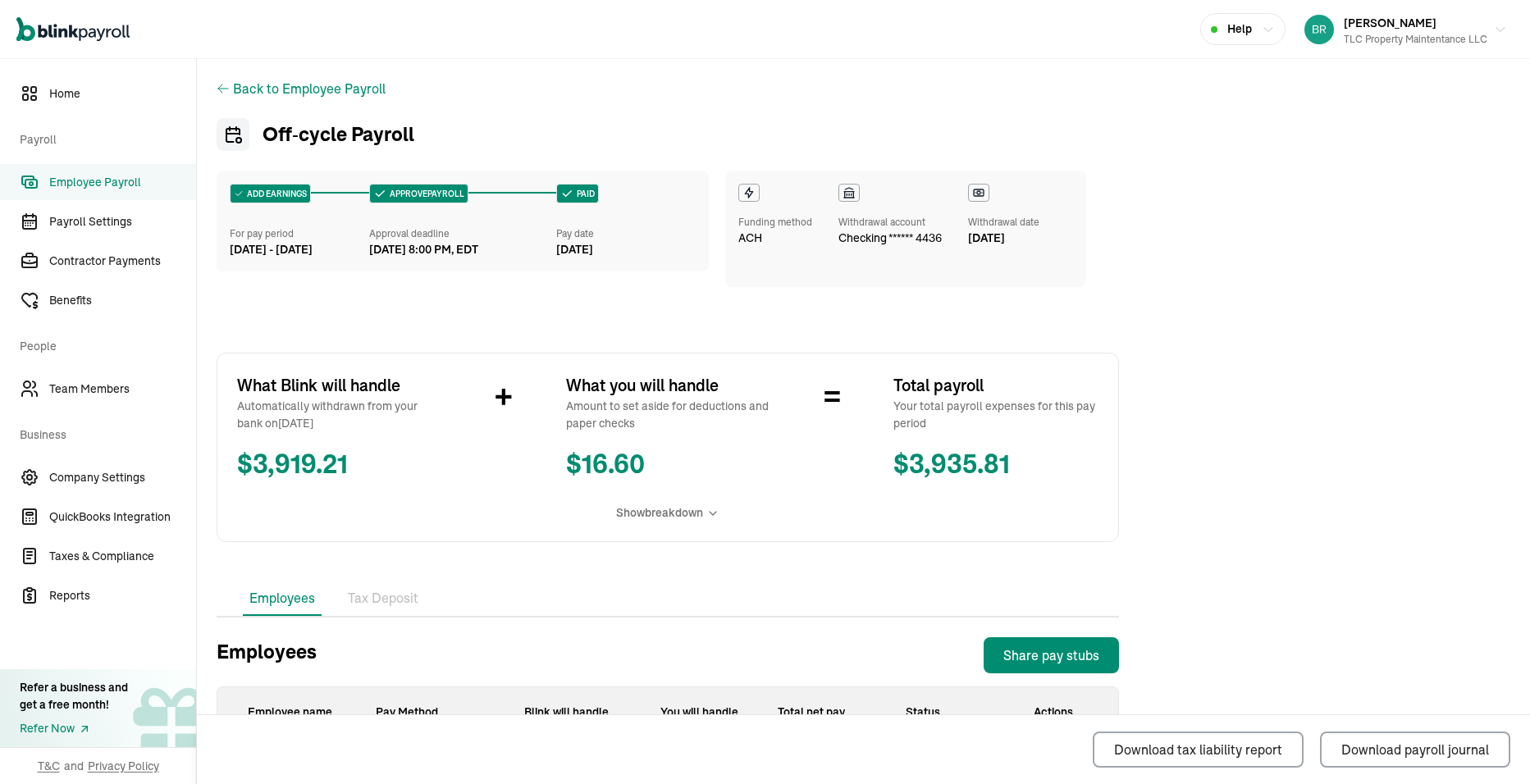
click at [658, 515] on span "Show breakdown" at bounding box center [659, 512] width 87 height 18
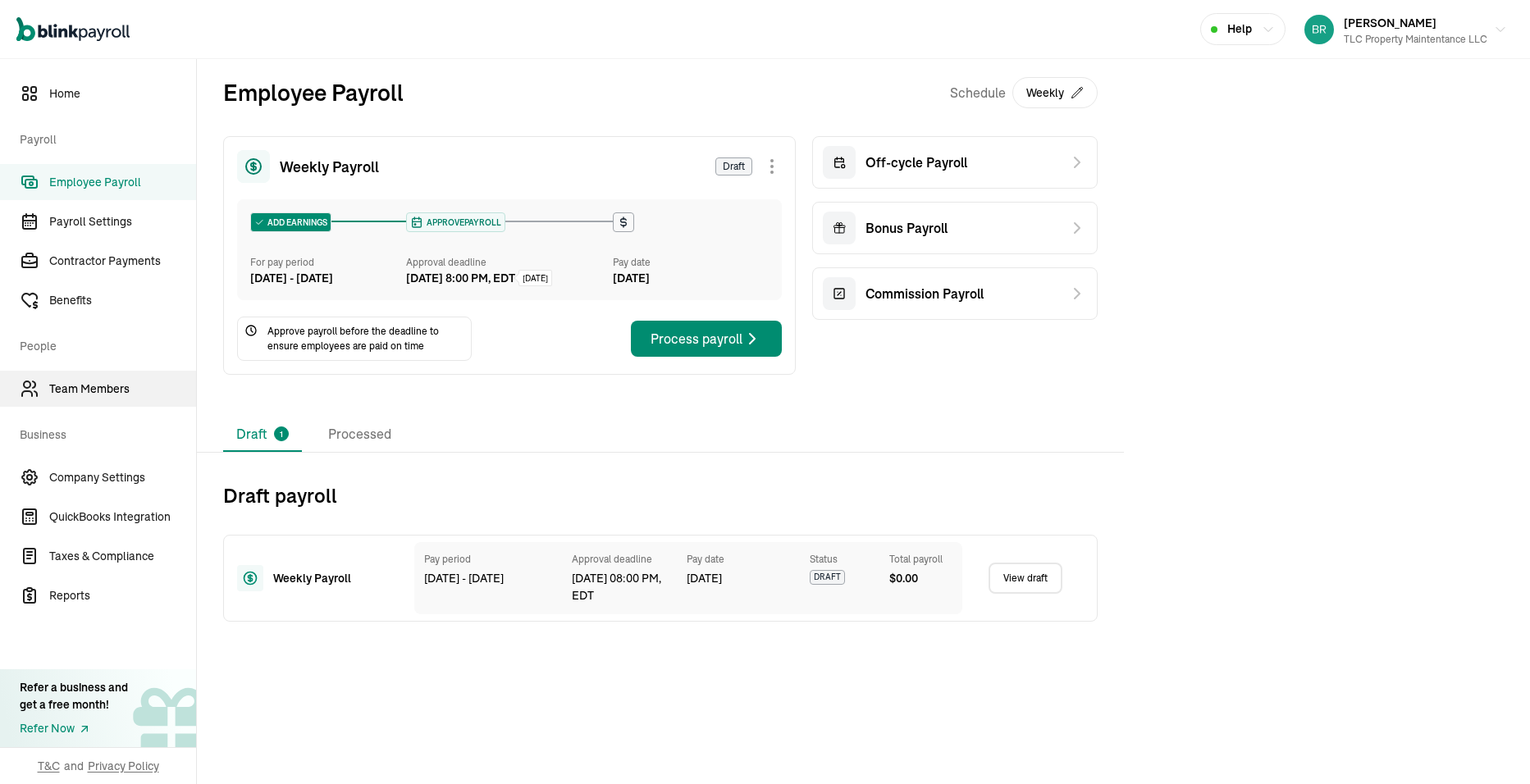
click at [80, 386] on span "Team Members" at bounding box center [122, 388] width 147 height 18
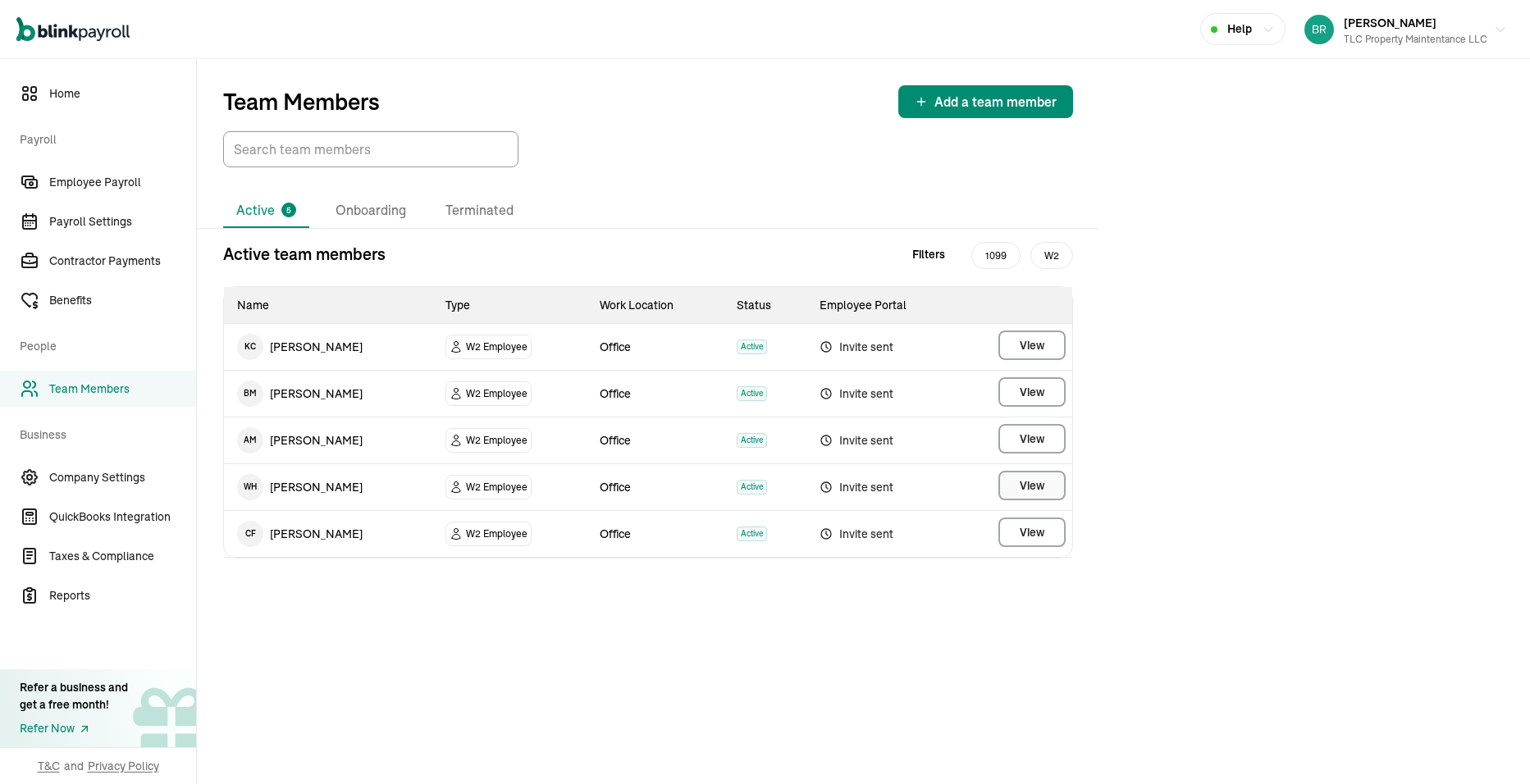
click at [1028, 487] on span "View" at bounding box center [1032, 486] width 25 height 17
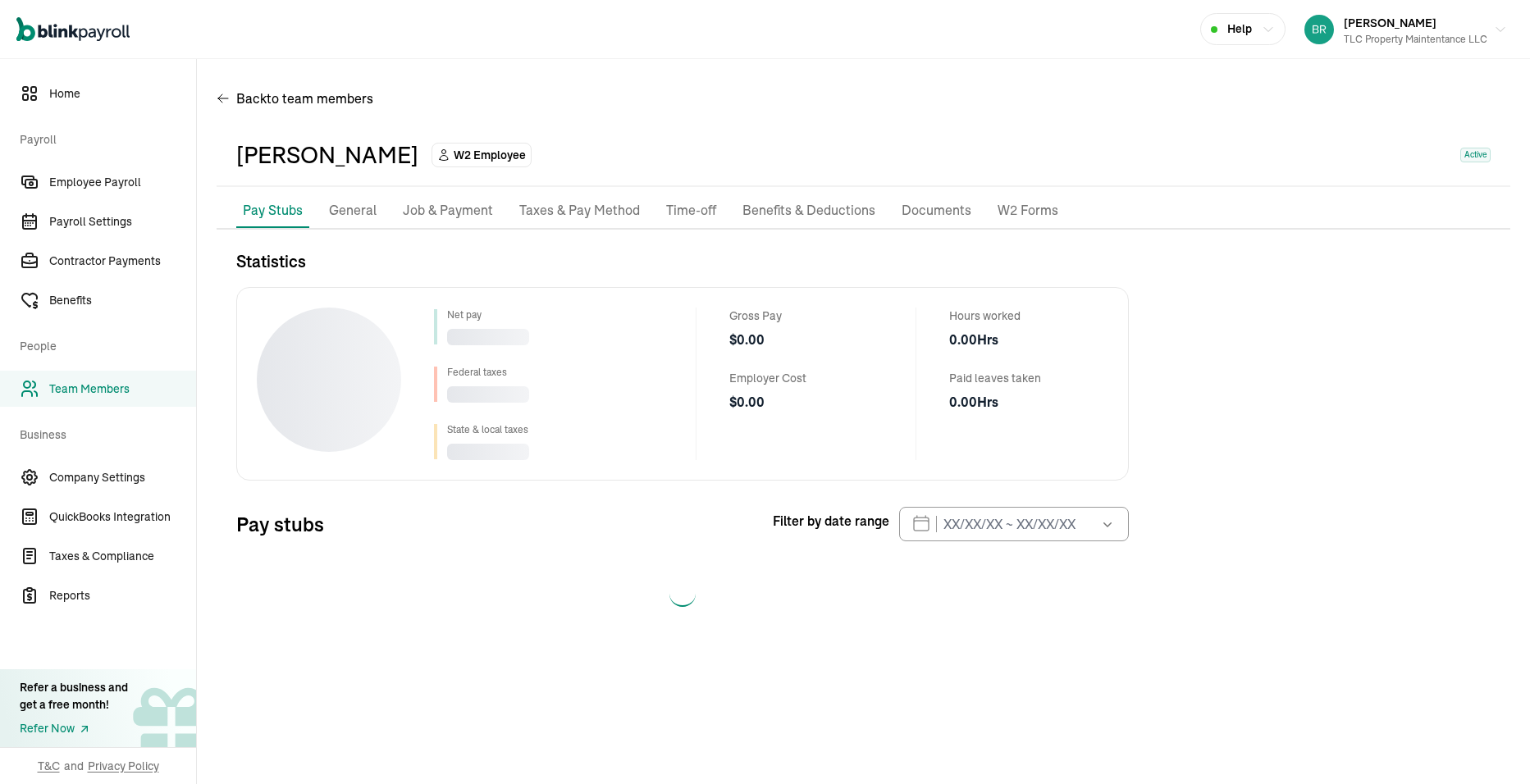
select select "2025"
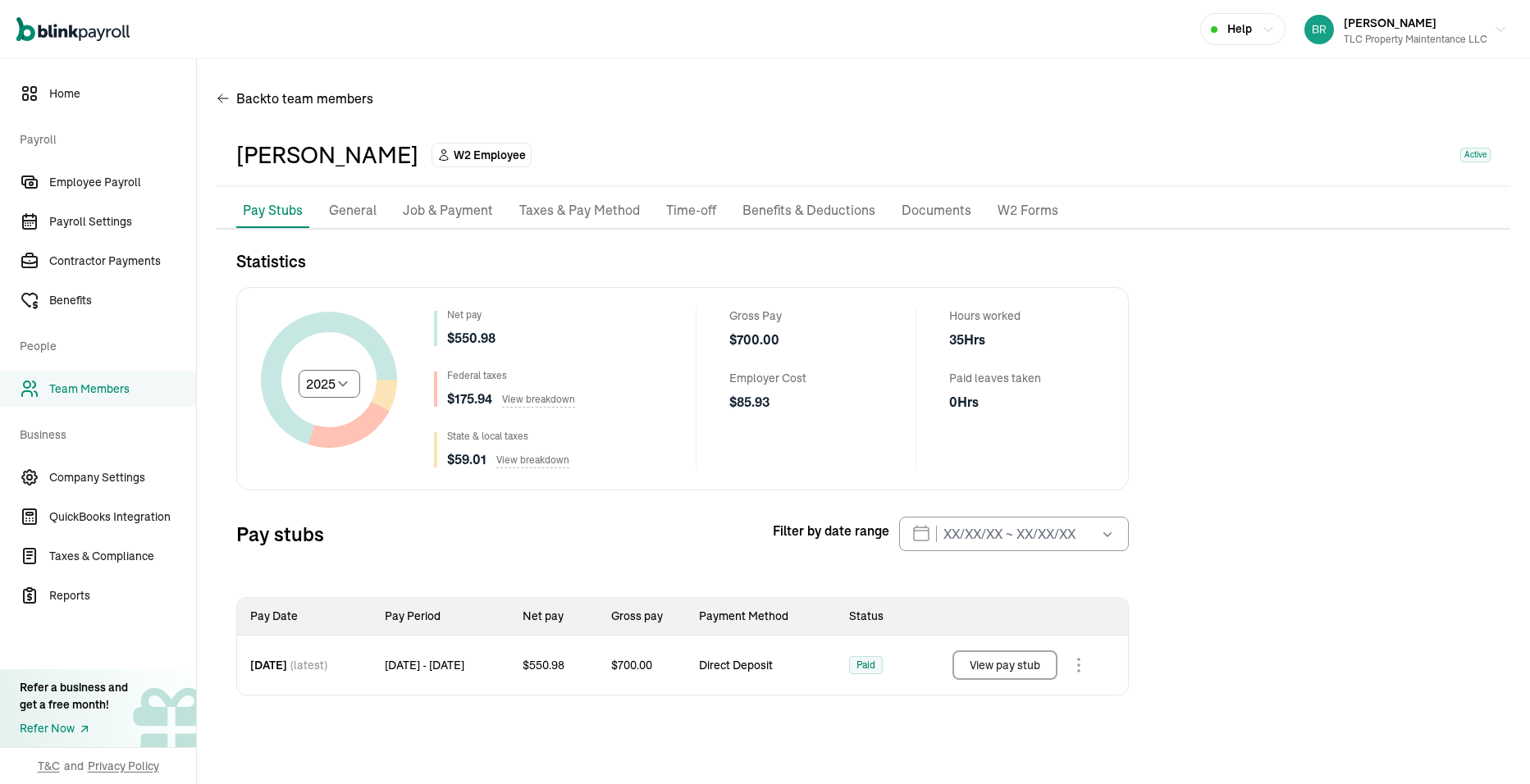
click at [1021, 667] on button "View pay stub" at bounding box center [1004, 665] width 105 height 30
